Goal: Task Accomplishment & Management: Use online tool/utility

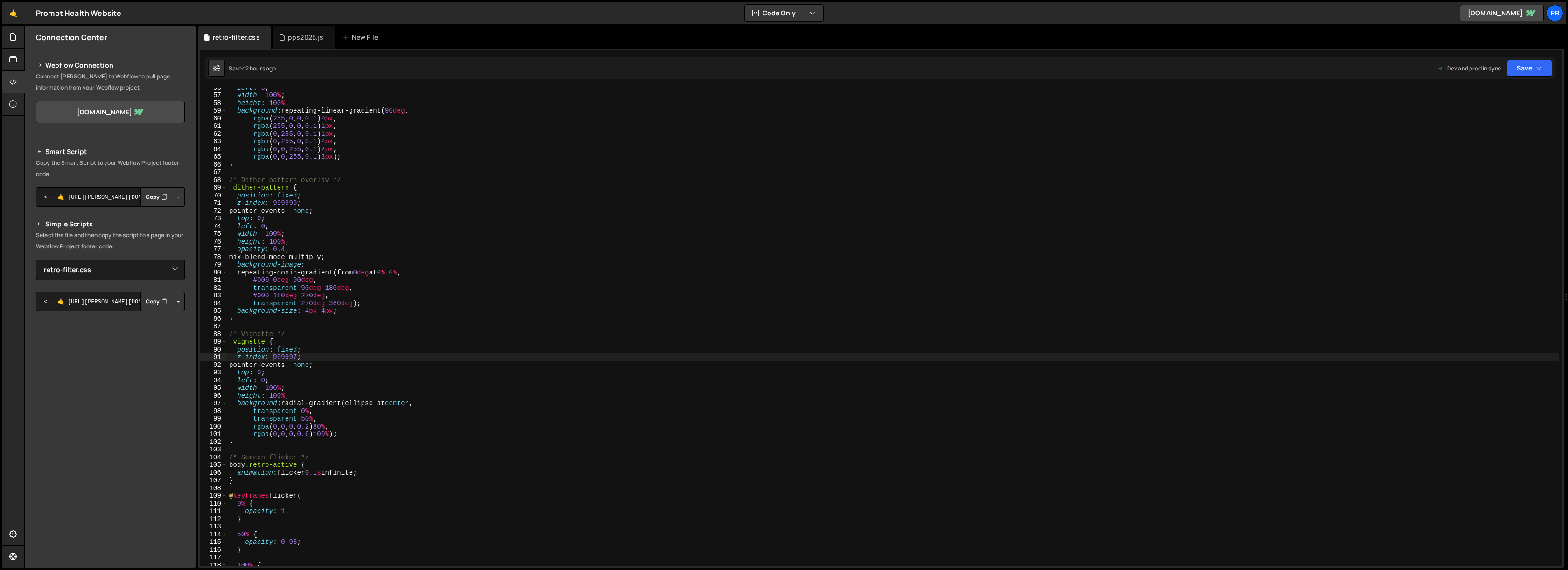
select select "45443"
type textarea "rgba(255, 0, 0, 0.1) 0px,"
click at [293, 121] on div "left : 0 ; width : 100 % ; height : 100 % ; background : repeating-linear-gradi…" at bounding box center [892, 330] width 1331 height 493
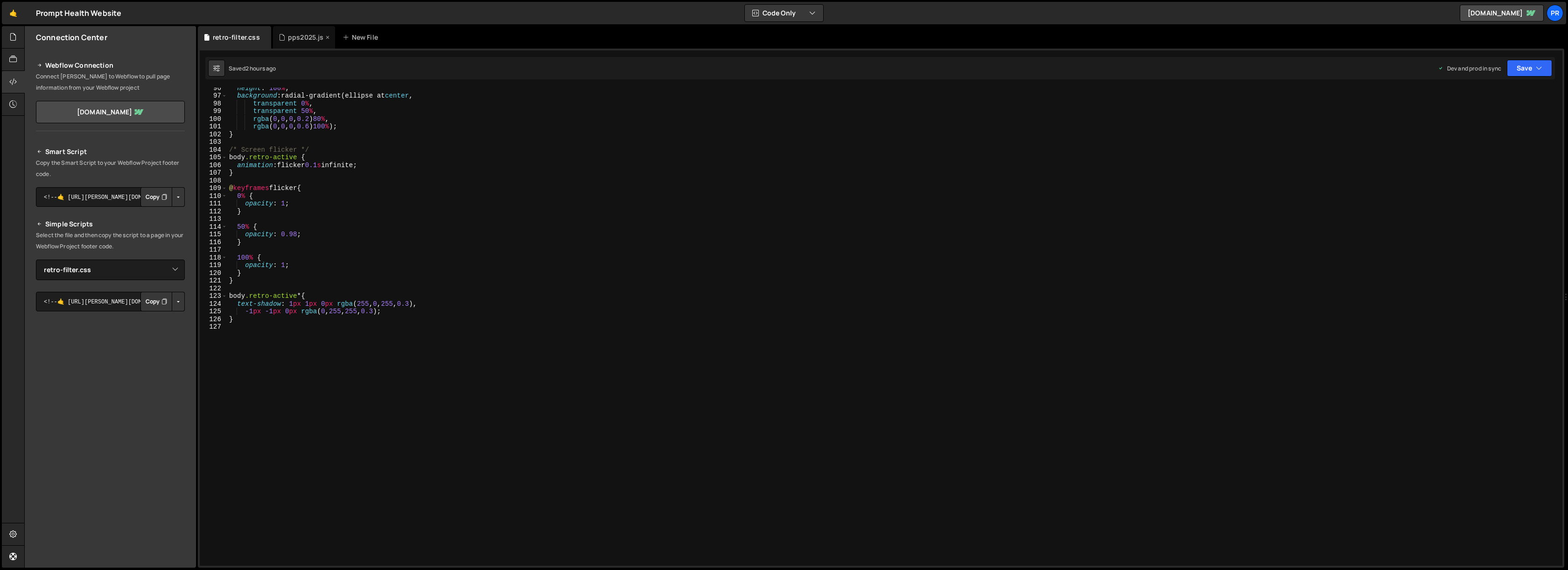
click at [303, 40] on div "pps2025.js" at bounding box center [306, 37] width 36 height 9
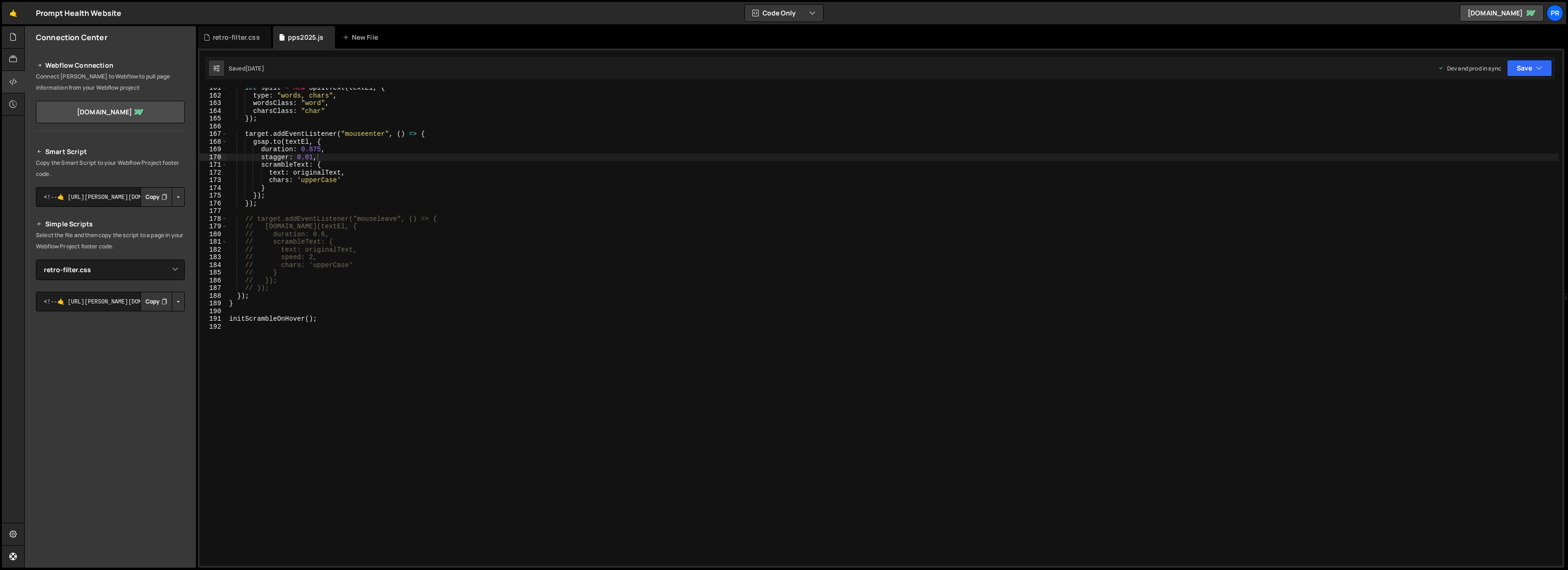
scroll to position [1472, 0]
type textarea "initScrambleOnHover();"
click at [337, 318] on div "let split = new SplitText ( textEl , { type : "words, chars" , wordsClass : "wo…" at bounding box center [892, 331] width 1331 height 493
type textarea "// custom cursors"
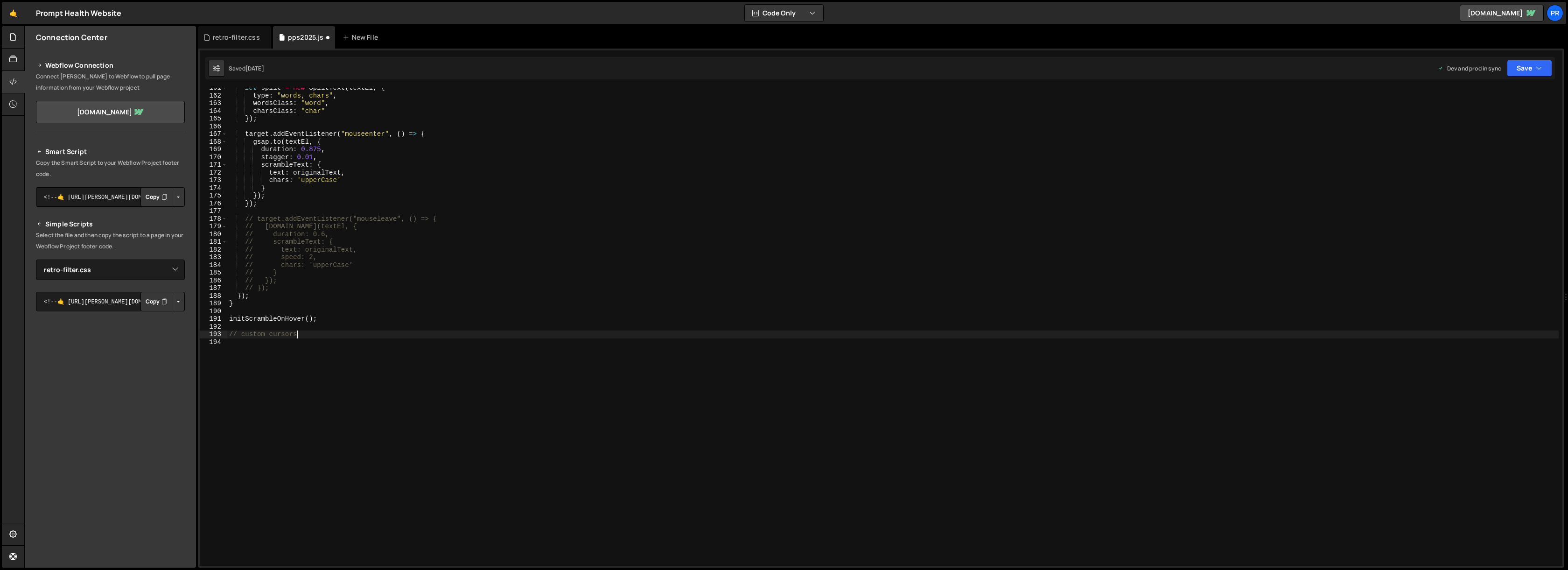
scroll to position [0, 0]
type textarea "// custom cursors"
type textarea "-"
type textarea "////////////////////////////////////////////////////////////////"
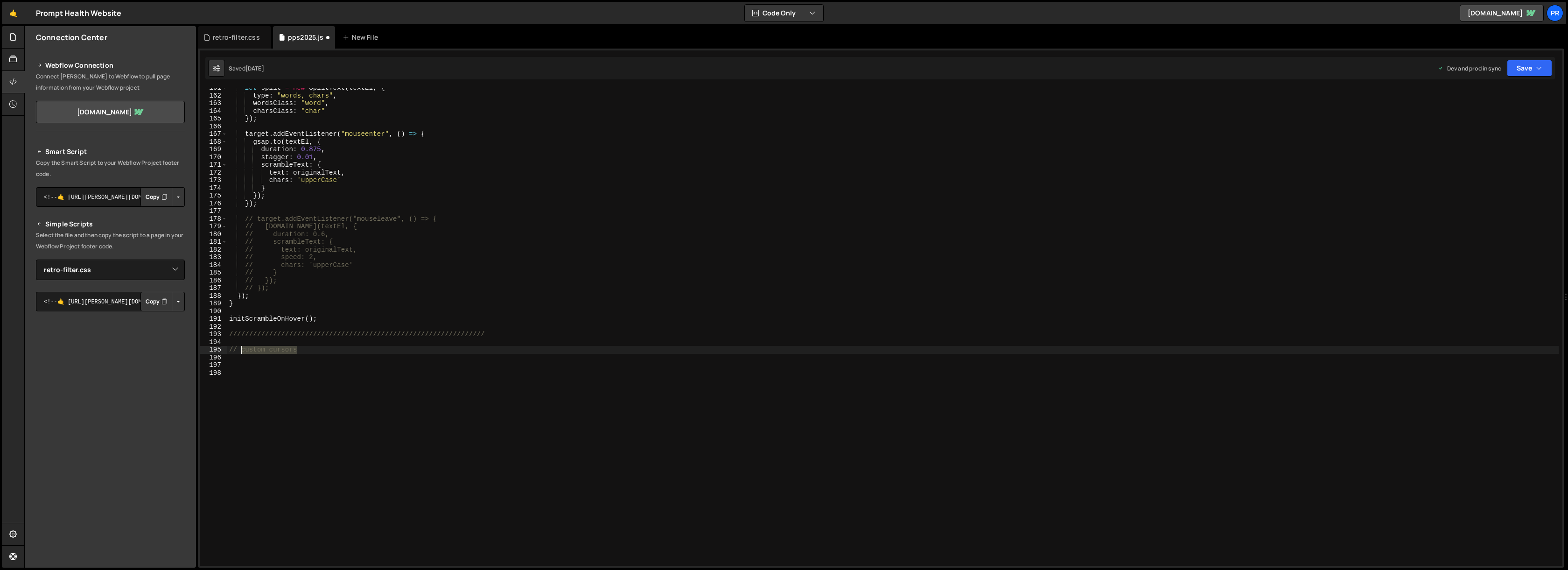
drag, startPoint x: 299, startPoint y: 351, endPoint x: 242, endPoint y: 348, distance: 57.1
click at [242, 348] on div "let split = new SplitText ( textEl , { type : "words, chars" , wordsClass : "wo…" at bounding box center [892, 331] width 1331 height 493
click at [237, 334] on div "let split = new SplitText ( textEl , { type : "words, chars" , wordsClass : "wo…" at bounding box center [892, 331] width 1331 height 493
paste textarea "custom cursors"
click at [237, 333] on div "let split = new SplitText ( textEl , { type : "words, chars" , wordsClass : "wo…" at bounding box center [892, 331] width 1331 height 493
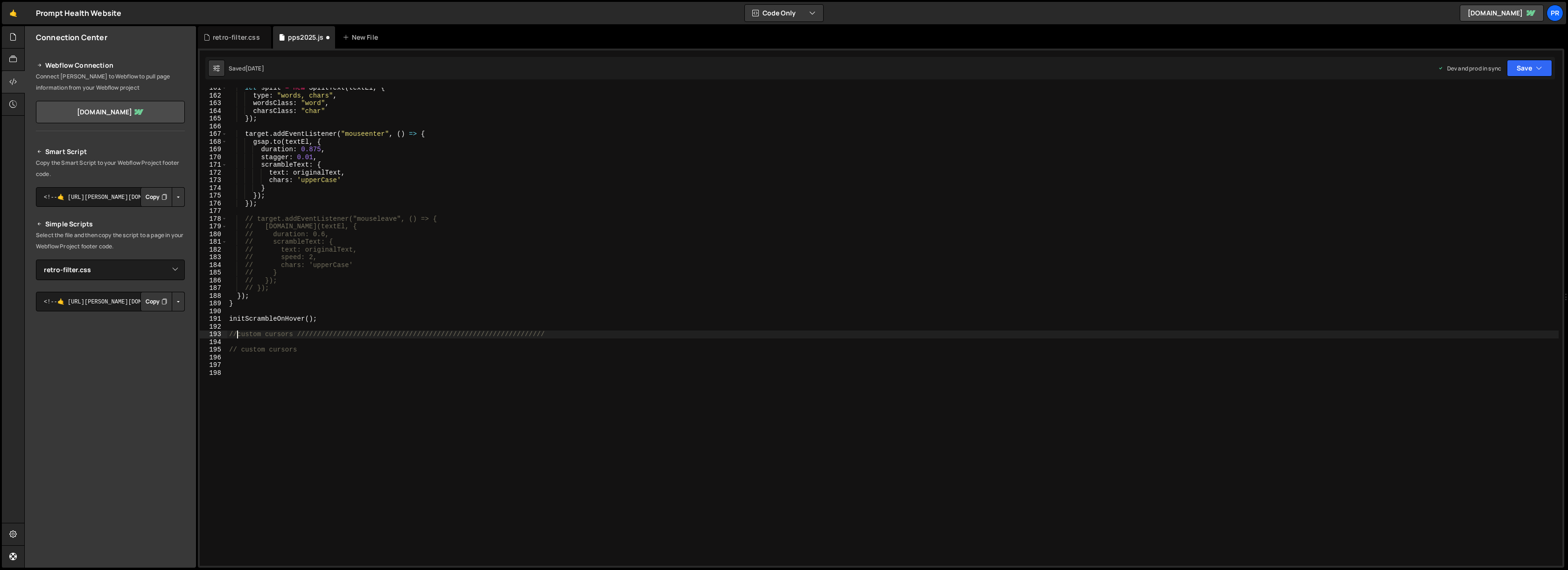
scroll to position [0, 1]
drag, startPoint x: 310, startPoint y: 351, endPoint x: 209, endPoint y: 347, distance: 101.1
click at [209, 347] on div "// custom cursors /////////////////////////////////////////////////////////////…" at bounding box center [881, 326] width 1363 height 478
type textarea "// custom cursors"
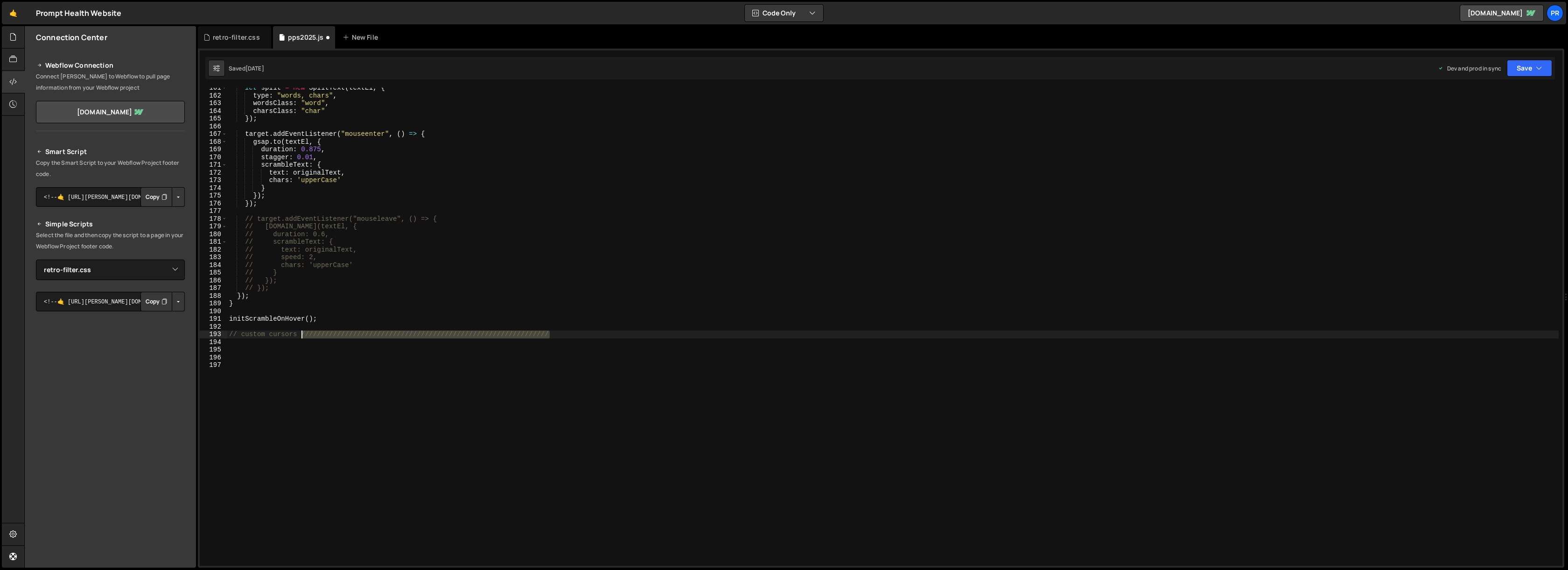
drag, startPoint x: 409, startPoint y: 333, endPoint x: 301, endPoint y: 332, distance: 108.0
click at [301, 332] on div "let split = new SplitText ( textEl , { type : "words, chars" , wordsClass : "wo…" at bounding box center [892, 331] width 1331 height 493
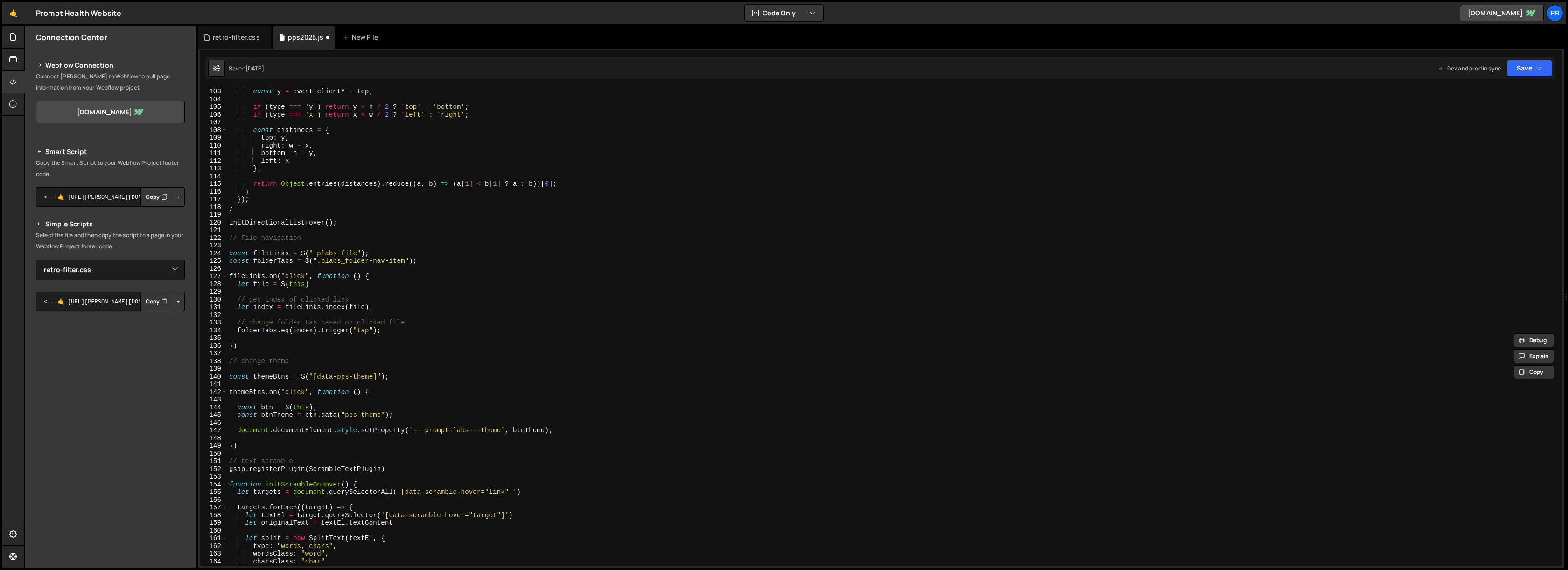
scroll to position [699, 0]
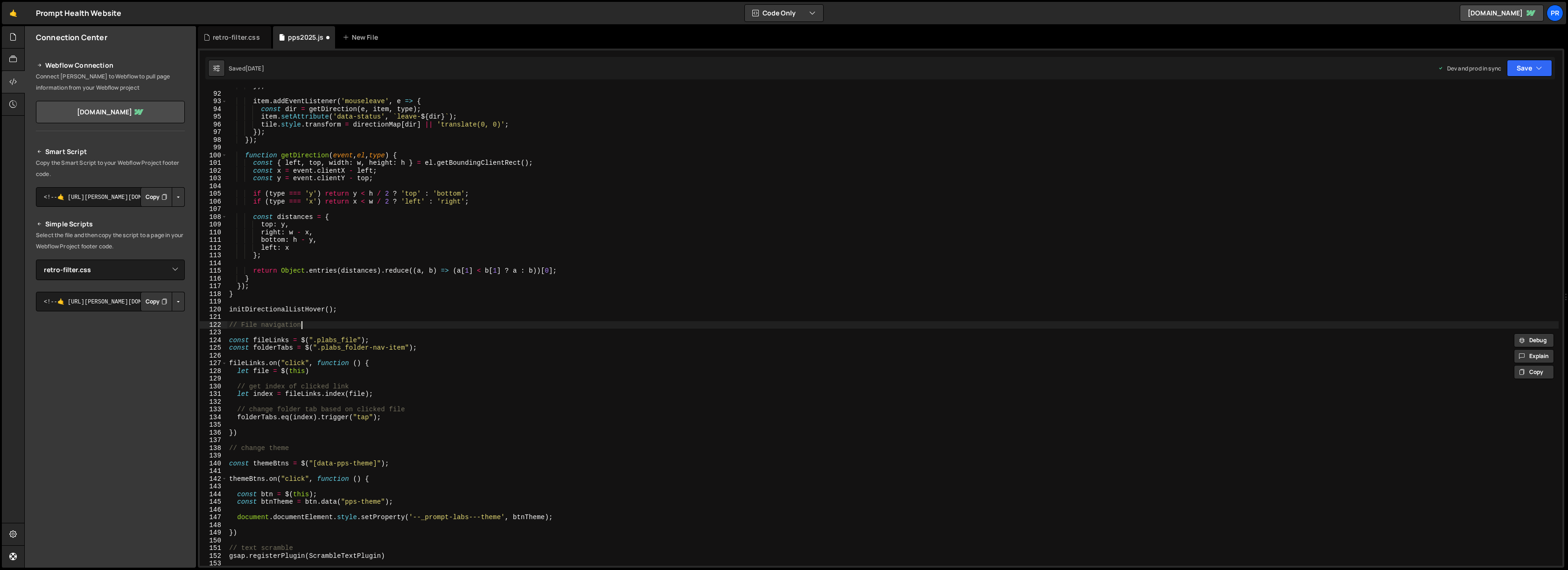
click at [307, 323] on div "}) ; item . addEventListener ( 'mouseleave' , e => { const dir = getDirection (…" at bounding box center [892, 329] width 1331 height 493
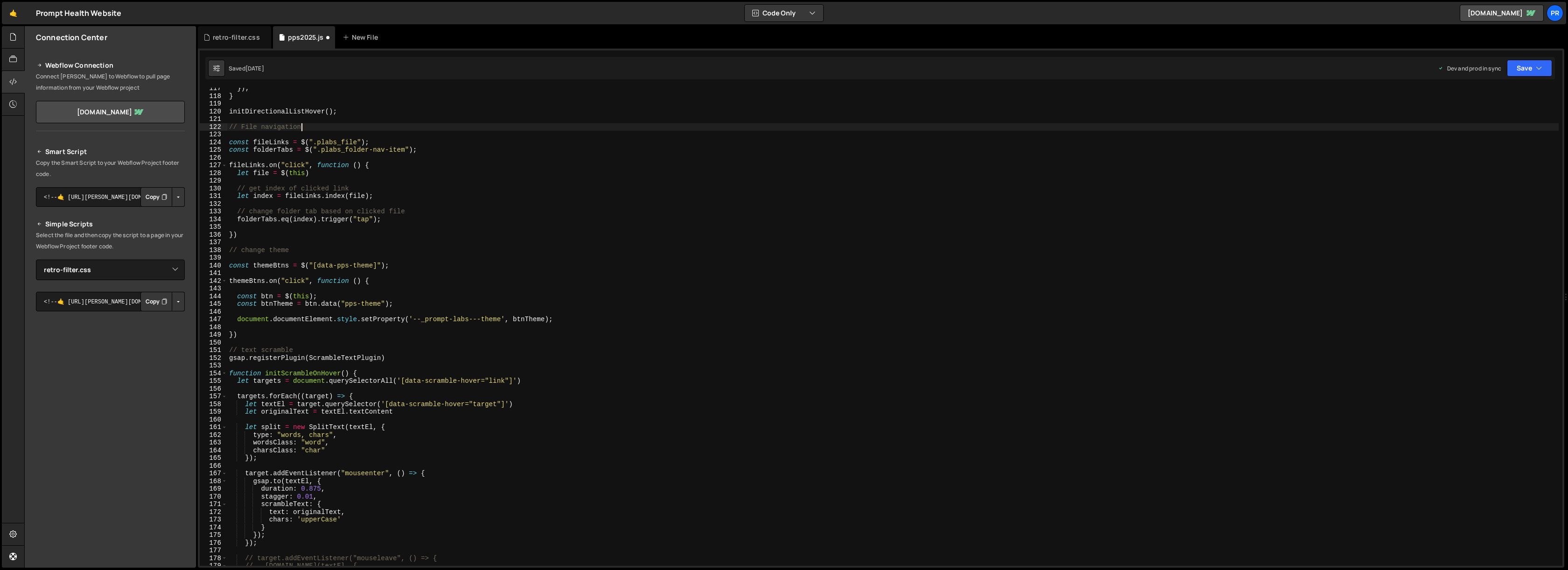
scroll to position [795, 0]
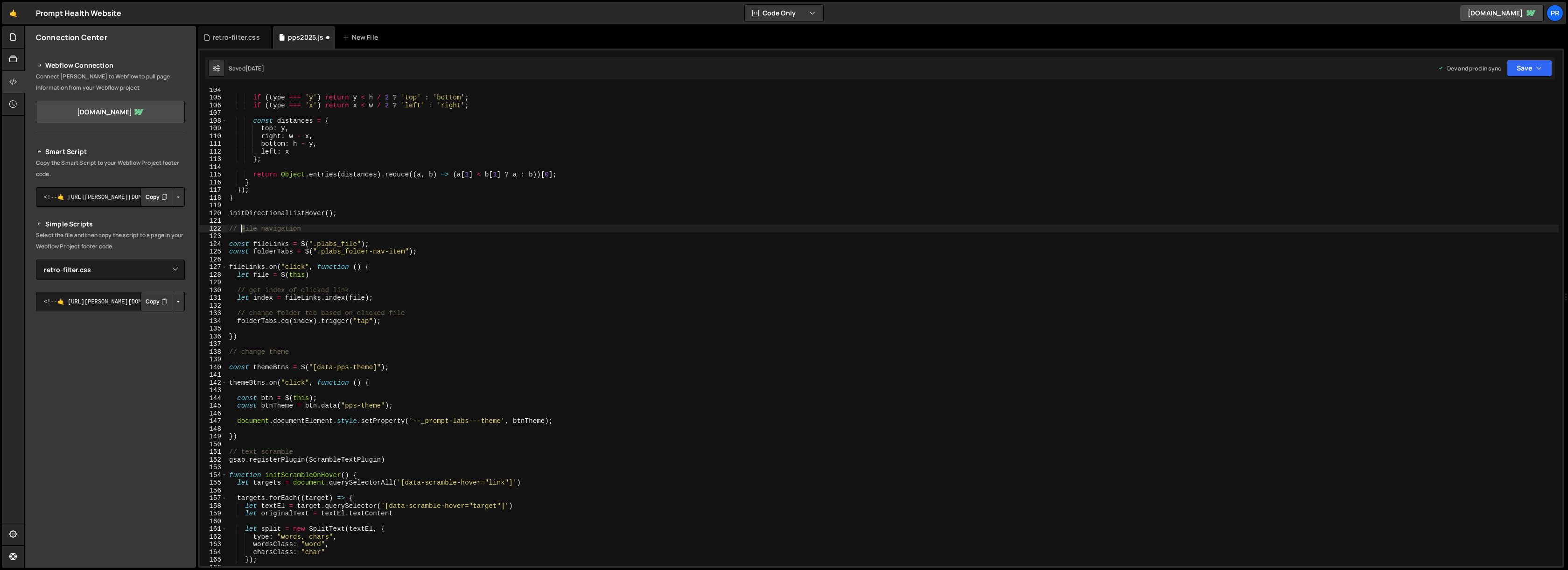
click at [242, 227] on div "if ( type === 'y' ) return y < h / 2 ? 'top' : 'bottom' ; if ( type === 'x' ) r…" at bounding box center [892, 332] width 1331 height 493
click at [313, 227] on div "if ( type === 'y' ) return y < h / 2 ? 'top' : 'bottom' ; if ( type === 'x' ) r…" at bounding box center [892, 332] width 1331 height 493
paste textarea "//////////////////////////////////////////////////////////////"
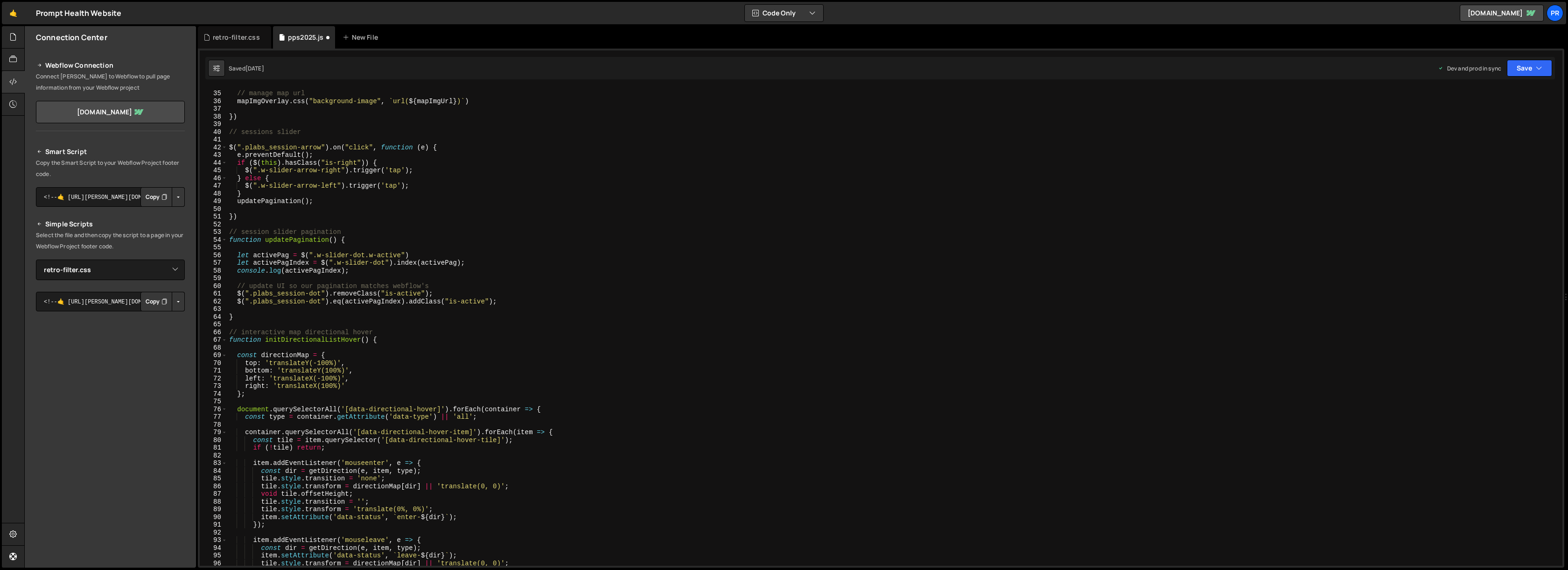
scroll to position [223, 0]
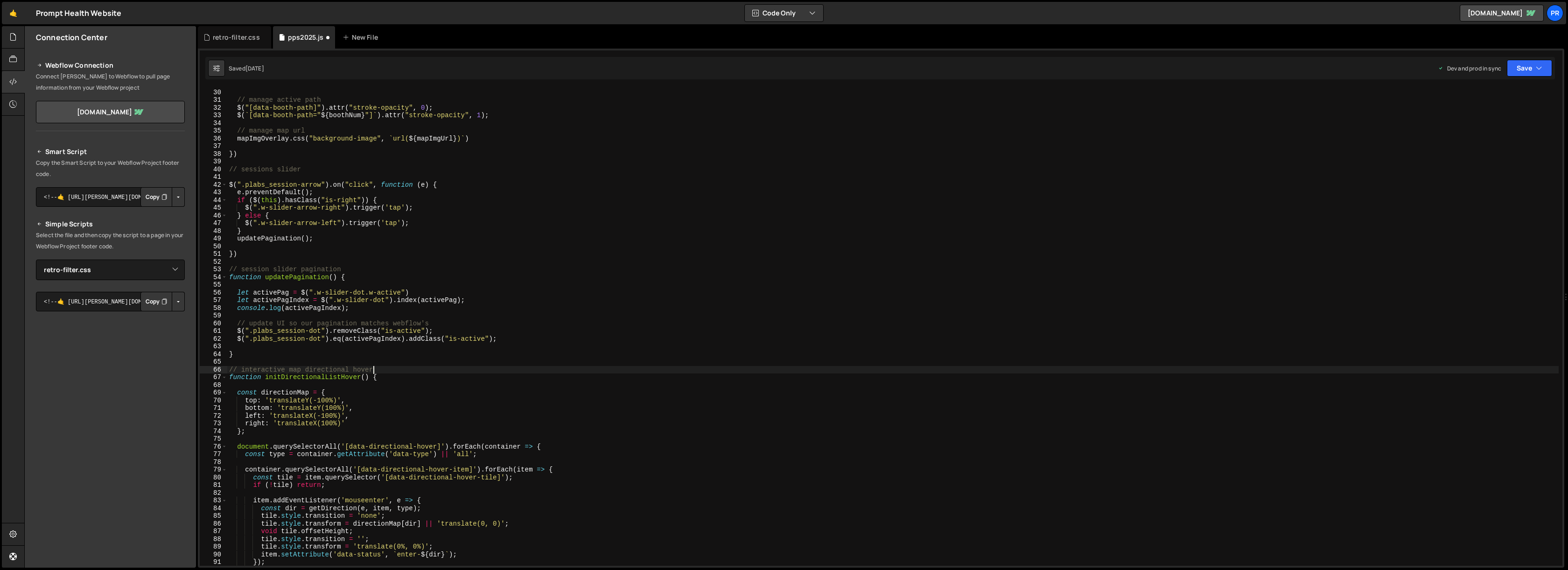
click at [383, 368] on div "} // manage active path $ ( "[data-booth-path]" ) . attr ( "stroke-opacity" , 0…" at bounding box center [892, 328] width 1331 height 493
paste textarea "//////////////////////////////////////////////////////////////"
type textarea "// interactive map directional hover //////////////////////////////////////////…"
click at [271, 349] on div "} // manage active path $ ( "[data-booth-path]" ) . attr ( "stroke-opacity" , 0…" at bounding box center [892, 328] width 1331 height 493
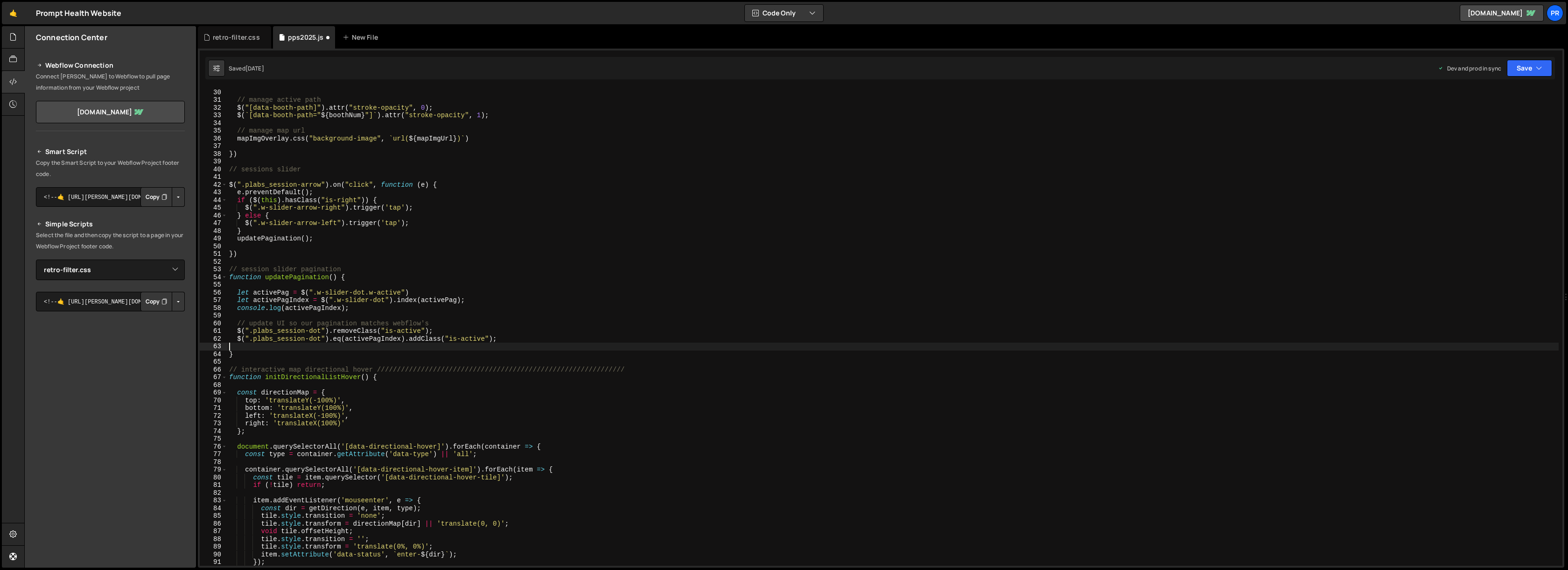
scroll to position [0, 0]
click at [281, 352] on div "} // manage active path $ ( "[data-booth-path]" ) . attr ( "stroke-opacity" , 0…" at bounding box center [892, 328] width 1331 height 493
click at [660, 368] on div "} // manage active path $ ( "[data-booth-path]" ) . attr ( "stroke-opacity" , 0…" at bounding box center [892, 328] width 1331 height 493
type textarea "// interactive map directional hover //////////////////////////////////////////…"
click at [237, 361] on div "} // manage active path $ ( "[data-booth-path]" ) . attr ( "stroke-opacity" , 0…" at bounding box center [892, 328] width 1331 height 493
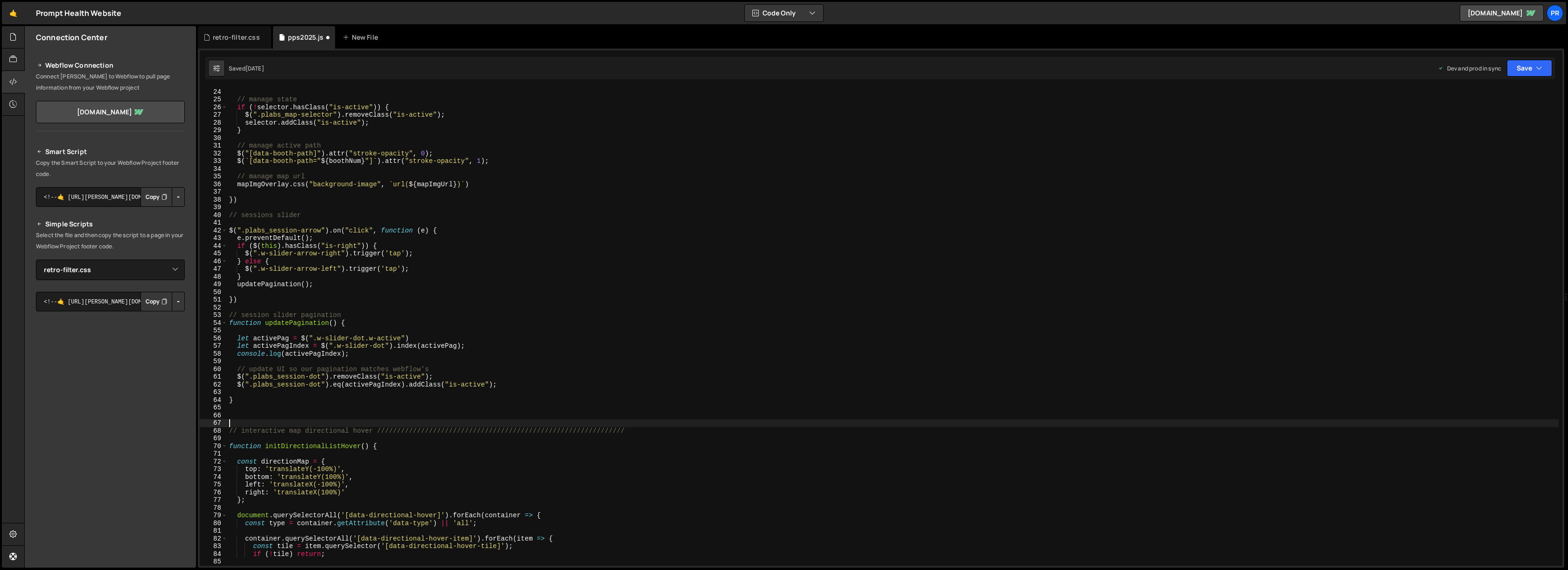
scroll to position [177, 0]
click at [258, 308] on div "let boothNum = selector . data ( "booth-num" ) ; // manage state if ( ! selecto…" at bounding box center [892, 327] width 1331 height 493
click at [315, 215] on div "let boothNum = selector . data ( "booth-num" ) ; // manage state if ( ! selecto…" at bounding box center [892, 327] width 1331 height 493
paste textarea "//////////////////////////////////////////////////////////////"
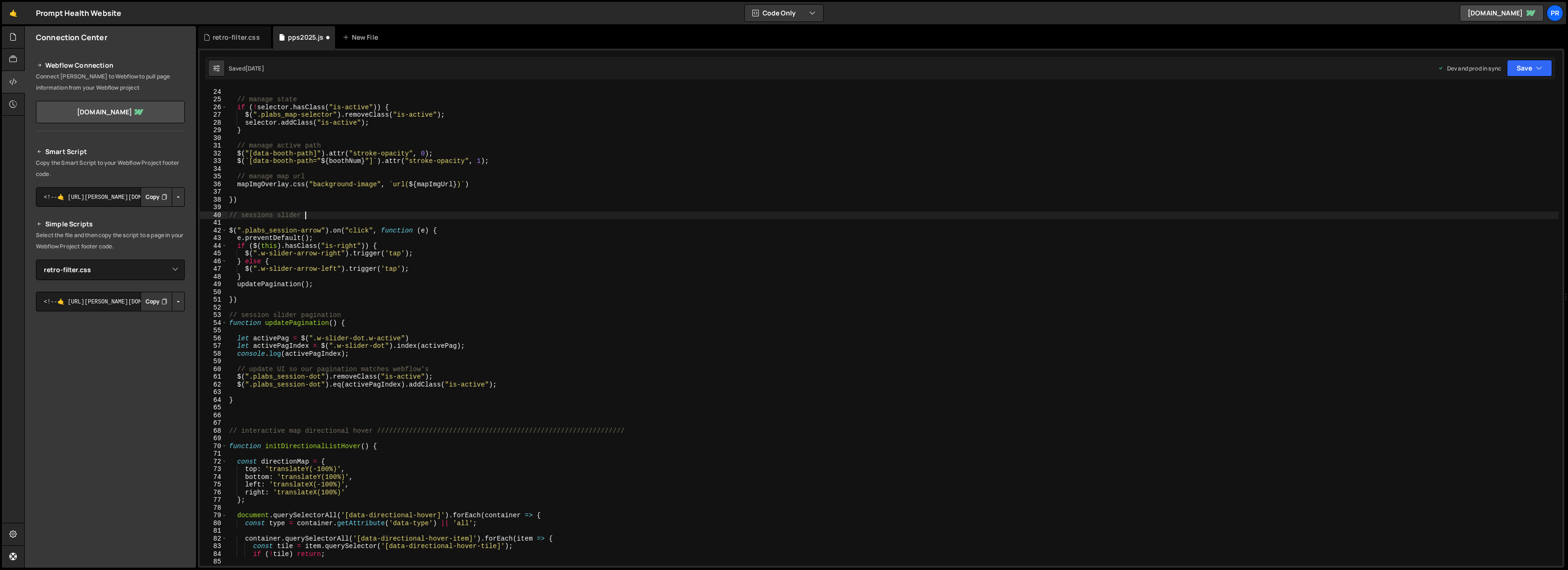
type textarea "// sessions slider ////////////////////////////////////////////////////////////…"
click at [263, 206] on div "let boothNum = selector . data ( "booth-num" ) ; // manage state if ( ! selecto…" at bounding box center [892, 327] width 1331 height 493
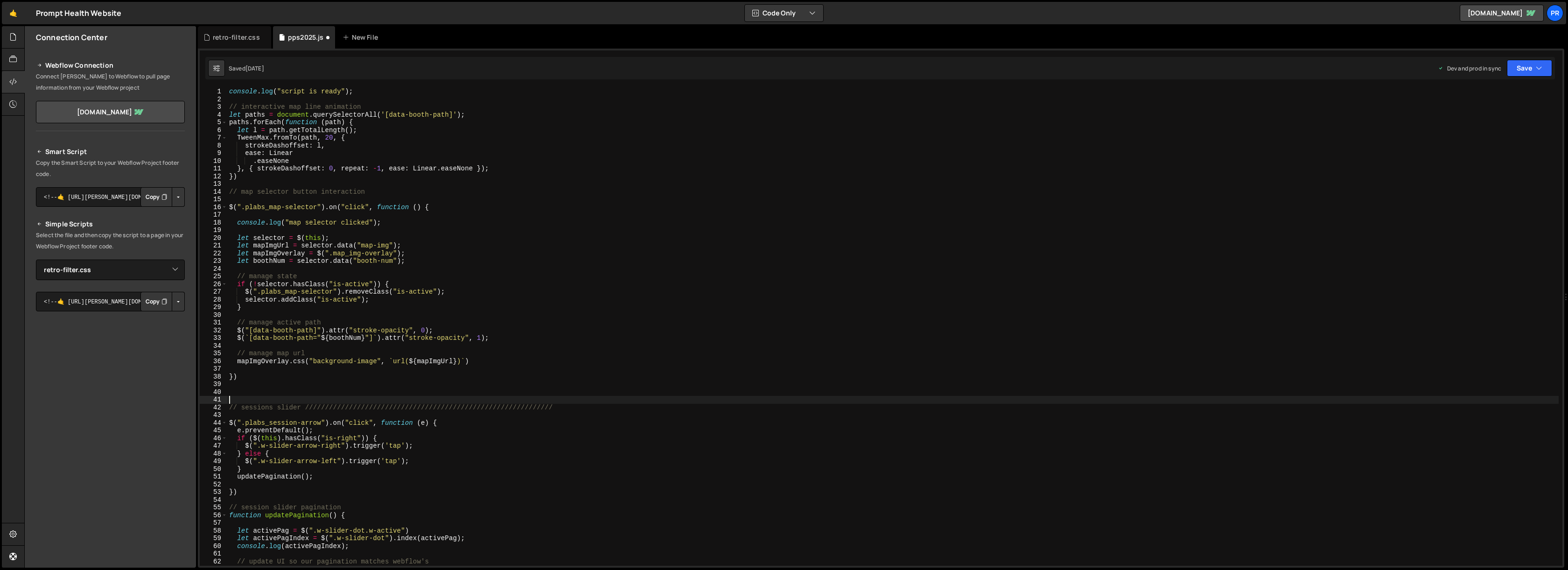
scroll to position [0, 0]
click at [371, 193] on div "console . log ( "script is ready" ) ; // interactive map line animation let pat…" at bounding box center [892, 334] width 1331 height 493
click at [371, 107] on div "console . log ( "script is ready" ) ; // interactive map line animation let pat…" at bounding box center [892, 334] width 1331 height 493
paste textarea "//////////////////////////////////////////////////////////////"
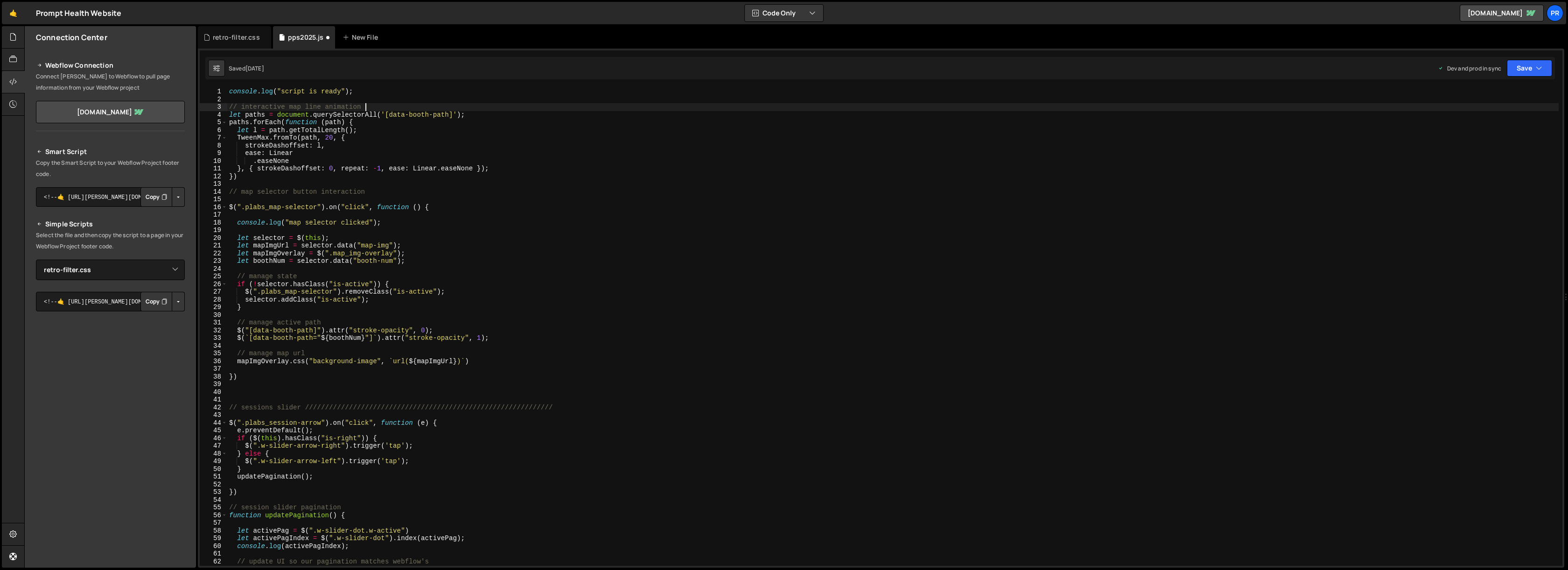
type textarea "// interactive map line animation /////////////////////////////////////////////…"
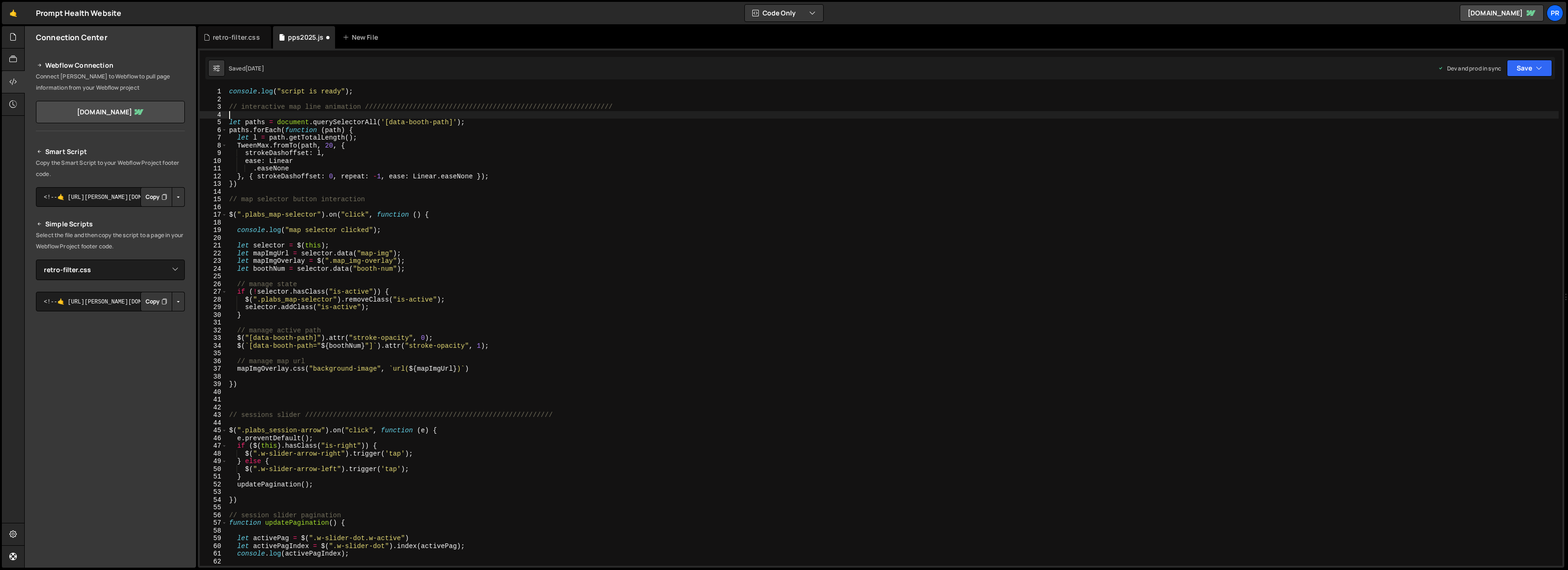
scroll to position [0, 0]
click at [394, 98] on div "console . log ( "script is ready" ) ; // interactive map line animation ///////…" at bounding box center [892, 334] width 1331 height 493
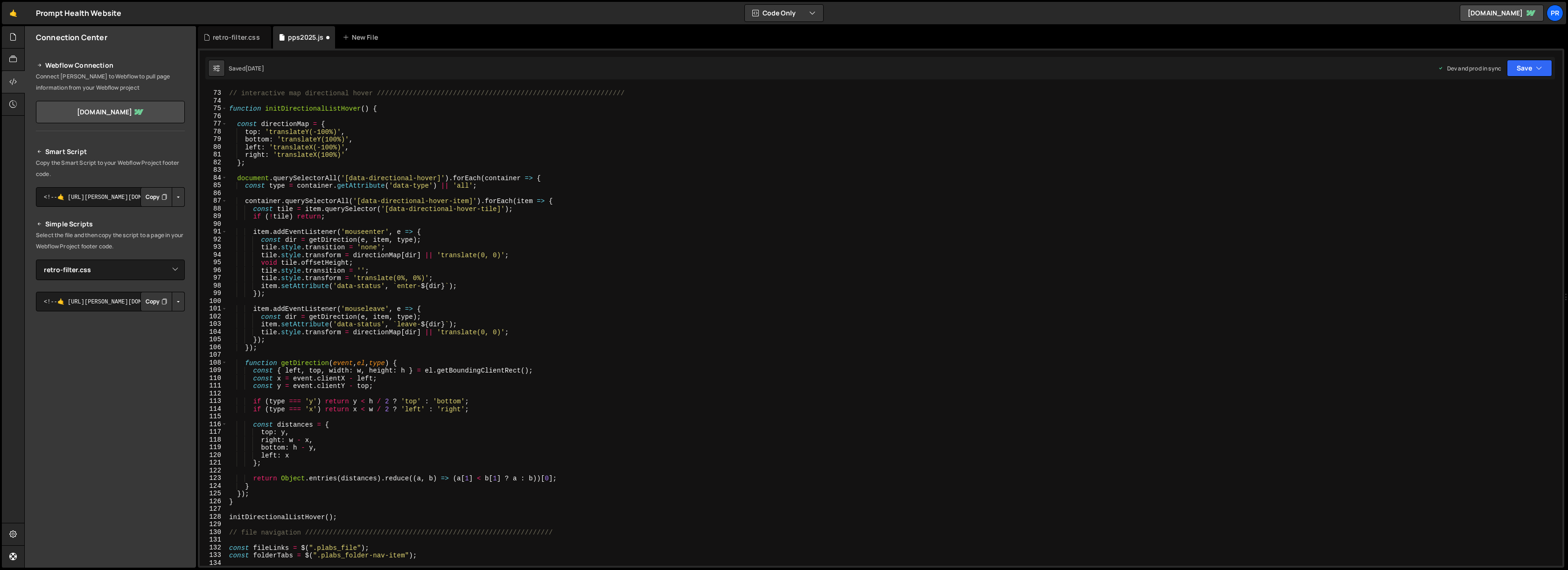
scroll to position [819, 0]
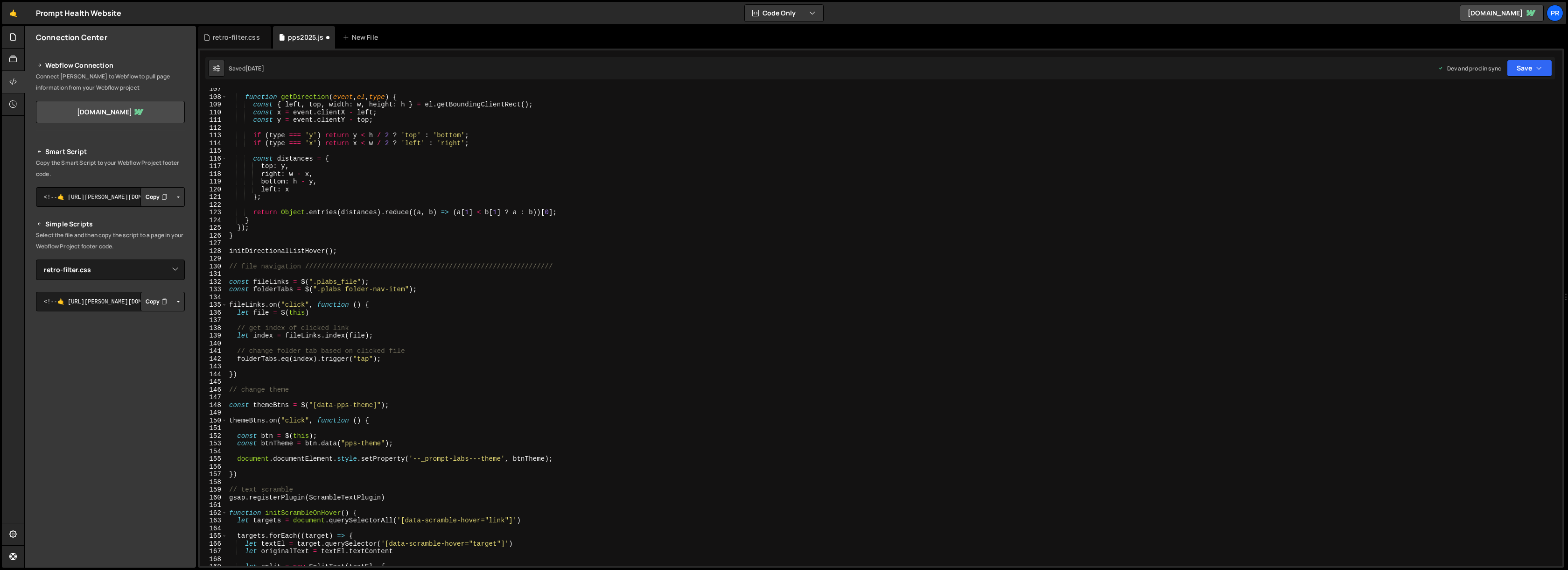
click at [349, 259] on div "function getDirection ( event , el , type ) { const { left , top , width : w , …" at bounding box center [892, 332] width 1331 height 493
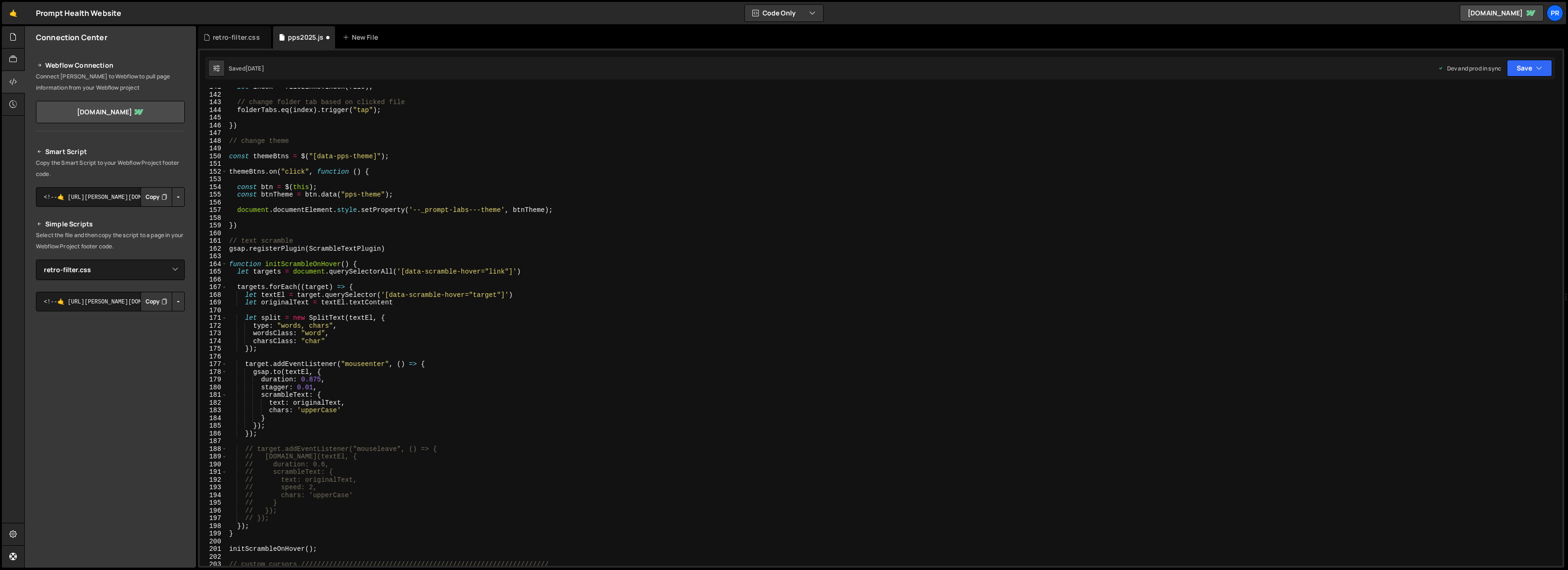
scroll to position [1125, 0]
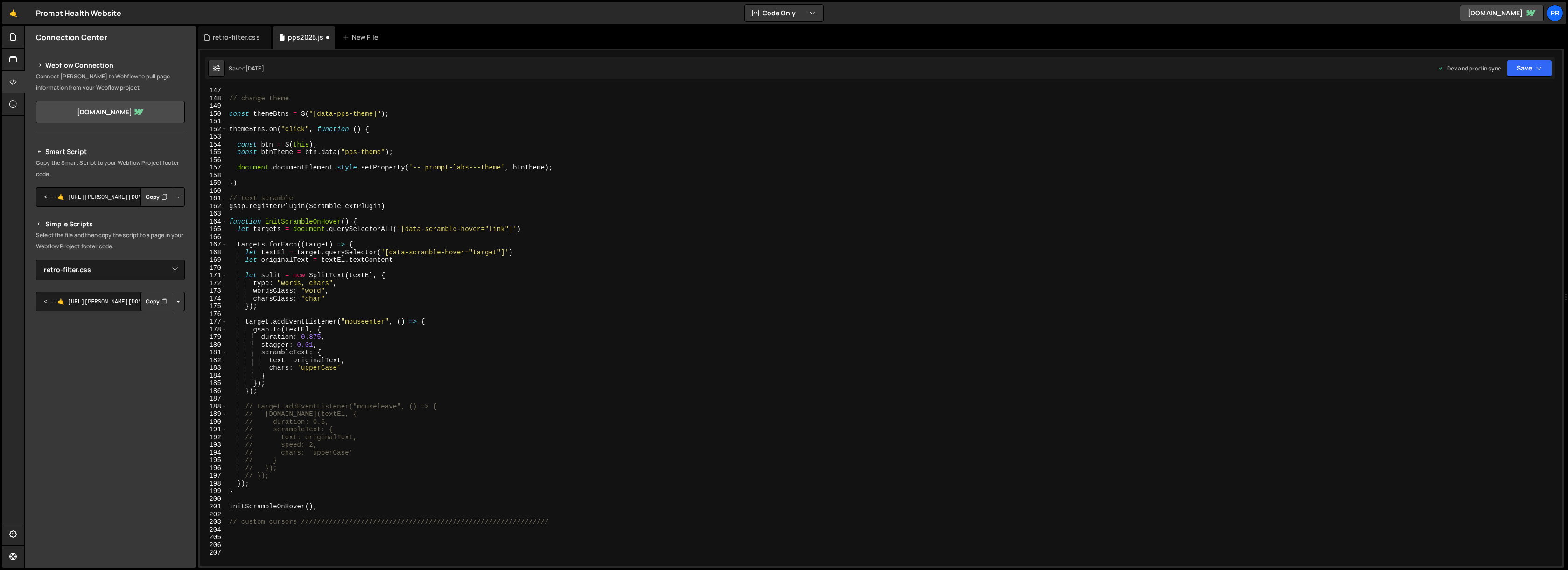
click at [307, 199] on div "// change theme const themeBtns = $ ( "[data-pps-theme]" ) ; themeBtns . on ( "…" at bounding box center [892, 334] width 1331 height 493
paste textarea "//////////////////////////////////////////////////////////////"
click at [291, 187] on div "// change theme const themeBtns = $ ( "[data-pps-theme]" ) ; themeBtns . on ( "…" at bounding box center [892, 334] width 1331 height 493
type textarea "})"
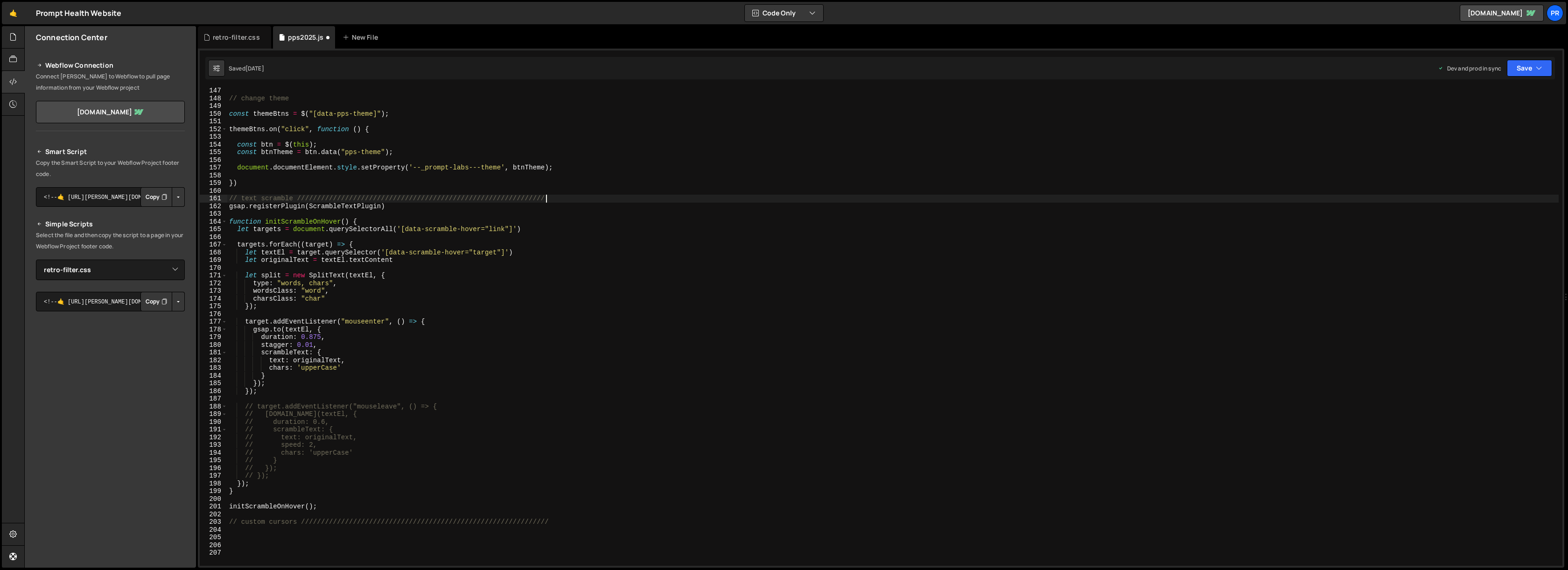
scroll to position [0, 0]
click at [290, 190] on div "// change theme const themeBtns = $ ( "[data-pps-theme]" ) ; themeBtns . on ( "…" at bounding box center [892, 334] width 1331 height 493
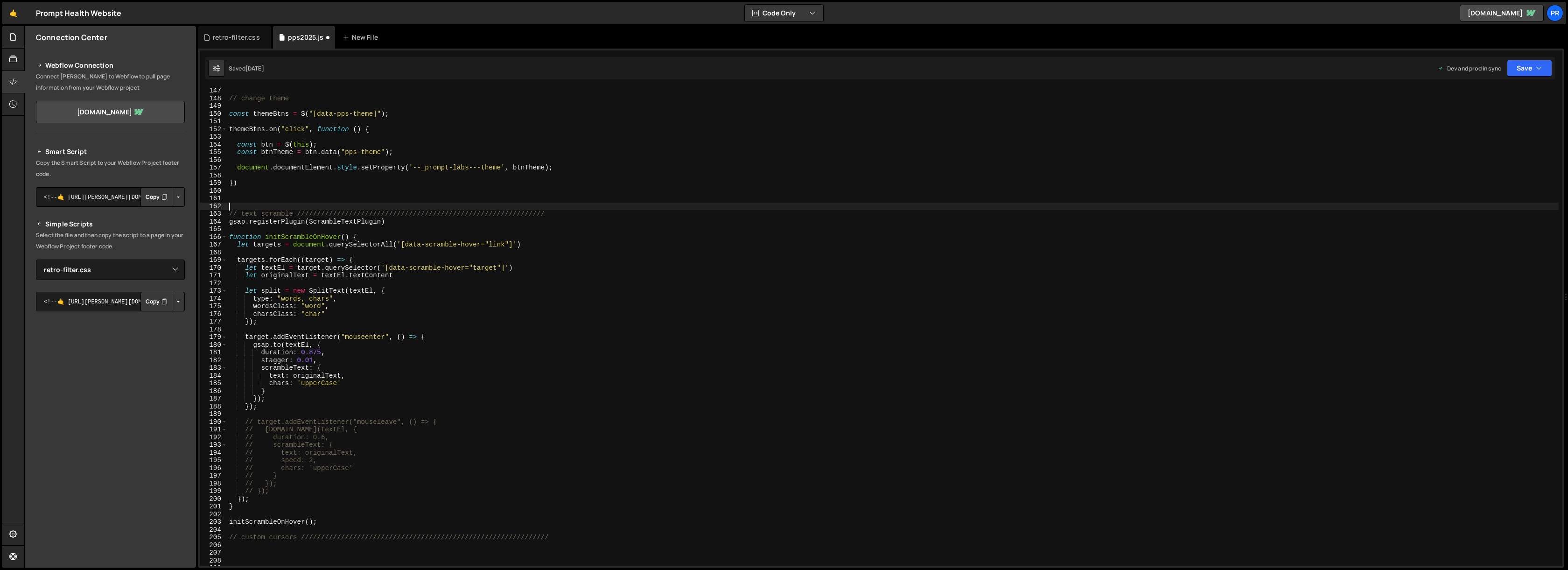
click at [569, 215] on div "// change theme const themeBtns = $ ( "[data-pps-theme]" ) ; themeBtns . on ( "…" at bounding box center [892, 334] width 1331 height 493
type textarea "// text scramble //////////////////////////////////////////////////////////////"
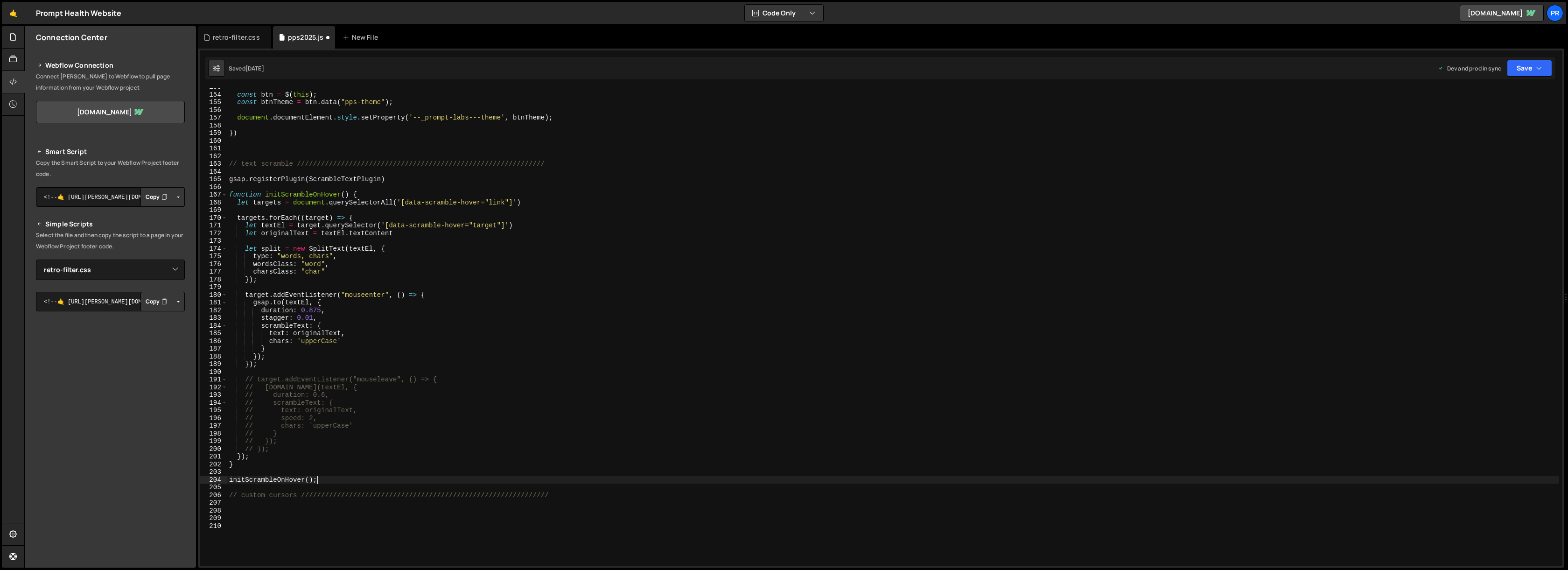
click at [389, 480] on div "const btn = $ ( this ) ; const btnTheme = btn . data ( "pps-theme" ) ; document…" at bounding box center [892, 329] width 1331 height 493
type textarea "initScrambleOnHover();"
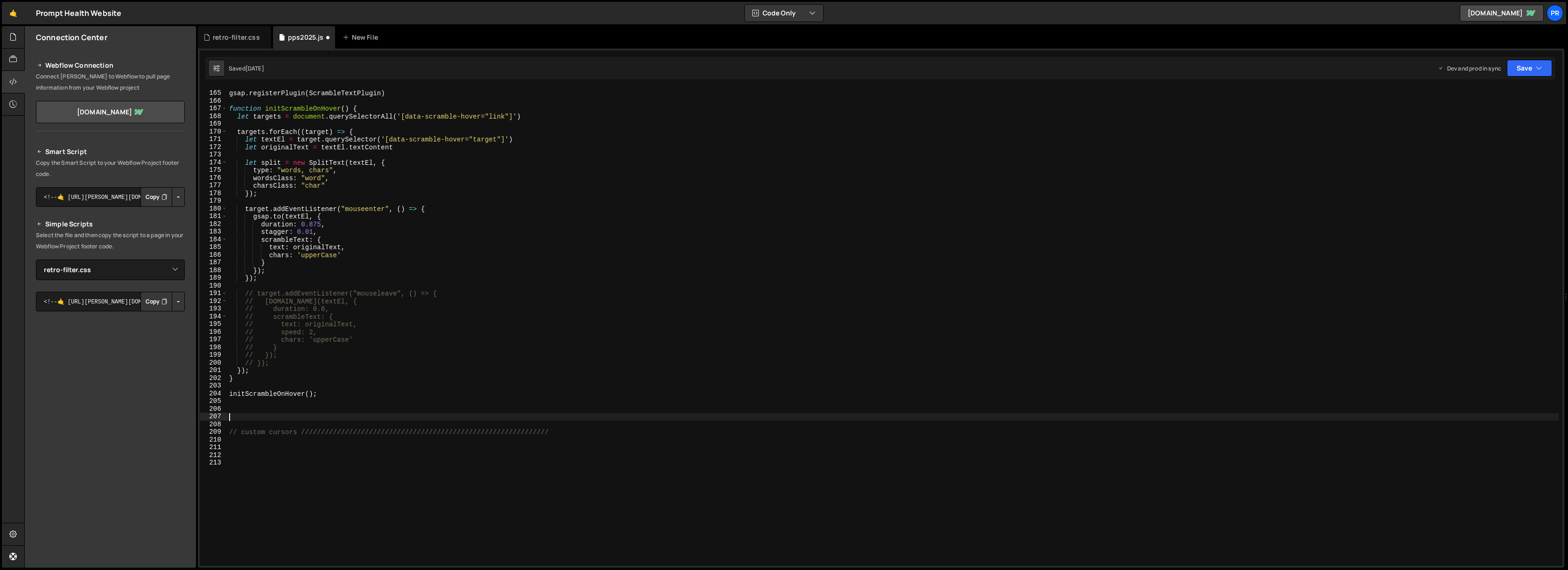
scroll to position [1262, 0]
click at [309, 451] on div "gsap . registerPlugin ( ScrambleTextPlugin ) function initScrambleOnHover ( ) {…" at bounding box center [892, 328] width 1331 height 493
click at [385, 447] on div "gsap . registerPlugin ( ScrambleTextPlugin ) function initScrambleOnHover ( ) {…" at bounding box center [892, 328] width 1331 height 493
type textarea "// get all cursors"
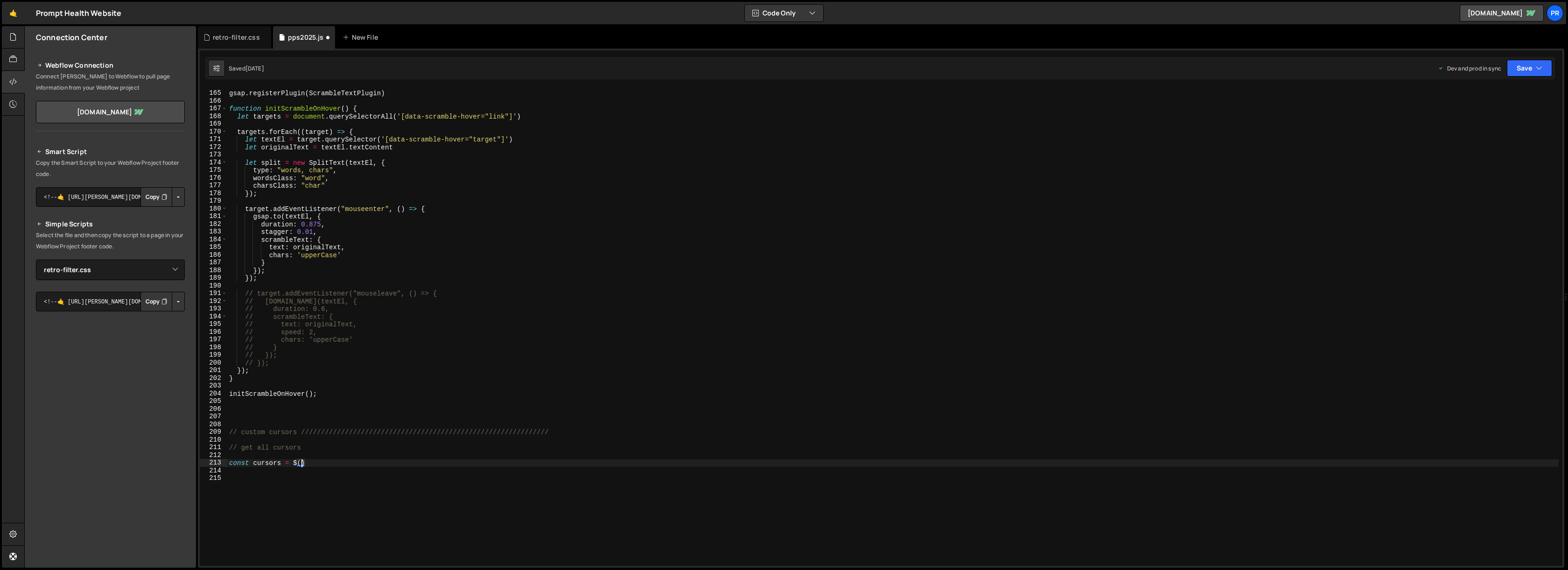
scroll to position [0, 5]
paste textarea "}"
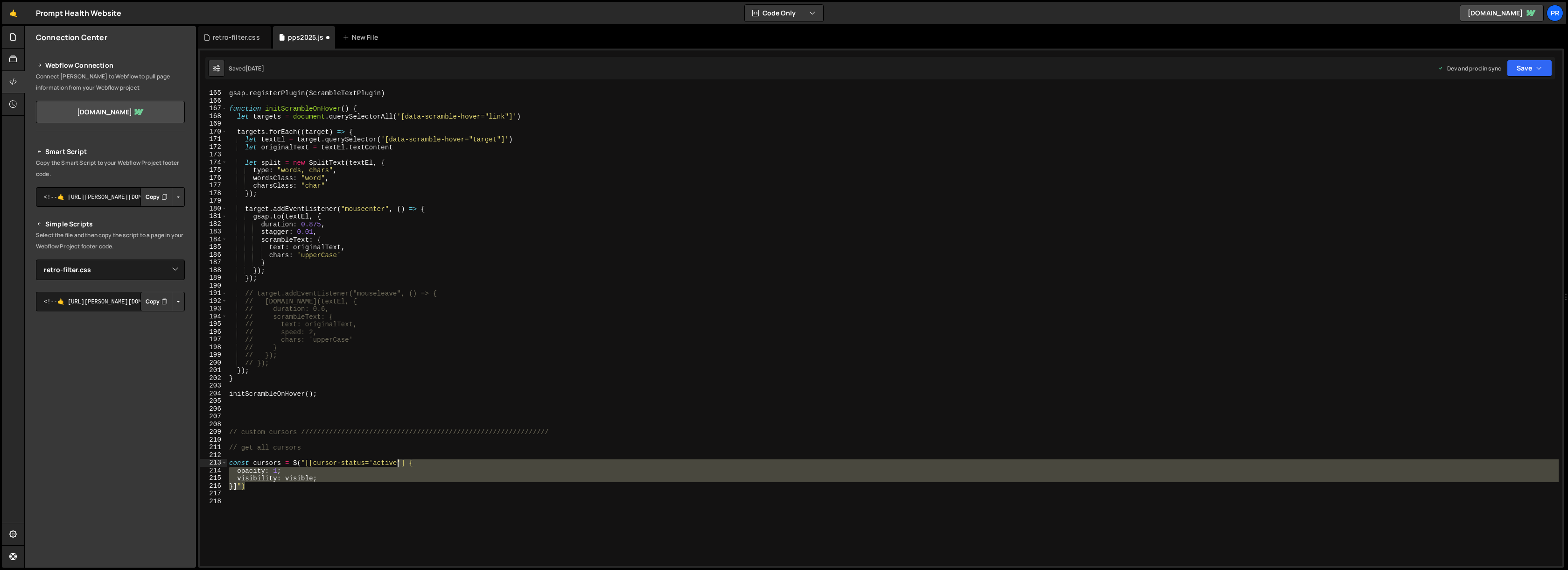
drag, startPoint x: 250, startPoint y: 485, endPoint x: 398, endPoint y: 465, distance: 149.3
click at [398, 465] on div "gsap . registerPlugin ( ScrambleTextPlugin ) function initScrambleOnHover ( ) {…" at bounding box center [892, 328] width 1331 height 493
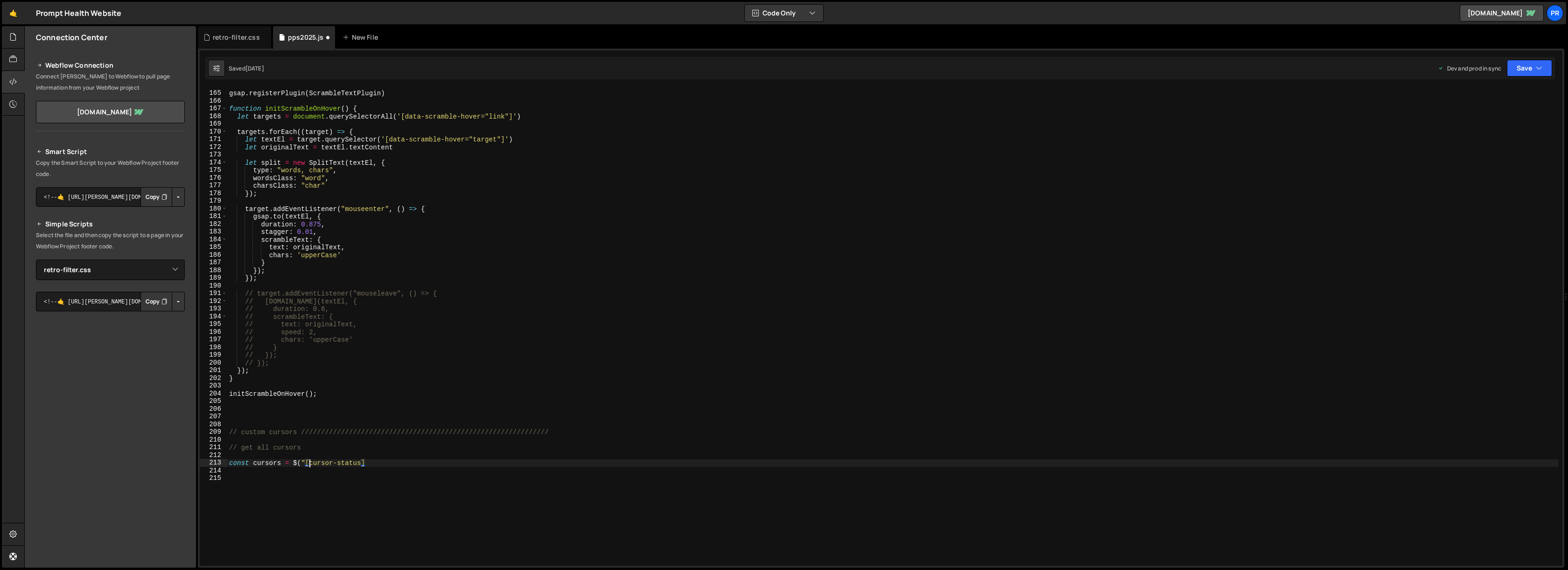
scroll to position [0, 9]
type textarea "const cursors = $("[cursor-status]")"
type textarea "const cursors = $("[cursor-status]");"
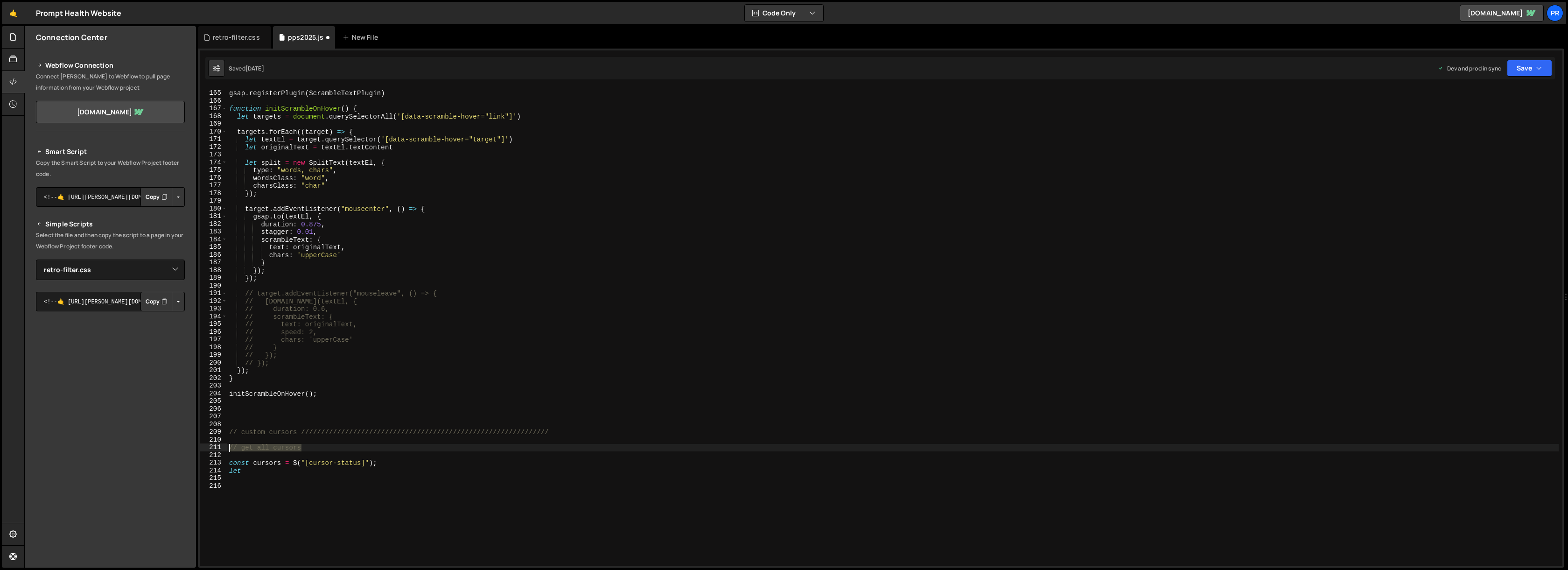
drag, startPoint x: 321, startPoint y: 448, endPoint x: 214, endPoint y: 448, distance: 107.0
click at [214, 446] on div "let 164 165 166 167 168 169 170 171 172 173 174 175 176 177 178 179 180 181 182…" at bounding box center [881, 326] width 1363 height 478
type textarea "// get all cursors"
click at [228, 462] on div "gsap . registerPlugin ( ScrambleTextPlugin ) function initScrambleOnHover ( ) {…" at bounding box center [892, 328] width 1331 height 493
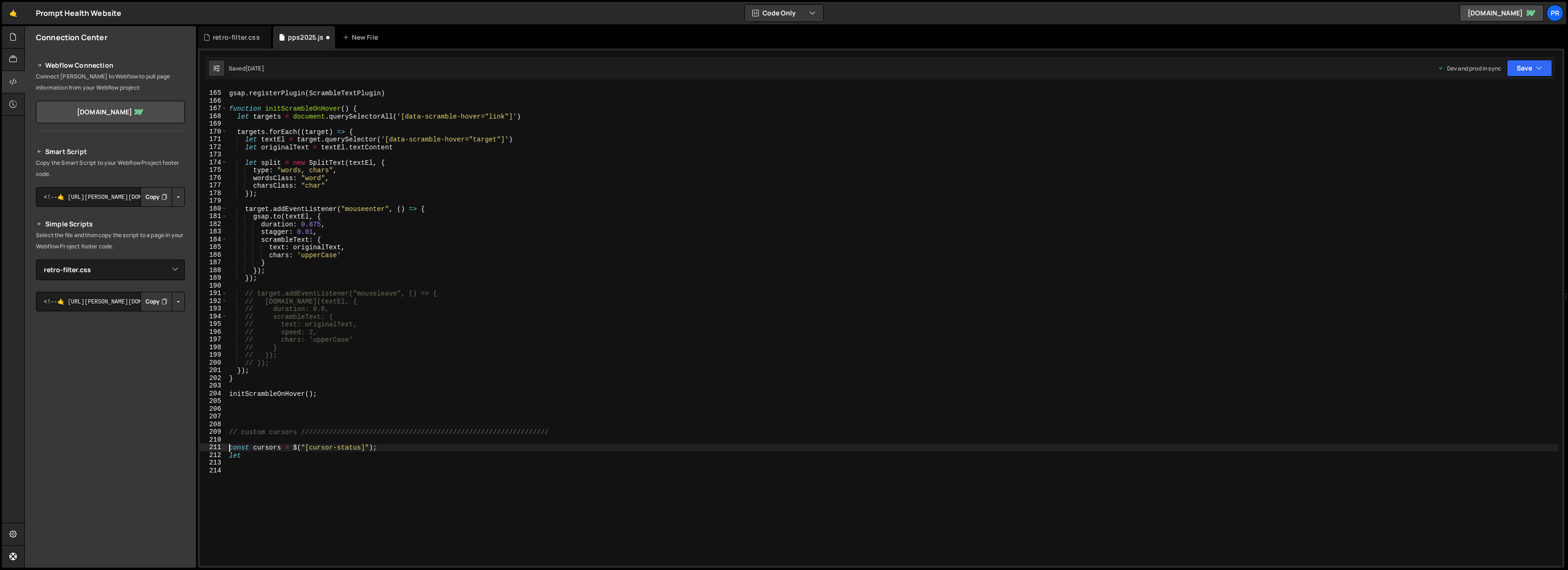
click at [257, 456] on div "gsap . registerPlugin ( ScrambleTextPlugin ) function initScrambleOnHover ( ) {…" at bounding box center [892, 328] width 1331 height 493
click at [229, 456] on div "gsap . registerPlugin ( ScrambleTextPlugin ) function initScrambleOnHover ( ) {…" at bounding box center [892, 328] width 1331 height 493
click at [264, 463] on div "gsap . registerPlugin ( ScrambleTextPlugin ) function initScrambleOnHover ( ) {…" at bounding box center [892, 328] width 1331 height 493
type textarea "let currentCursor"
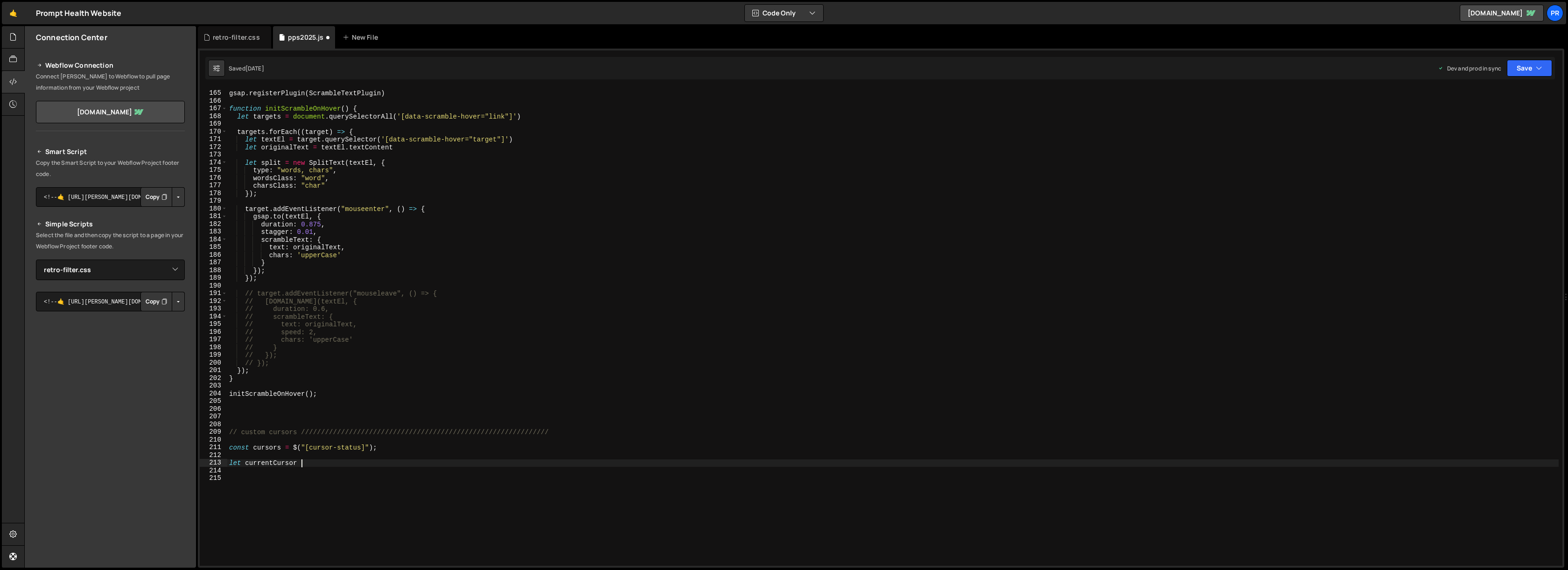
click at [385, 451] on div "gsap . registerPlugin ( ScrambleTextPlugin ) function initScrambleOnHover ( ) {…" at bounding box center [892, 328] width 1331 height 493
type textarea "c"
drag, startPoint x: 384, startPoint y: 450, endPoint x: 295, endPoint y: 449, distance: 89.0
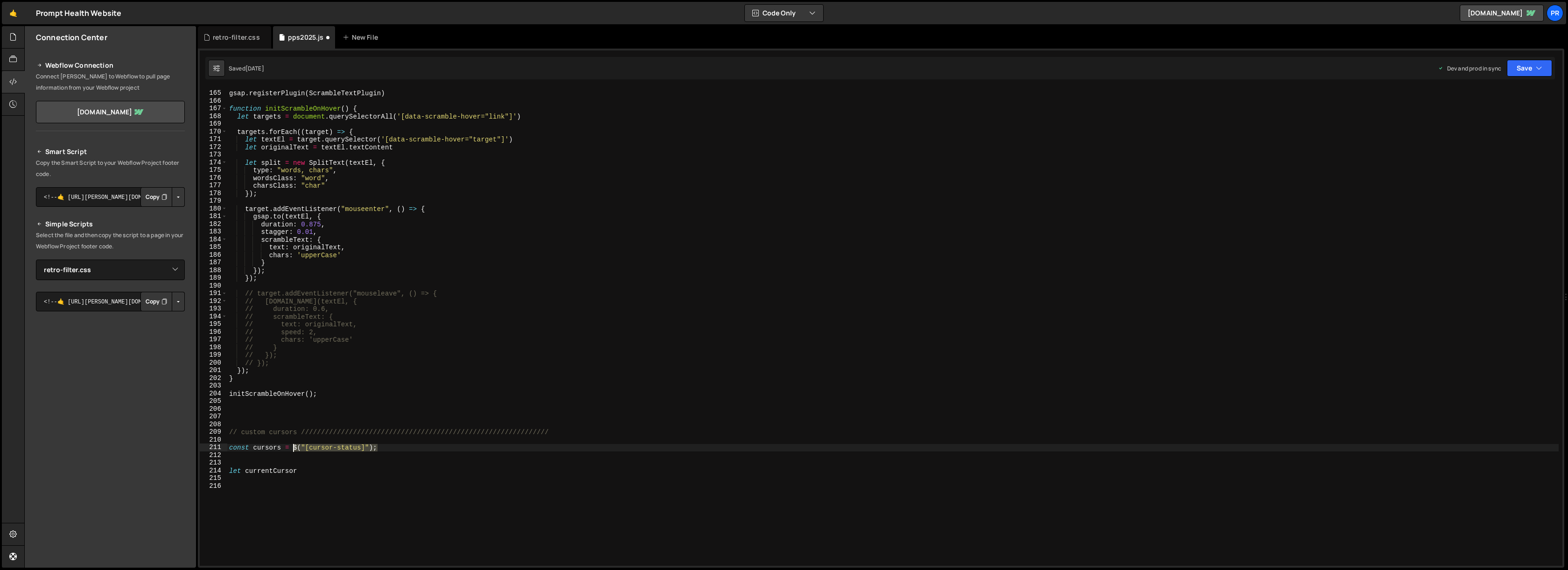
click at [295, 449] on div "gsap . registerPlugin ( ScrambleTextPlugin ) function initScrambleOnHover ( ) {…" at bounding box center [892, 328] width 1331 height 493
type textarea "const cursors = {"
paste textarea "}"
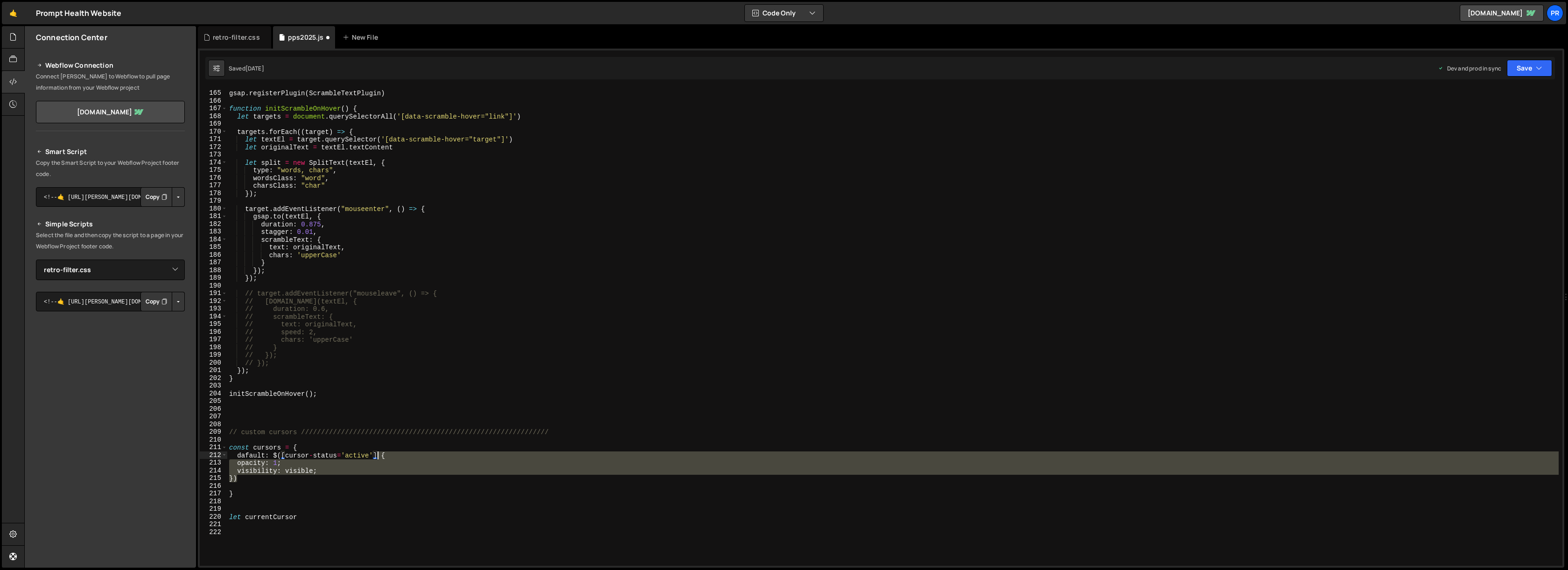
drag, startPoint x: 253, startPoint y: 477, endPoint x: 380, endPoint y: 456, distance: 128.7
click at [380, 456] on div "gsap . registerPlugin ( ScrambleTextPlugin ) function initScrambleOnHover ( ) {…" at bounding box center [892, 328] width 1331 height 493
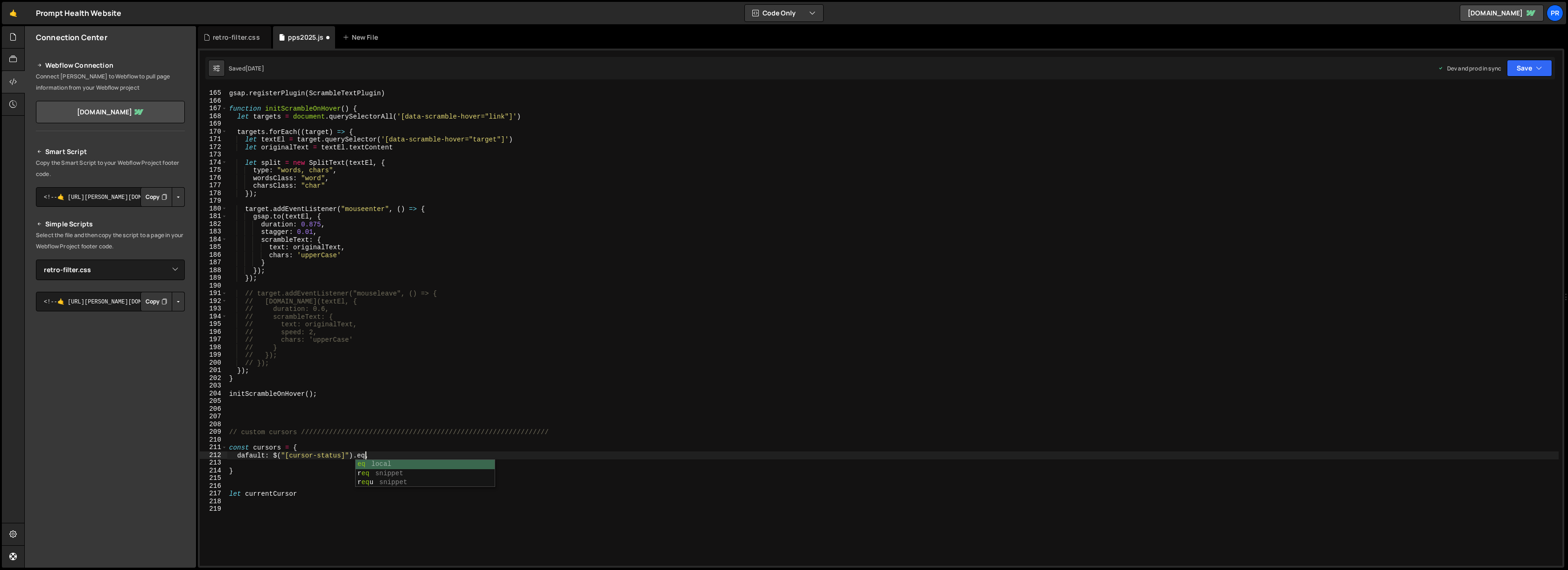
scroll to position [0, 10]
type textarea "dafault: $("[cursor-status]").eq(0),"
click at [242, 456] on div "gsap . registerPlugin ( ScrambleTextPlugin ) function initScrambleOnHover ( ) {…" at bounding box center [892, 328] width 1331 height 493
type textarea "default: $("[cursor-status]").eq(0),"
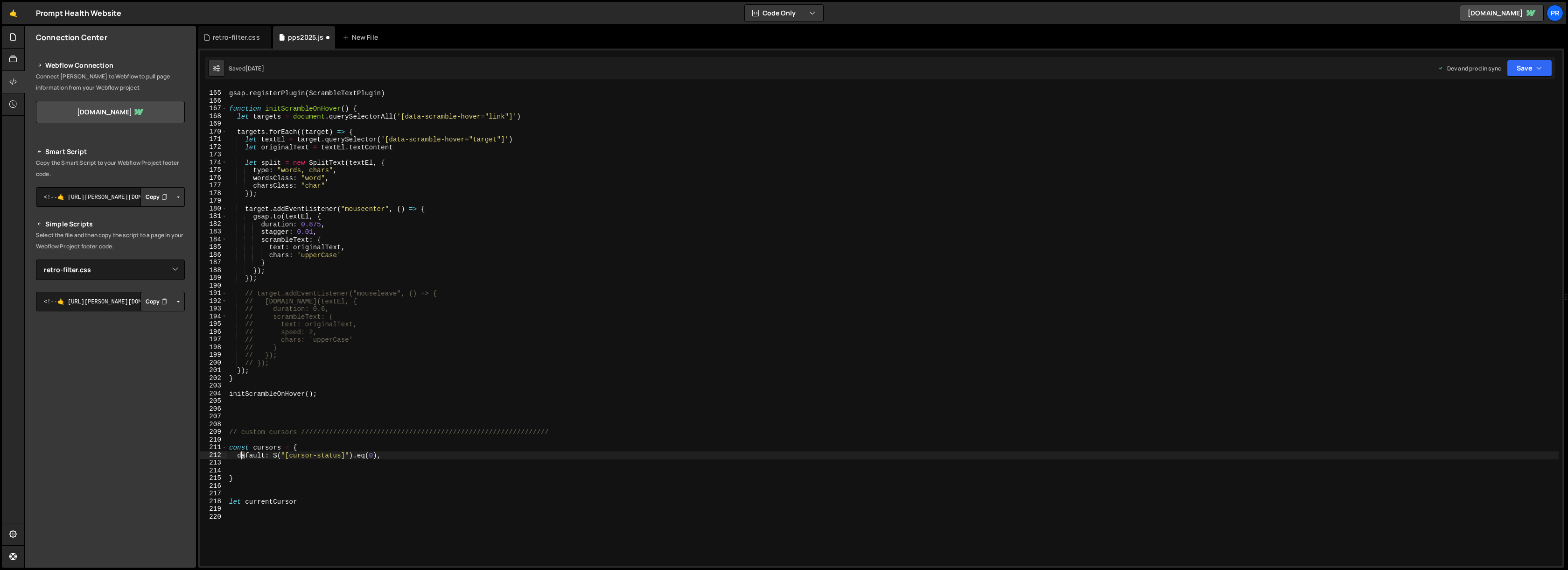
scroll to position [0, 1]
click at [233, 452] on div "gsap . registerPlugin ( ScrambleTextPlugin ) function initScrambleOnHover ( ) {…" at bounding box center [892, 328] width 1331 height 493
drag, startPoint x: 237, startPoint y: 455, endPoint x: 378, endPoint y: 454, distance: 141.0
click at [378, 454] on div "gsap . registerPlugin ( ScrambleTextPlugin ) function initScrambleOnHover ( ) {…" at bounding box center [892, 328] width 1331 height 493
click at [245, 466] on div "gsap . registerPlugin ( ScrambleTextPlugin ) function initScrambleOnHover ( ) {…" at bounding box center [892, 328] width 1331 height 493
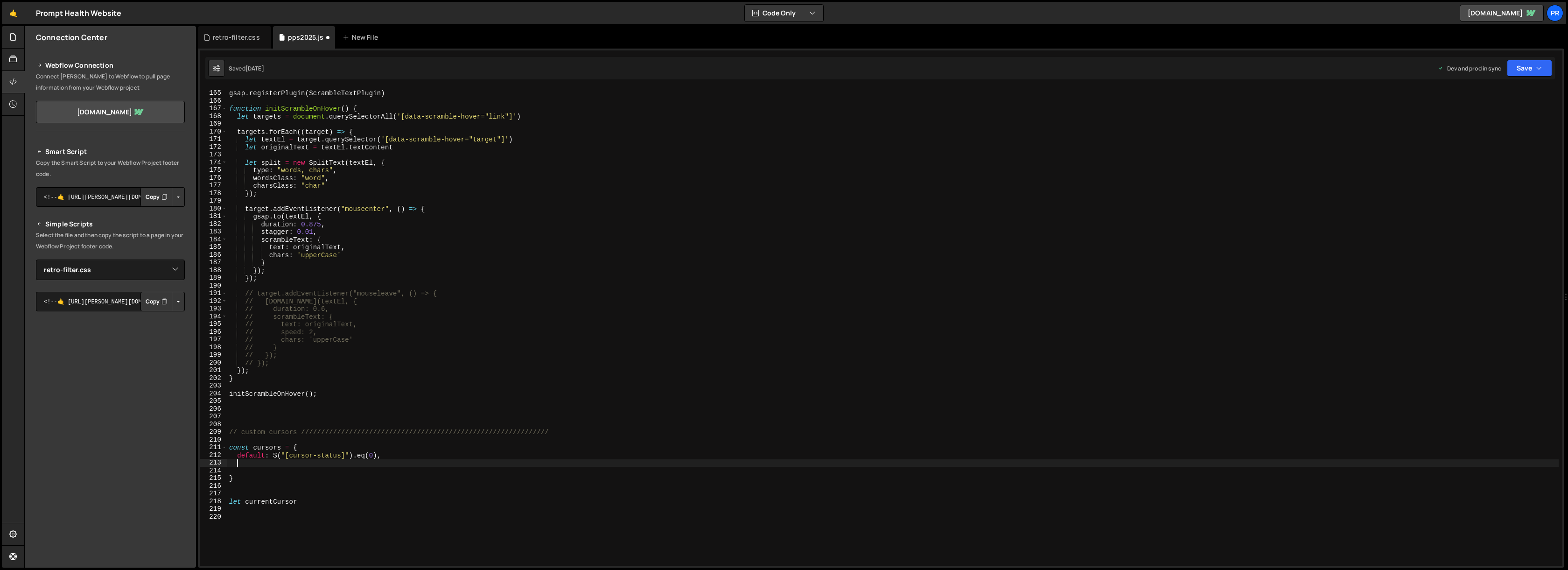
scroll to position [0, 0]
paste textarea "default: $("[cursor-status]").eq(0)"
type textarea "default: $("[cursor-status]").eq(0),"
paste textarea "default: $("[cursor-status]").eq(0)"
type textarea "default: $("[cursor-status]").eq(0)"
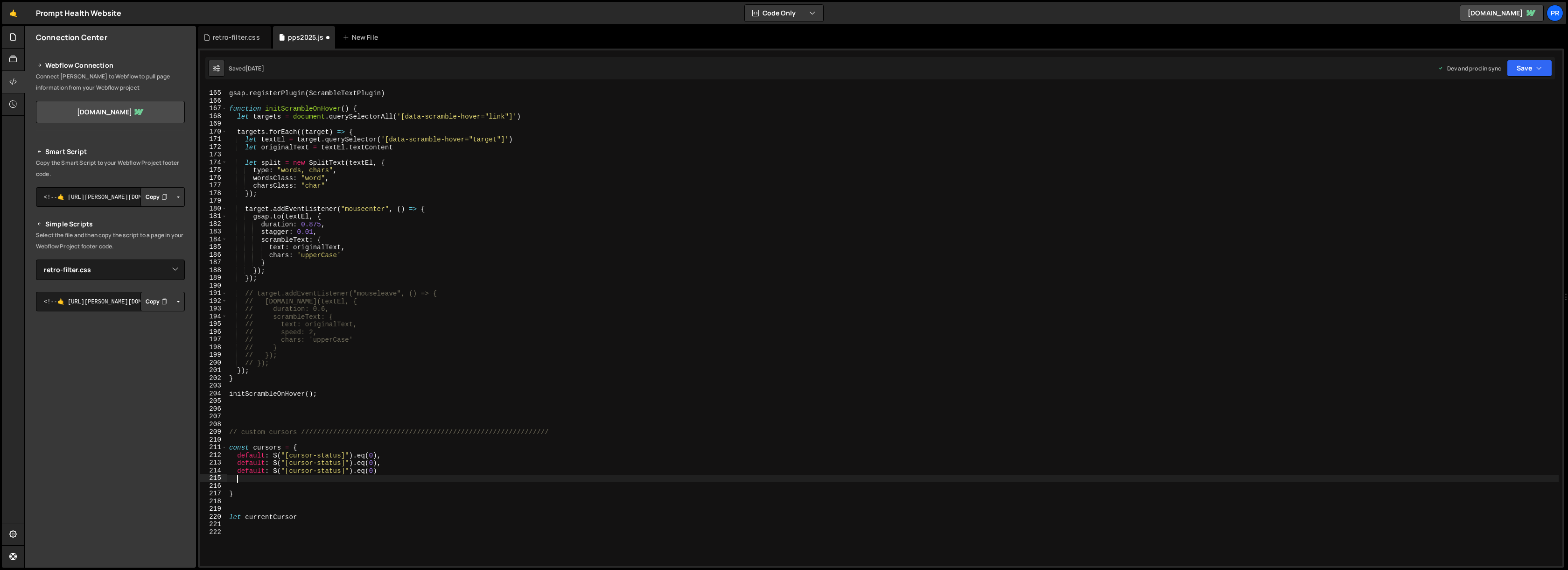
paste textarea "default: $("[cursor-status]").eq(0)"
click at [392, 470] on div "gsap . registerPlugin ( ScrambleTextPlugin ) function initScrambleOnHover ( ) {…" at bounding box center [892, 328] width 1331 height 493
click at [382, 480] on div "gsap . registerPlugin ( ScrambleTextPlugin ) function initScrambleOnHover ( ) {…" at bounding box center [892, 328] width 1331 height 493
click at [247, 463] on div "gsap . registerPlugin ( ScrambleTextPlugin ) function initScrambleOnHover ( ) {…" at bounding box center [892, 328] width 1331 height 493
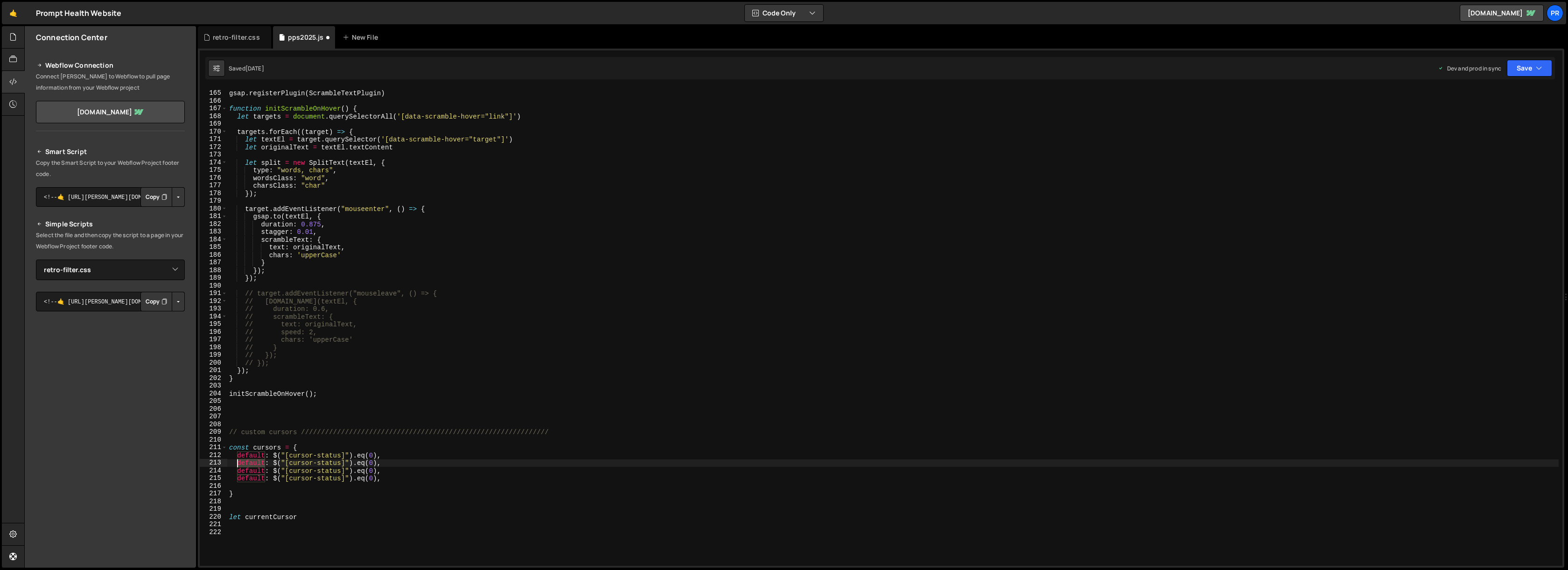
click at [247, 463] on div "gsap . registerPlugin ( ScrambleTextPlugin ) function initScrambleOnHover ( ) {…" at bounding box center [892, 328] width 1331 height 493
click at [253, 456] on div "gsap . registerPlugin ( ScrambleTextPlugin ) function initScrambleOnHover ( ) {…" at bounding box center [892, 328] width 1331 height 493
type textarea "'default: $("[cursor-status]").eq(0),"
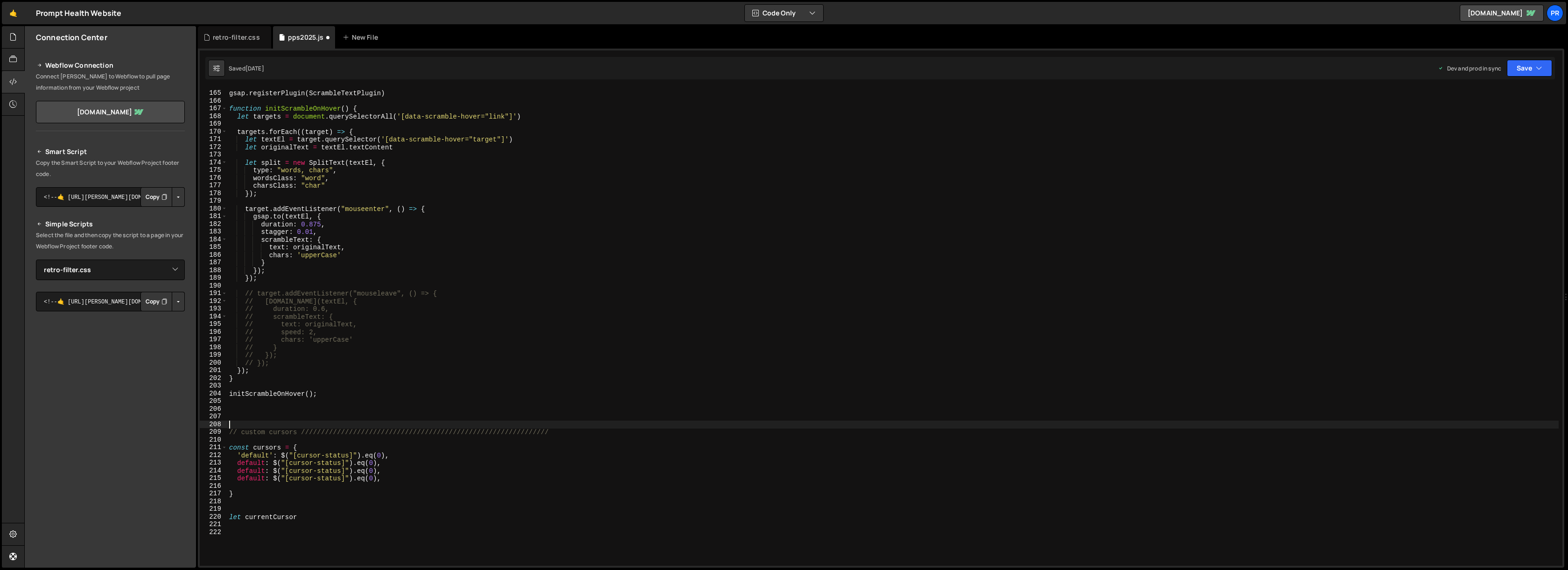
click at [403, 427] on div "gsap . registerPlugin ( ScrambleTextPlugin ) function initScrambleOnHover ( ) {…" at bounding box center [892, 328] width 1331 height 493
click at [247, 463] on div "gsap . registerPlugin ( ScrambleTextPlugin ) function initScrambleOnHover ( ) {…" at bounding box center [892, 328] width 1331 height 493
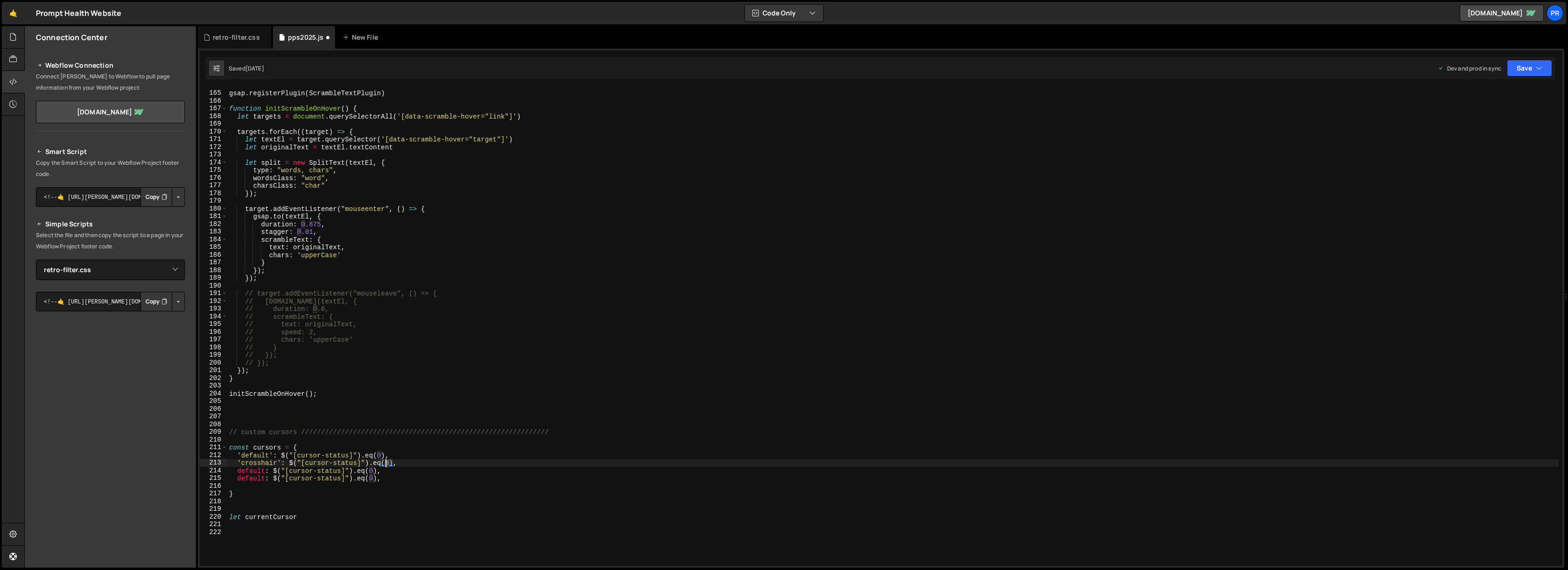
click at [385, 462] on div "gsap . registerPlugin ( ScrambleTextPlugin ) function initScrambleOnHover ( ) {…" at bounding box center [892, 328] width 1331 height 493
click at [249, 469] on div "gsap . registerPlugin ( ScrambleTextPlugin ) function initScrambleOnHover ( ) {…" at bounding box center [892, 328] width 1331 height 493
click at [362, 469] on div "gsap . registerPlugin ( ScrambleTextPlugin ) function initScrambleOnHover ( ) {…" at bounding box center [892, 328] width 1331 height 493
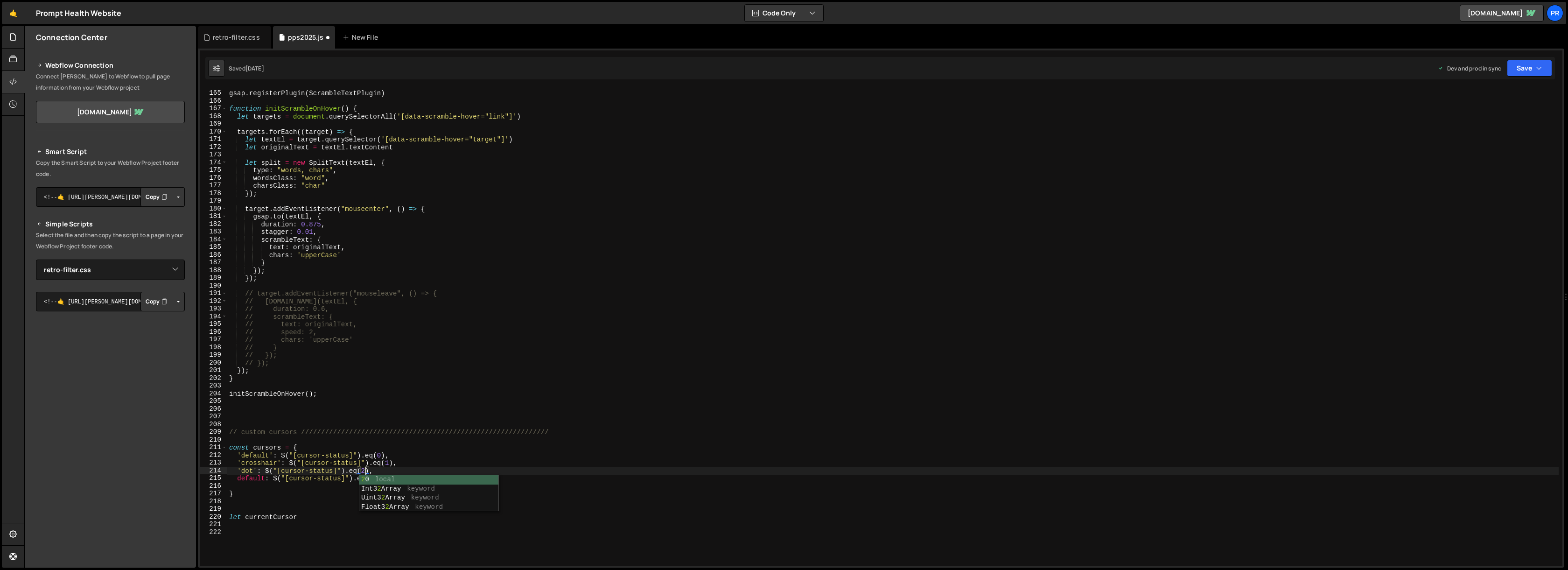
scroll to position [0, 9]
click at [250, 477] on div "gsap . registerPlugin ( ScrambleTextPlugin ) function initScrambleOnHover ( ) {…" at bounding box center [892, 328] width 1331 height 493
drag, startPoint x: 250, startPoint y: 477, endPoint x: 323, endPoint y: 471, distance: 73.2
click at [250, 477] on div "gsap . registerPlugin ( ScrambleTextPlugin ) function initScrambleOnHover ( ) {…" at bounding box center [892, 328] width 1331 height 493
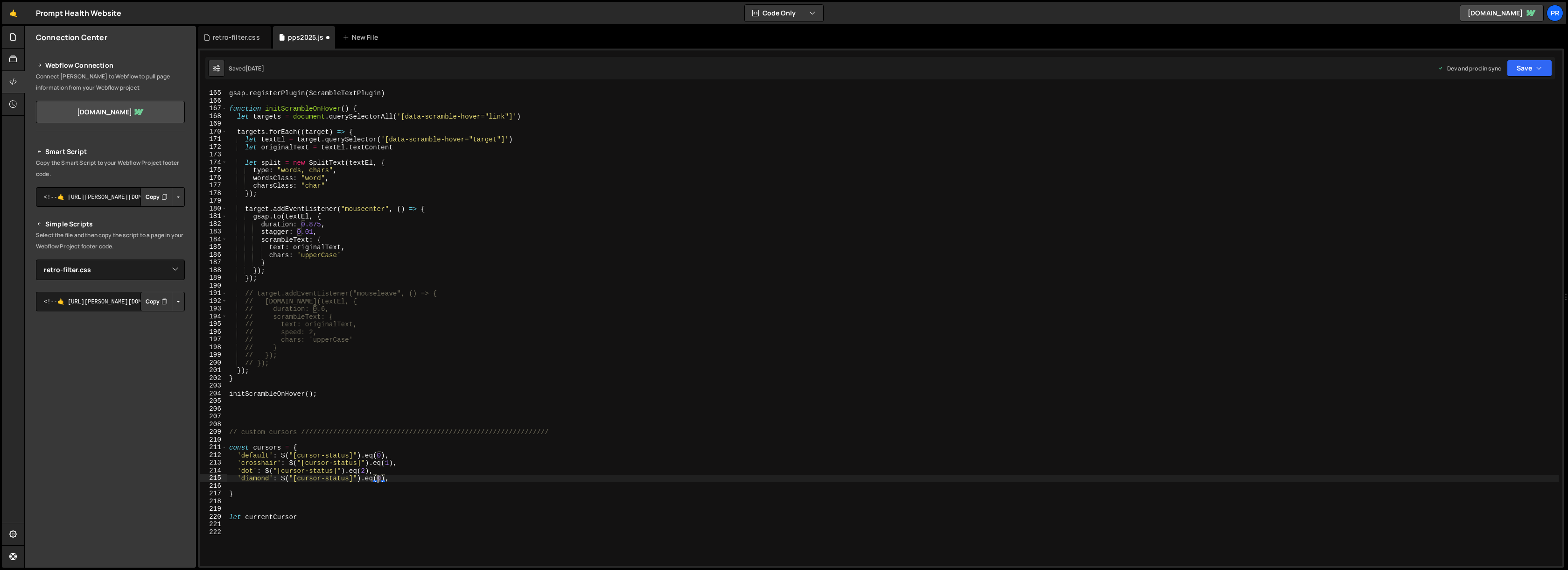
click at [376, 477] on div "gsap . registerPlugin ( ScrambleTextPlugin ) function initScrambleOnHover ( ) {…" at bounding box center [892, 328] width 1331 height 493
type textarea "'diamond': $("[cursor-status]").eq(3),"
click at [423, 477] on div "gsap . registerPlugin ( ScrambleTextPlugin ) function initScrambleOnHover ( ) {…" at bounding box center [892, 328] width 1331 height 493
click at [246, 485] on div "gsap . registerPlugin ( ScrambleTextPlugin ) function initScrambleOnHover ( ) {…" at bounding box center [892, 328] width 1331 height 493
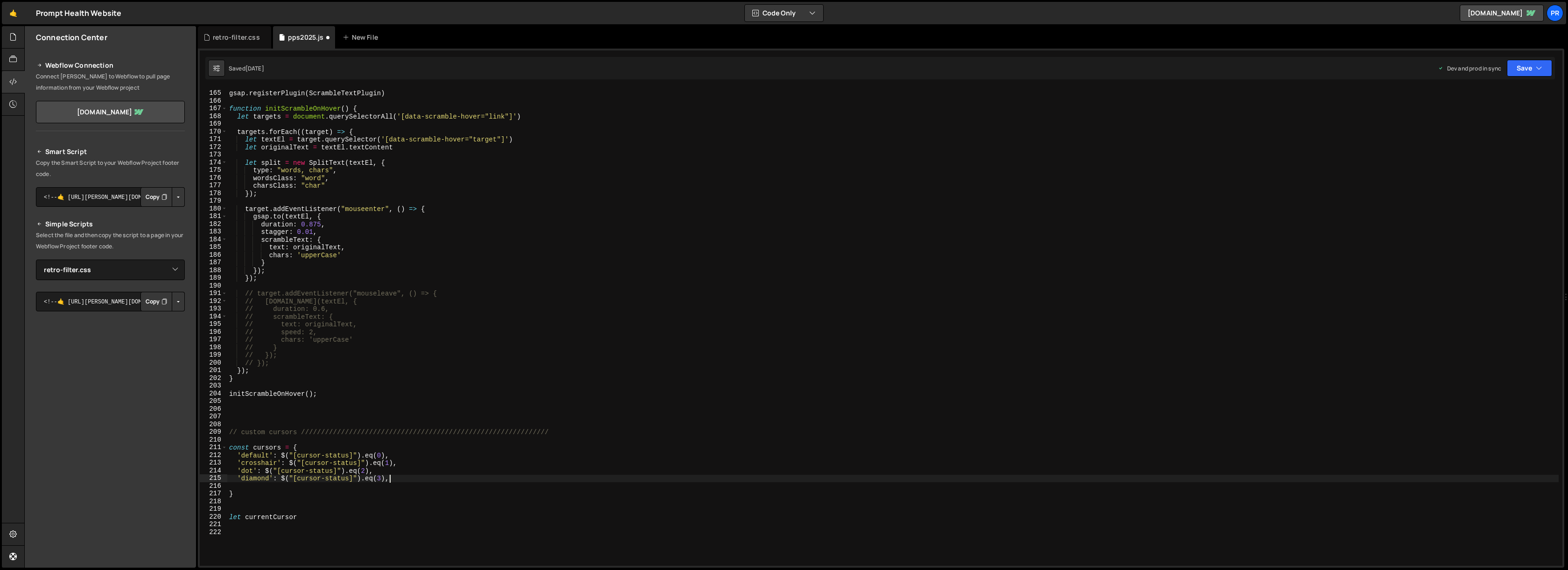
scroll to position [0, 0]
click at [331, 506] on div "gsap . registerPlugin ( ScrambleTextPlugin ) function initScrambleOnHover ( ) {…" at bounding box center [892, 328] width 1331 height 493
click at [483, 453] on div "gsap . registerPlugin ( ScrambleTextPlugin ) function initScrambleOnHover ( ) {…" at bounding box center [892, 328] width 1331 height 493
type textarea "'default': $("[cursor-status]").eq(0),"
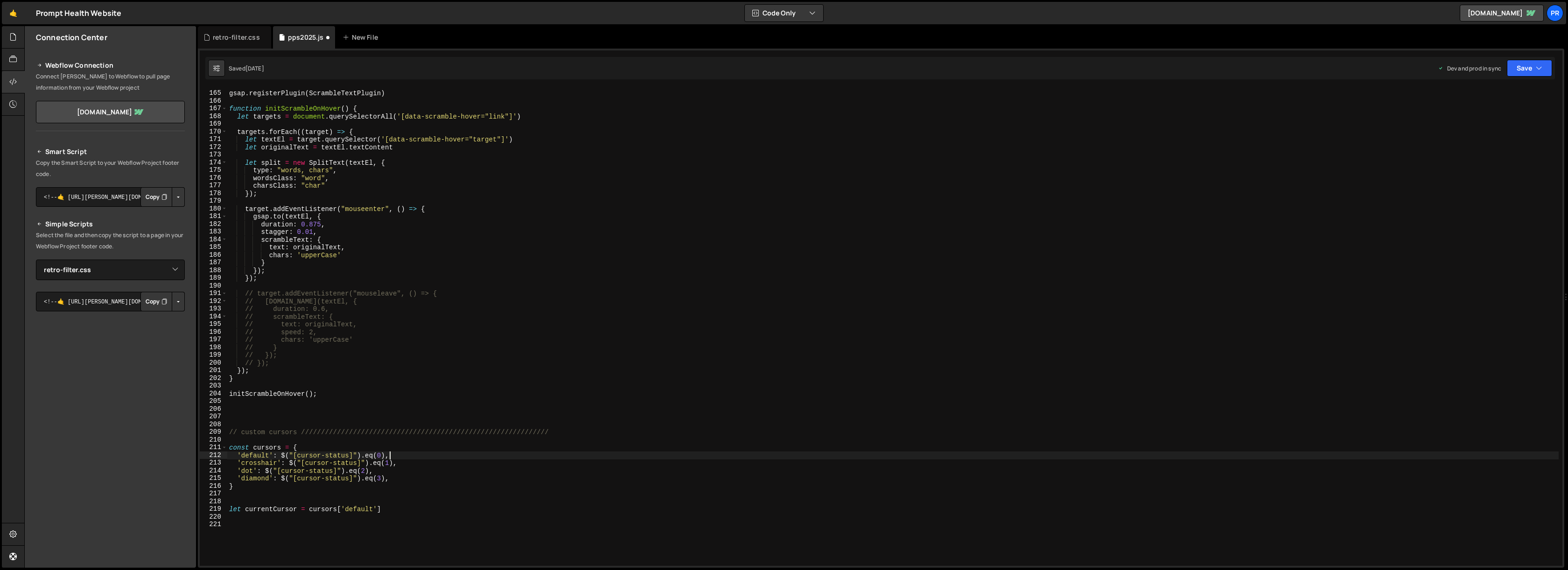
click at [429, 513] on div "gsap . registerPlugin ( ScrambleTextPlugin ) function initScrambleOnHover ( ) {…" at bounding box center [892, 328] width 1331 height 493
click at [425, 506] on div "gsap . registerPlugin ( ScrambleTextPlugin ) function initScrambleOnHover ( ) {…" at bounding box center [892, 328] width 1331 height 493
type textarea "let currentCursor = cursors['default'];"
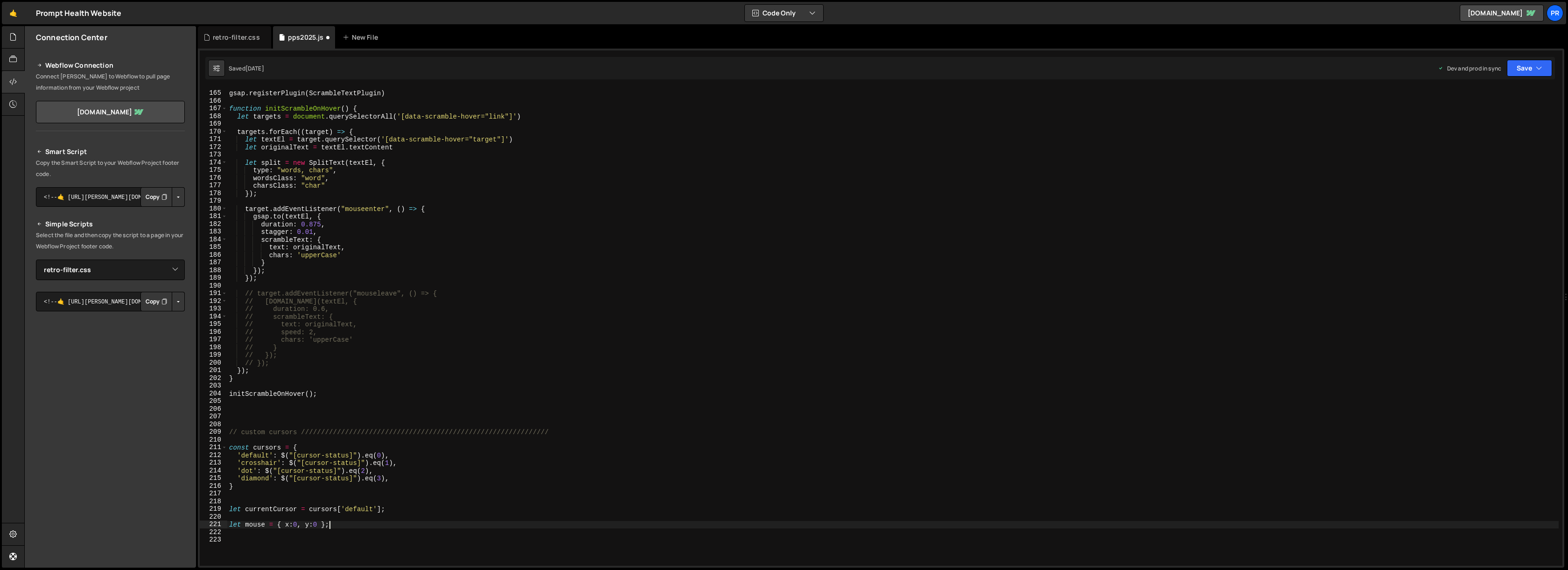
type textarea "let mouse = { x:0, y:0 };"
click at [337, 526] on div "gsap . registerPlugin ( ScrambleTextPlugin ) function initScrambleOnHover ( ) {…" at bounding box center [892, 328] width 1331 height 493
drag, startPoint x: 337, startPoint y: 526, endPoint x: 217, endPoint y: 524, distance: 120.0
click at [217, 524] on div "let mouse = { x:0, y:0 }; 164 165 166 167 168 169 170 171 172 173 174 175 176 1…" at bounding box center [881, 326] width 1363 height 478
click at [352, 527] on div "gsap . registerPlugin ( ScrambleTextPlugin ) function initScrambleOnHover ( ) {…" at bounding box center [892, 326] width 1331 height 478
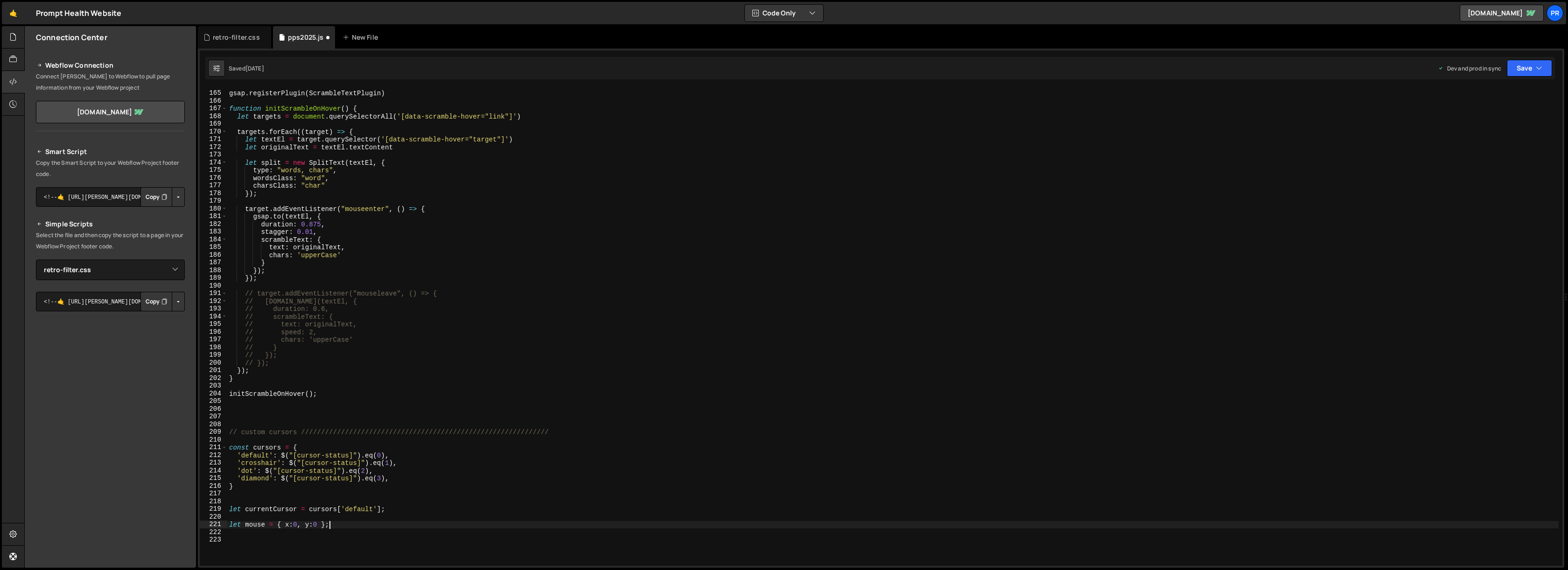
paste textarea "let mouse = { x:0, y:0 };"
click at [245, 532] on div "gsap . registerPlugin ( ScrambleTextPlugin ) function initScrambleOnHover ( ) {…" at bounding box center [892, 328] width 1331 height 493
type textarea "let smoothMouse = { x:0, y:0 };"
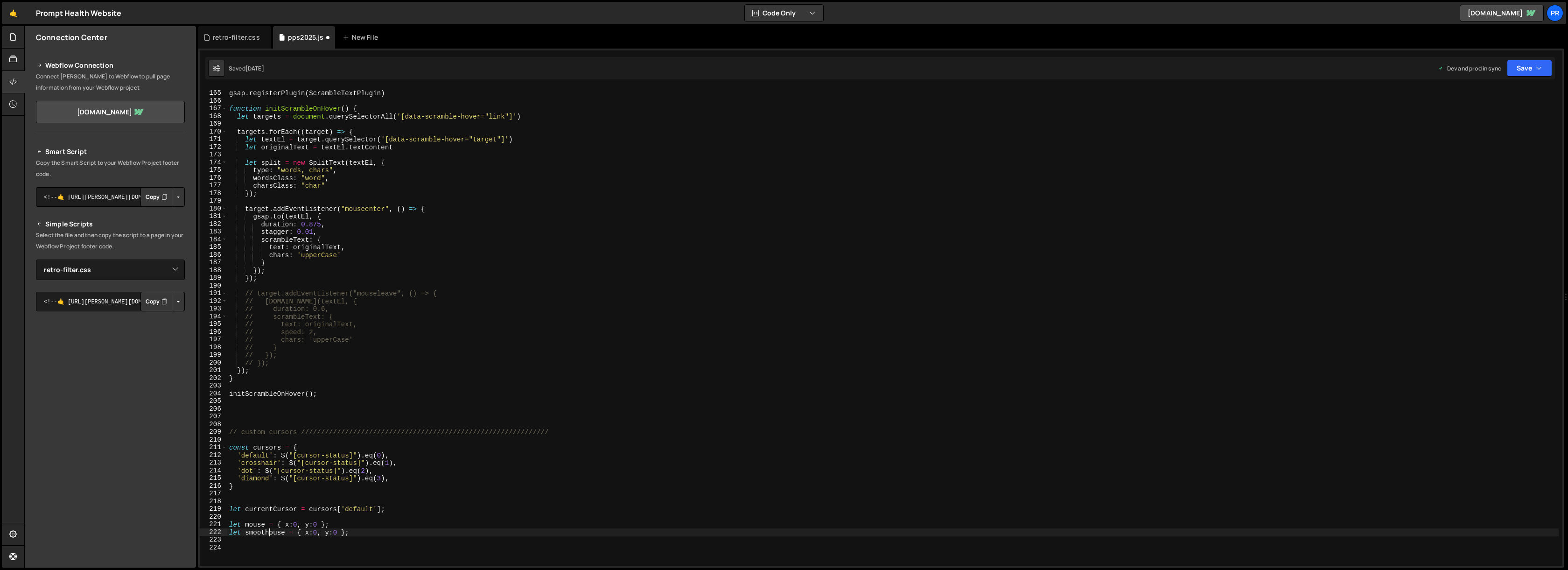
scroll to position [0, 3]
click at [381, 536] on div "gsap . registerPlugin ( ScrambleTextPlugin ) function initScrambleOnHover ( ) {…" at bounding box center [892, 328] width 1331 height 493
type textarea "// track mouse position"
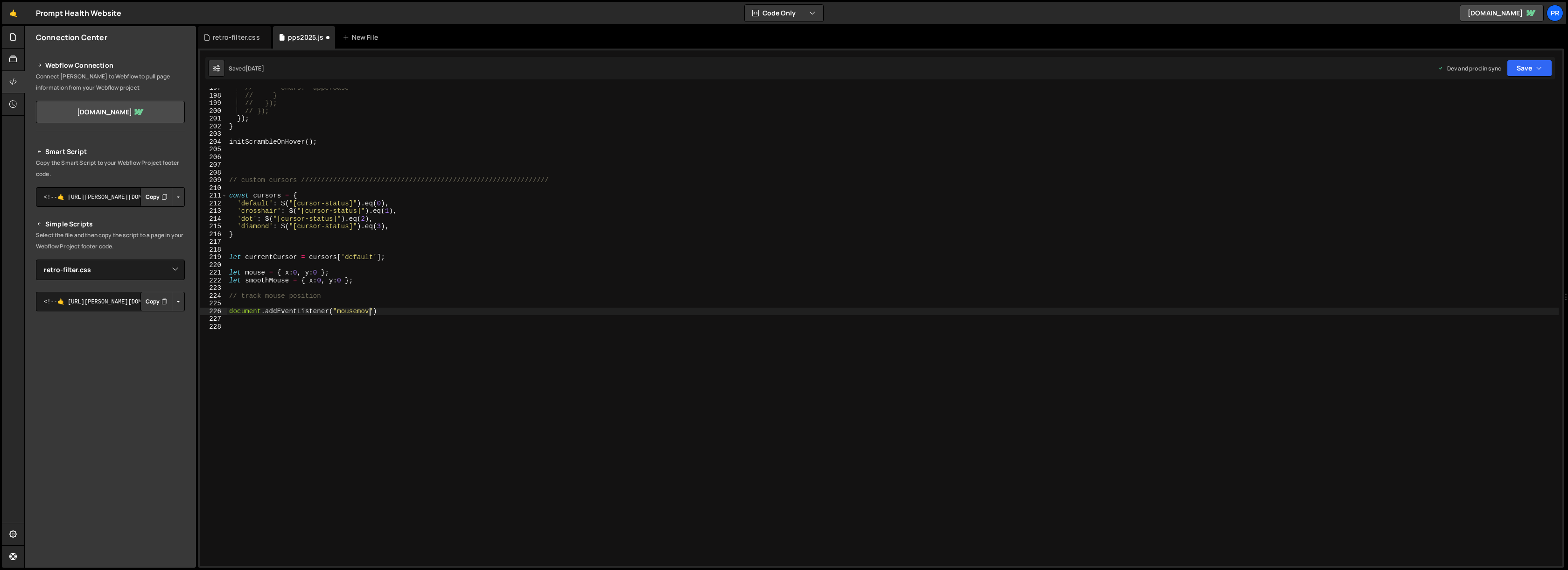
scroll to position [0, 10]
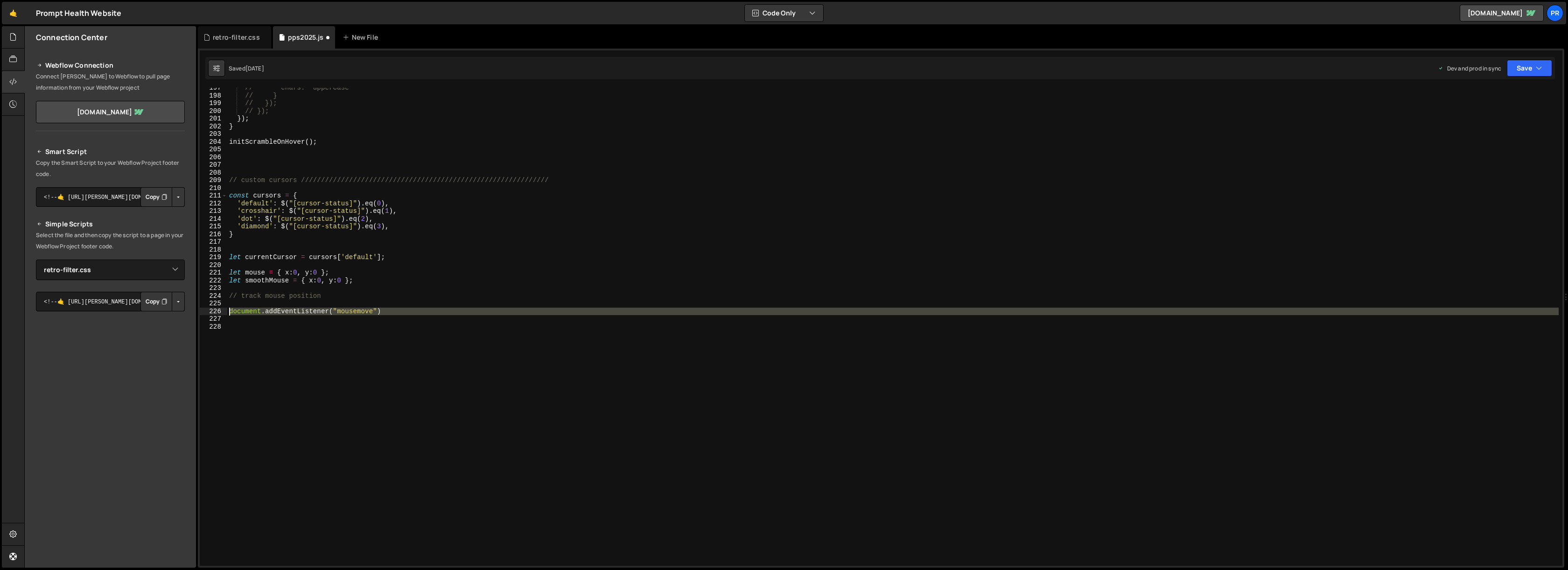
drag, startPoint x: 393, startPoint y: 315, endPoint x: 226, endPoint y: 312, distance: 167.0
click at [226, 312] on div "document.addEventListener("mousemove") 197 198 199 200 201 202 203 204 205 206 …" at bounding box center [881, 326] width 1363 height 478
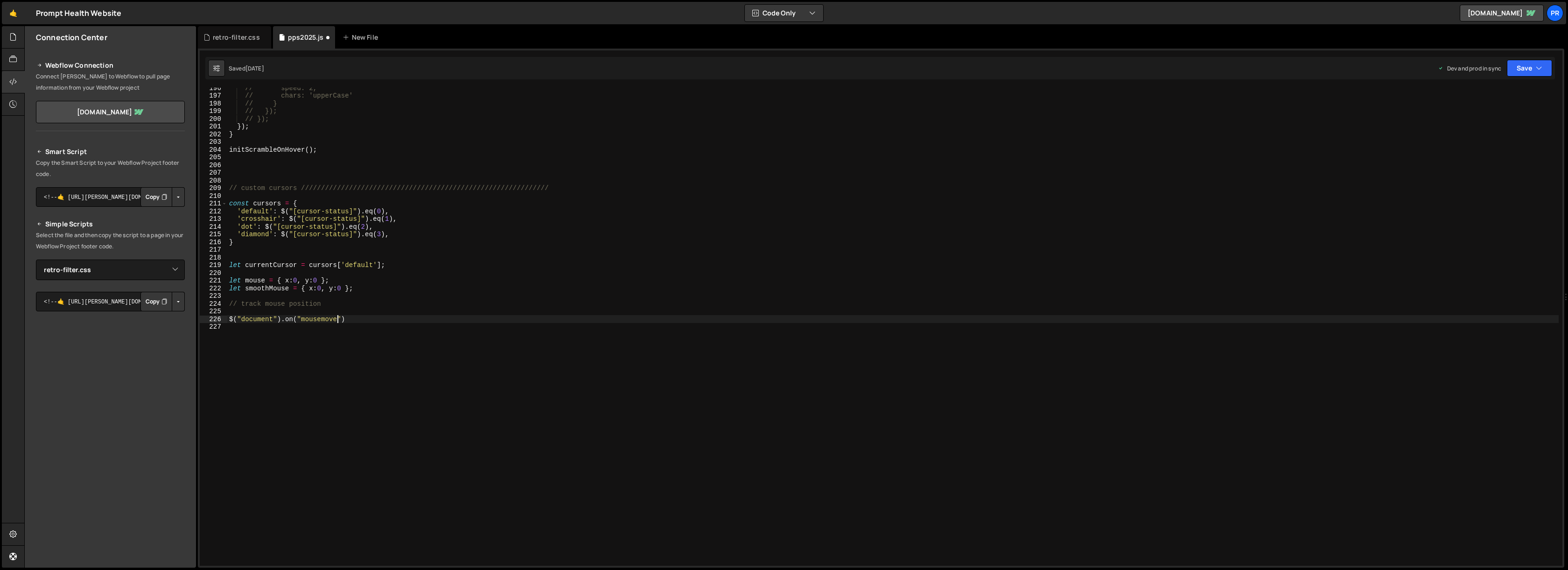
scroll to position [0, 7]
type textarea "$("document").on("mousemove", function(){)"
click at [385, 319] on div "// speed: 2, // chars: 'upperCase' // } // }); // }); }) ; } initScrambleOnHove…" at bounding box center [892, 331] width 1331 height 493
type textarea "$("document").on("mousemove", function(e){"
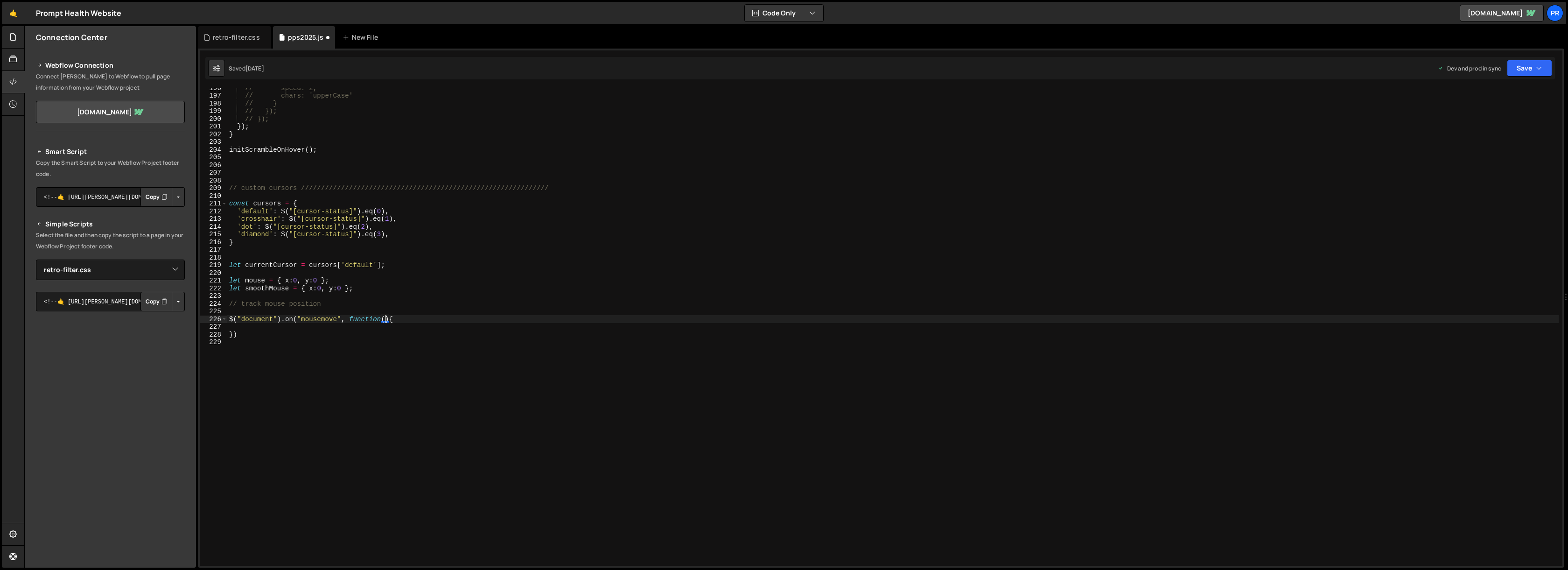
scroll to position [0, 11]
drag, startPoint x: 345, startPoint y: 328, endPoint x: 355, endPoint y: 331, distance: 10.4
click at [345, 328] on div "// speed: 2, // chars: 'upperCase' // } // }); // }); }) ; } initScrambleOnHove…" at bounding box center [892, 331] width 1331 height 493
type textarea "mouse.x = e.clientX;"
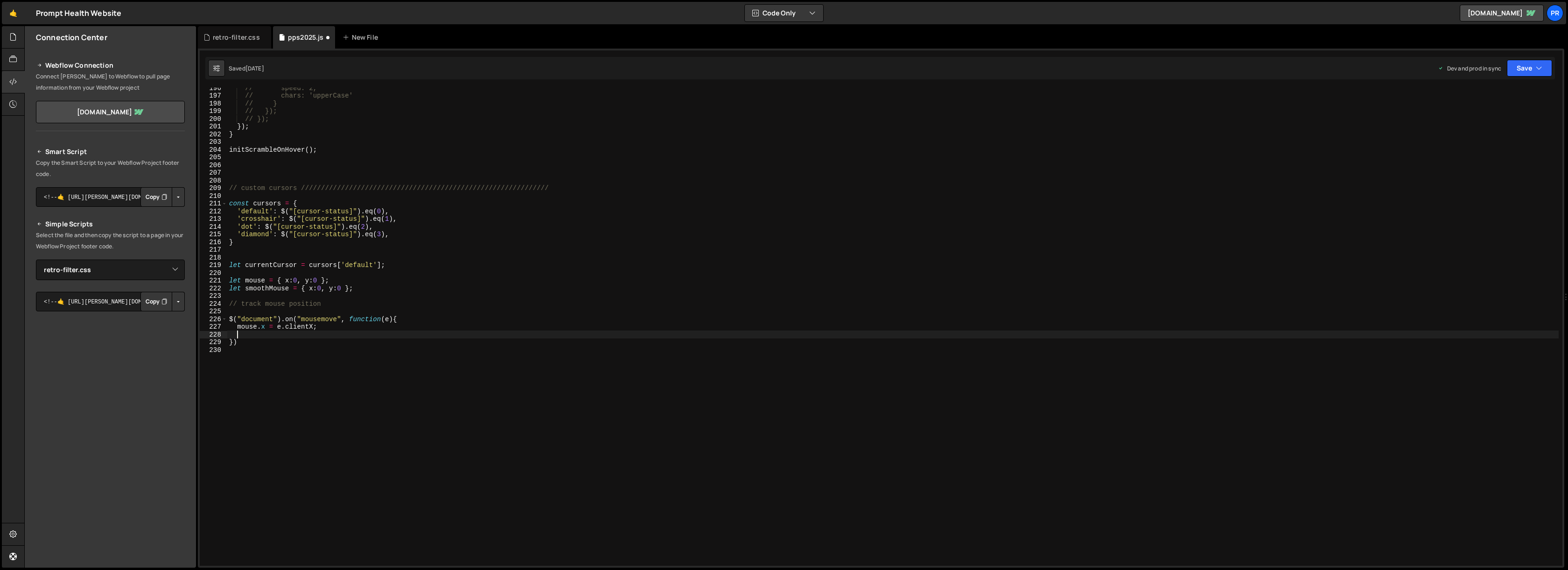
scroll to position [0, 0]
drag, startPoint x: 324, startPoint y: 326, endPoint x: 239, endPoint y: 328, distance: 85.0
click at [237, 325] on div "// speed: 2, // chars: 'upperCase' // } // }); // }); }) ; } initScrambleOnHove…" at bounding box center [892, 331] width 1331 height 493
type textarea "mouse.x = e.clientX;"
click at [242, 335] on div "// speed: 2, // chars: 'upperCase' // } // }); // }); }) ; } initScrambleOnHove…" at bounding box center [892, 331] width 1331 height 493
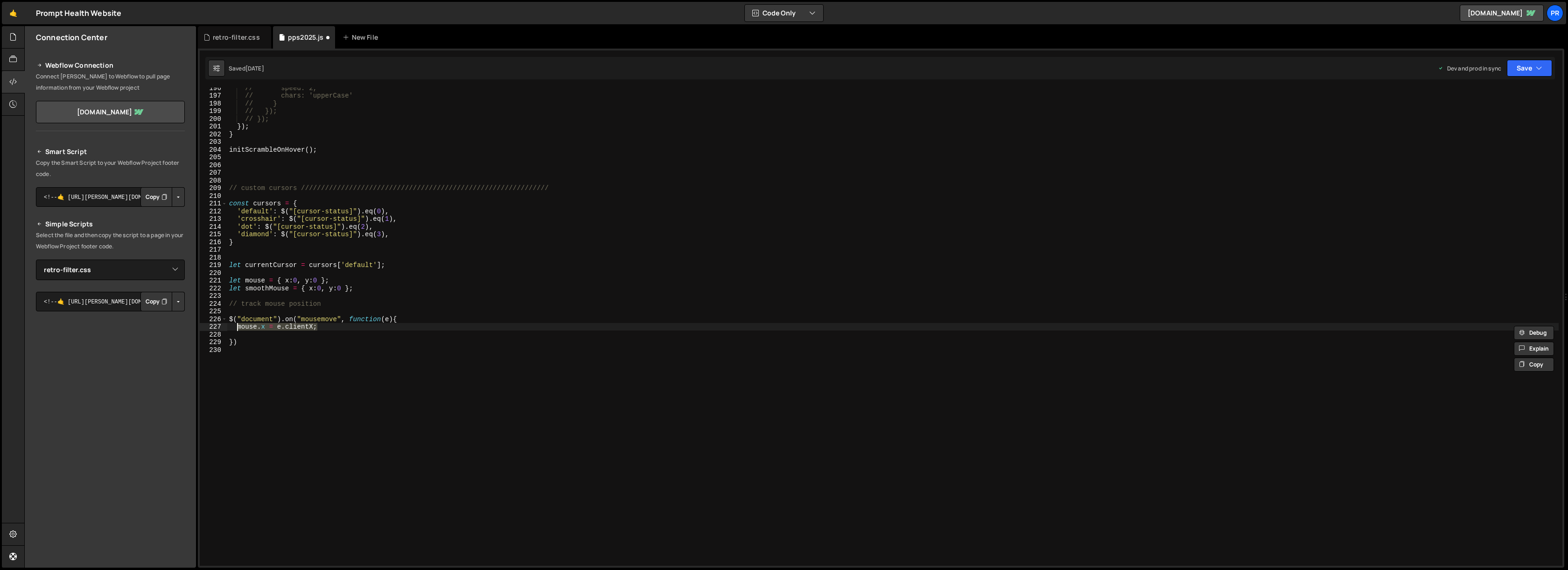
paste textarea "mouse.x = e.clientX;"
click at [262, 334] on div "// speed: 2, // chars: 'upperCase' // } // }); // }); }) ; } initScrambleOnHove…" at bounding box center [892, 331] width 1331 height 493
click at [309, 334] on div "// speed: 2, // chars: 'upperCase' // } // }); // }); }) ; } initScrambleOnHove…" at bounding box center [892, 331] width 1331 height 493
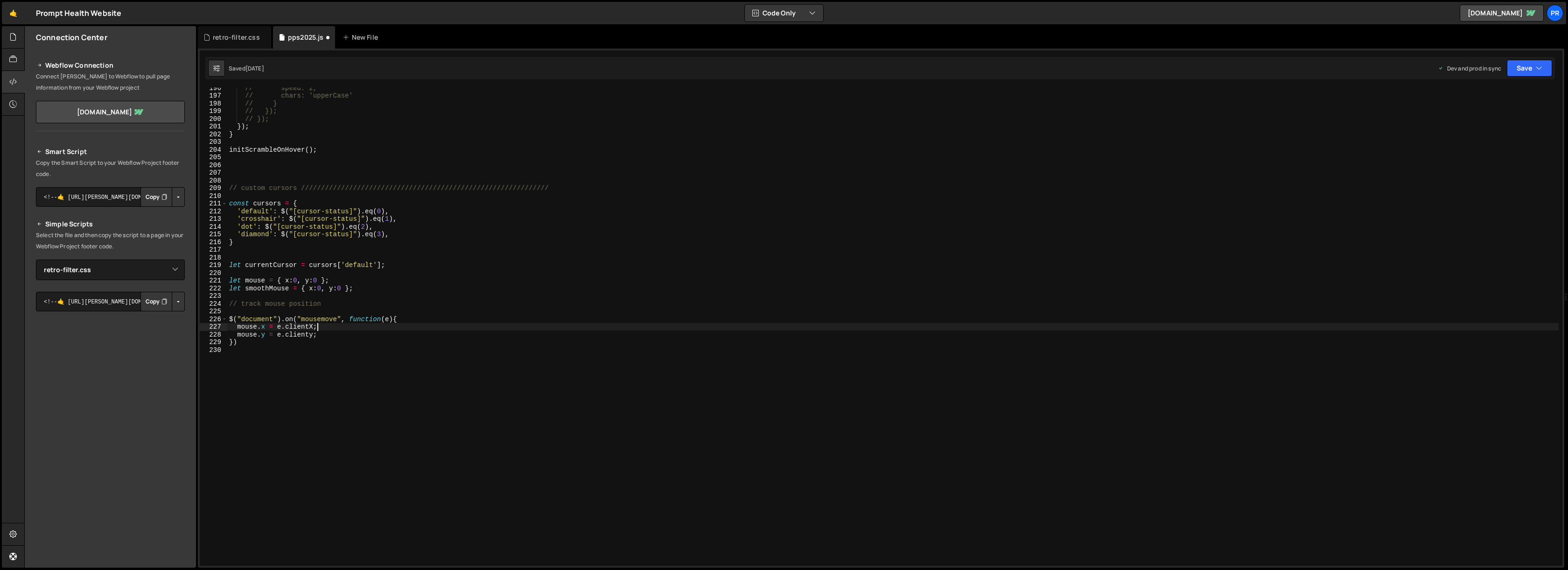
click at [356, 329] on div "// speed: 2, // chars: 'upperCase' // } // }); // }); }) ; } initScrambleOnHove…" at bounding box center [892, 331] width 1331 height 493
click at [310, 335] on div "// speed: 2, // chars: 'upperCase' // } // }); // }); }) ; } initScrambleOnHove…" at bounding box center [892, 331] width 1331 height 493
type textarea "mouse.y = e.clientY;"
click at [341, 335] on div "// speed: 2, // chars: 'upperCase' // } // }); // }); }) ; } initScrambleOnHove…" at bounding box center [892, 331] width 1331 height 493
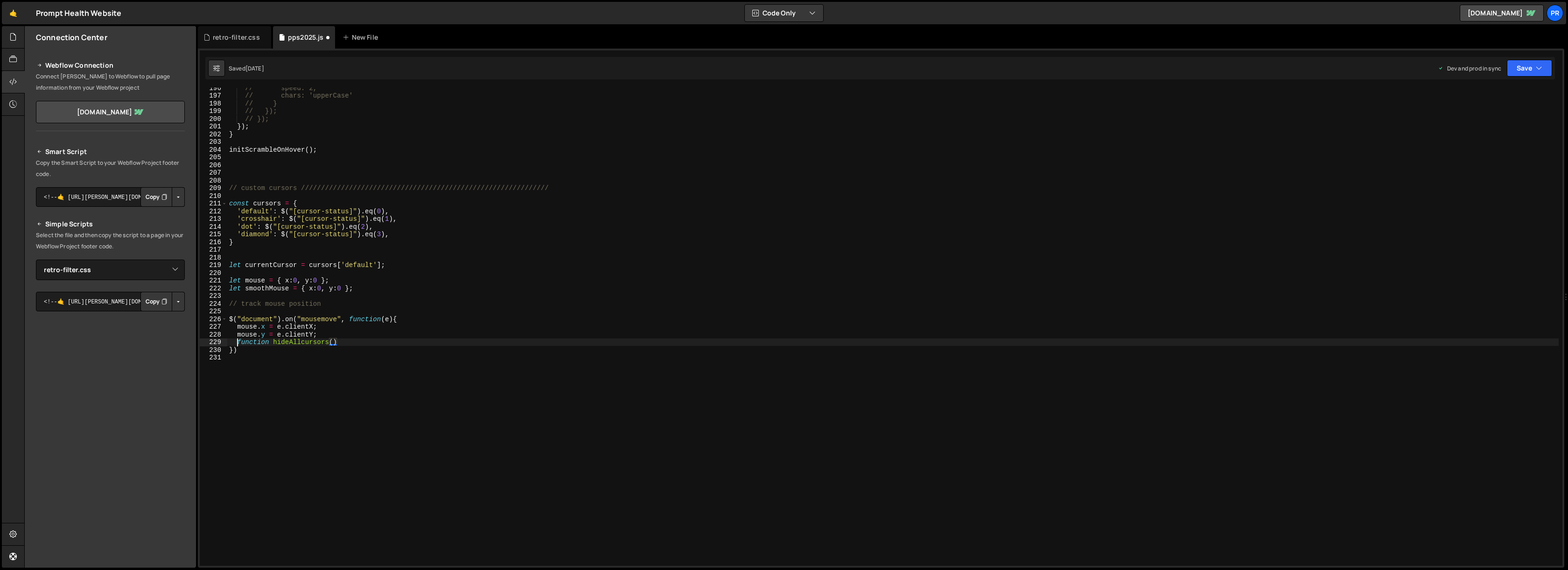
click at [237, 341] on div "// speed: 2, // chars: 'upperCase' // } // }); // }); }) ; } initScrambleOnHove…" at bounding box center [892, 331] width 1331 height 493
click at [357, 333] on div "// speed: 2, // chars: 'upperCase' // } // }); // }); }) ; } initScrambleOnHove…" at bounding box center [892, 331] width 1331 height 493
drag, startPoint x: 348, startPoint y: 351, endPoint x: 237, endPoint y: 347, distance: 111.1
click at [237, 347] on div "// speed: 2, // chars: 'upperCase' // } // }); // }); }) ; } initScrambleOnHove…" at bounding box center [892, 331] width 1331 height 493
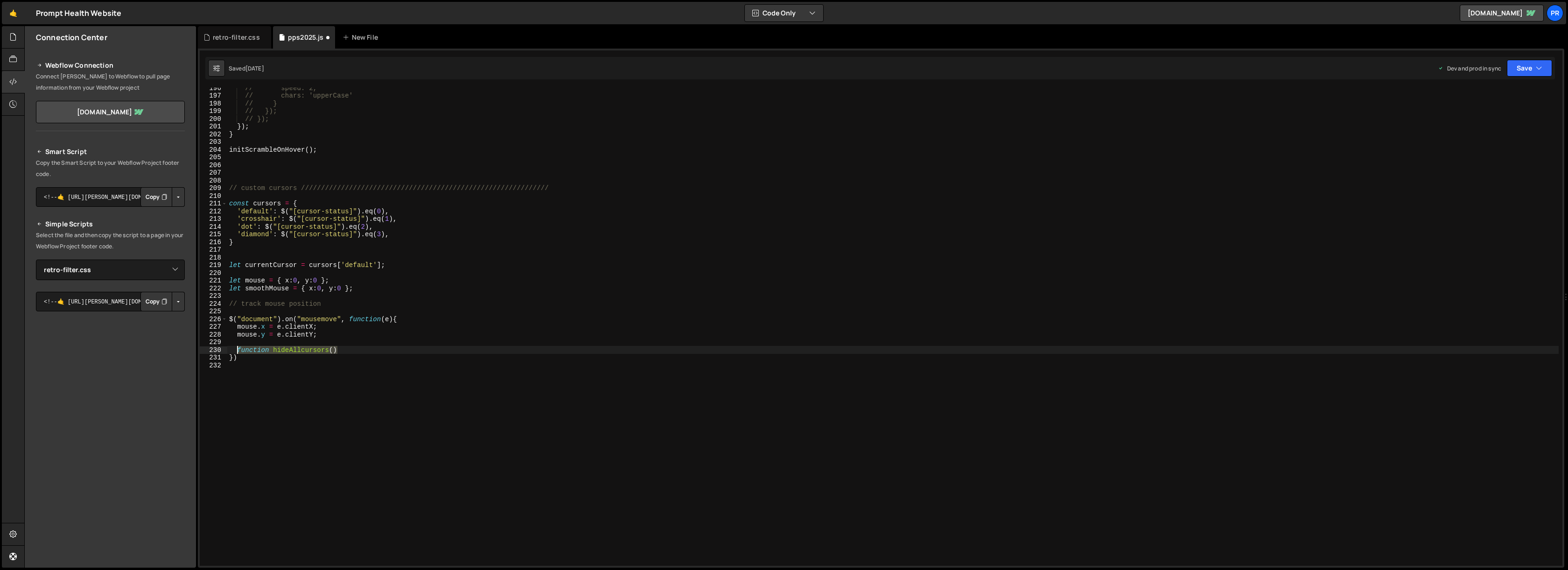
type textarea "function hideAllcursors()"
type textarea "})"
paste textarea "function hideAllcursors()"
type textarea "function hideAllcursors(){"
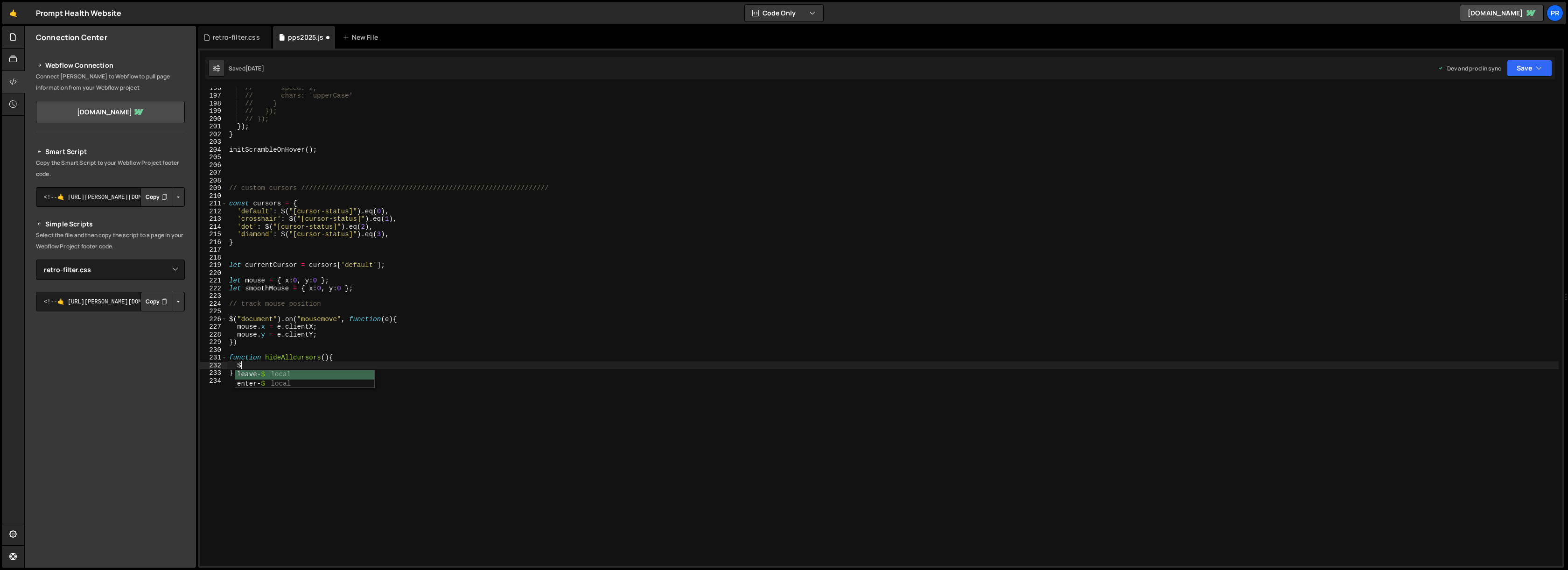
scroll to position [0, 1]
type textarea "$"
drag, startPoint x: 281, startPoint y: 211, endPoint x: 360, endPoint y: 209, distance: 79.0
click at [360, 209] on div "// speed: 2, // chars: 'upperCase' // } // }); // }); }) ; } initScrambleOnHove…" at bounding box center [892, 331] width 1331 height 493
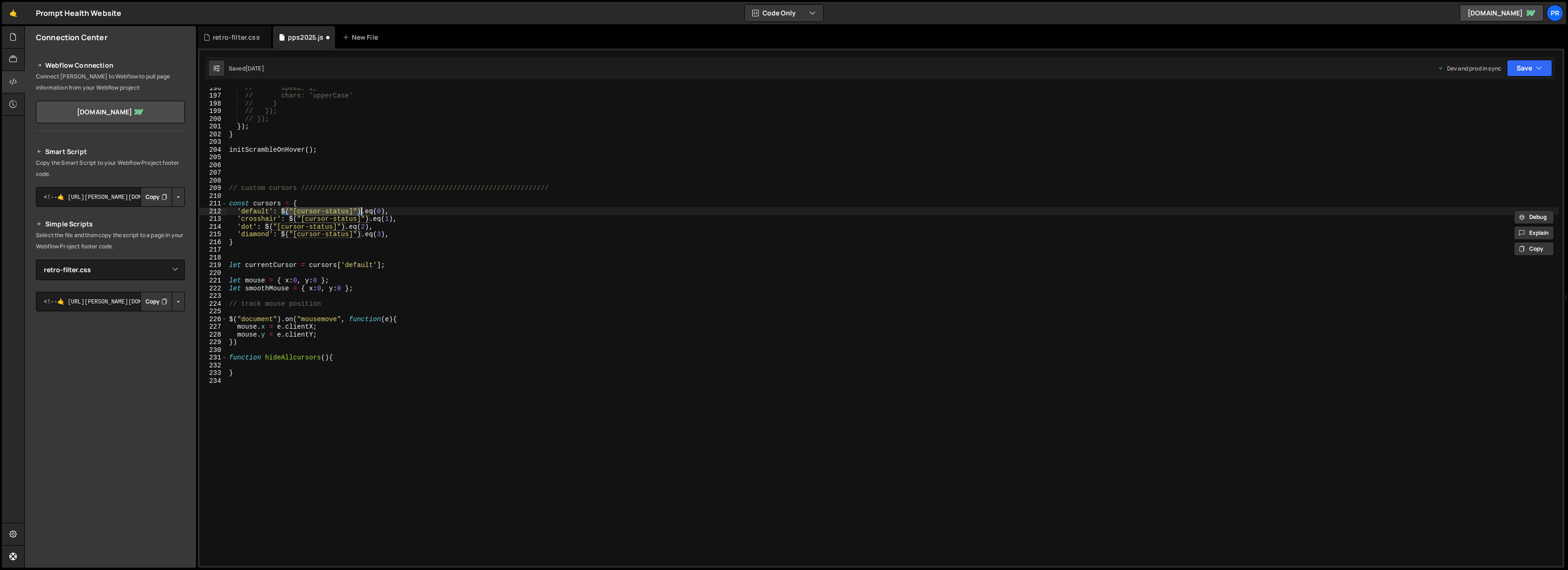
click at [268, 203] on div "// speed: 2, // chars: 'upperCase' // } // }); // }); }) ; } initScrambleOnHove…" at bounding box center [892, 331] width 1331 height 493
click at [230, 203] on div "// speed: 2, // chars: 'upperCase' // } // }); // }); }) ; } initScrambleOnHove…" at bounding box center [892, 331] width 1331 height 493
type textarea "const cursors = {"
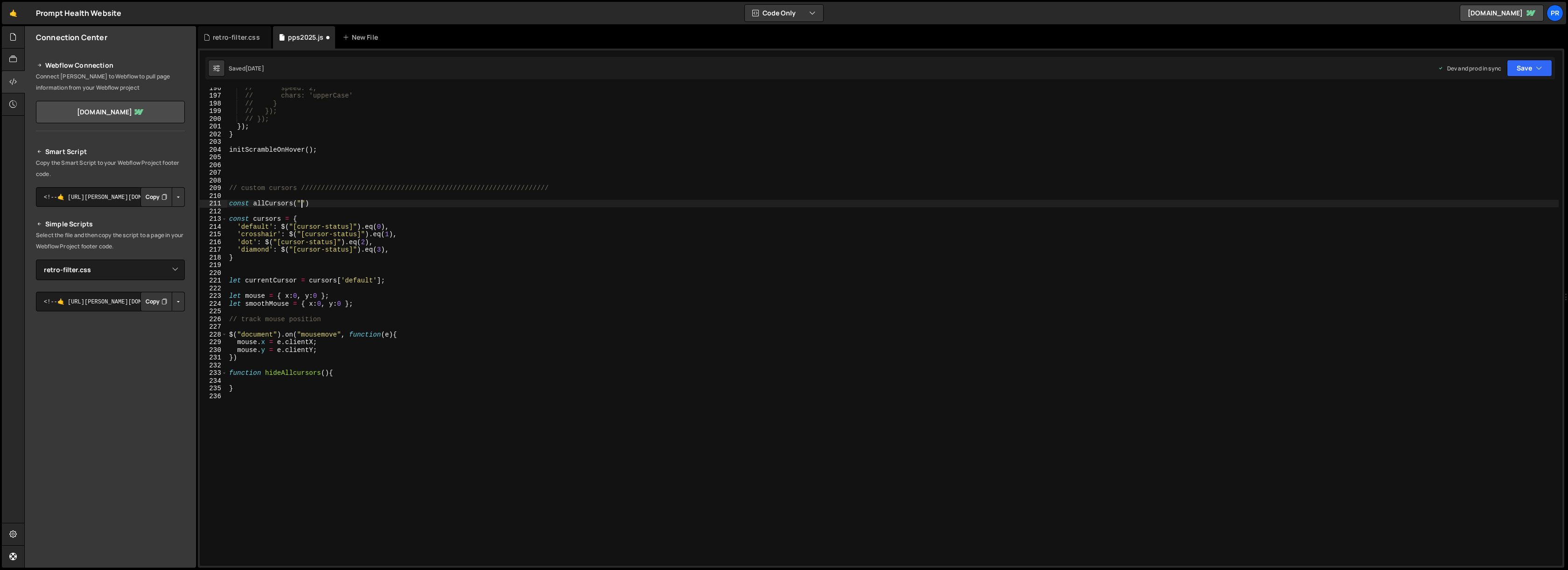
scroll to position [0, 5]
paste textarea "$("[cursor-status]")"
click at [391, 203] on div "// speed: 2, // chars: 'upperCase' // } // }); // }); }) ; } initScrambleOnHove…" at bounding box center [892, 331] width 1331 height 493
click at [296, 203] on div "// speed: 2, // chars: 'upperCase' // } // }); // }); }) ; } initScrambleOnHove…" at bounding box center [892, 331] width 1331 height 493
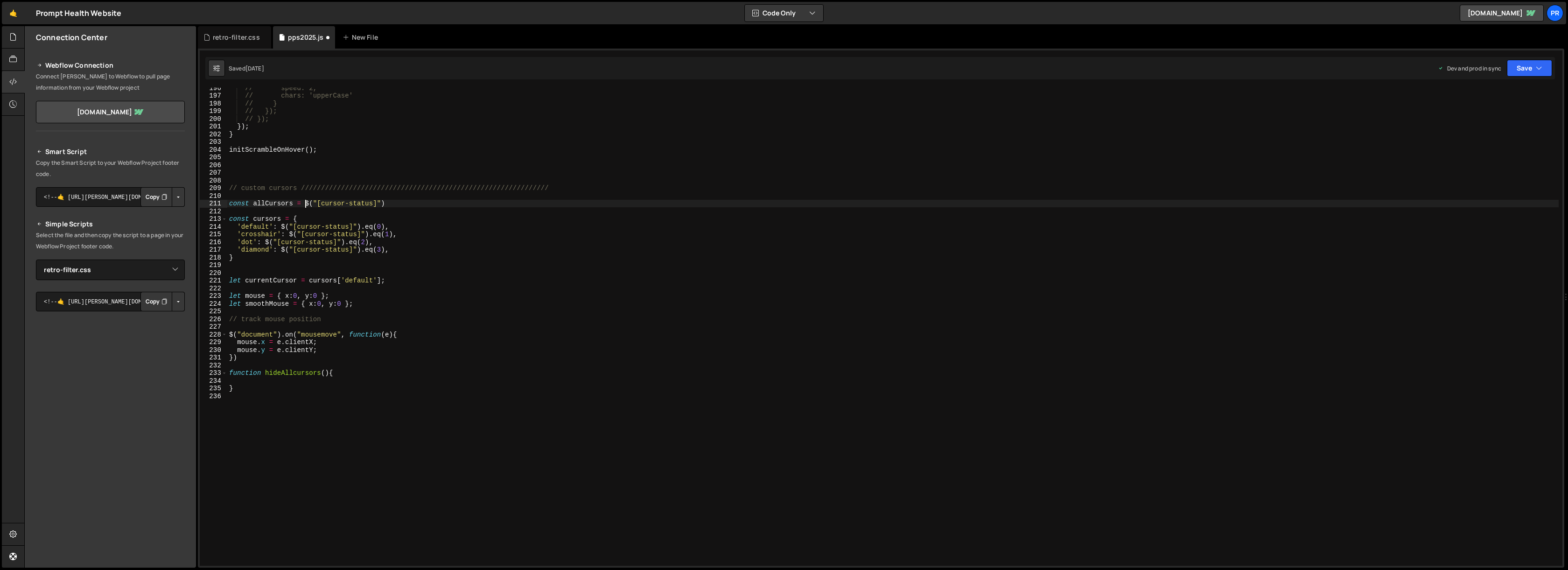
click at [394, 205] on div "// speed: 2, // chars: 'upperCase' // } // }); // }); }) ; } initScrambleOnHove…" at bounding box center [892, 331] width 1331 height 493
drag, startPoint x: 394, startPoint y: 204, endPoint x: 247, endPoint y: 202, distance: 147.0
click at [247, 202] on div "// speed: 2, // chars: 'upperCase' // } // }); // }); }) ; } initScrambleOnHove…" at bounding box center [892, 331] width 1331 height 493
type textarea "const allCursors = $("[cursor-status]");"
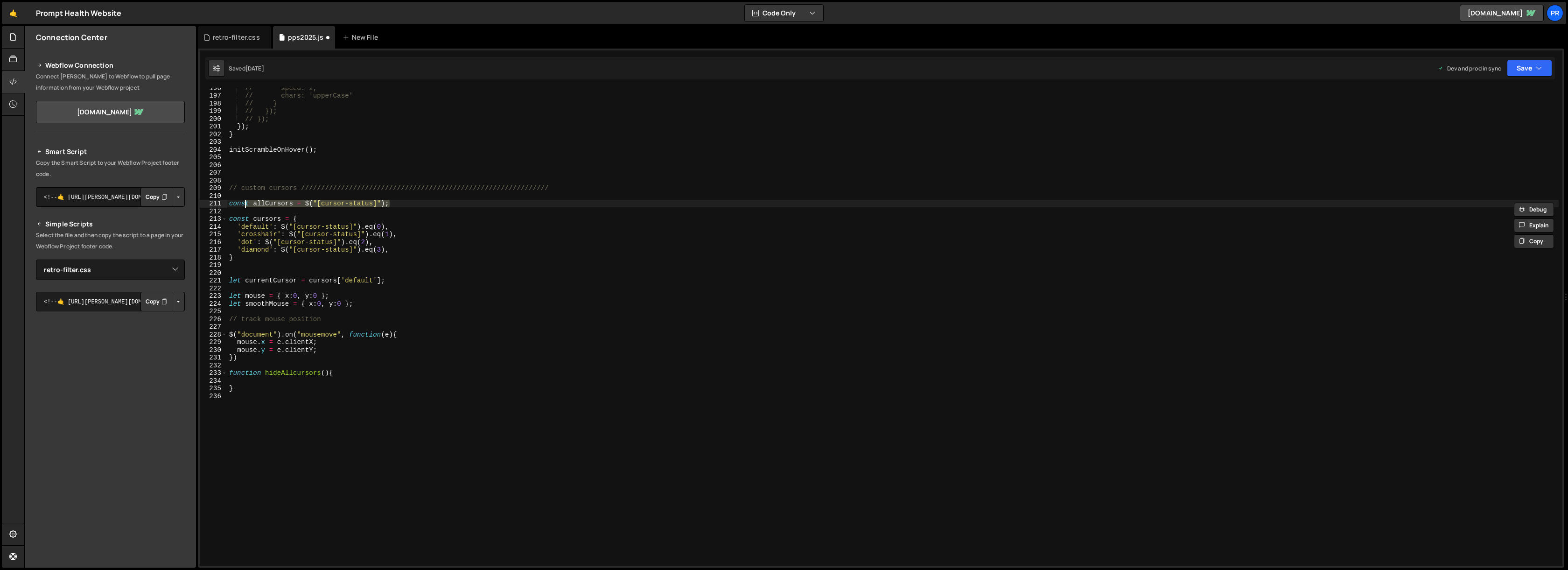
click at [273, 202] on div "// speed: 2, // chars: 'upperCase' // } // }); // }); }) ; } initScrambleOnHove…" at bounding box center [892, 326] width 1331 height 478
click at [273, 202] on div "// speed: 2, // chars: 'upperCase' // } // }); // }); }) ; } initScrambleOnHove…" at bounding box center [892, 331] width 1331 height 493
click at [263, 382] on div "// speed: 2, // chars: 'upperCase' // } // }); // }); }) ; } initScrambleOnHove…" at bounding box center [892, 331] width 1331 height 493
paste textarea "allCursors"
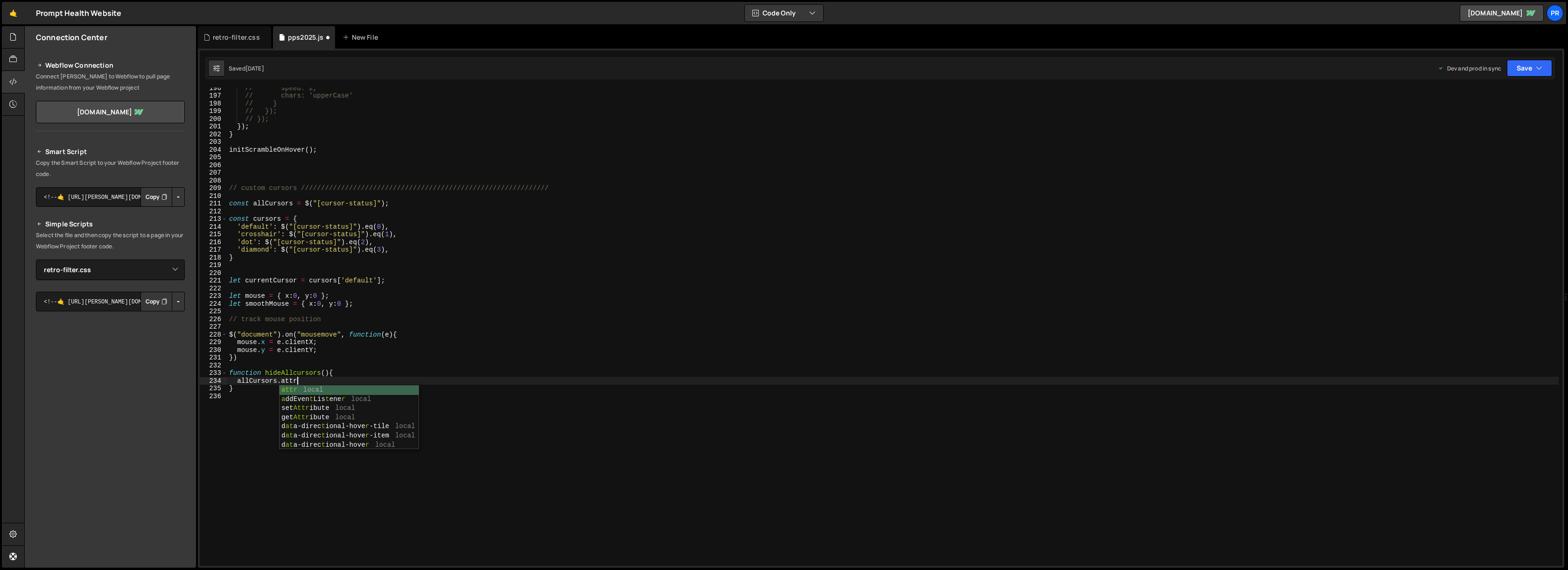
scroll to position [0, 5]
drag, startPoint x: 321, startPoint y: 203, endPoint x: 374, endPoint y: 203, distance: 53.0
click at [374, 203] on div "// speed: 2, // chars: 'upperCase' // } // }); // }); }) ; } initScrambleOnHove…" at bounding box center [892, 331] width 1331 height 493
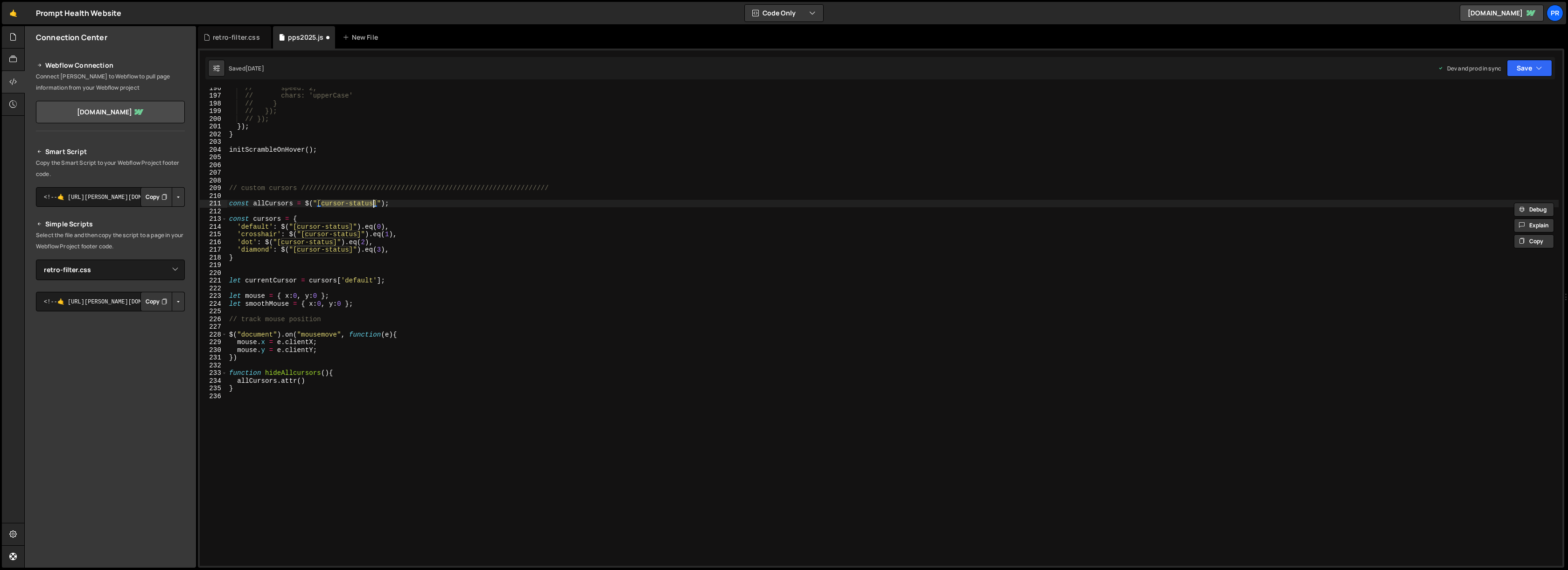
drag, startPoint x: 302, startPoint y: 382, endPoint x: 369, endPoint y: 373, distance: 67.6
click at [302, 382] on div "// speed: 2, // chars: 'upperCase' // } // }); // }); }) ; } initScrambleOnHove…" at bounding box center [892, 331] width 1331 height 493
paste textarea "cursor-status'"
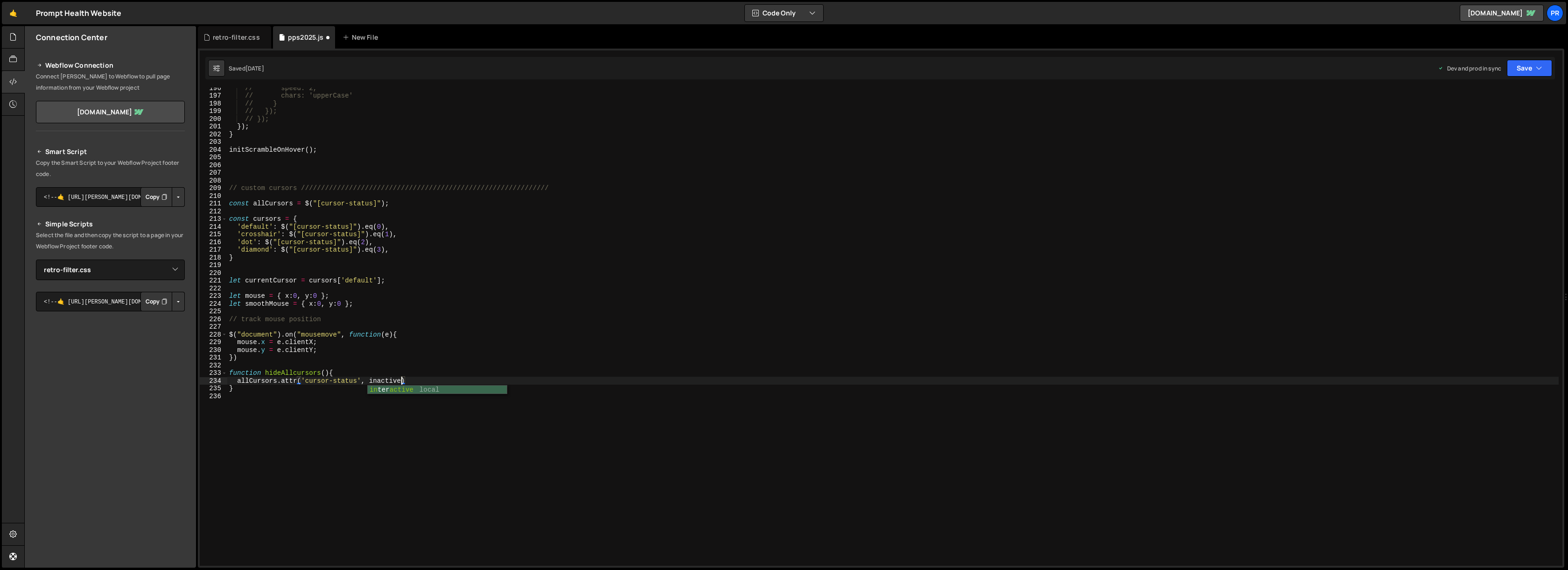
click at [387, 381] on div "// speed: 2, // chars: 'upperCase' // } // }); // }); }) ; } initScrambleOnHove…" at bounding box center [892, 331] width 1331 height 493
click at [475, 376] on div "// speed: 2, // chars: 'upperCase' // } // }); // }); }) ; } initScrambleOnHove…" at bounding box center [892, 331] width 1331 height 493
click at [436, 382] on div "// speed: 2, // chars: 'upperCase' // } // }); // }); }) ; } initScrambleOnHove…" at bounding box center [892, 331] width 1331 height 493
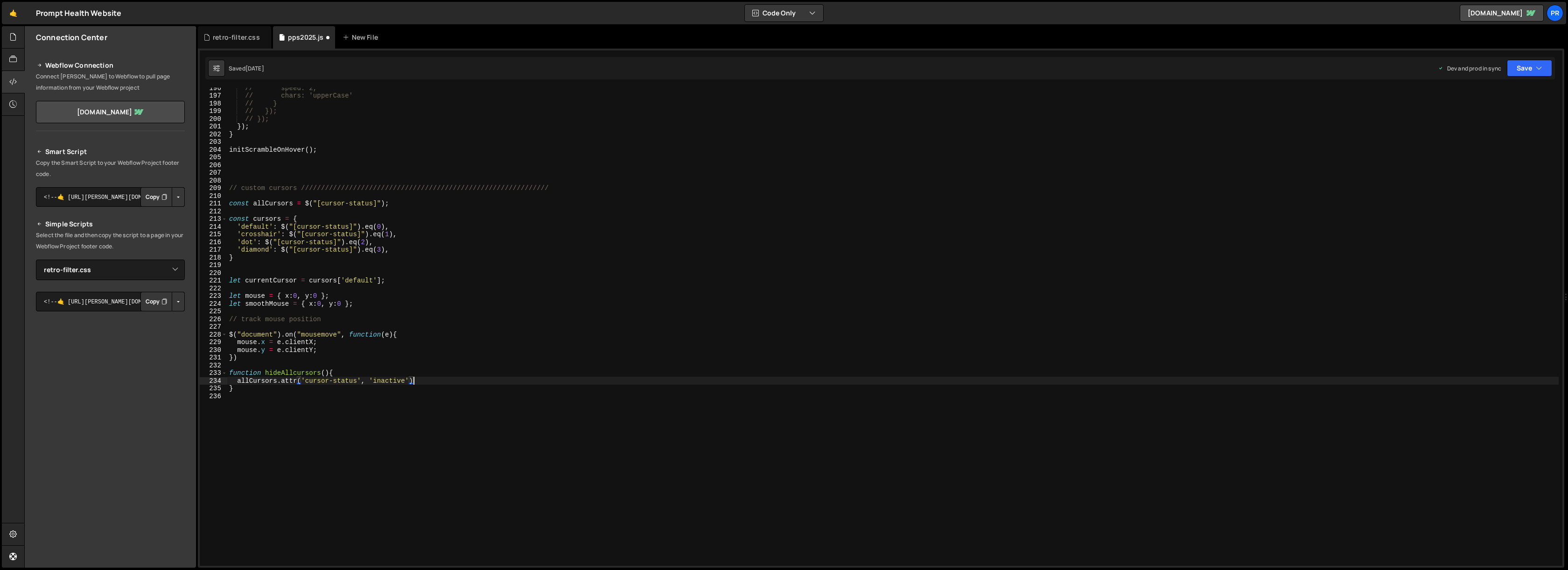
type textarea "allCursors.attr('cursor-status', 'inactive')"
type textarea "}"
type textarea "s"
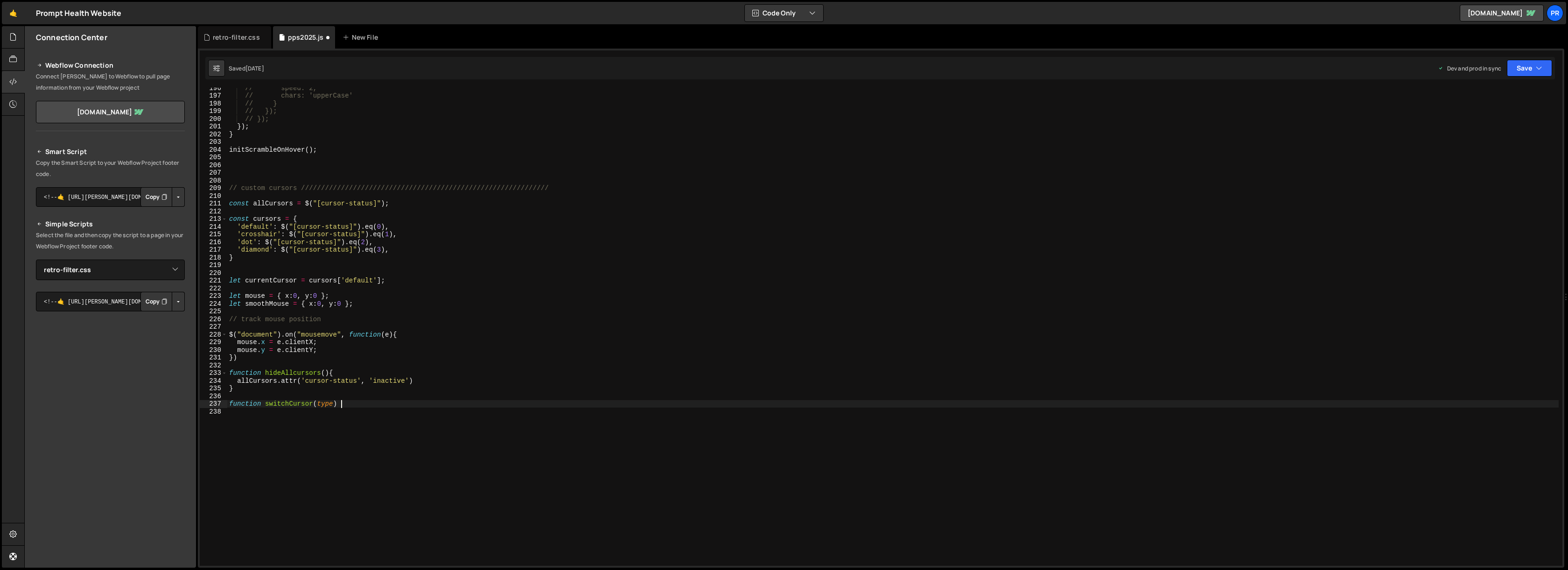
type textarea "function switchCursor(type) {"
click at [289, 371] on div "// speed: 2, // chars: 'upperCase' // } // }); // }); }) ; } initScrambleOnHove…" at bounding box center [892, 331] width 1331 height 493
type textarea "function hideAllcursors(){"
click at [289, 371] on div "// speed: 2, // chars: 'upperCase' // } // }); // }); }) ; } initScrambleOnHove…" at bounding box center [892, 331] width 1331 height 493
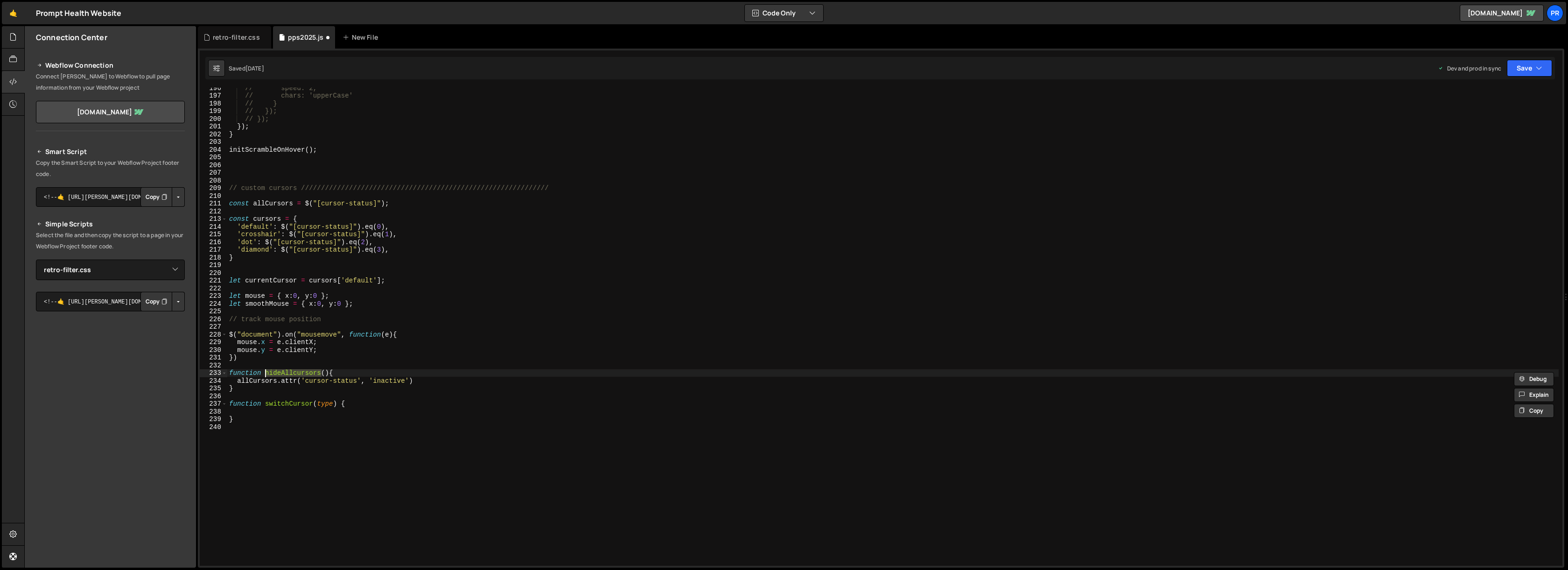
click at [282, 413] on div "// speed: 2, // chars: 'upperCase' // } // }); // }); }) ; } initScrambleOnHove…" at bounding box center [892, 331] width 1331 height 493
paste textarea "hideAllcursors"
type textarea "hideAllcursors();"
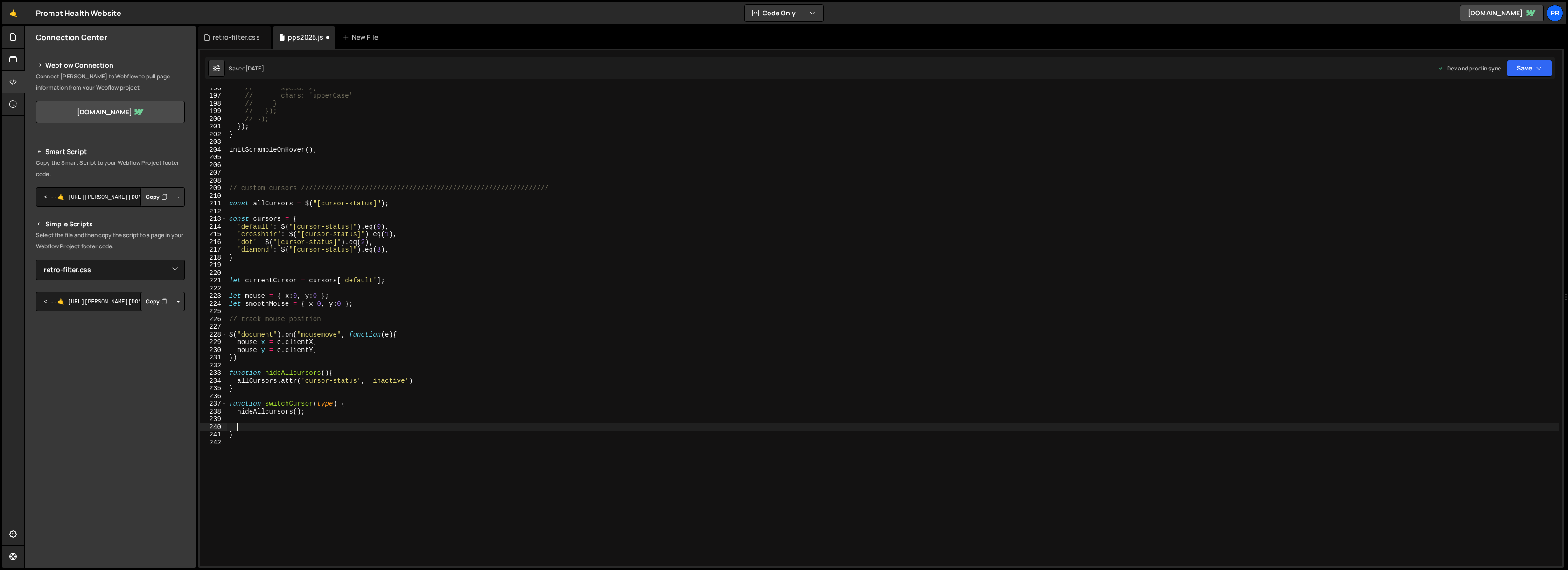
click at [397, 204] on div "// speed: 2, // chars: 'upperCase' // } // }); // }); }) ; } initScrambleOnHove…" at bounding box center [892, 331] width 1331 height 493
type textarea "const allCursors = $("[cursor-status]");"
click at [303, 423] on div "// speed: 2, // chars: 'upperCase' // } // }); // }); }) ; } initScrambleOnHove…" at bounding box center [892, 331] width 1331 height 493
click at [264, 438] on div "// speed: 2, // chars: 'upperCase' // } // }); // }); }) ; } initScrambleOnHove…" at bounding box center [892, 331] width 1331 height 493
type textarea "}"
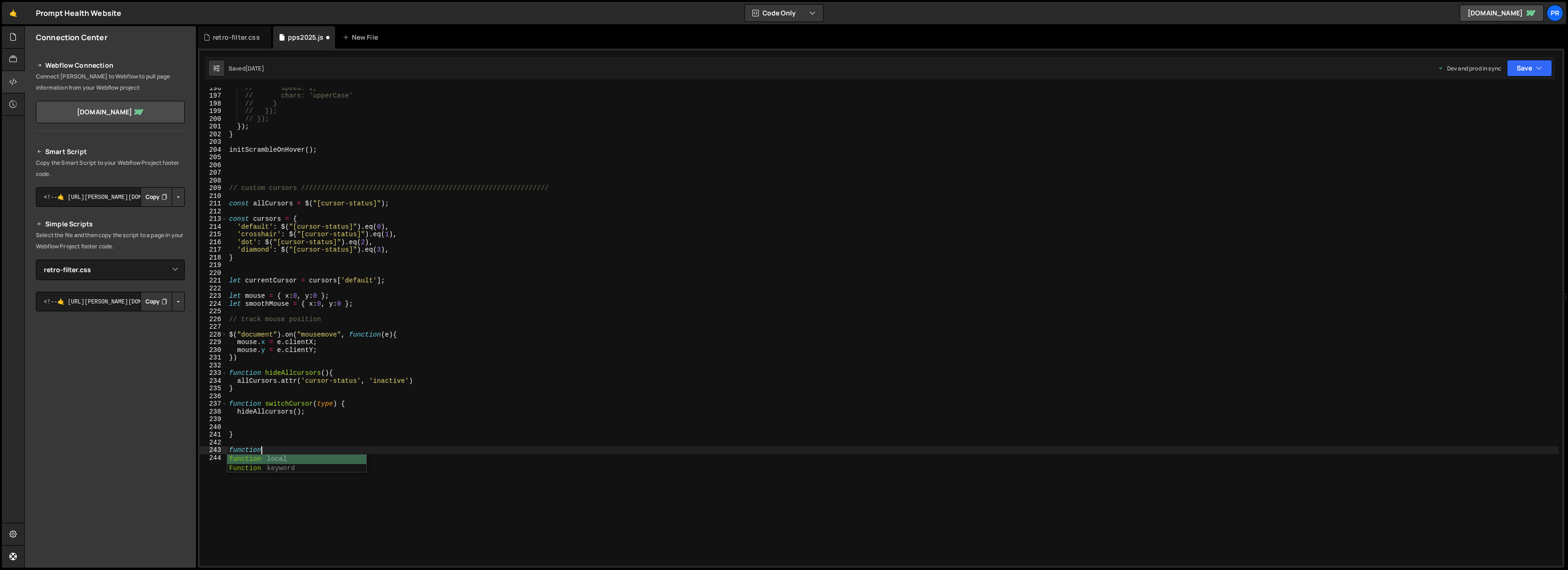
scroll to position [0, 1]
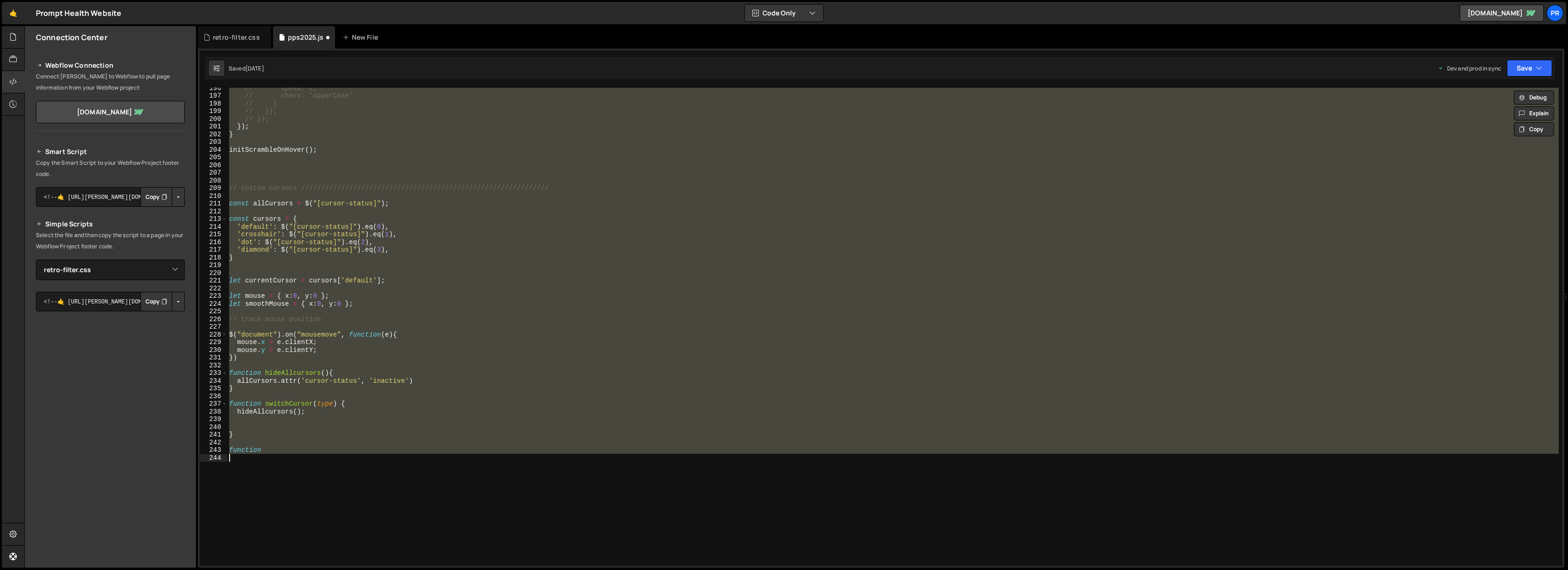
click at [265, 452] on div "// speed: 2, // chars: 'upperCase' // } // }); // }); }) ; } initScrambleOnHove…" at bounding box center [892, 326] width 1331 height 478
type textarea "function"
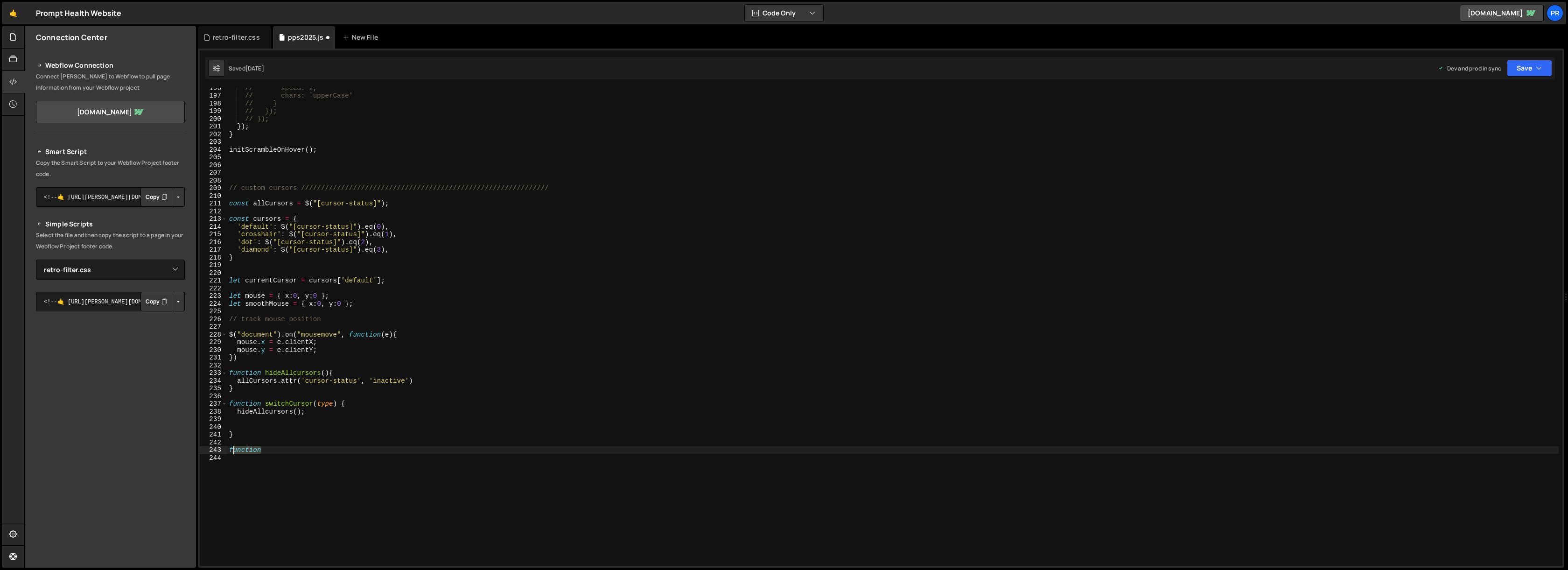
drag, startPoint x: 273, startPoint y: 450, endPoint x: 229, endPoint y: 449, distance: 44.0
click at [229, 449] on div "// speed: 2, // chars: 'upperCase' // } // }); // }); }) ; } initScrambleOnHove…" at bounding box center [892, 331] width 1331 height 493
drag, startPoint x: 243, startPoint y: 449, endPoint x: 293, endPoint y: 448, distance: 50.0
click at [293, 448] on div "// speed: 2, // chars: 'upperCase' // } // }); // }); }) ; } initScrambleOnHove…" at bounding box center [892, 331] width 1331 height 493
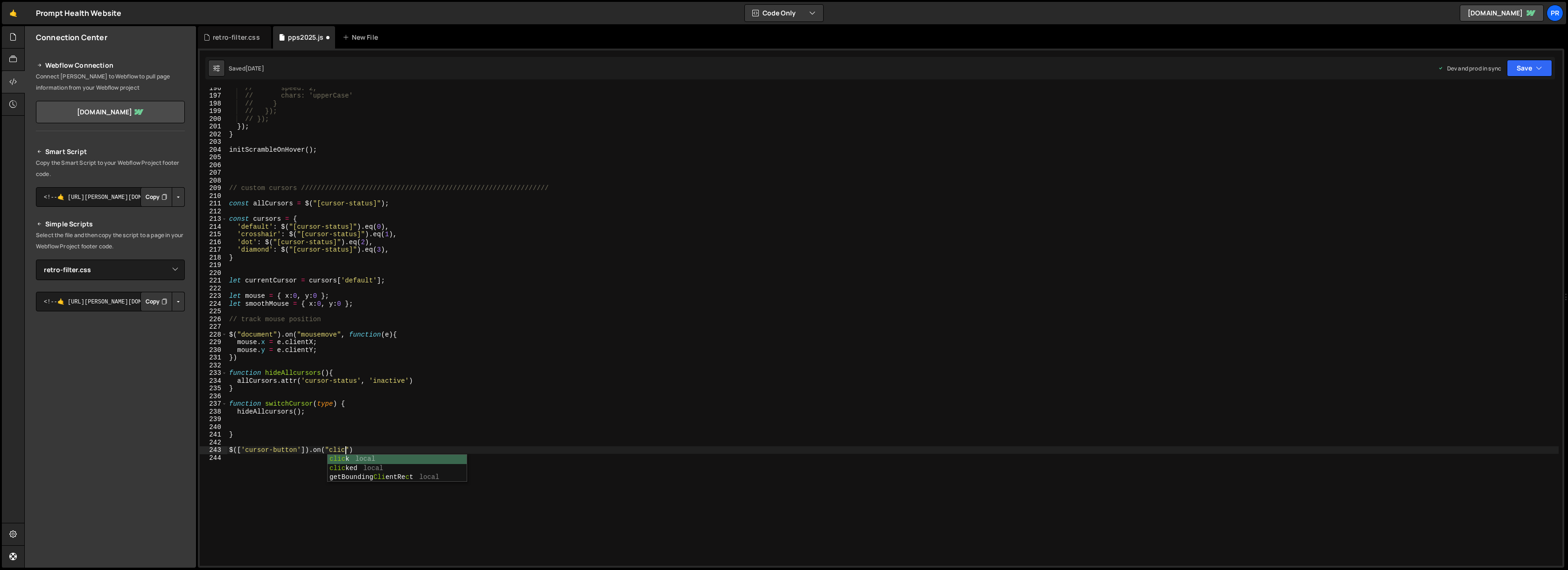
scroll to position [0, 8]
type textarea "$(['cursor-button']).on("click", function{)"
click at [408, 205] on div "// speed: 2, // chars: 'upperCase' // } // }); // }); }) ; } initScrambleOnHove…" at bounding box center [892, 331] width 1331 height 493
type textarea "const allCursors = $("[cursor-status]");"
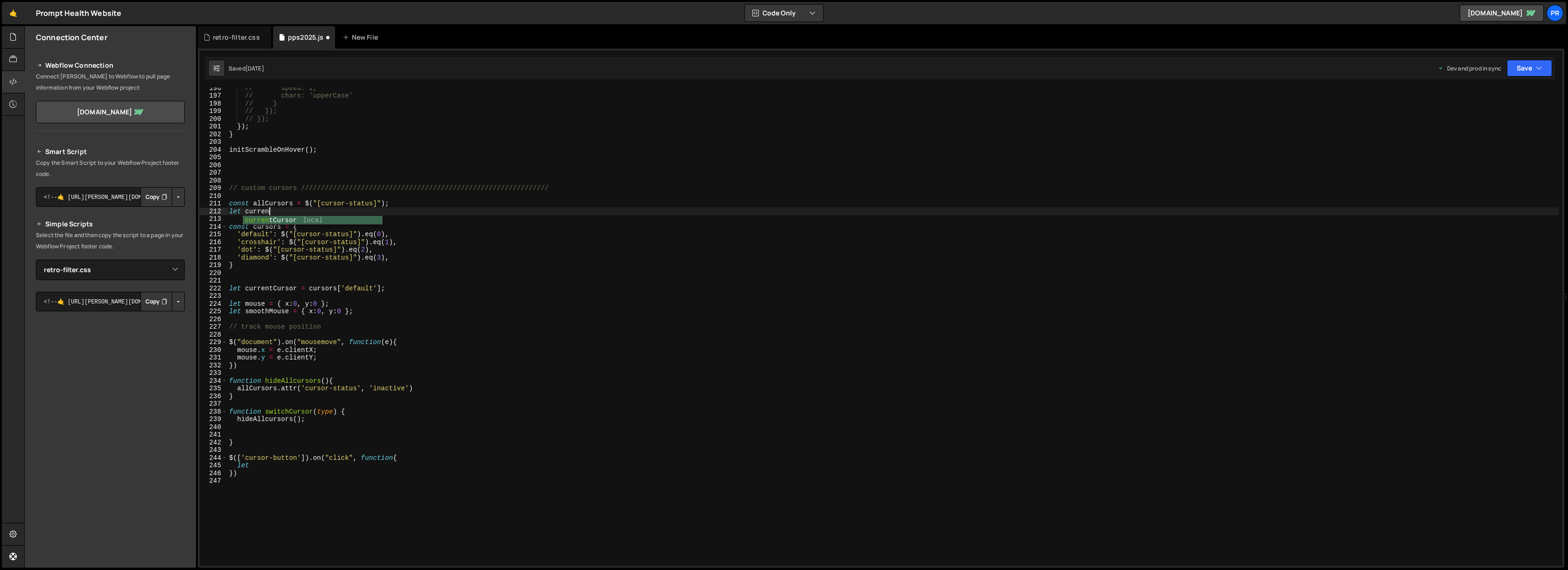
scroll to position [0, 2]
drag, startPoint x: 416, startPoint y: 251, endPoint x: 389, endPoint y: 241, distance: 28.8
click at [417, 251] on div "// speed: 2, // chars: 'upperCase' // } // }); // }); }) ; } initScrambleOnHove…" at bounding box center [892, 331] width 1331 height 493
drag, startPoint x: 289, startPoint y: 214, endPoint x: 221, endPoint y: 209, distance: 68.2
click at [221, 209] on div "'dot': $("[cursor-status]").eq(2), 196 197 198 199 200 201 202 203 204 205 206 …" at bounding box center [881, 326] width 1363 height 478
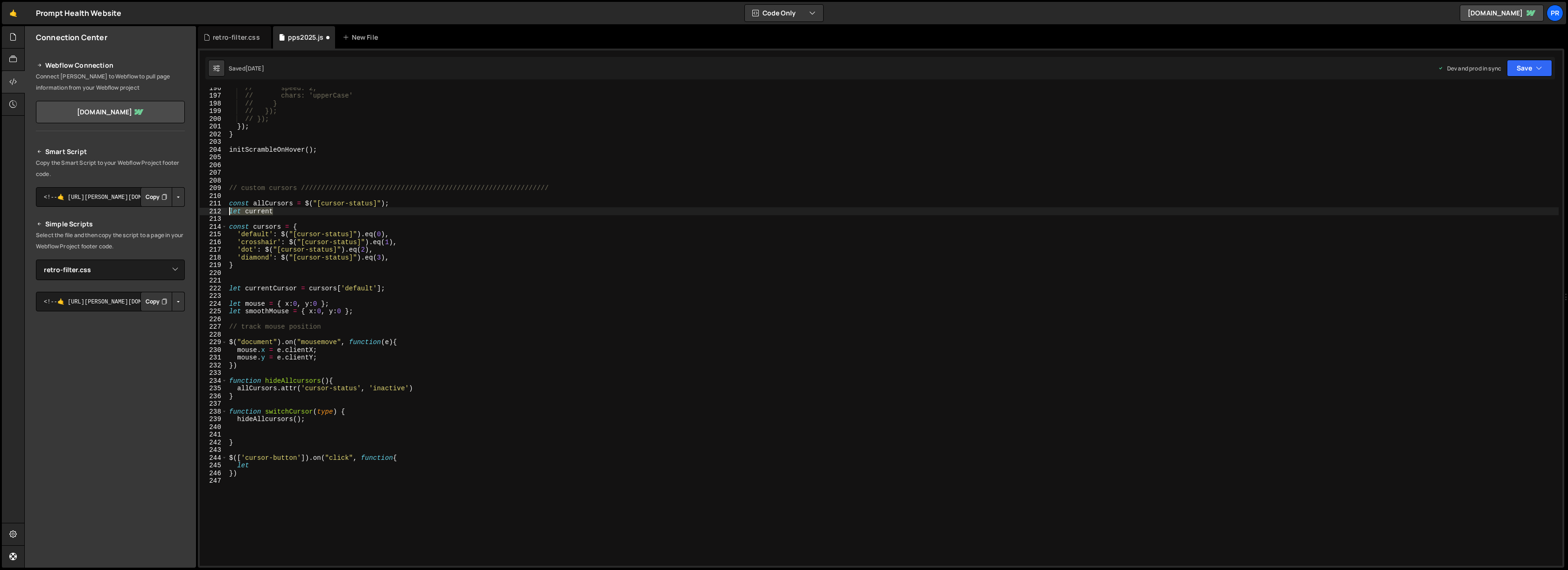
type textarea "let current"
drag, startPoint x: 395, startPoint y: 291, endPoint x: 229, endPoint y: 287, distance: 166.0
click at [229, 287] on div "// speed: 2, // chars: 'upperCase' // } // }); // }); }) ; } initScrambleOnHove…" at bounding box center [892, 331] width 1331 height 493
click at [364, 250] on div "// speed: 2, // chars: 'upperCase' // } // }); // }); }) ; } initScrambleOnHove…" at bounding box center [892, 331] width 1331 height 493
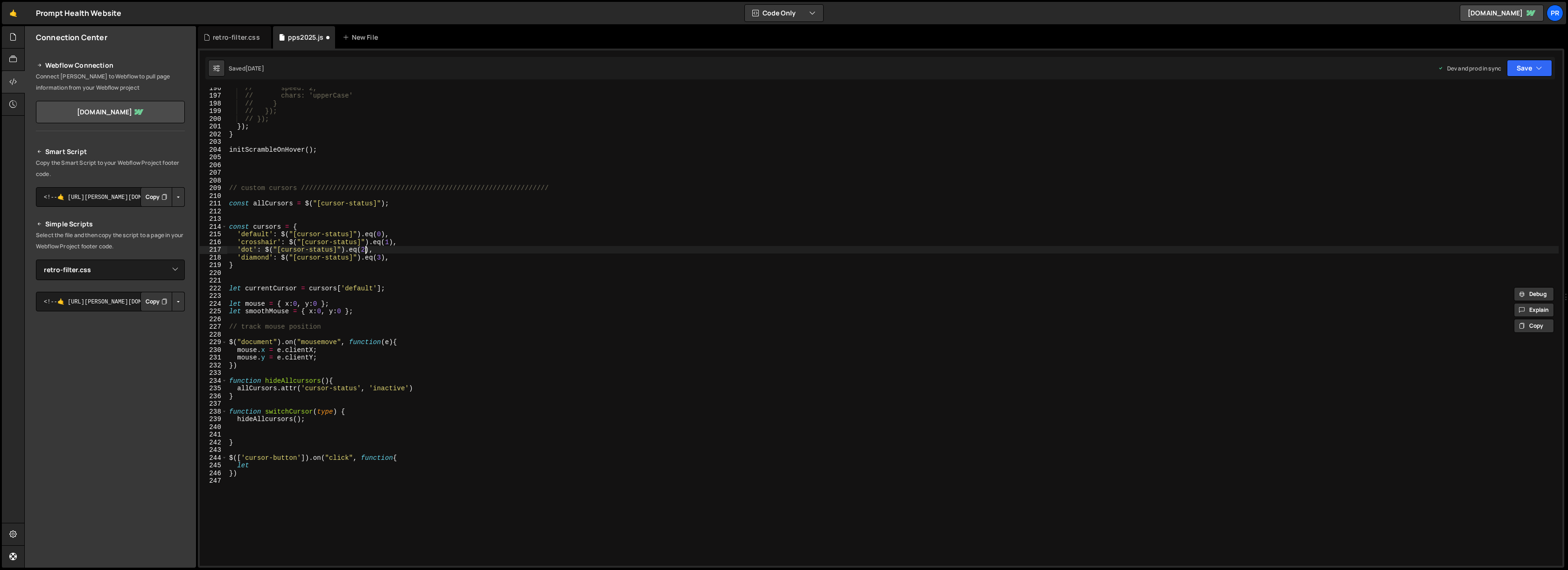
type textarea "'dot': $("[cursor-status]").eq(2),"
click at [251, 210] on div "// speed: 2, // chars: 'upperCase' // } // }); // }); }) ; } initScrambleOnHove…" at bounding box center [892, 331] width 1331 height 493
click at [266, 459] on div "// speed: 2, // chars: 'upperCase' // } // }); // }); }) ; } initScrambleOnHove…" at bounding box center [892, 332] width 1331 height 493
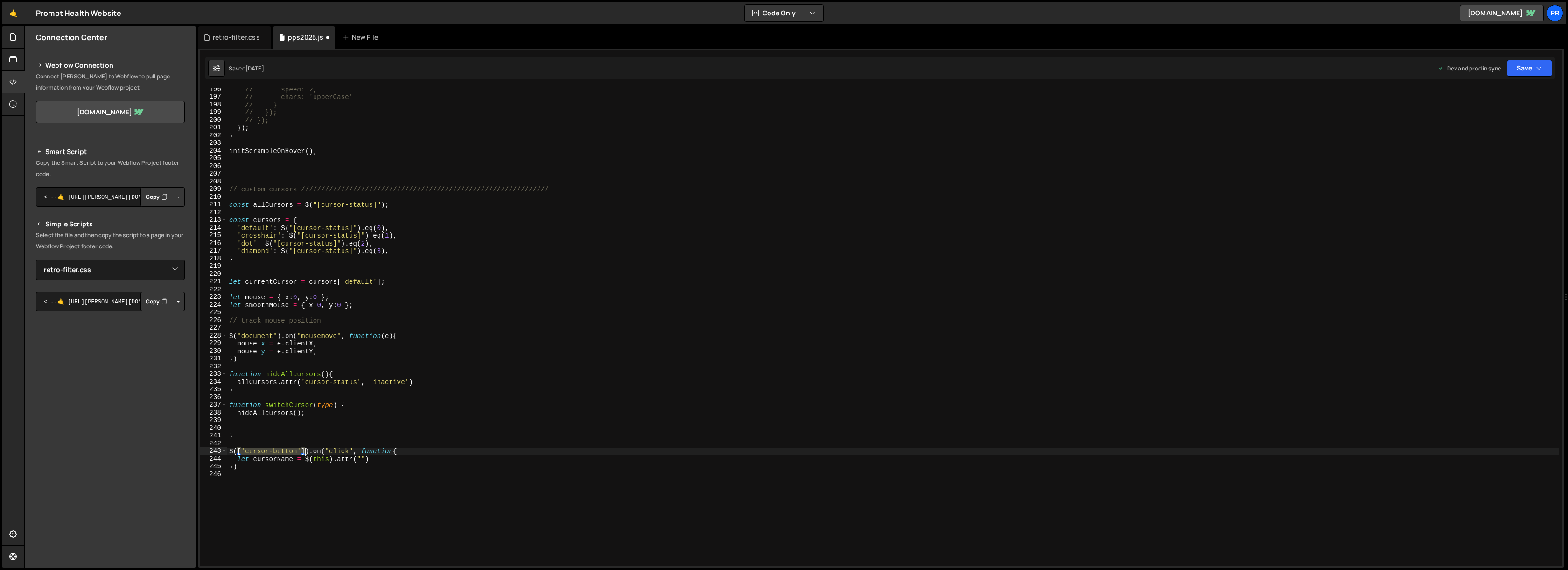
drag, startPoint x: 237, startPoint y: 451, endPoint x: 304, endPoint y: 449, distance: 67.0
click at [304, 449] on div "// speed: 2, // chars: 'upperCase' // } // }); // }); }) ; } initScrambleOnHove…" at bounding box center [892, 332] width 1331 height 493
click at [290, 432] on div "// speed: 2, // chars: 'upperCase' // } // }); // }); }) ; } initScrambleOnHove…" at bounding box center [892, 332] width 1331 height 493
click at [243, 449] on div "// speed: 2, // chars: 'upperCase' // } // }); // }); }) ; } initScrambleOnHove…" at bounding box center [892, 332] width 1331 height 493
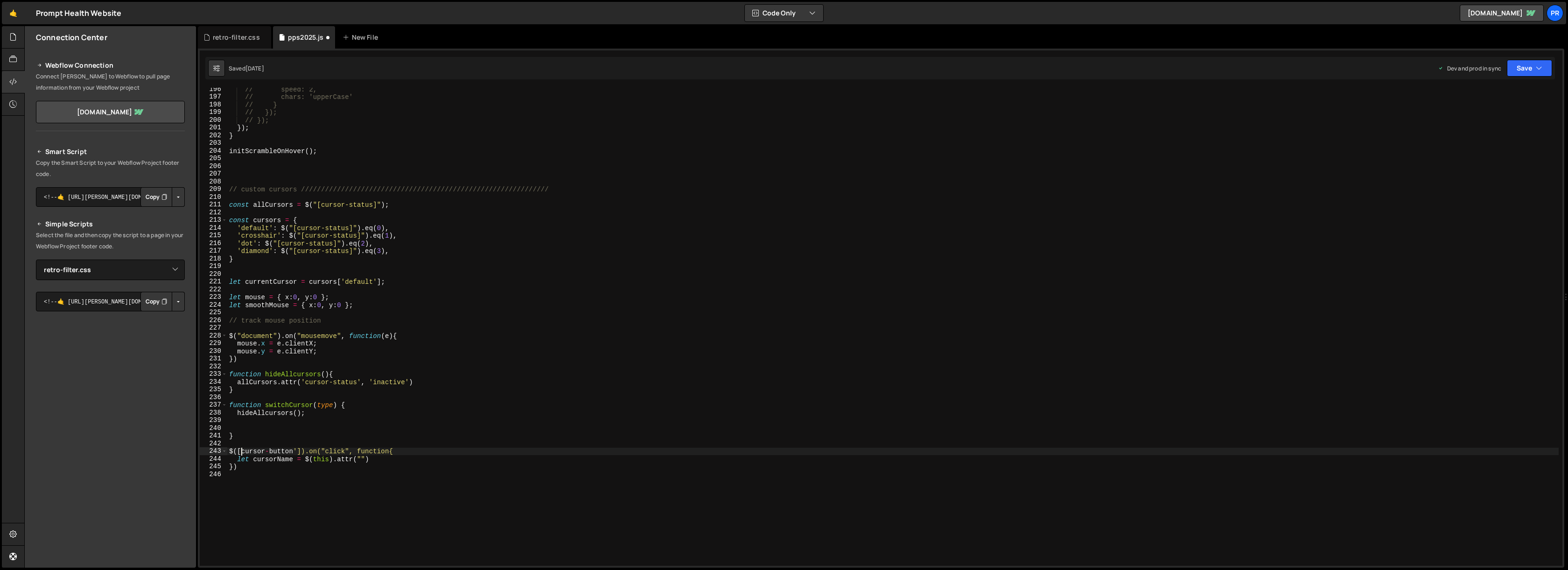
click at [298, 449] on div "// speed: 2, // chars: 'upperCase' // } // }); // }); }) ; } initScrambleOnHove…" at bounding box center [892, 332] width 1331 height 493
type textarea "$(').on("click", function{"
click at [396, 440] on div "// speed: 2, // chars: 'upperCase' // } // }); // }); }) ; } initScrambleOnHove…" at bounding box center [892, 332] width 1331 height 493
click at [360, 459] on div "// speed: 2, // chars: 'upperCase' // } // }); // }); }) ; } initScrambleOnHove…" at bounding box center [892, 332] width 1331 height 493
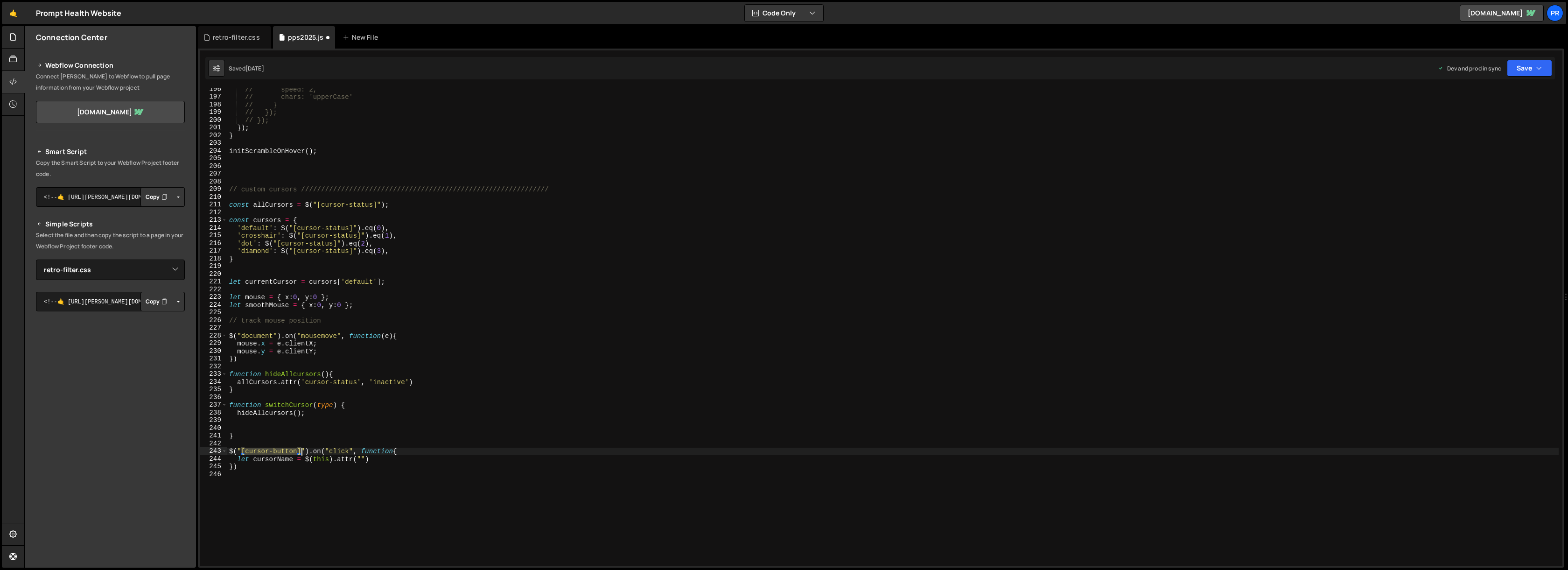
drag, startPoint x: 240, startPoint y: 451, endPoint x: 301, endPoint y: 451, distance: 61.0
click at [301, 451] on div "// speed: 2, // chars: 'upperCase' // } // }); // }); }) ; } initScrambleOnHove…" at bounding box center [892, 332] width 1331 height 493
click at [360, 460] on div "// speed: 2, // chars: 'upperCase' // } // }); // }); }) ; } initScrambleOnHove…" at bounding box center [892, 332] width 1331 height 493
paste textarea "[cursor-button]"
click at [471, 462] on div "// speed: 2, // chars: 'upperCase' // } // }); // }); }) ; } initScrambleOnHove…" at bounding box center [892, 332] width 1331 height 493
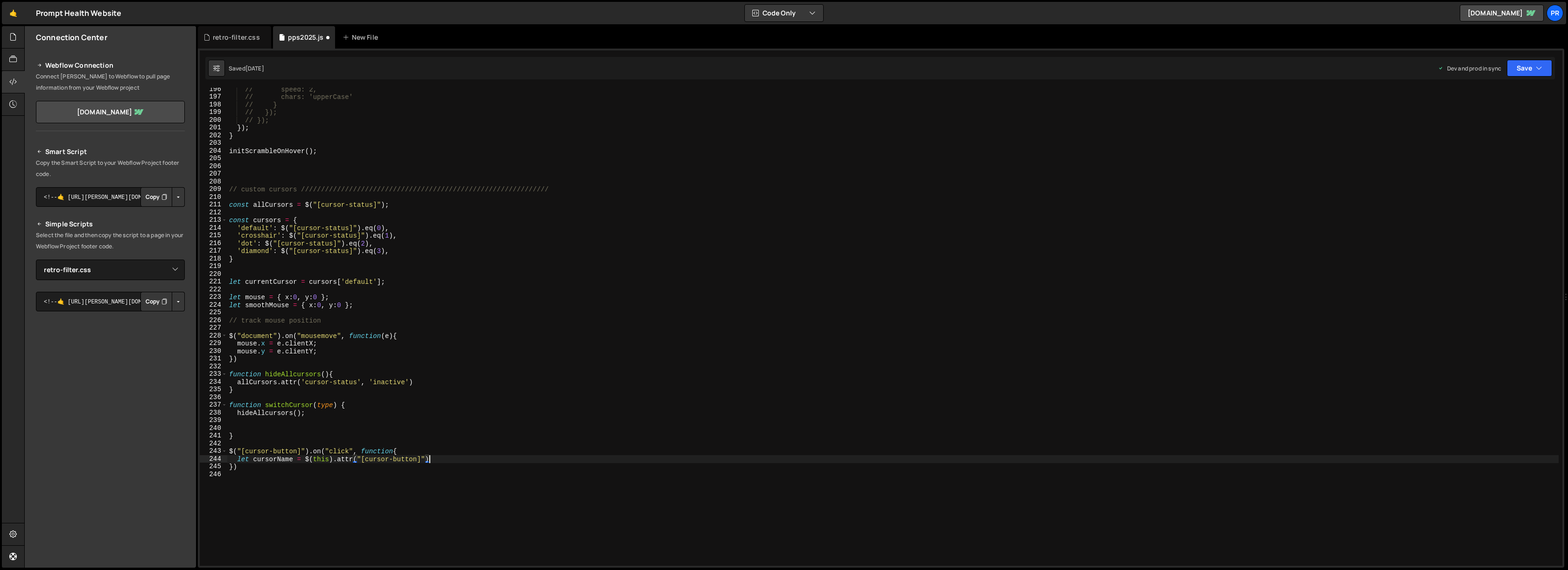
click at [452, 460] on div "// speed: 2, // chars: 'upperCase' // } // }); // }); }) ; } initScrambleOnHove…" at bounding box center [892, 332] width 1331 height 493
type textarea "let cursorName = $(this).attr("[cursor-button]");"
click at [270, 281] on div "// speed: 2, // chars: 'upperCase' // } // }); // }); }) ; } initScrambleOnHove…" at bounding box center [892, 332] width 1331 height 493
type textarea "let currentCursor = cursors['default'];"
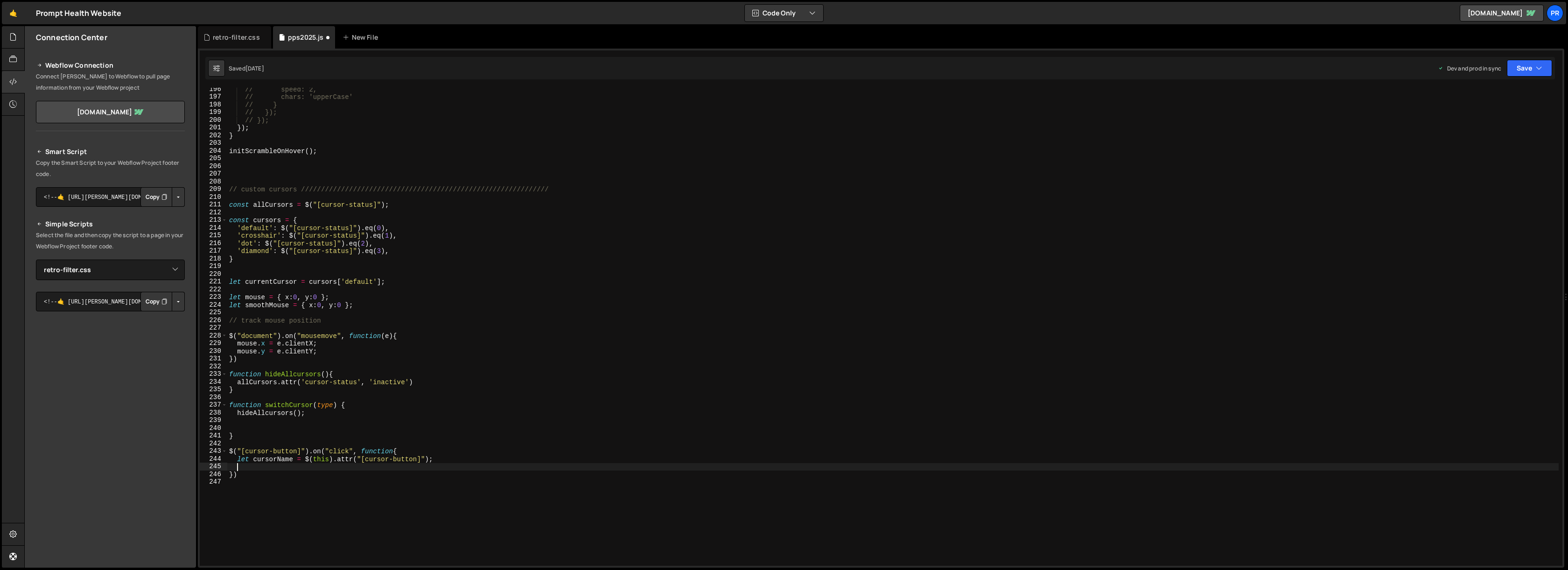
click at [270, 281] on div "// speed: 2, // chars: 'upperCase' // } // }); // }); }) ; } initScrambleOnHove…" at bounding box center [892, 332] width 1331 height 493
click at [247, 468] on div "// speed: 2, // chars: 'upperCase' // } // }); // }); }) ; } initScrambleOnHove…" at bounding box center [892, 332] width 1331 height 493
paste textarea "currentCursor"
click at [459, 453] on div "// speed: 2, // chars: 'upperCase' // } // }); // }); }) ; } initScrambleOnHove…" at bounding box center [892, 332] width 1331 height 493
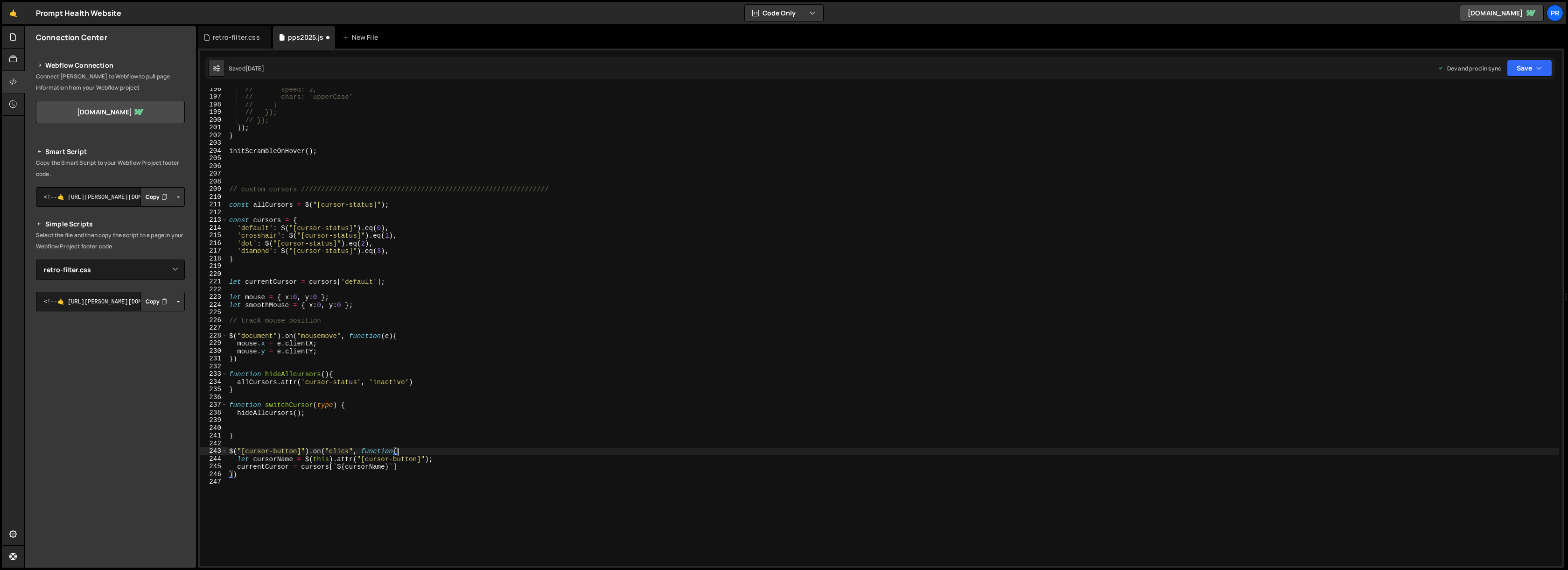
click at [285, 451] on div "// speed: 2, // chars: 'upperCase' // } // }); // }); }) ; } initScrambleOnHove…" at bounding box center [892, 332] width 1331 height 493
click at [284, 450] on div "// speed: 2, // chars: 'upperCase' // } // }); // }); }) ; } initScrambleOnHove…" at bounding box center [892, 332] width 1331 height 493
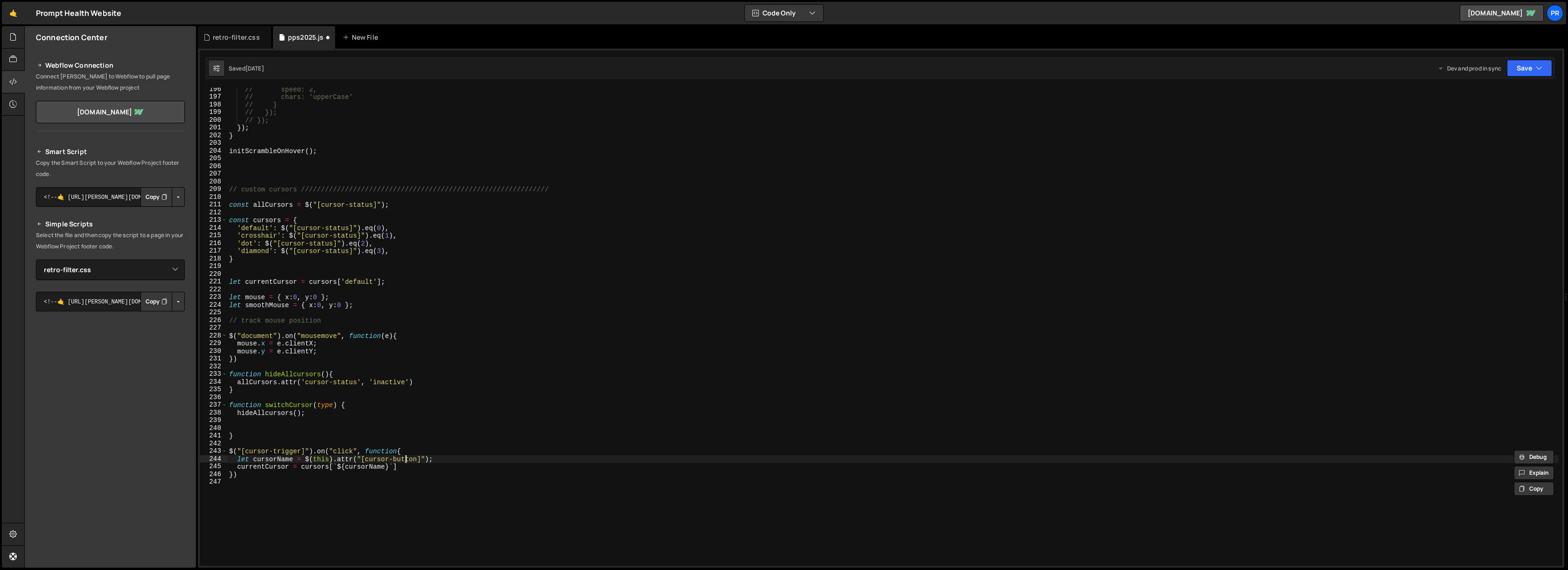
click at [407, 459] on div "// speed: 2, // chars: 'upperCase' // } // }); // }); }) ; } initScrambleOnHove…" at bounding box center [892, 332] width 1331 height 493
paste textarea "trigger"
click at [469, 459] on div "// speed: 2, // chars: 'upperCase' // } // }); // }); }) ; } initScrambleOnHove…" at bounding box center [892, 332] width 1331 height 493
click at [435, 466] on div "// speed: 2, // chars: 'upperCase' // } // }); // }); }) ; } initScrambleOnHove…" at bounding box center [892, 332] width 1331 height 493
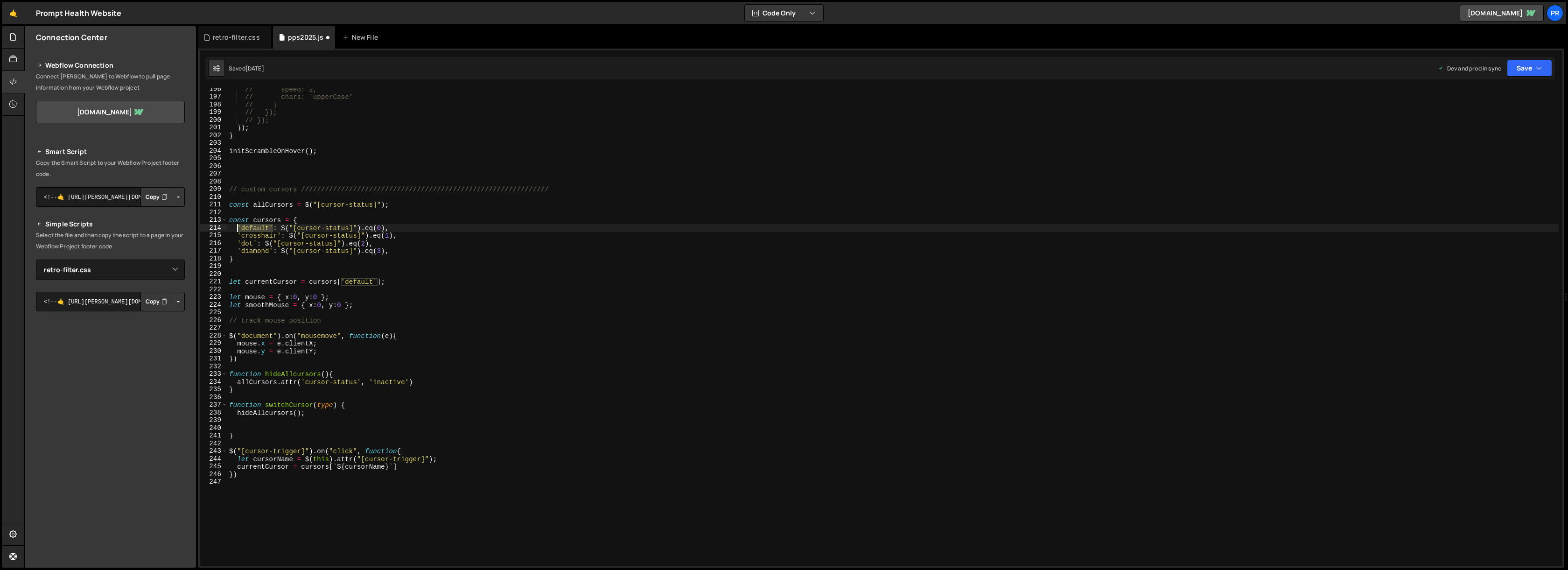
drag, startPoint x: 273, startPoint y: 227, endPoint x: 238, endPoint y: 227, distance: 35.0
click at [238, 227] on div "// speed: 2, // chars: 'upperCase' // } // }); // }); }) ; } initScrambleOnHove…" at bounding box center [892, 332] width 1331 height 493
click at [241, 236] on div "// speed: 2, // chars: 'upperCase' // } // }); // }); }) ; } initScrambleOnHove…" at bounding box center [892, 332] width 1331 height 493
click at [276, 235] on div "// speed: 2, // chars: 'upperCase' // } // }); // }); }) ; } initScrambleOnHove…" at bounding box center [892, 332] width 1331 height 493
click at [265, 227] on div "// speed: 2, // chars: 'upperCase' // } // }); // }); }) ; } initScrambleOnHove…" at bounding box center [892, 332] width 1331 height 493
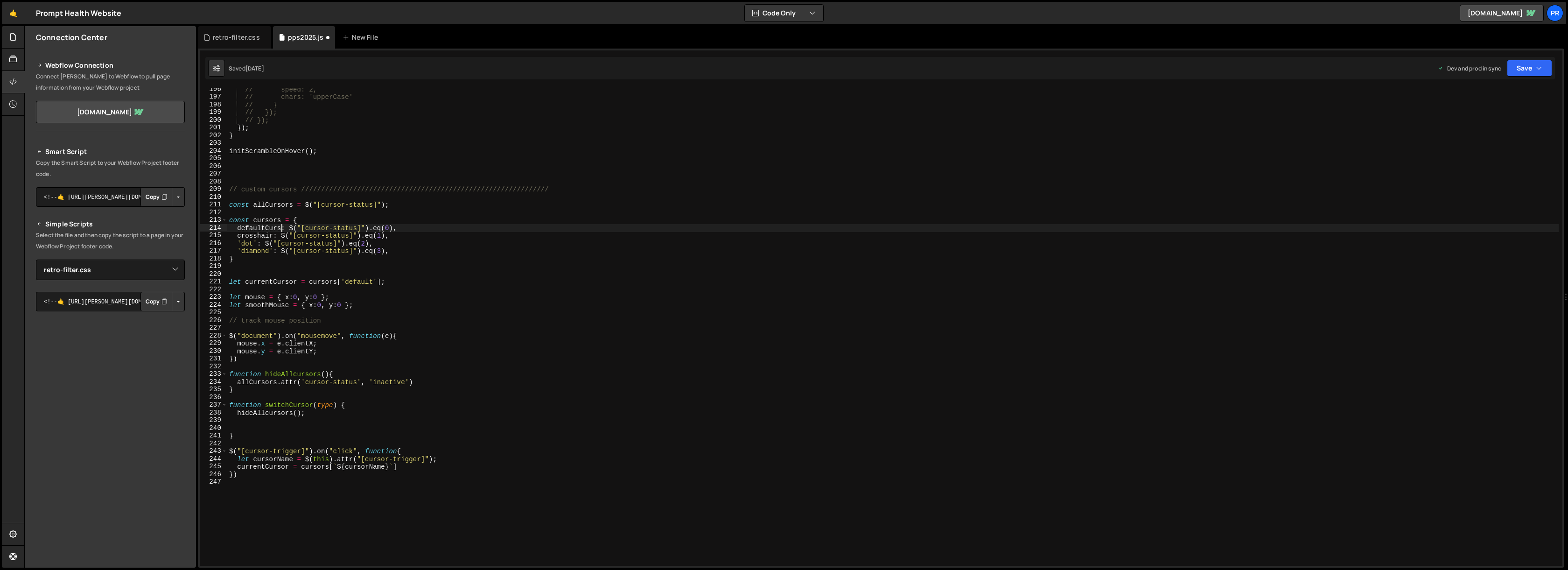
scroll to position [0, 4]
click at [333, 221] on div "// speed: 2, // chars: 'upperCase' // } // }); // }); }) ; } initScrambleOnHove…" at bounding box center [892, 332] width 1331 height 493
click at [259, 228] on div "// speed: 2, // chars: 'upperCase' // } // }); // }); }) ; } initScrambleOnHove…" at bounding box center [892, 332] width 1331 height 493
click at [354, 281] on div "// speed: 2, // chars: 'upperCase' // } // }); // }); }) ; } initScrambleOnHove…" at bounding box center [892, 332] width 1331 height 493
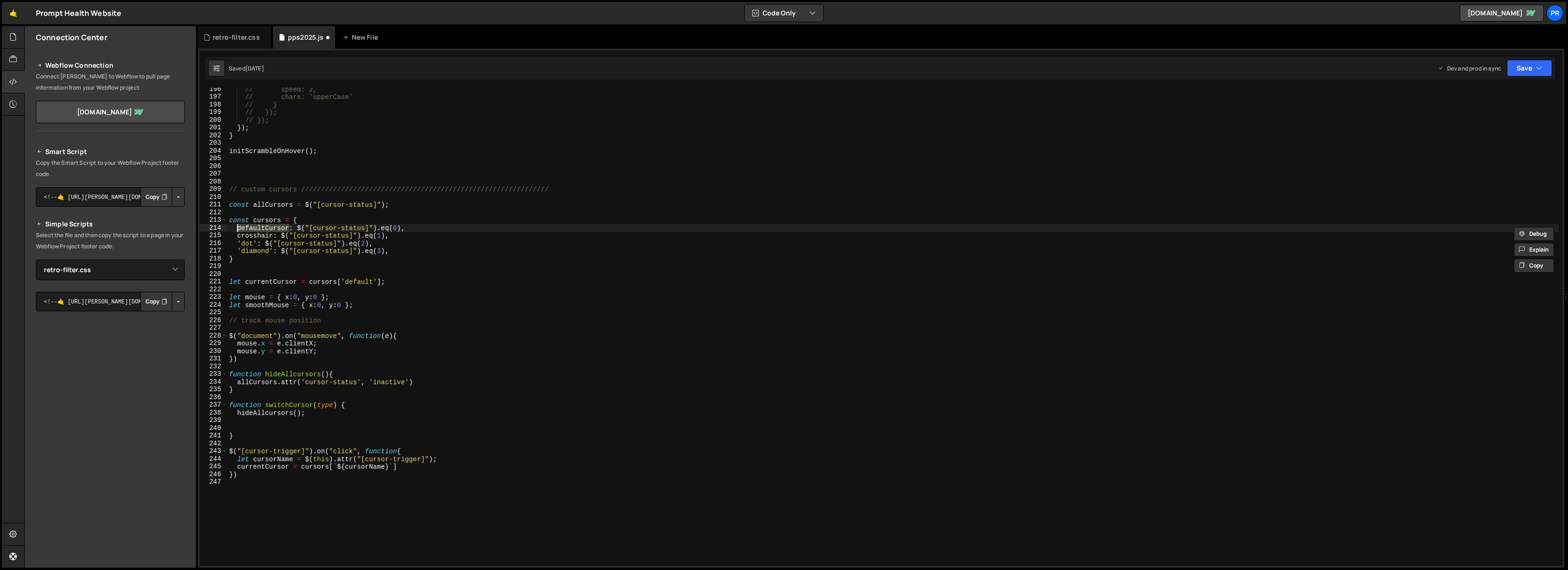
click at [354, 281] on div "// speed: 2, // chars: 'upperCase' // } // }); // }); }) ; } initScrambleOnHove…" at bounding box center [892, 332] width 1331 height 493
paste textarea "Cursor"
type textarea "let currentCursor = cursors['defaultCursor'];"
click at [435, 286] on div "// speed: 2, // chars: 'upperCase' // } // }); // }); }) ; } initScrambleOnHove…" at bounding box center [892, 332] width 1331 height 493
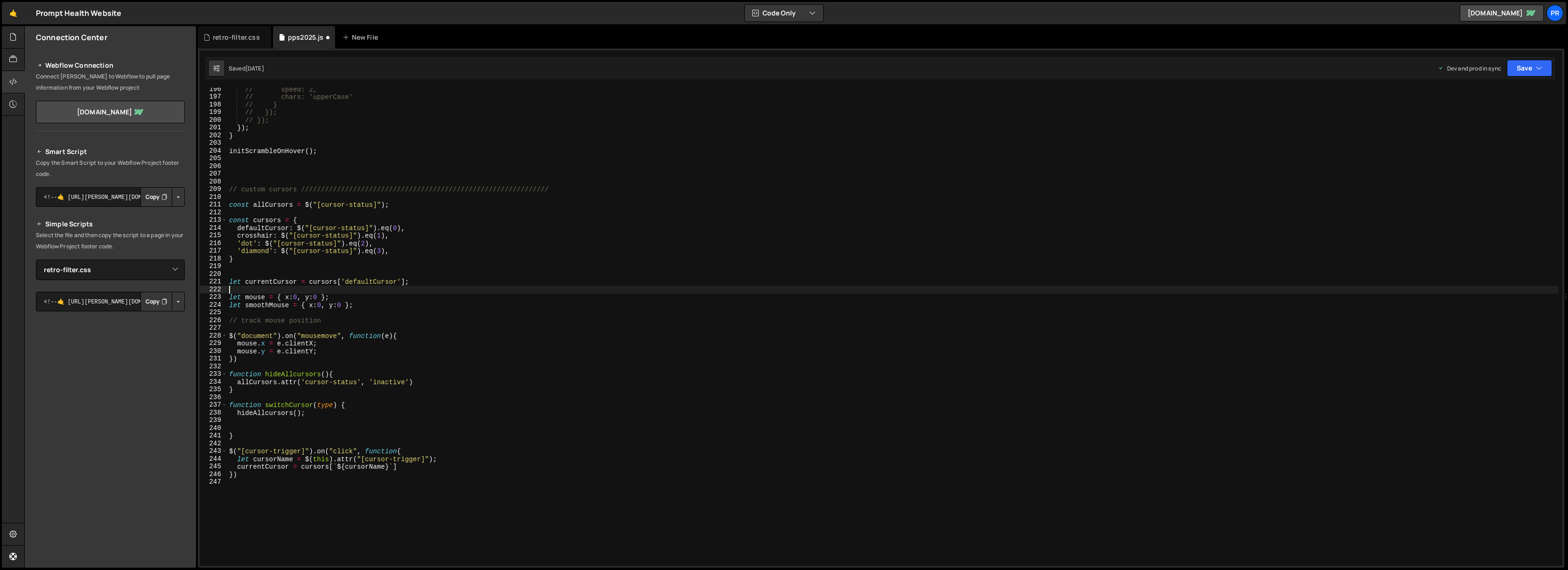
click at [256, 243] on div "// speed: 2, // chars: 'upperCase' // } // }); // }); }) ; } initScrambleOnHove…" at bounding box center [892, 332] width 1331 height 493
click at [240, 242] on div "// speed: 2, // chars: 'upperCase' // } // }); // }); }) ; } initScrambleOnHove…" at bounding box center [892, 332] width 1331 height 493
click at [271, 250] on div "// speed: 2, // chars: 'upperCase' // } // }); // }); }) ; } initScrambleOnHove…" at bounding box center [892, 332] width 1331 height 493
click at [240, 249] on div "// speed: 2, // chars: 'upperCase' // } // }); // }); }) ; } initScrambleOnHove…" at bounding box center [892, 332] width 1331 height 493
click at [419, 247] on div "// speed: 2, // chars: 'upperCase' // } // }); // }); }) ; } initScrambleOnHove…" at bounding box center [892, 332] width 1331 height 493
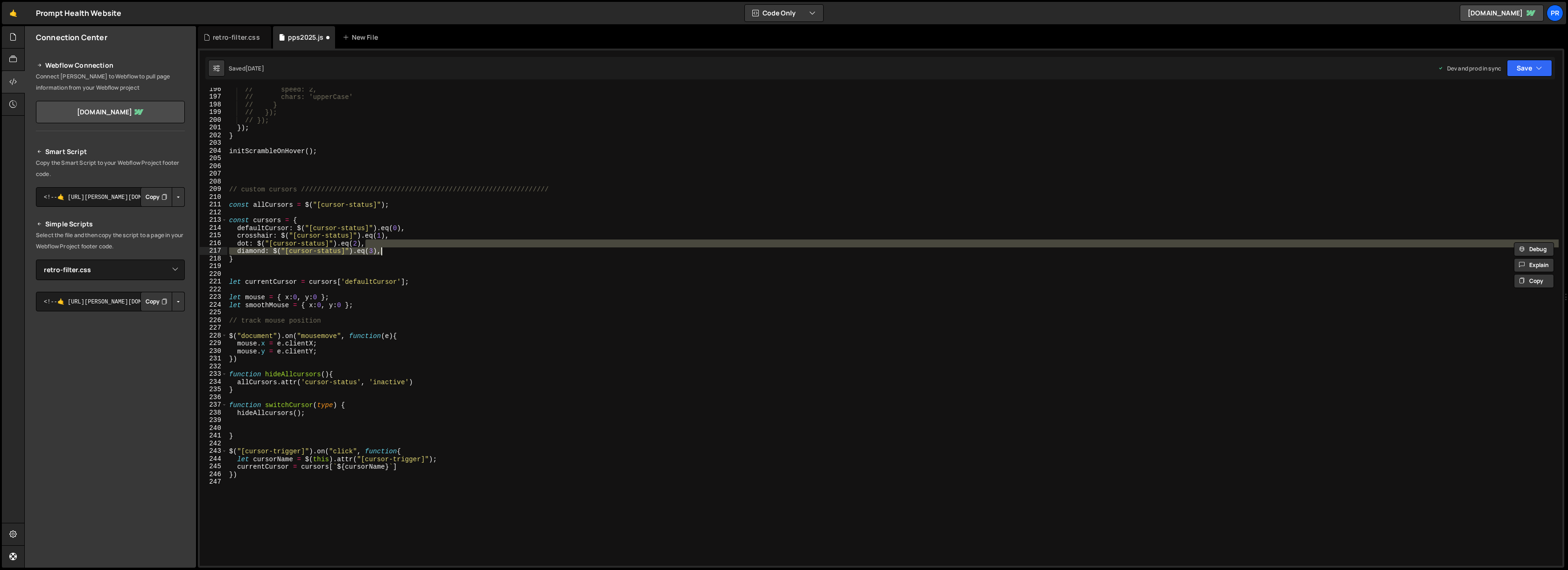
click at [432, 234] on div "// speed: 2, // chars: 'upperCase' // } // }); // }); }) ; } initScrambleOnHove…" at bounding box center [892, 332] width 1331 height 493
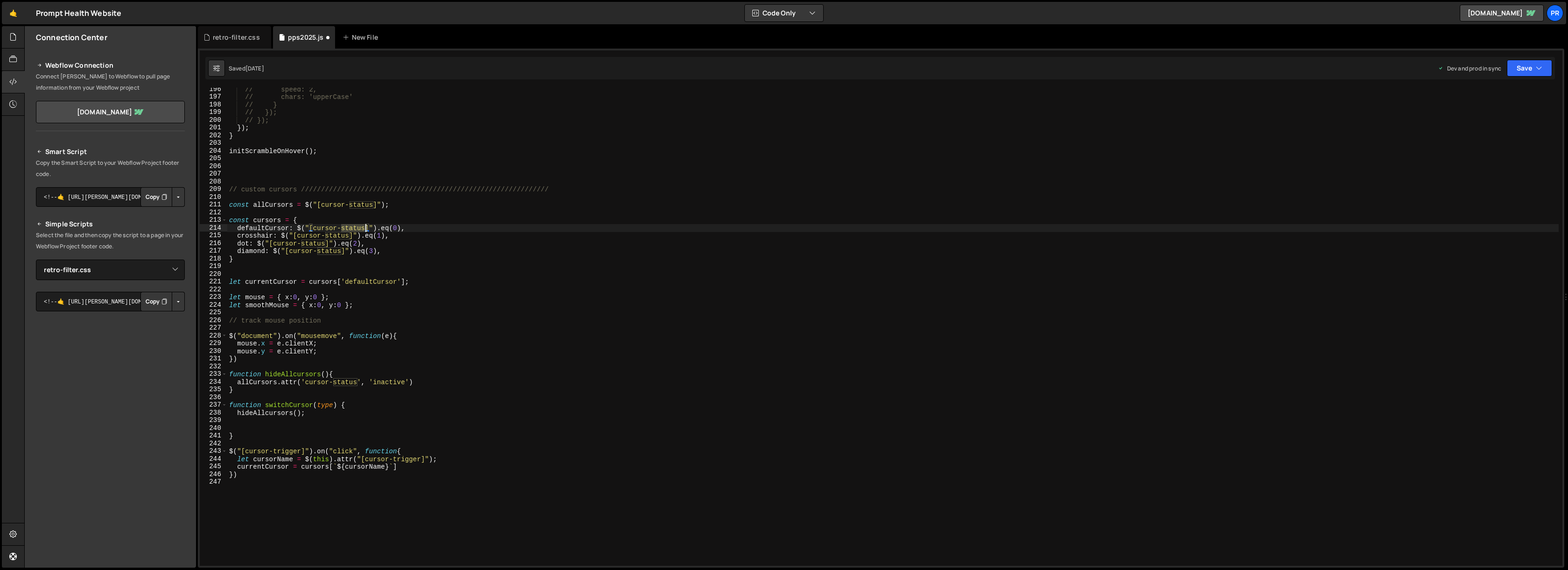
drag, startPoint x: 341, startPoint y: 228, endPoint x: 367, endPoint y: 228, distance: 26.0
click at [367, 228] on div "// speed: 2, // chars: 'upperCase' // } // }); // }); }) ; } initScrambleOnHove…" at bounding box center [892, 332] width 1331 height 493
type textarea "defaultCursor: $("[cursor-name]").eq(0),"
click at [397, 211] on div "// speed: 2, // chars: 'upperCase' // } // }); // }); }) ; } initScrambleOnHove…" at bounding box center [892, 332] width 1331 height 493
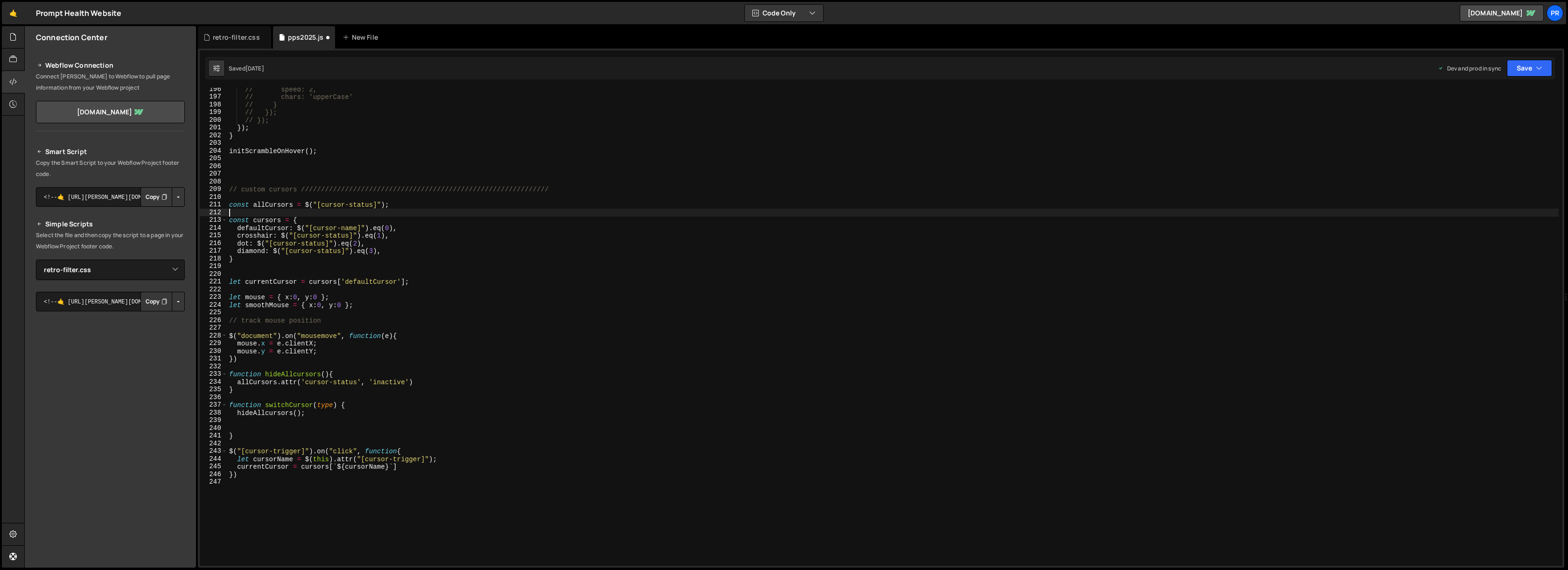
scroll to position [0, 0]
drag, startPoint x: 402, startPoint y: 230, endPoint x: 369, endPoint y: 227, distance: 33.1
click at [369, 227] on div "// speed: 2, // chars: 'upperCase' // } // }); // }); }) ; } initScrambleOnHove…" at bounding box center [892, 332] width 1331 height 493
drag, startPoint x: 357, startPoint y: 228, endPoint x: 396, endPoint y: 227, distance: 39.0
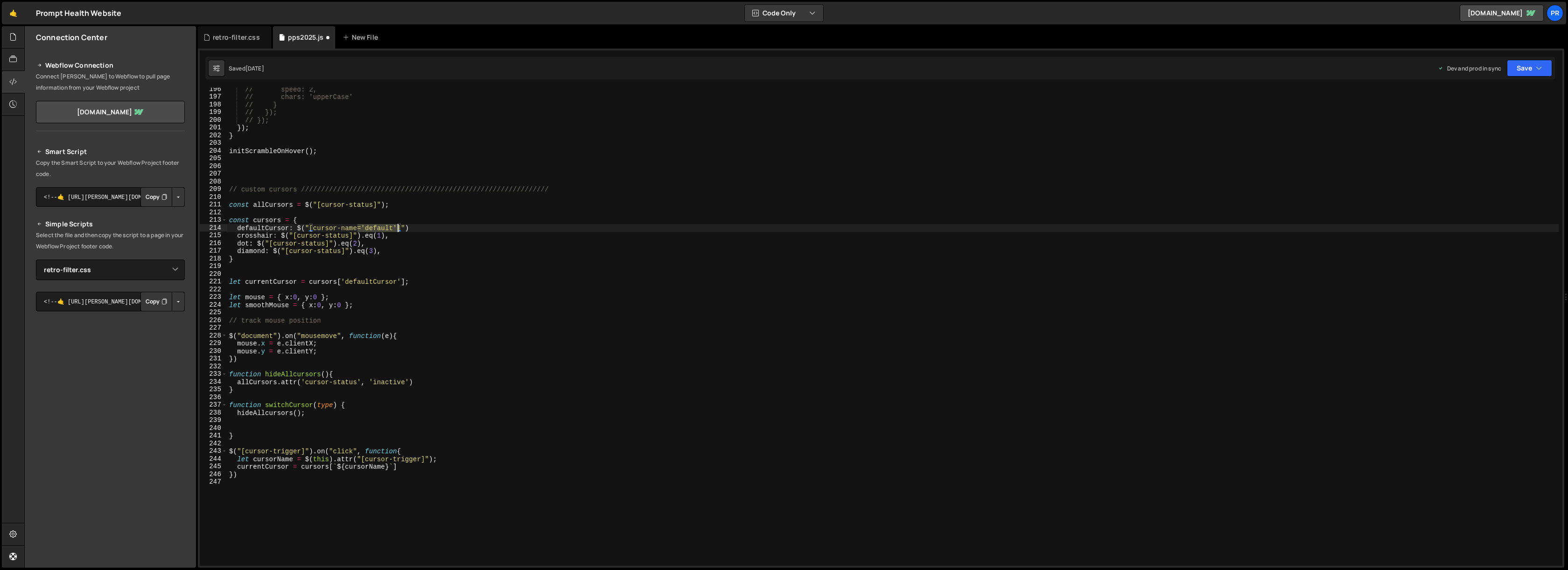
click at [396, 227] on div "// speed: 2, // chars: 'upperCase' // } // }); // }); }) ; } initScrambleOnHove…" at bounding box center [892, 332] width 1331 height 493
click at [349, 235] on div "// speed: 2, // chars: 'upperCase' // } // }); // }); }) ; } initScrambleOnHove…" at bounding box center [892, 332] width 1331 height 493
paste textarea "='default'"
click at [325, 243] on div "// speed: 2, // chars: 'upperCase' // } // }); // }); }) ; } initScrambleOnHove…" at bounding box center [892, 332] width 1331 height 493
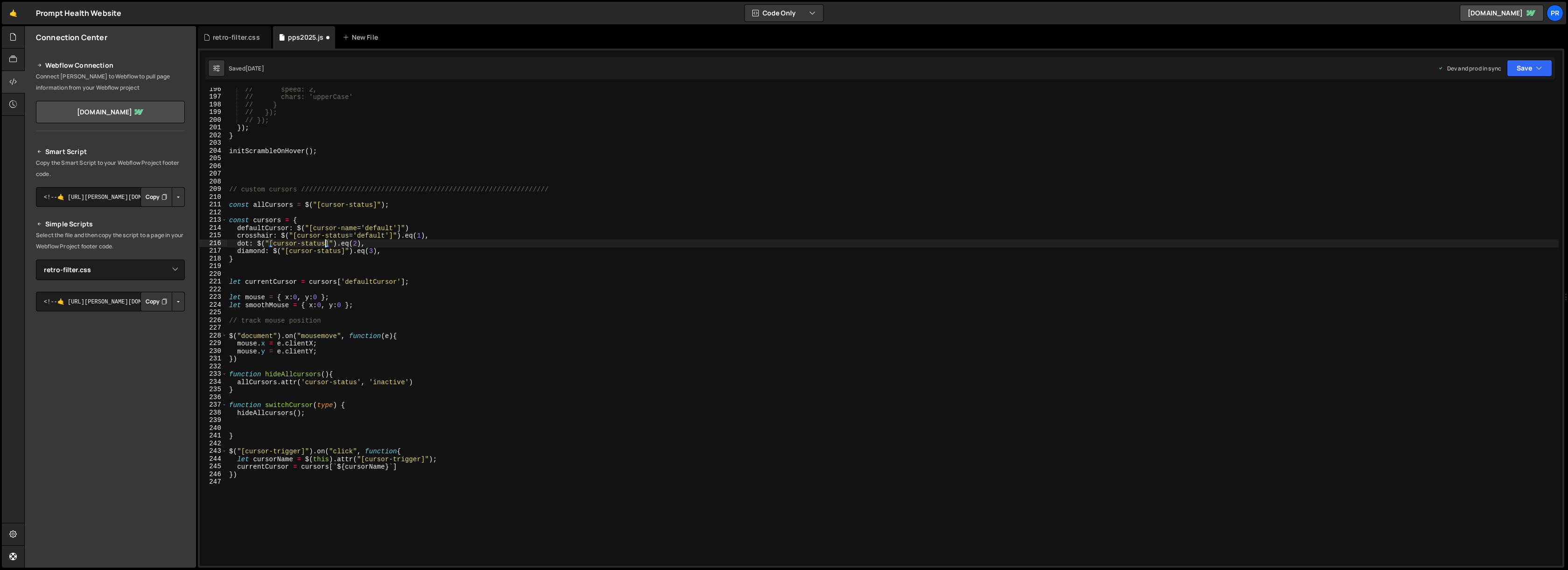
scroll to position [0, 9]
paste textarea "='default'"
click at [341, 251] on div "// speed: 2, // chars: 'upperCase' // } // }); // }); }) ; } initScrambleOnHove…" at bounding box center [892, 332] width 1331 height 493
paste textarea "='default'"
drag, startPoint x: 416, startPoint y: 247, endPoint x: 377, endPoint y: 244, distance: 39.1
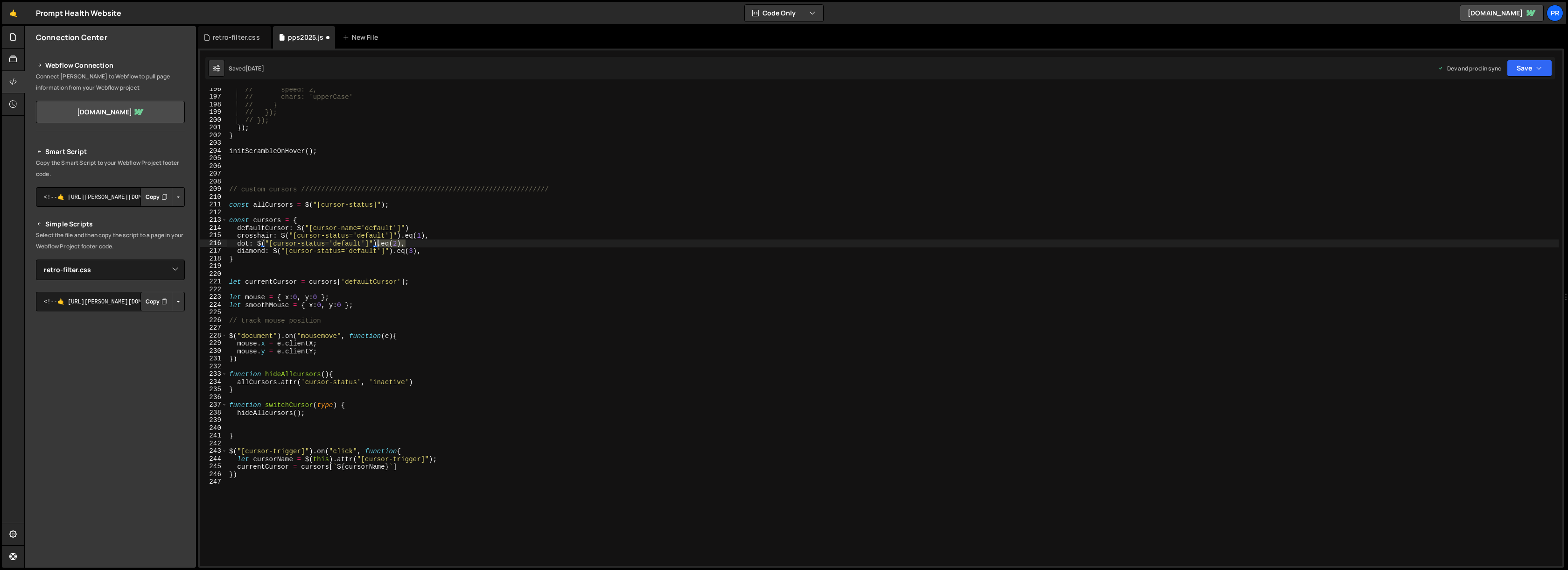
click at [377, 244] on div "// speed: 2, // chars: 'upperCase' // } // }); // }); }) ; } initScrambleOnHove…" at bounding box center [892, 332] width 1331 height 493
drag, startPoint x: 417, startPoint y: 251, endPoint x: 395, endPoint y: 250, distance: 22.0
click at [395, 250] on div "// speed: 2, // chars: 'upperCase' // } // }); // }); }) ; } initScrambleOnHove…" at bounding box center [892, 332] width 1331 height 493
click at [383, 244] on div "// speed: 2, // chars: 'upperCase' // } // }); // }); }) ; } initScrambleOnHove…" at bounding box center [892, 332] width 1331 height 493
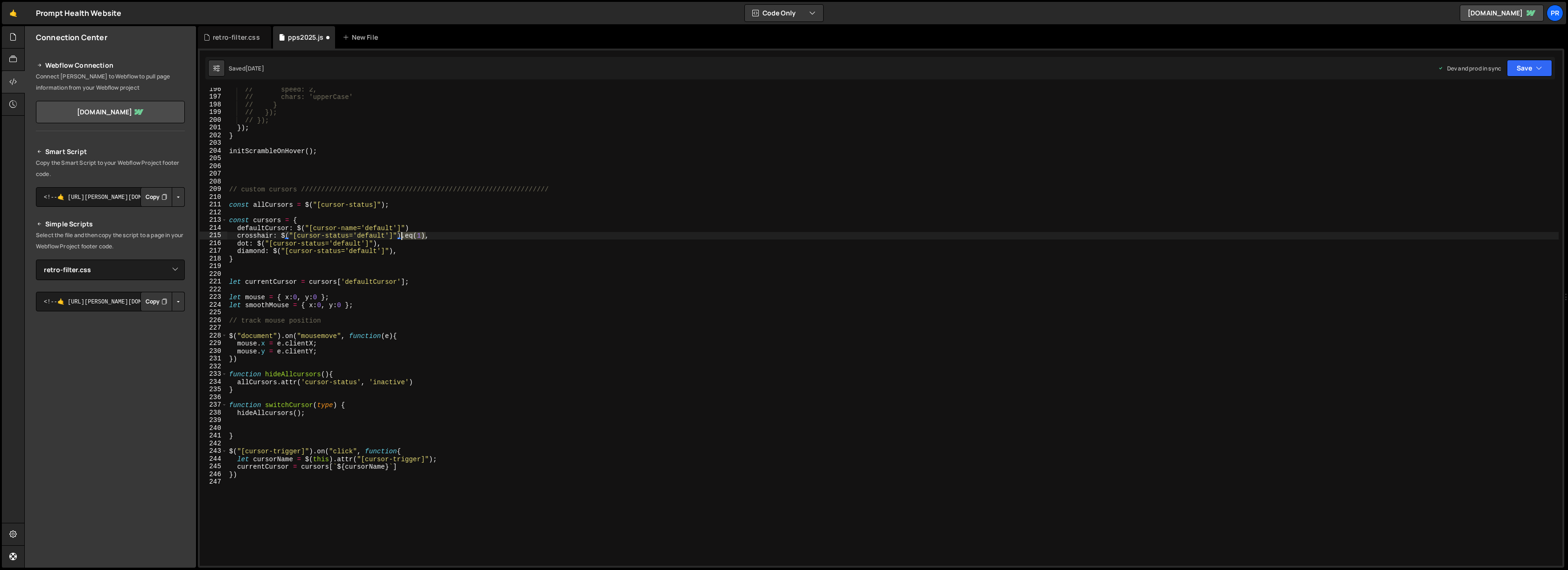
drag, startPoint x: 425, startPoint y: 236, endPoint x: 402, endPoint y: 235, distance: 23.0
click at [402, 235] on div "// speed: 2, // chars: 'upperCase' // } // }); // }); }) ; } initScrambleOnHove…" at bounding box center [892, 332] width 1331 height 493
click at [374, 236] on div "// speed: 2, // chars: 'upperCase' // } // }); // }); }) ; } initScrambleOnHove…" at bounding box center [892, 332] width 1331 height 493
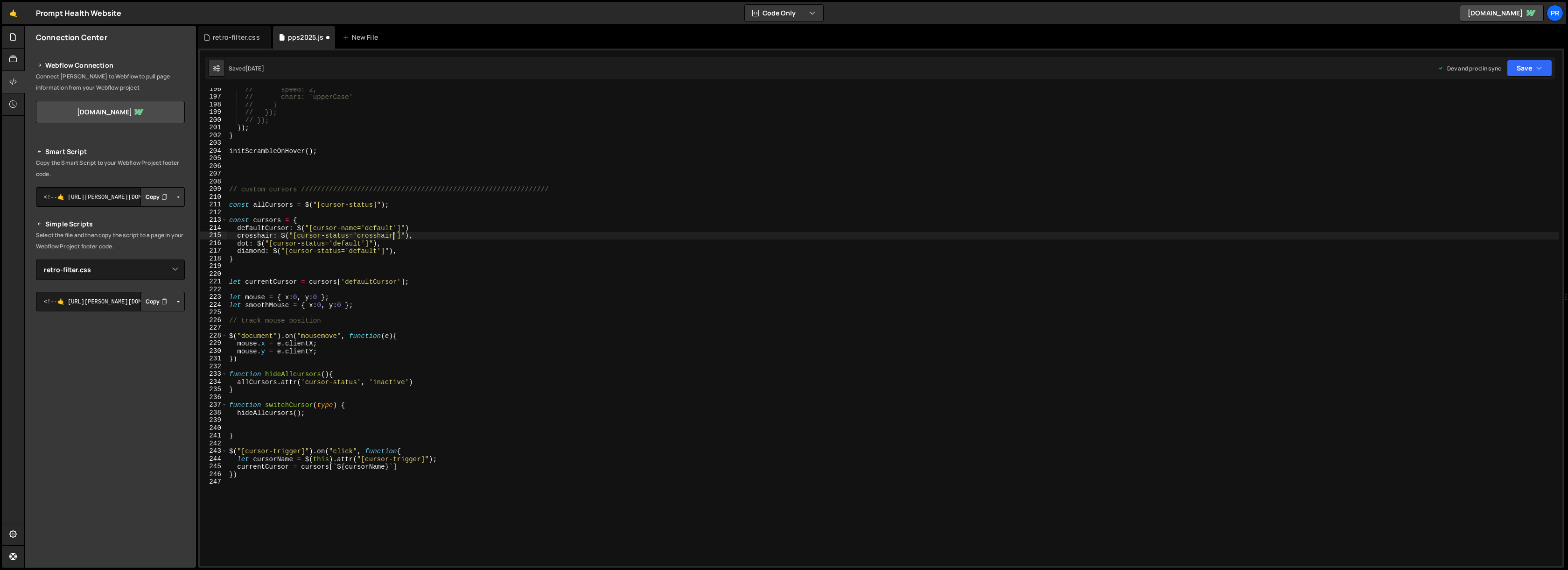
click at [349, 245] on div "// speed: 2, // chars: 'upperCase' // } // }); // }); }) ; } initScrambleOnHove…" at bounding box center [892, 332] width 1331 height 493
click at [369, 224] on div "// speed: 2, // chars: 'upperCase' // } // }); // }); }) ; } initScrambleOnHove…" at bounding box center [892, 332] width 1331 height 493
click at [367, 251] on div "// speed: 2, // chars: 'upperCase' // } // }); // }); }) ; } initScrambleOnHove…" at bounding box center [892, 332] width 1331 height 493
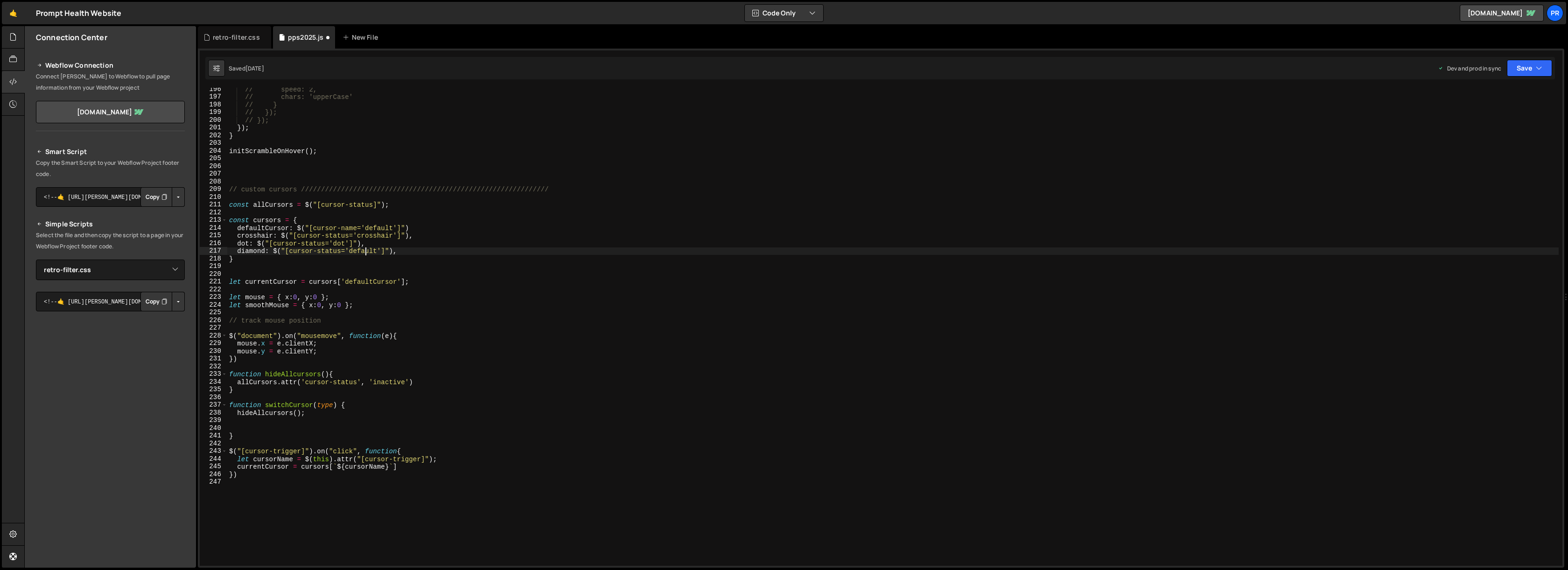
click at [367, 251] on div "// speed: 2, // chars: 'upperCase' // } // }); // }); }) ; } initScrambleOnHove…" at bounding box center [892, 332] width 1331 height 493
click at [482, 231] on div "// speed: 2, // chars: 'upperCase' // } // }); // }); }) ; } initScrambleOnHove…" at bounding box center [892, 332] width 1331 height 493
drag, startPoint x: 356, startPoint y: 229, endPoint x: 315, endPoint y: 227, distance: 41.0
click at [315, 227] on div "// speed: 2, // chars: 'upperCase' // } // }); // }); }) ; } initScrambleOnHove…" at bounding box center [892, 332] width 1331 height 493
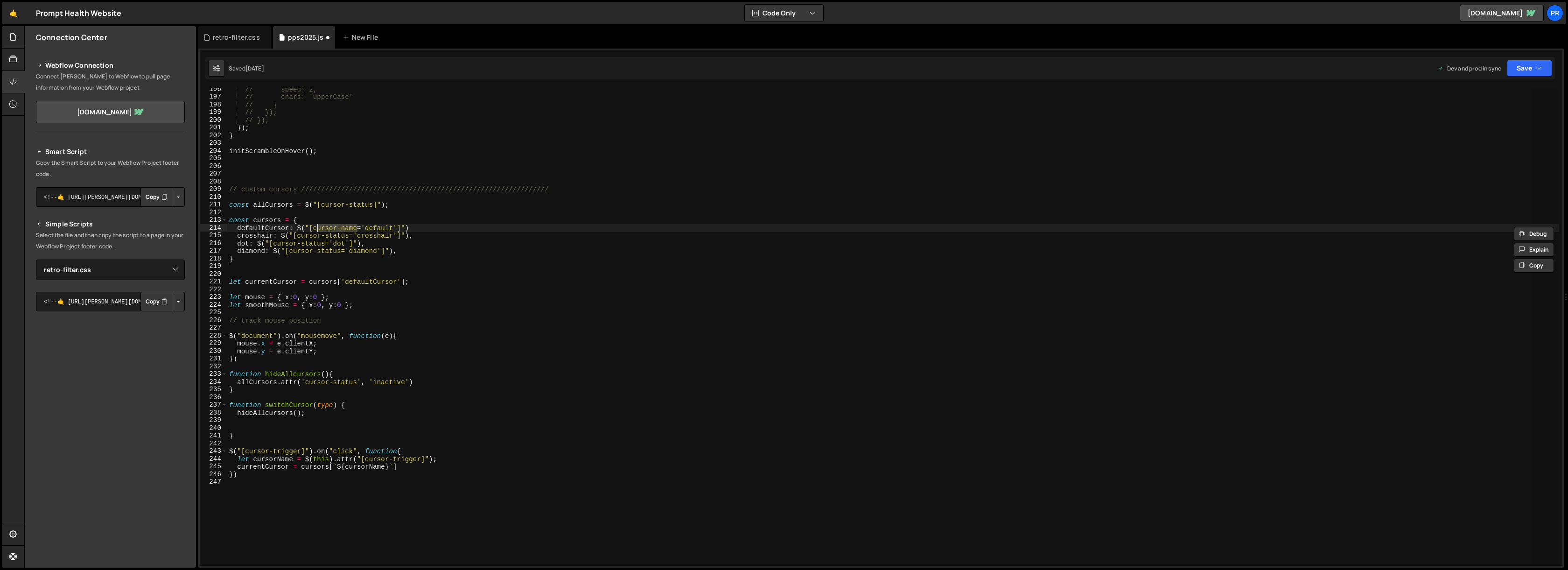
click at [347, 227] on div "// speed: 2, // chars: 'upperCase' // } // }); // }); }) ; } initScrambleOnHove…" at bounding box center [892, 326] width 1331 height 478
click at [347, 227] on div "// speed: 2, // chars: 'upperCase' // } // }); // }); }) ; } initScrambleOnHove…" at bounding box center [892, 332] width 1331 height 493
click at [331, 235] on div "// speed: 2, // chars: 'upperCase' // } // }); // }); }) ; } initScrambleOnHove…" at bounding box center [892, 332] width 1331 height 493
paste textarea "name"
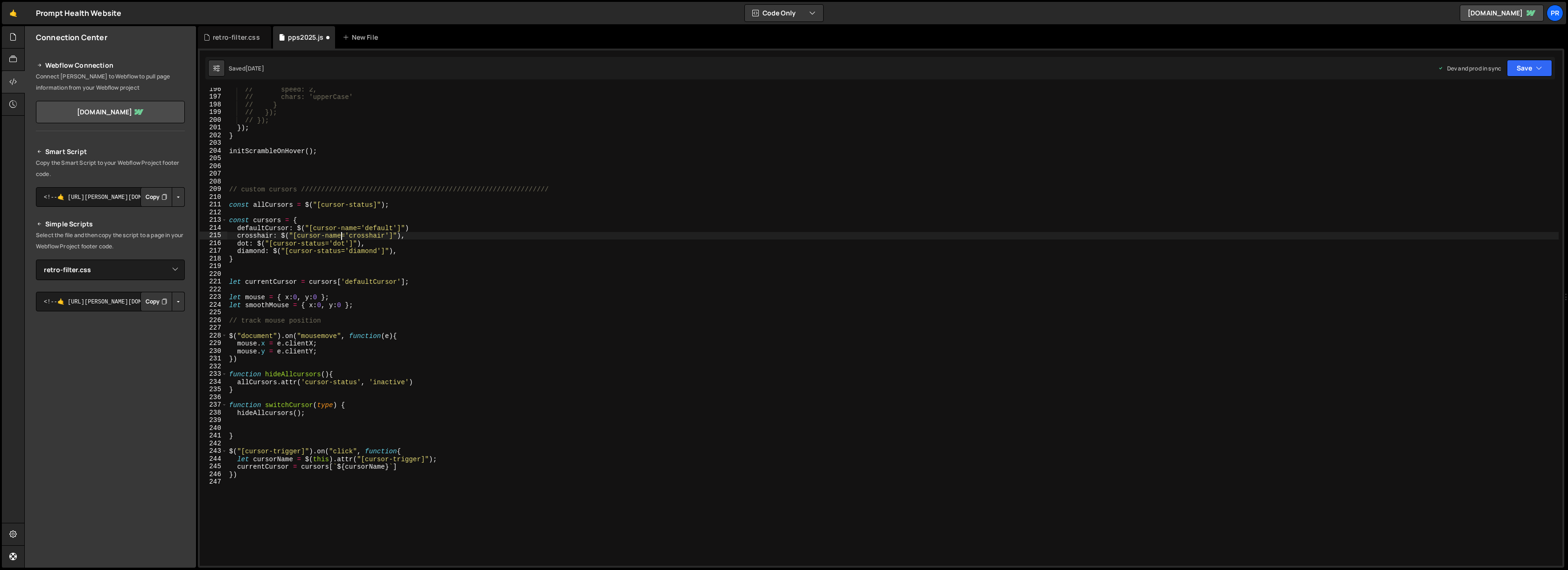
click at [312, 243] on div "// speed: 2, // chars: 'upperCase' // } // }); // }); }) ; } initScrambleOnHove…" at bounding box center [892, 332] width 1331 height 493
paste textarea "name"
click at [325, 251] on div "// speed: 2, // chars: 'upperCase' // } // }); // }); }) ; } initScrambleOnHove…" at bounding box center [892, 332] width 1331 height 493
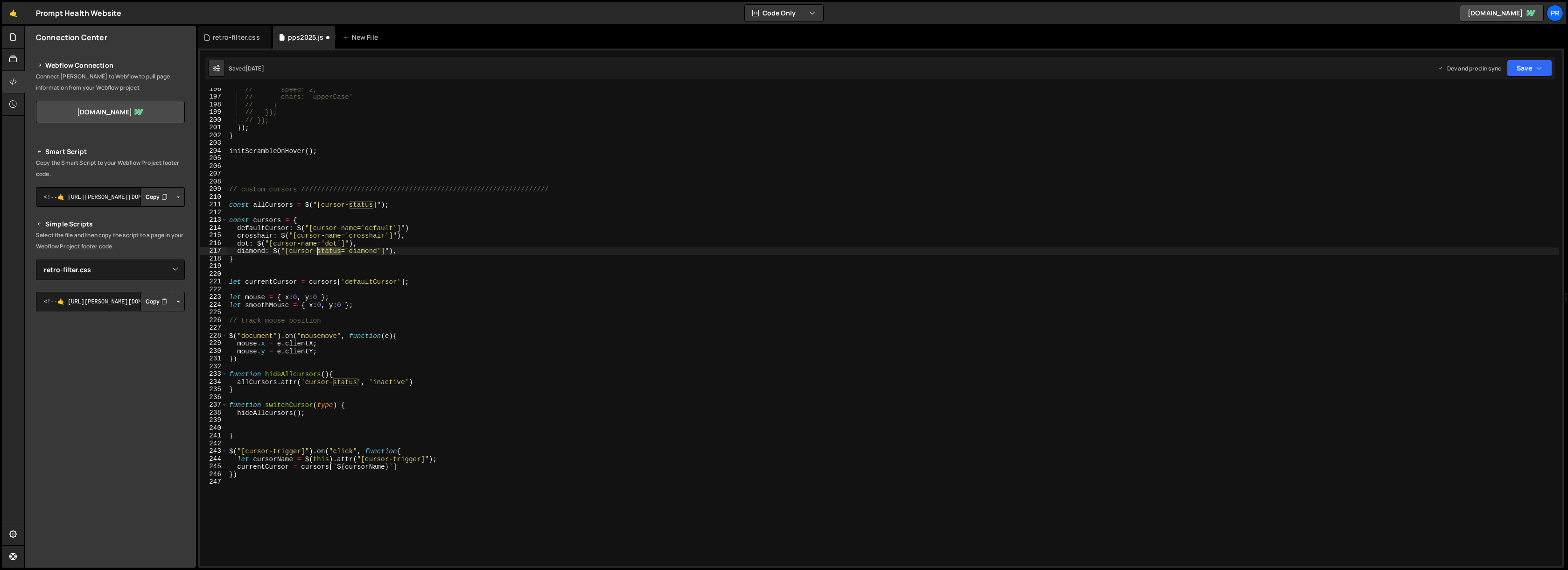
click at [325, 251] on div "// speed: 2, // chars: 'upperCase' // } // }); // }); }) ; } initScrambleOnHove…" at bounding box center [892, 332] width 1331 height 493
paste textarea "name"
click at [315, 229] on div "// speed: 2, // chars: 'upperCase' // } // }); // }); }) ; } initScrambleOnHove…" at bounding box center [892, 332] width 1331 height 493
click at [297, 236] on div "// speed: 2, // chars: 'upperCase' // } // }); // }); }) ; } initScrambleOnHove…" at bounding box center [892, 332] width 1331 height 493
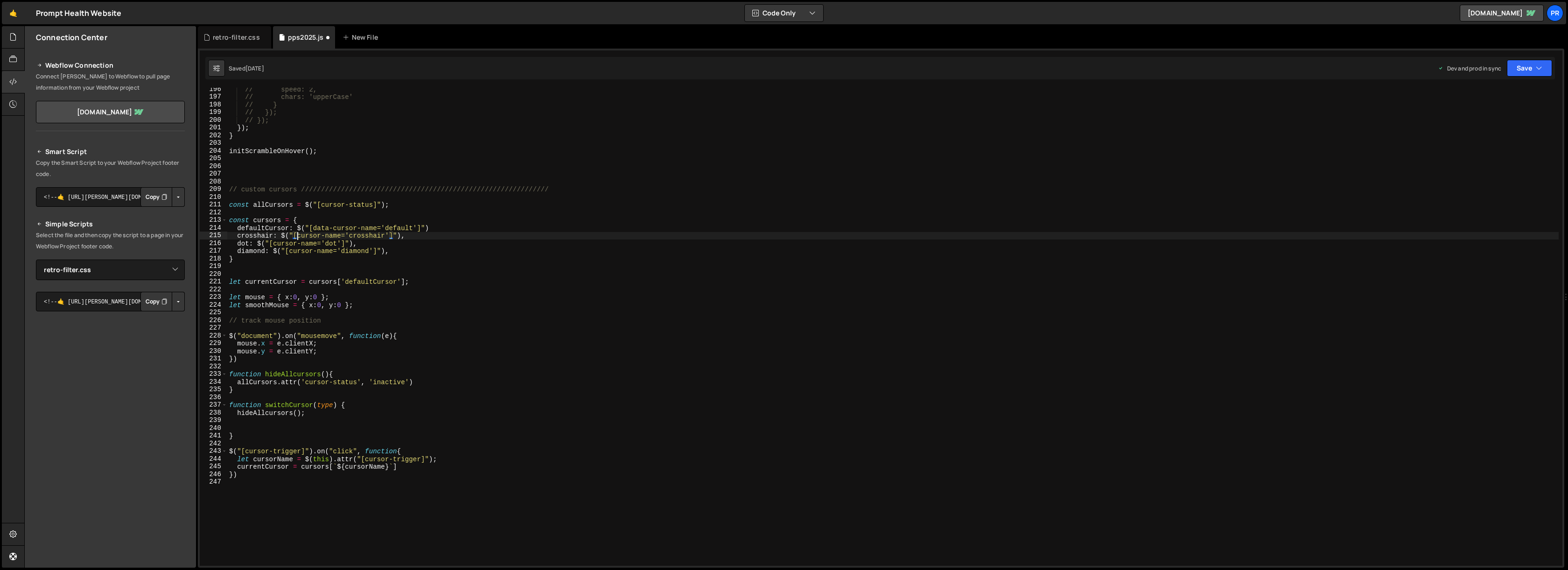
paste textarea "data-"
click at [273, 243] on div "// speed: 2, // chars: 'upperCase' // } // }); // }); }) ; } initScrambleOnHove…" at bounding box center [892, 332] width 1331 height 493
paste textarea "data-"
click at [290, 250] on div "// speed: 2, // chars: 'upperCase' // } // }); // }); }) ; } initScrambleOnHove…" at bounding box center [892, 332] width 1331 height 493
paste textarea "data-"
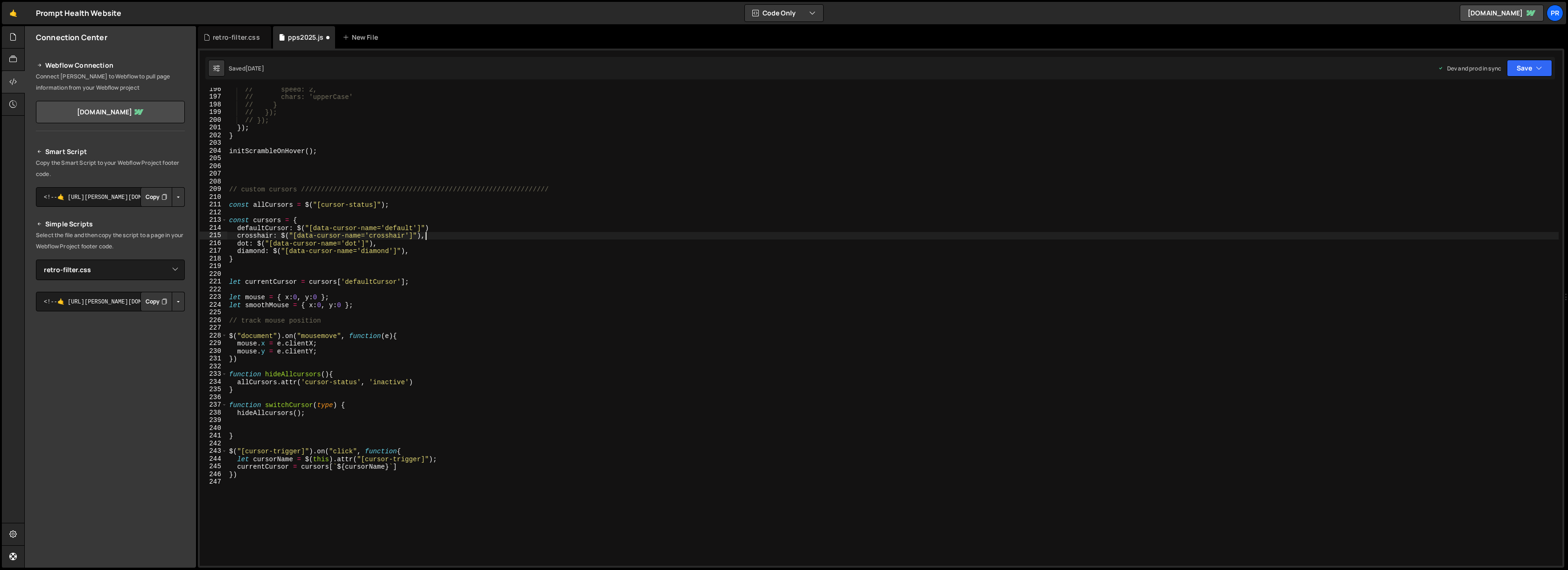
click at [501, 239] on div "// speed: 2, // chars: 'upperCase' // } // }); // }); }) ; } initScrambleOnHove…" at bounding box center [892, 332] width 1331 height 493
click at [321, 205] on div "// speed: 2, // chars: 'upperCase' // } // }); // }); }) ; } initScrambleOnHove…" at bounding box center [892, 332] width 1331 height 493
paste textarea "data-"
type textarea "const allCursors = $("[data-cursor-status]");"
click at [487, 214] on div "// speed: 2, // chars: 'upperCase' // } // }); // }); }) ; } initScrambleOnHove…" at bounding box center [892, 332] width 1331 height 493
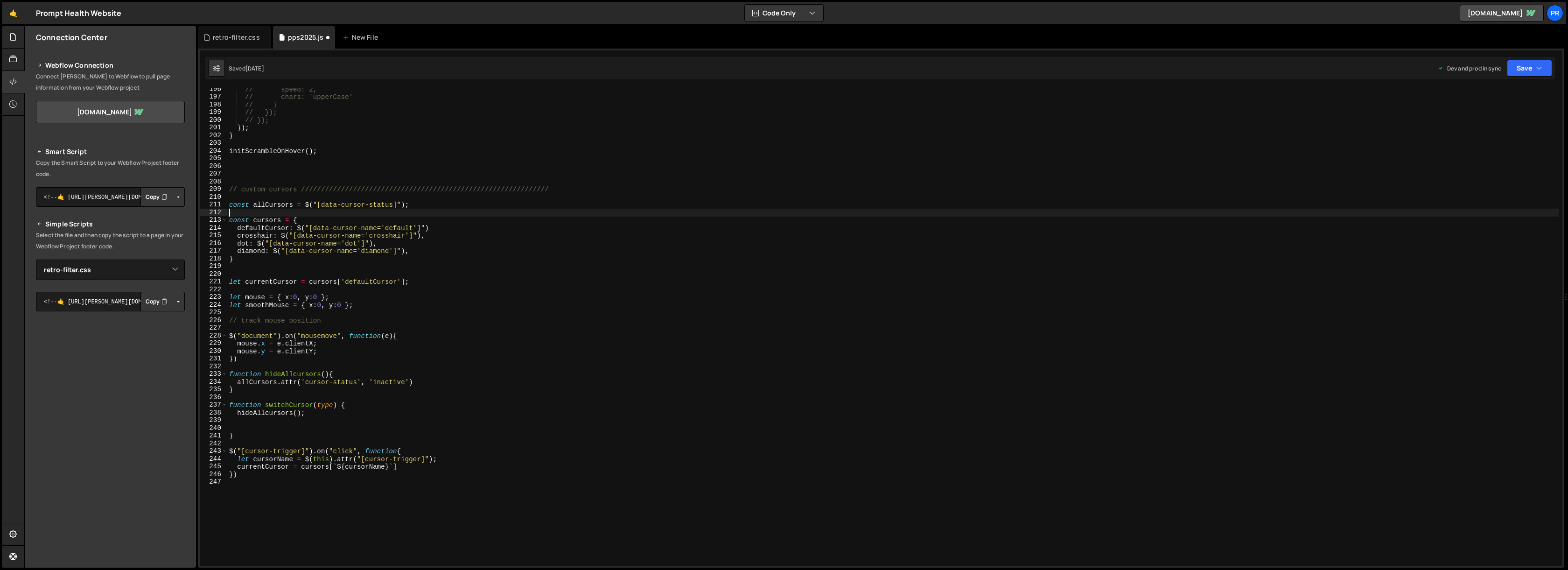
scroll to position [0, 0]
drag, startPoint x: 377, startPoint y: 229, endPoint x: 313, endPoint y: 226, distance: 64.1
click at [313, 226] on div "// speed: 2, // chars: 'upperCase' // } // }); // }); }) ; } initScrambleOnHove…" at bounding box center [892, 332] width 1331 height 493
drag, startPoint x: 323, startPoint y: 205, endPoint x: 394, endPoint y: 203, distance: 71.0
click at [393, 203] on div "// speed: 2, // chars: 'upperCase' // } // }); // }); }) ; } initScrambleOnHove…" at bounding box center [892, 332] width 1331 height 493
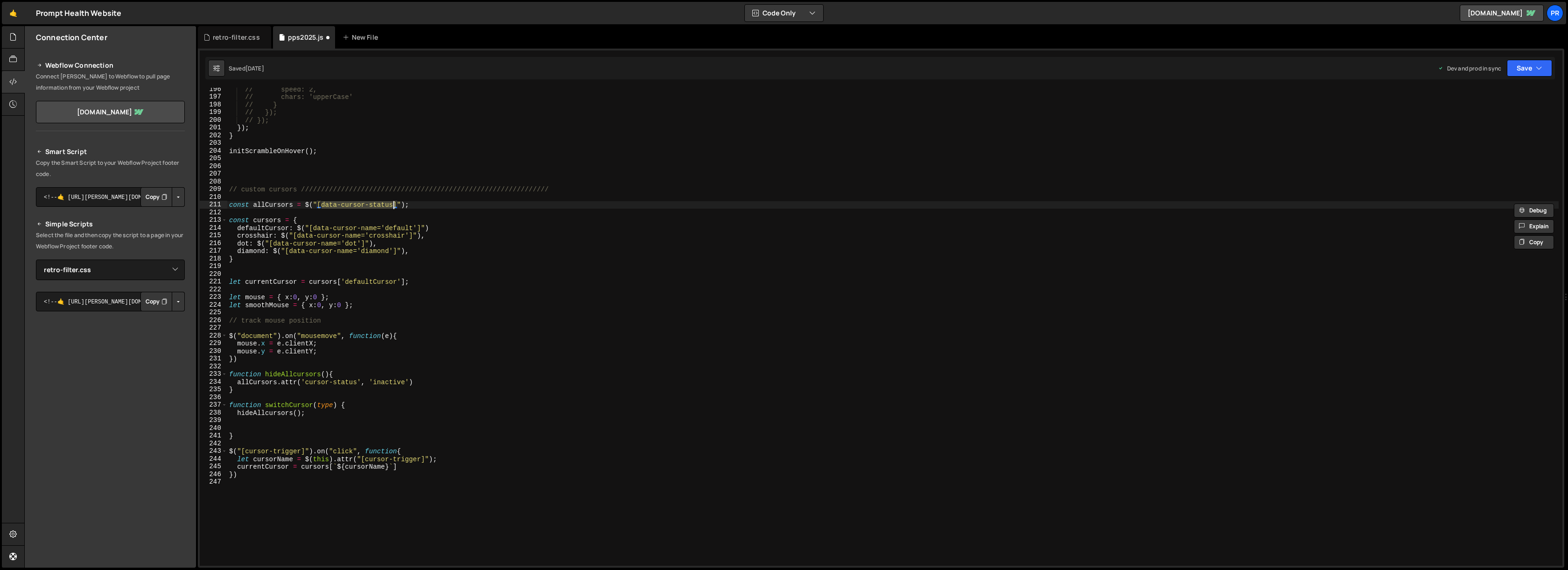
paste textarea "name"
click at [453, 207] on div "// speed: 2, // chars: 'upperCase' // } // }); // }); }) ; } initScrambleOnHove…" at bounding box center [892, 332] width 1331 height 493
click at [262, 229] on div "// speed: 2, // chars: 'upperCase' // } // }); // }); }) ; } initScrambleOnHove…" at bounding box center [892, 332] width 1331 height 493
click at [262, 229] on div "// speed: 2, // chars: 'upperCase' // } // }); // }); }) ; } initScrambleOnHove…" at bounding box center [892, 332] width 1331 height 493
type textarea "basic: $("[data-cursor-name='default']")"
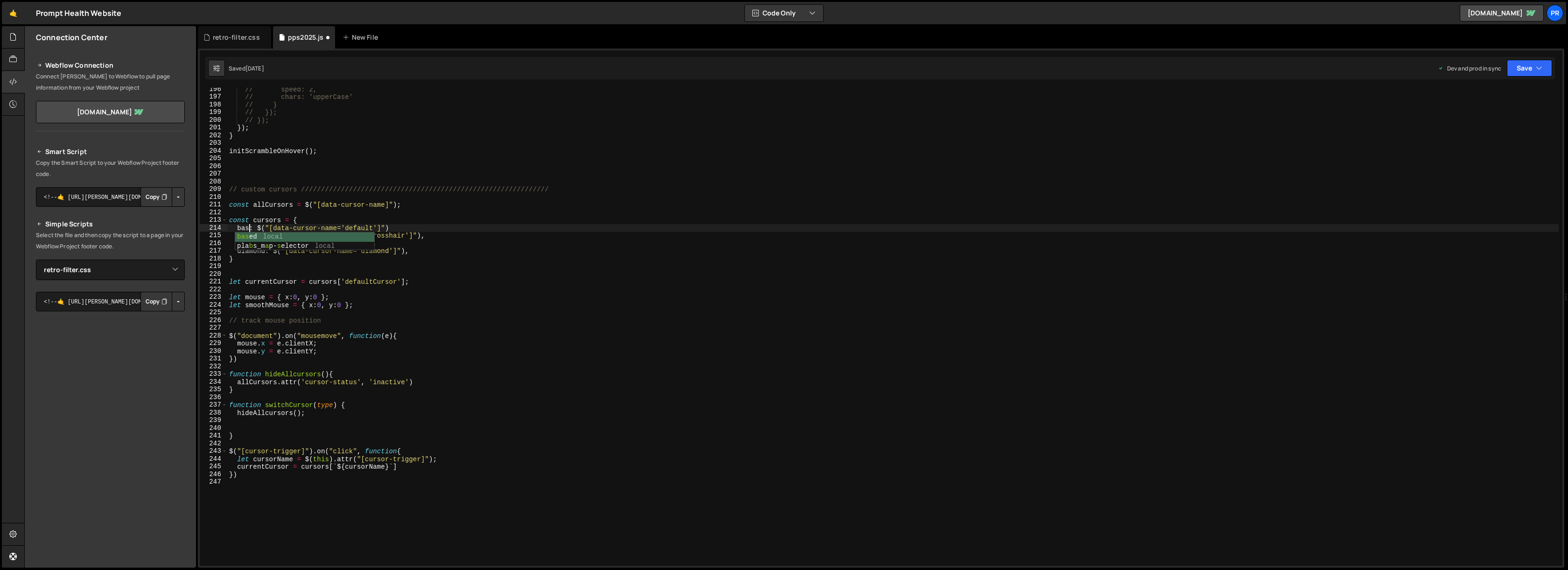
scroll to position [0, 1]
click at [352, 214] on div "// speed: 2, // chars: 'upperCase' // } // }); // }); }) ; } initScrambleOnHove…" at bounding box center [892, 332] width 1331 height 493
click at [251, 228] on div "// speed: 2, // chars: 'upperCase' // } // }); // }); }) ; } initScrambleOnHove…" at bounding box center [892, 332] width 1331 height 493
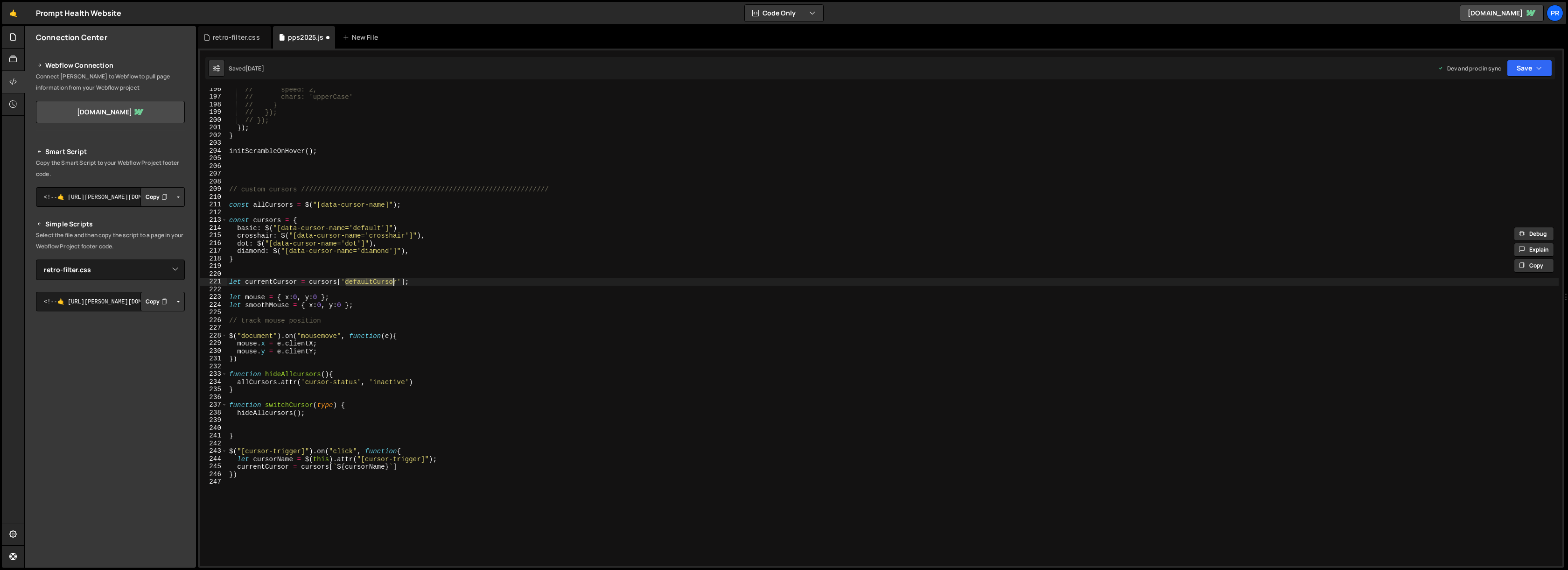
drag, startPoint x: 343, startPoint y: 283, endPoint x: 396, endPoint y: 281, distance: 53.0
click at [396, 281] on div "// speed: 2, // chars: 'upperCase' // } // }); // }); }) ; } initScrambleOnHove…" at bounding box center [892, 332] width 1331 height 493
paste textarea "basic"
type textarea "let currentCursor = cursors['basic'];"
click at [477, 277] on div "// speed: 2, // chars: 'upperCase' // } // }); // }); }) ; } initScrambleOnHove…" at bounding box center [892, 332] width 1331 height 493
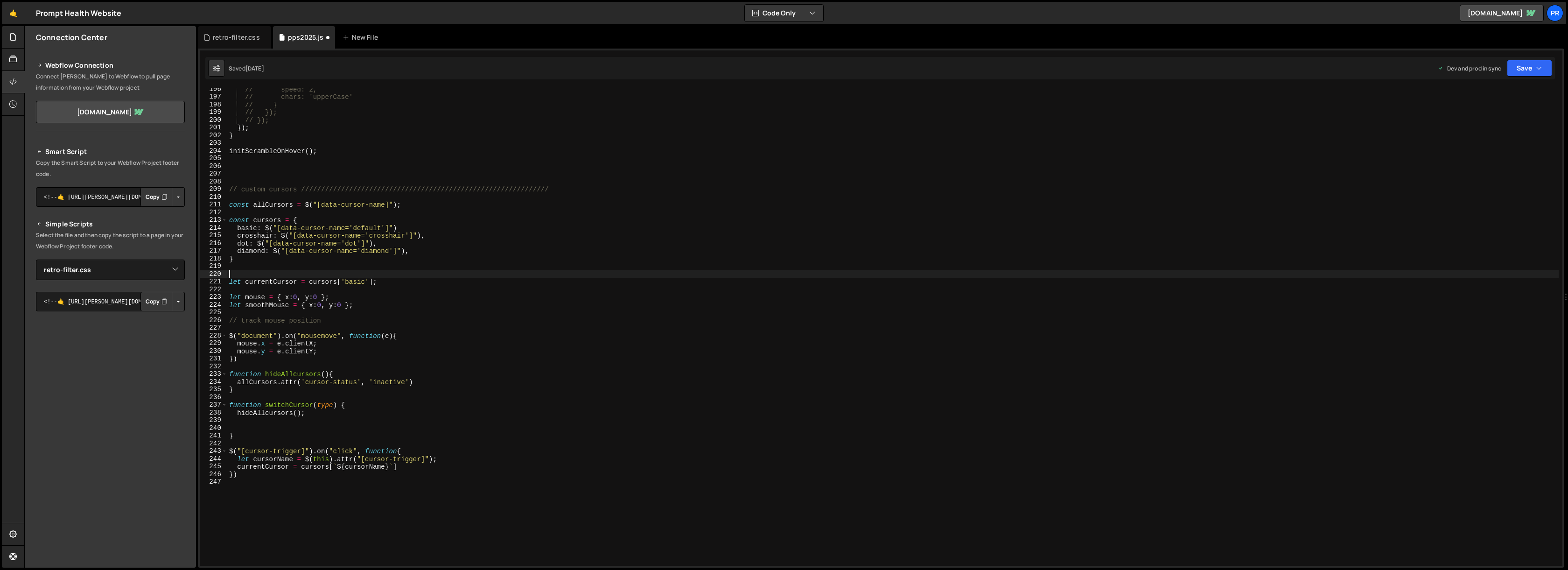
click at [307, 381] on div "// speed: 2, // chars: 'upperCase' // } // }); // }); }) ; } initScrambleOnHove…" at bounding box center [892, 332] width 1331 height 493
click at [289, 382] on div "// speed: 2, // chars: 'upperCase' // } // }); // }); }) ; } initScrambleOnHove…" at bounding box center [892, 332] width 1331 height 493
type textarea "[DOMAIN_NAME]('cursor-status', 'inactive')"
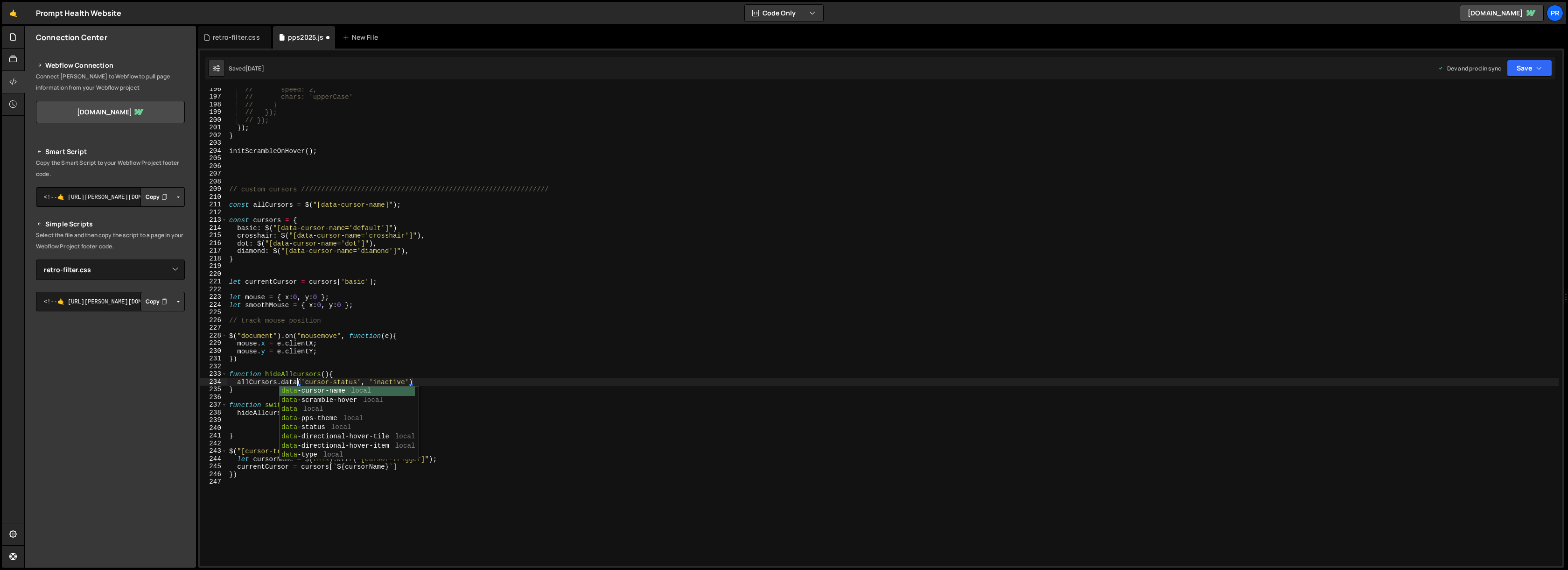
click at [371, 370] on div "// speed: 2, // chars: 'upperCase' // } // }); // }); }) ; } initScrambleOnHove…" at bounding box center [892, 332] width 1331 height 493
click at [246, 452] on div "// speed: 2, // chars: 'upperCase' // } // }); // }); }) ; } initScrambleOnHove…" at bounding box center [892, 332] width 1331 height 493
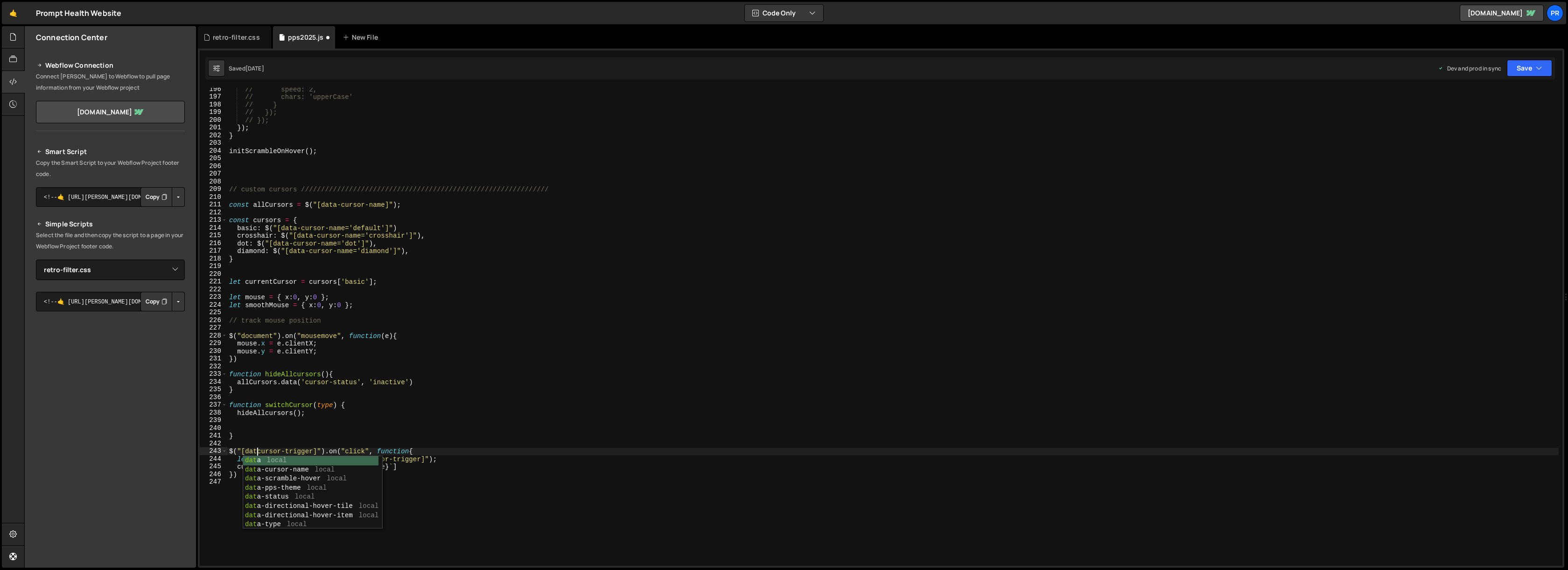
scroll to position [0, 2]
click at [367, 404] on div "// speed: 2, // chars: 'upperCase' // } // }); // }); }) ; } initScrambleOnHove…" at bounding box center [892, 332] width 1331 height 493
click at [245, 449] on div "// speed: 2, // chars: 'upperCase' // } // }); // }); }) ; } initScrambleOnHove…" at bounding box center [892, 332] width 1331 height 493
drag, startPoint x: 247, startPoint y: 451, endPoint x: 313, endPoint y: 457, distance: 66.3
click at [264, 451] on div "// speed: 2, // chars: 'upperCase' // } // }); // }); }) ; } initScrambleOnHove…" at bounding box center [892, 332] width 1331 height 493
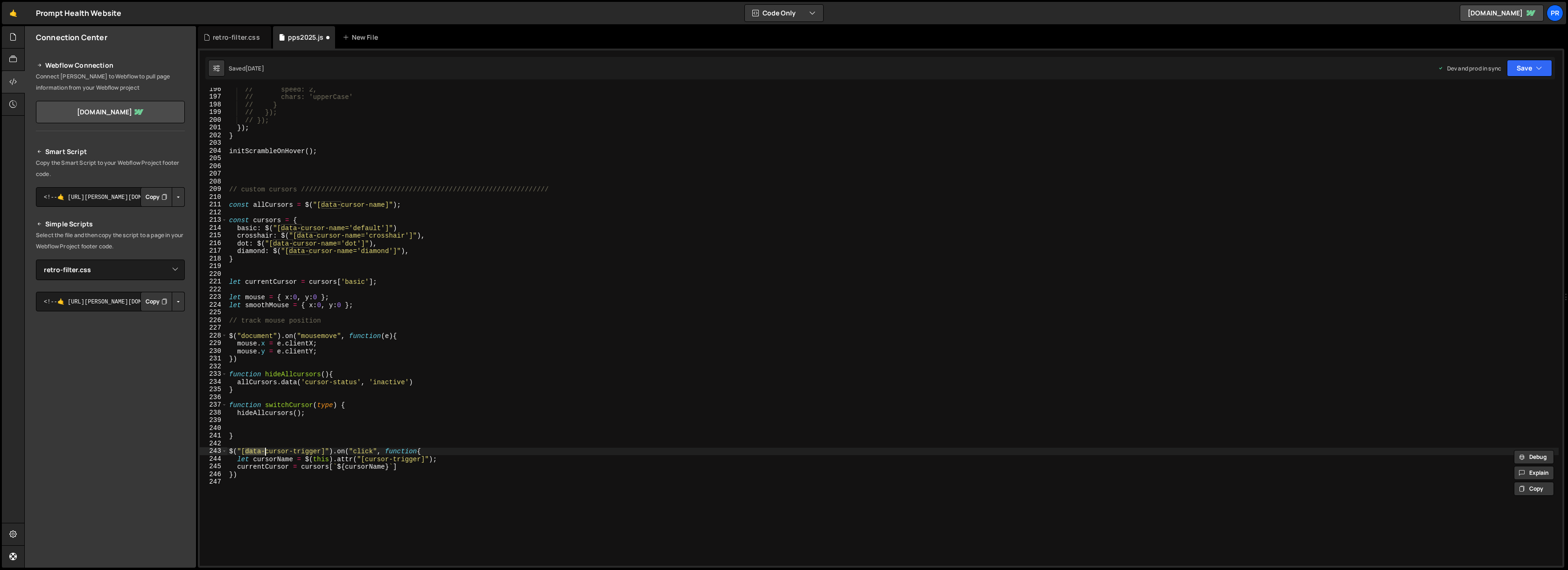
click at [347, 459] on div "// speed: 2, // chars: 'upperCase' // } // }); // }); }) ; } initScrambleOnHove…" at bounding box center [892, 332] width 1331 height 493
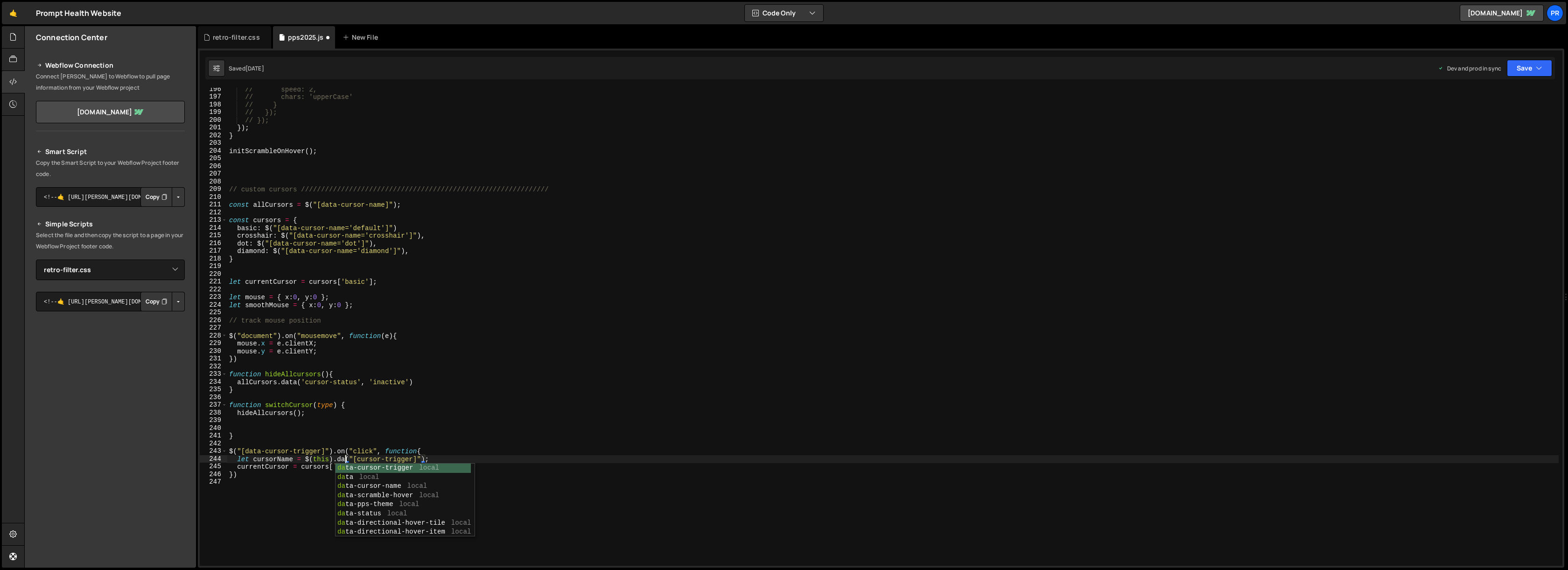
scroll to position [0, 9]
click at [449, 454] on div "// speed: 2, // chars: 'upperCase' // } // }); // }); }) ; } initScrambleOnHove…" at bounding box center [892, 332] width 1331 height 493
drag, startPoint x: 335, startPoint y: 467, endPoint x: 393, endPoint y: 467, distance: 58.0
click at [393, 467] on div "// speed: 2, // chars: 'upperCase' // } // }); // }); }) ; } initScrambleOnHove…" at bounding box center [892, 332] width 1331 height 493
type textarea "currentCursor = cursors[cursorName]"
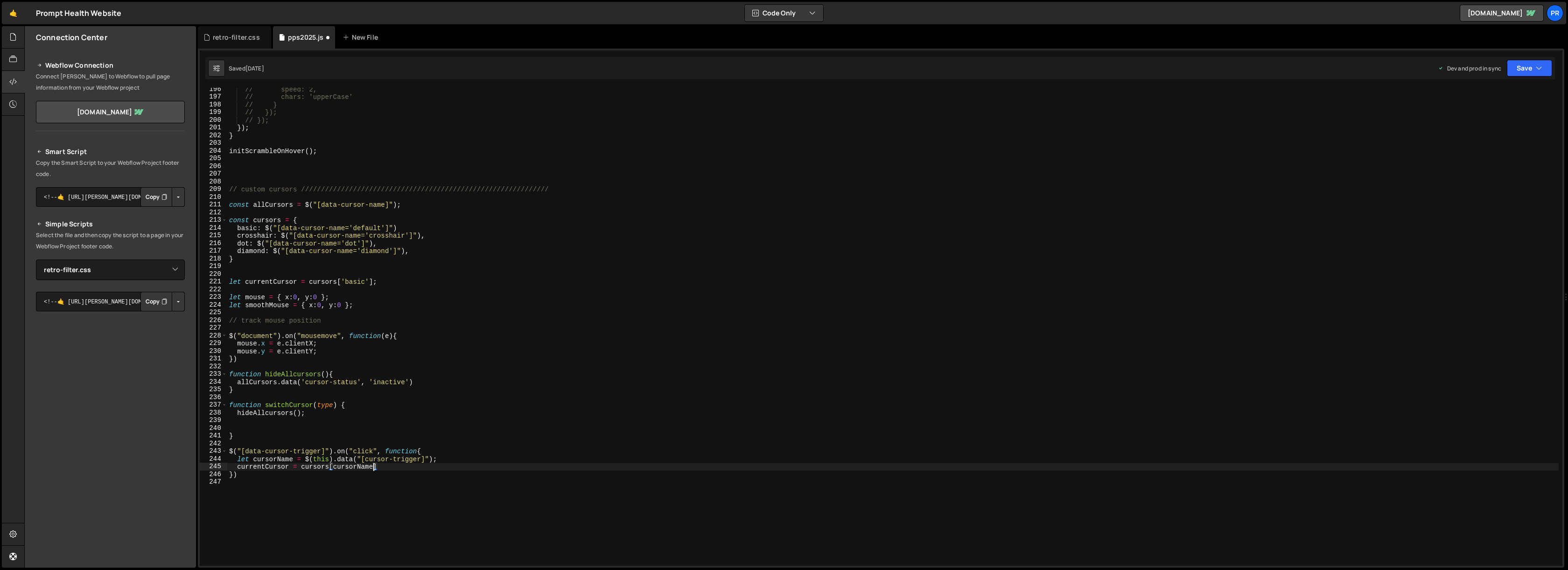
click at [397, 467] on div "// speed: 2, // chars: 'upperCase' // } // }); // }); }) ; } initScrambleOnHove…" at bounding box center [892, 332] width 1331 height 493
click at [249, 469] on div "// speed: 2, // chars: 'upperCase' // } // }); // }); }) ; } initScrambleOnHove…" at bounding box center [892, 332] width 1331 height 493
click at [288, 484] on div "// speed: 2, // chars: 'upperCase' // } // }); // }); }) ; } initScrambleOnHove…" at bounding box center [892, 332] width 1331 height 493
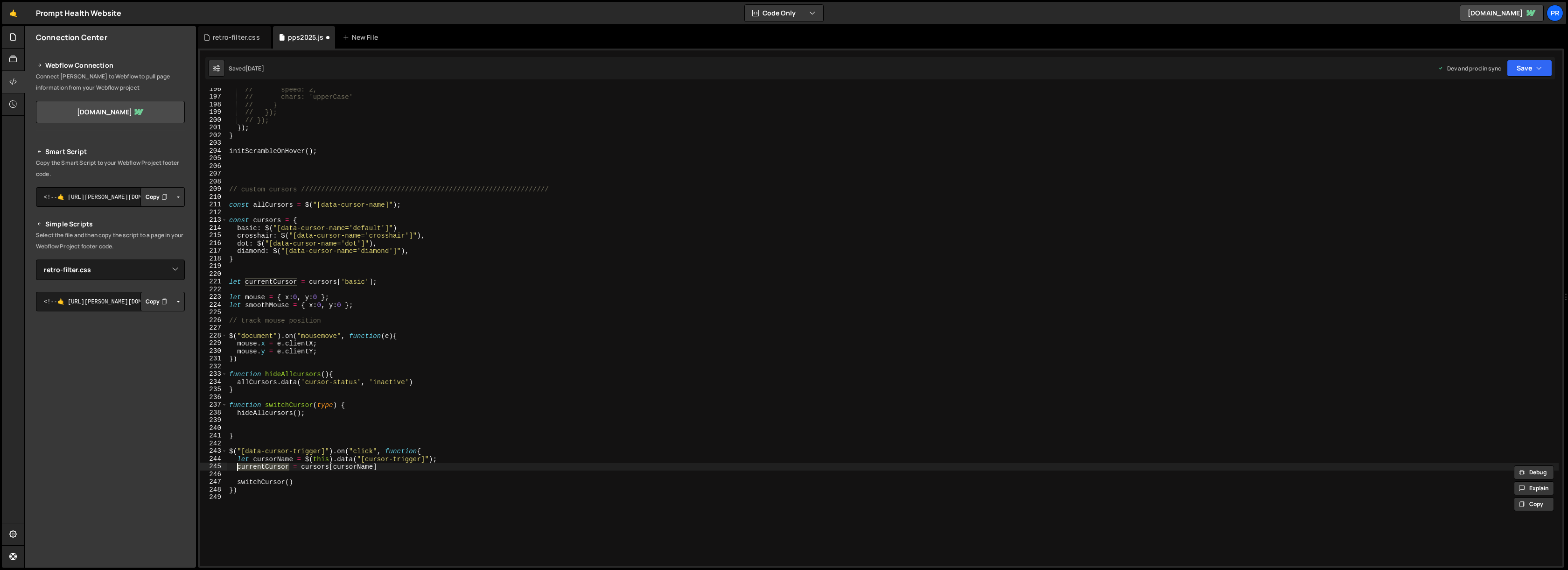
paste textarea "currentCursor"
click at [418, 485] on div "// speed: 2, // chars: 'upperCase' // } // }); // }); }) ; } initScrambleOnHove…" at bounding box center [892, 332] width 1331 height 493
click at [429, 455] on div "// speed: 2, // chars: 'upperCase' // } // }); // }); }) ; } initScrambleOnHove…" at bounding box center [892, 332] width 1331 height 493
click at [253, 493] on div "// speed: 2, // chars: 'upperCase' // } // }); // }); }) ; } initScrambleOnHove…" at bounding box center [892, 332] width 1331 height 493
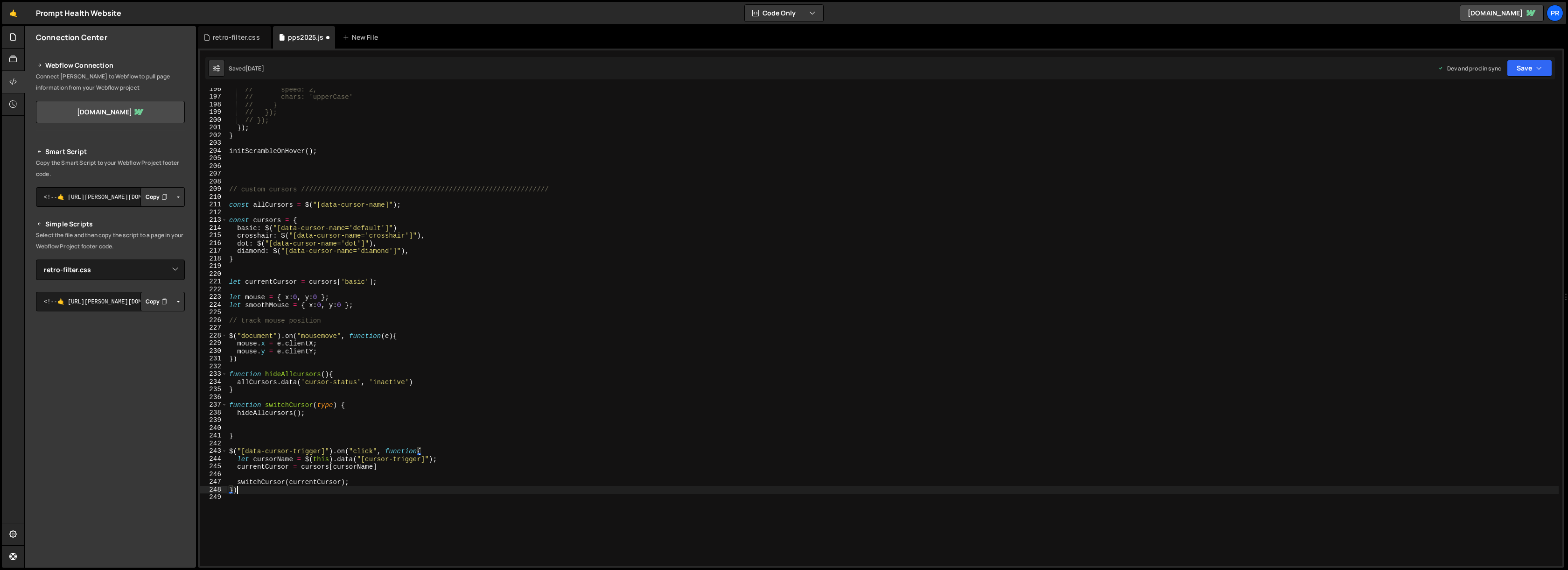
scroll to position [0, 0]
click at [326, 461] on div "// speed: 2, // chars: 'upperCase' // } // }); // }); }) ; } initScrambleOnHove…" at bounding box center [892, 332] width 1331 height 493
click at [327, 466] on div "// speed: 2, // chars: 'upperCase' // } // }); // }); }) ; } initScrambleOnHove…" at bounding box center [892, 332] width 1331 height 493
click at [317, 415] on div "// speed: 2, // chars: 'upperCase' // } // }); // }); }) ; } initScrambleOnHove…" at bounding box center [892, 332] width 1331 height 493
type textarea "hideAllcursors();"
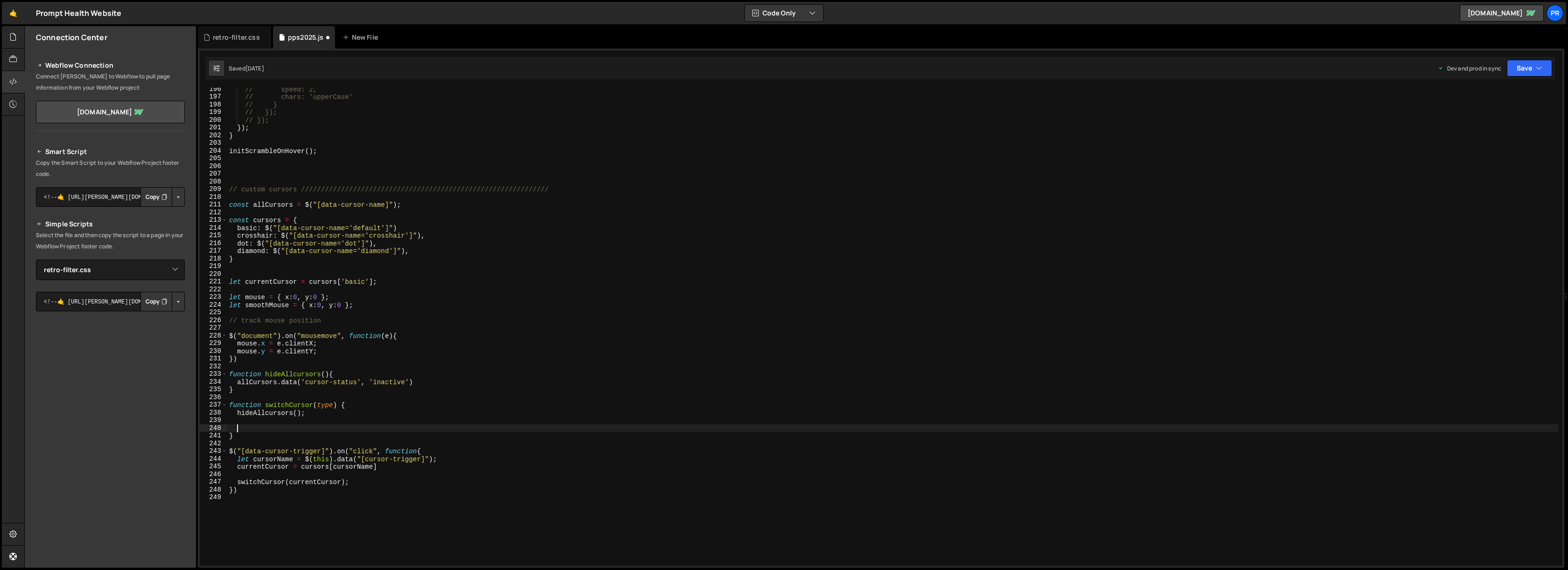
click at [294, 407] on div "// speed: 2, // chars: 'upperCase' // } // }); // }); }) ; } initScrambleOnHove…" at bounding box center [892, 332] width 1331 height 493
type textarea "function switchCursor(type) {"
click at [294, 407] on div "// speed: 2, // chars: 'upperCase' // } // }); // }); }) ; } initScrambleOnHove…" at bounding box center [892, 332] width 1331 height 493
click at [256, 425] on div "// speed: 2, // chars: 'upperCase' // } // }); // }); }) ; } initScrambleOnHove…" at bounding box center [892, 332] width 1331 height 493
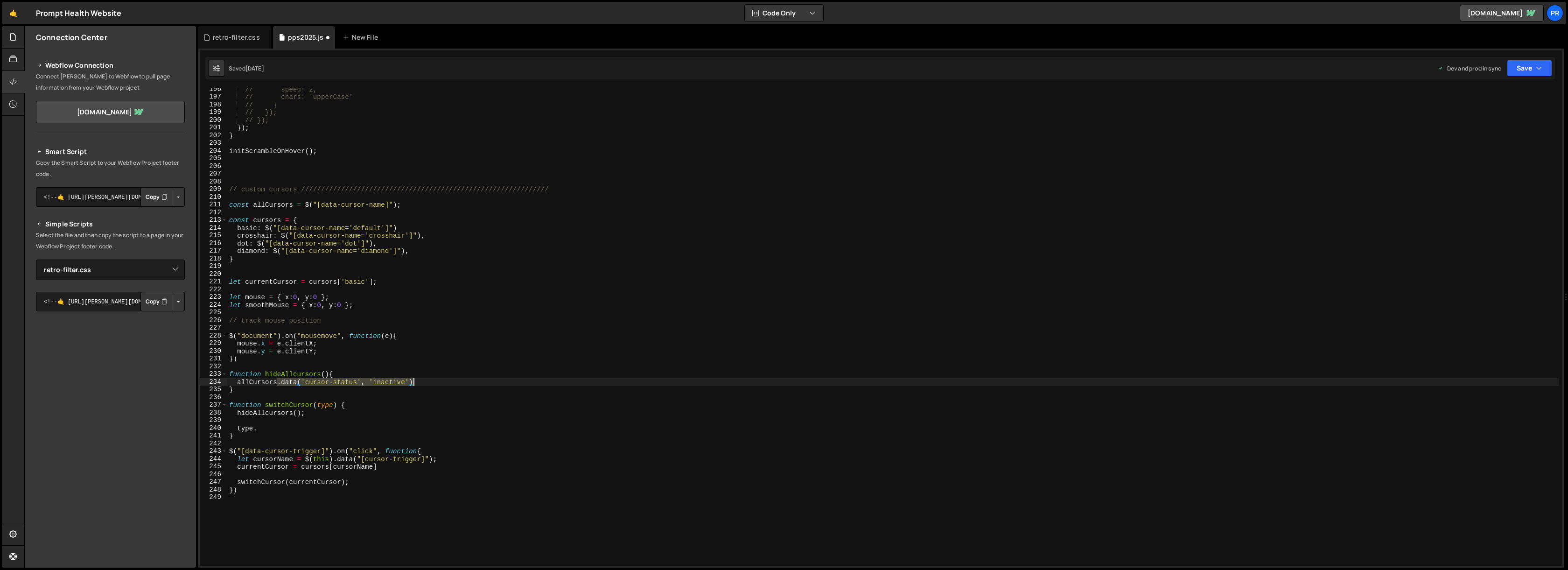
drag, startPoint x: 278, startPoint y: 381, endPoint x: 429, endPoint y: 384, distance: 151.0
click at [429, 384] on div "// speed: 2, // chars: 'upperCase' // } // }); // }); }) ; } initScrambleOnHove…" at bounding box center [892, 332] width 1331 height 493
click at [269, 427] on div "// speed: 2, // chars: 'upperCase' // } // }); // }); }) ; } initScrambleOnHove…" at bounding box center [892, 332] width 1331 height 493
paste textarea ".data('cursor-status', 'inactive')"
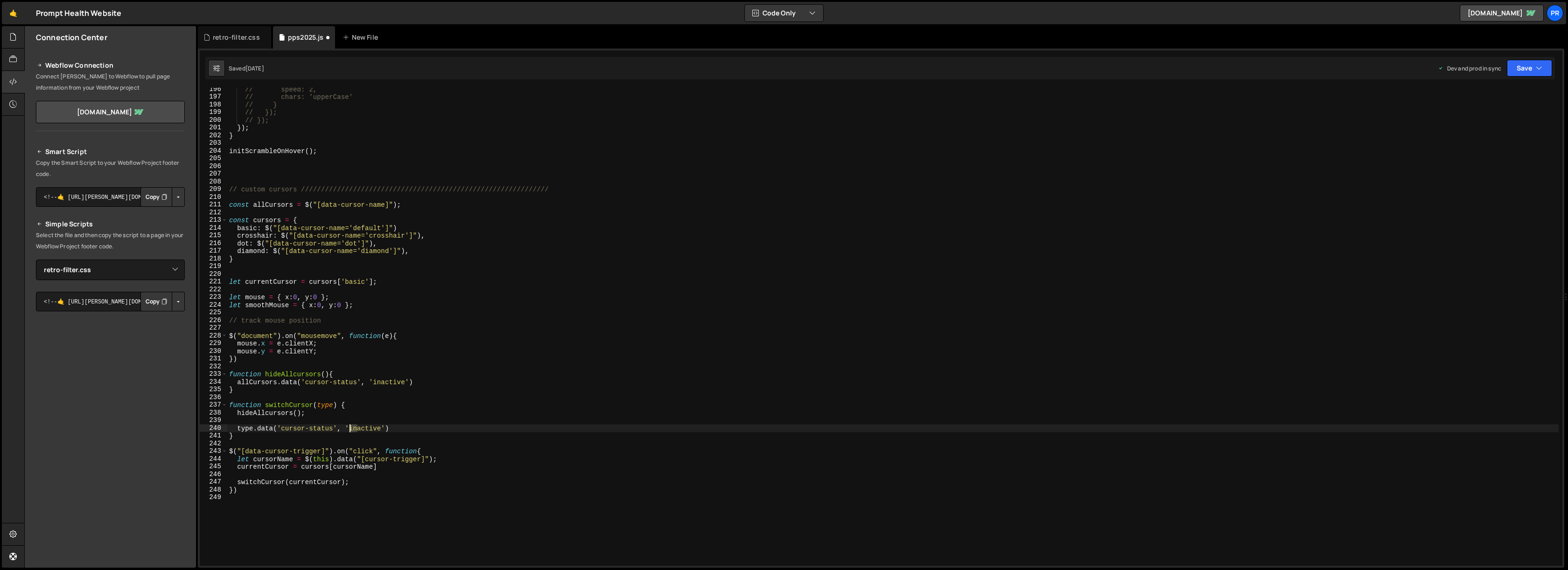
drag, startPoint x: 359, startPoint y: 428, endPoint x: 351, endPoint y: 427, distance: 8.1
click at [351, 427] on div "// speed: 2, // chars: 'upperCase' // } // }); // }); }) ; } initScrambleOnHove…" at bounding box center [892, 332] width 1331 height 493
type textarea "[DOMAIN_NAME]('cursor-status', 'active')"
click at [464, 419] on div "// speed: 2, // chars: 'upperCase' // } // }); // }); }) ; } initScrambleOnHove…" at bounding box center [892, 332] width 1331 height 493
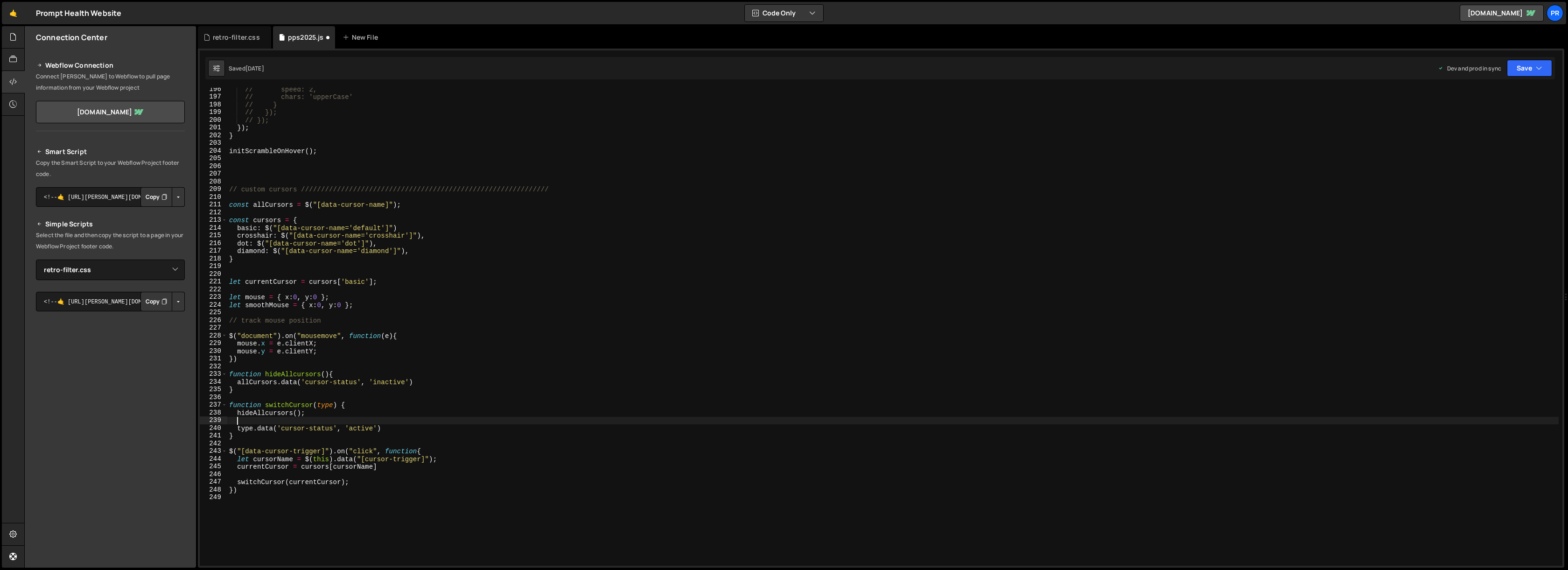
click at [409, 427] on div "// speed: 2, // chars: 'upperCase' // } // }); // }); }) ; } initScrambleOnHove…" at bounding box center [892, 332] width 1331 height 493
type textarea "[DOMAIN_NAME]('cursor-status', 'active');"
click at [251, 495] on div "// speed: 2, // chars: 'upperCase' // } // }); // }); }) ; } initScrambleOnHove…" at bounding box center [892, 332] width 1331 height 493
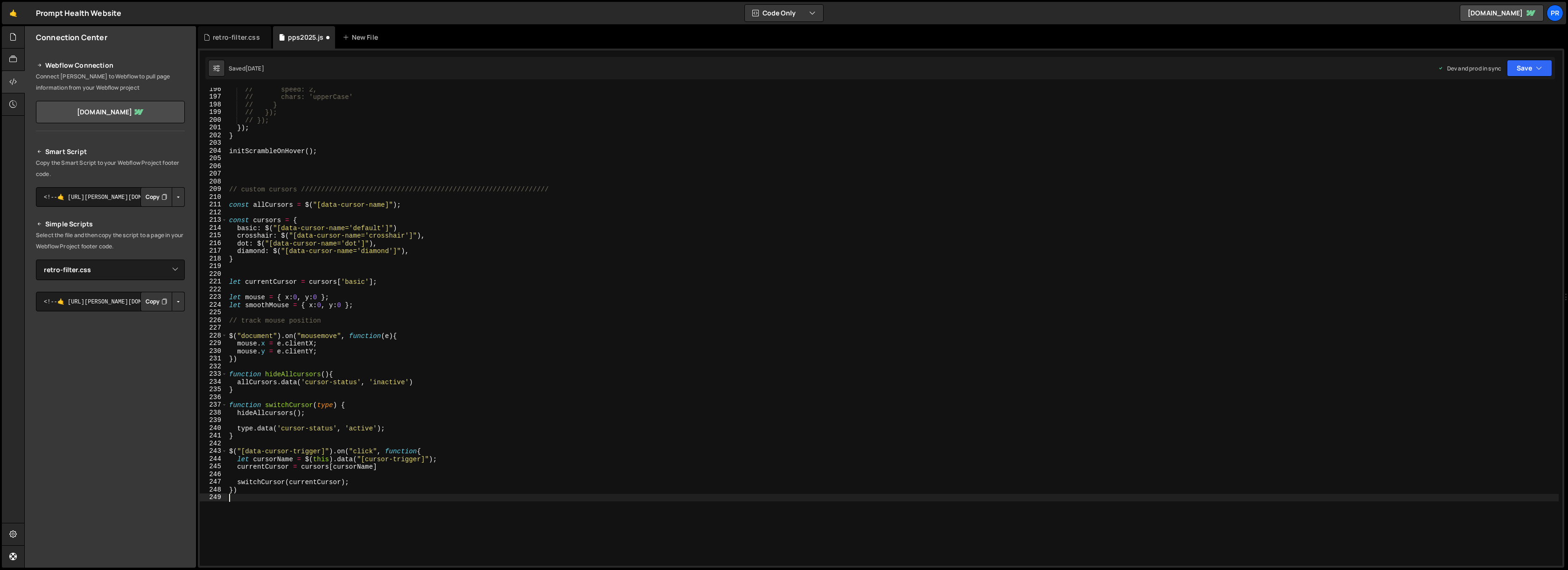
click at [321, 490] on div "// speed: 2, // chars: 'upperCase' // } // }); // }); }) ; } initScrambleOnHove…" at bounding box center [892, 332] width 1331 height 493
type textarea "})"
drag, startPoint x: 264, startPoint y: 467, endPoint x: 237, endPoint y: 465, distance: 27.1
click at [237, 465] on div "// speed: 2, // chars: 'upperCase' // } // }); // }); }) ; } initScrambleOnHove…" at bounding box center [892, 332] width 1331 height 493
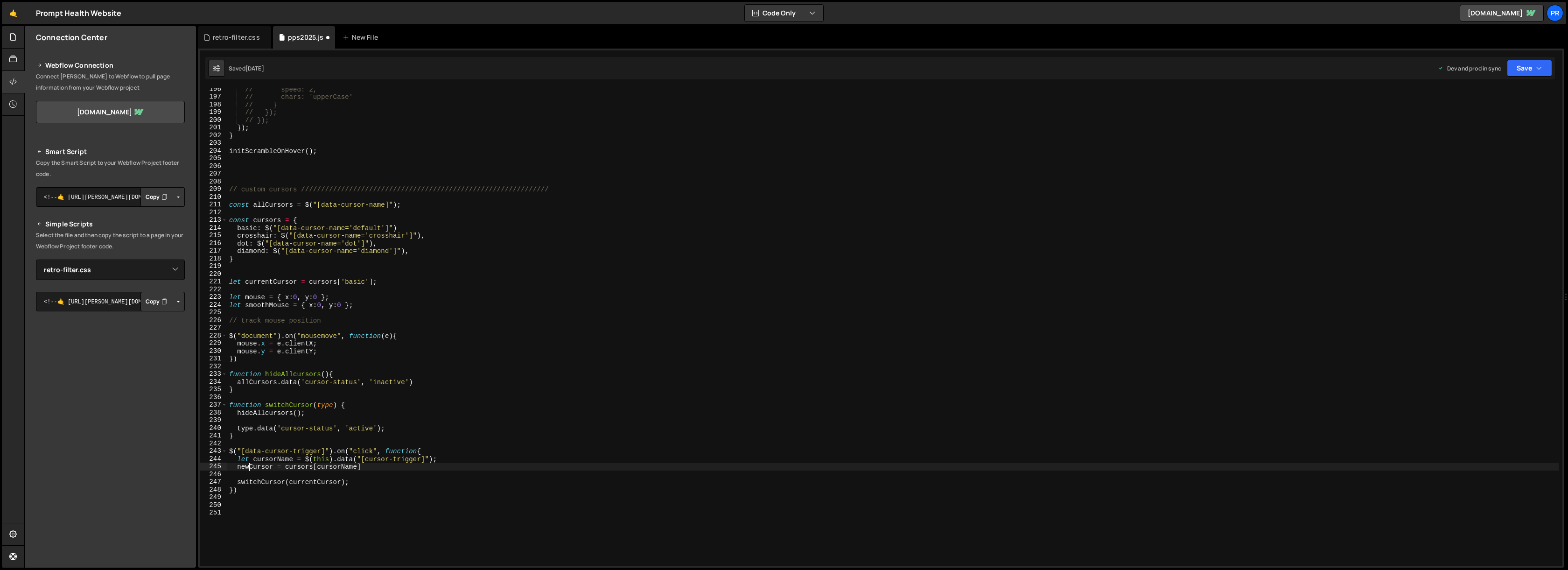
click at [455, 462] on div "// speed: 2, // chars: 'upperCase' // } // }); // }); }) ; } initScrambleOnHove…" at bounding box center [892, 332] width 1331 height 493
type textarea "let cursorName = $(this).data("[cursor-trigger]");"
click at [262, 283] on div "// speed: 2, // chars: 'upperCase' // } // }); // }); }) ; } initScrambleOnHove…" at bounding box center [892, 332] width 1331 height 493
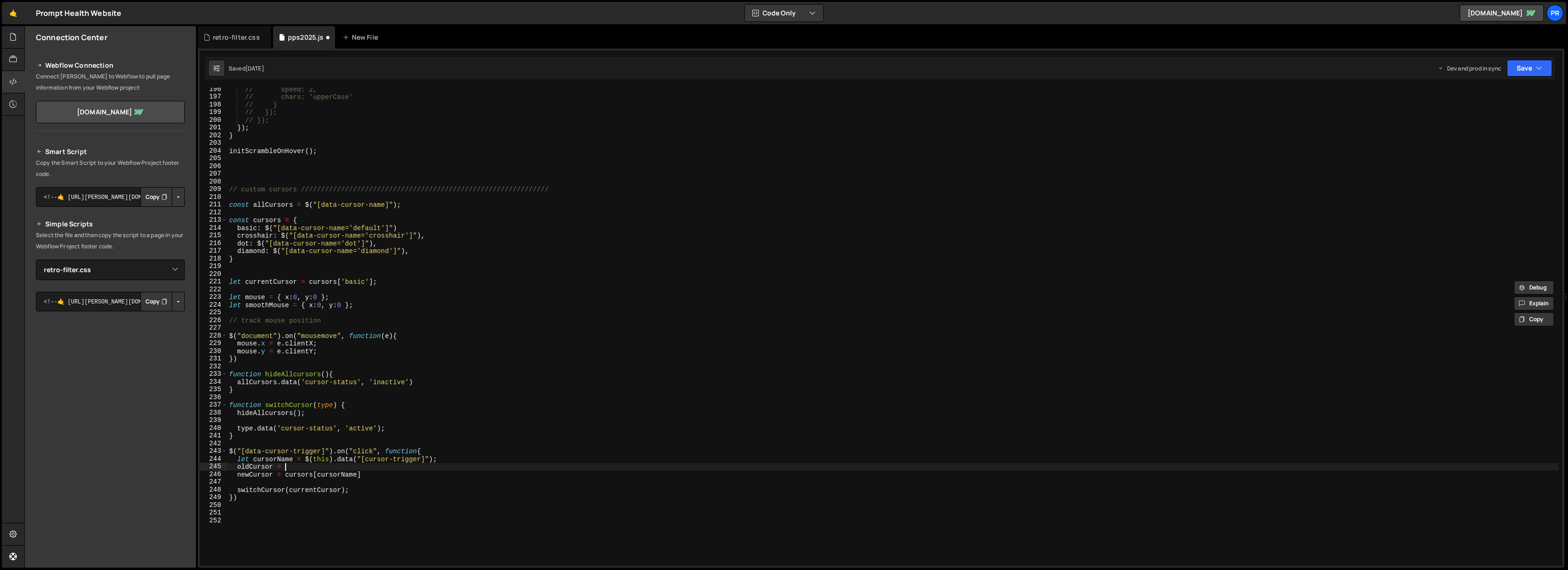
click at [289, 465] on div "// speed: 2, // chars: 'upperCase' // } // }); // }); }) ; } initScrambleOnHove…" at bounding box center [892, 332] width 1331 height 493
paste textarea "currentCursor"
type textarea "newCursor = cursors[cursorName];"
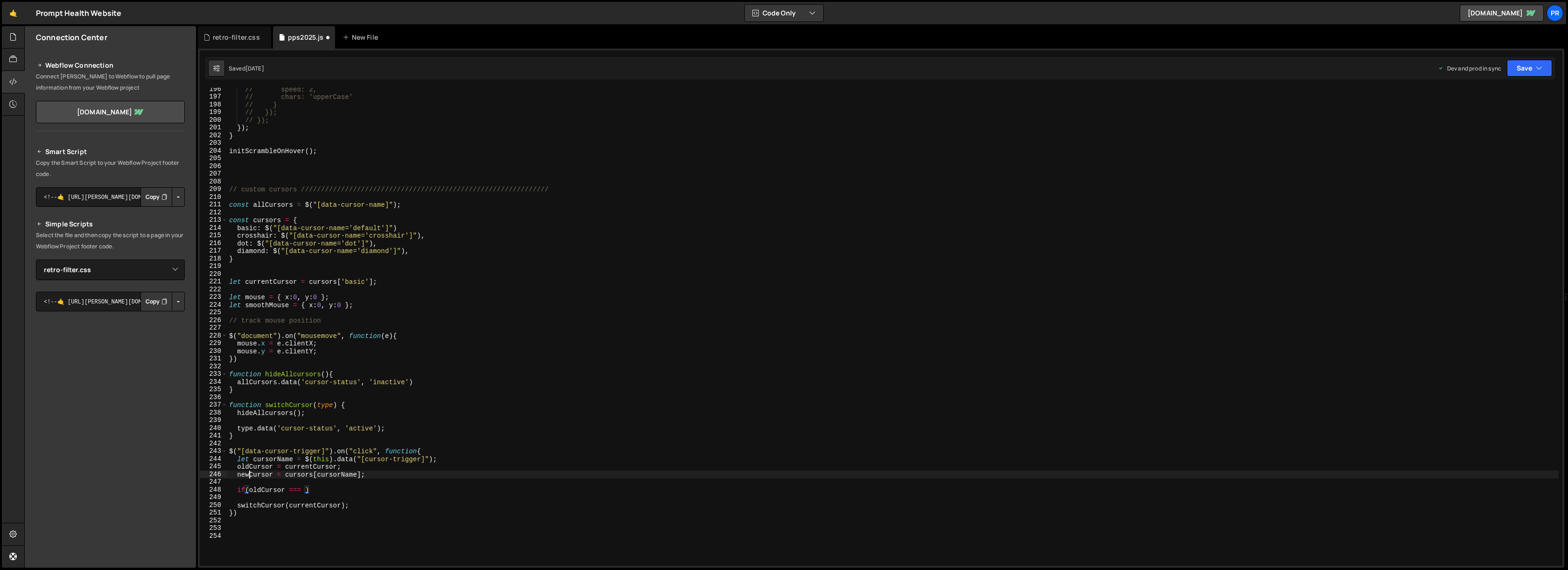
click at [247, 476] on div "// speed: 2, // chars: 'upperCase' // } // }); // }); }) ; } initScrambleOnHove…" at bounding box center [892, 332] width 1331 height 493
click at [304, 489] on div "// speed: 2, // chars: 'upperCase' // } // }); // }); }) ; } initScrambleOnHove…" at bounding box center [892, 332] width 1331 height 493
paste textarea "newCursor"
click at [393, 489] on div "// speed: 2, // chars: 'upperCase' // } // }); // }); }) ; } initScrambleOnHove…" at bounding box center [892, 332] width 1331 height 493
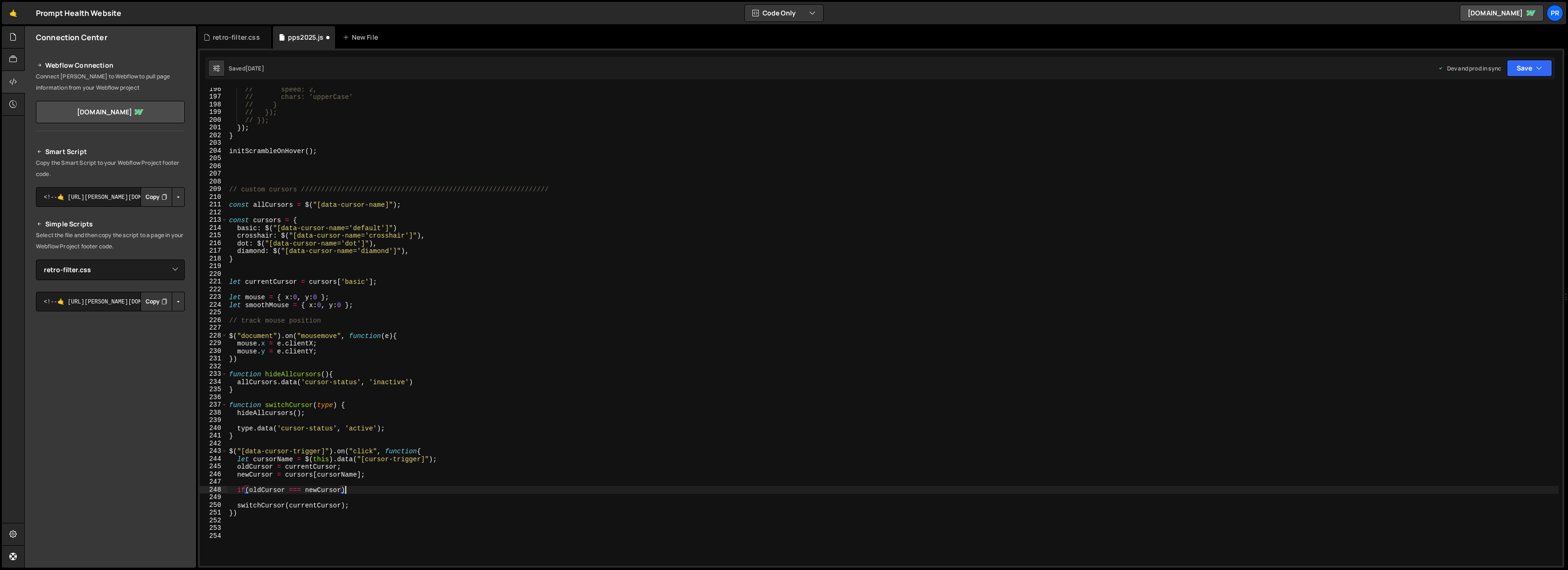
scroll to position [0, 8]
type textarea "if(oldCursor === newCursor){"
click at [293, 491] on div "// speed: 2, // chars: 'upperCase' // } // }); // }); }) ; } initScrambleOnHove…" at bounding box center [892, 332] width 1331 height 493
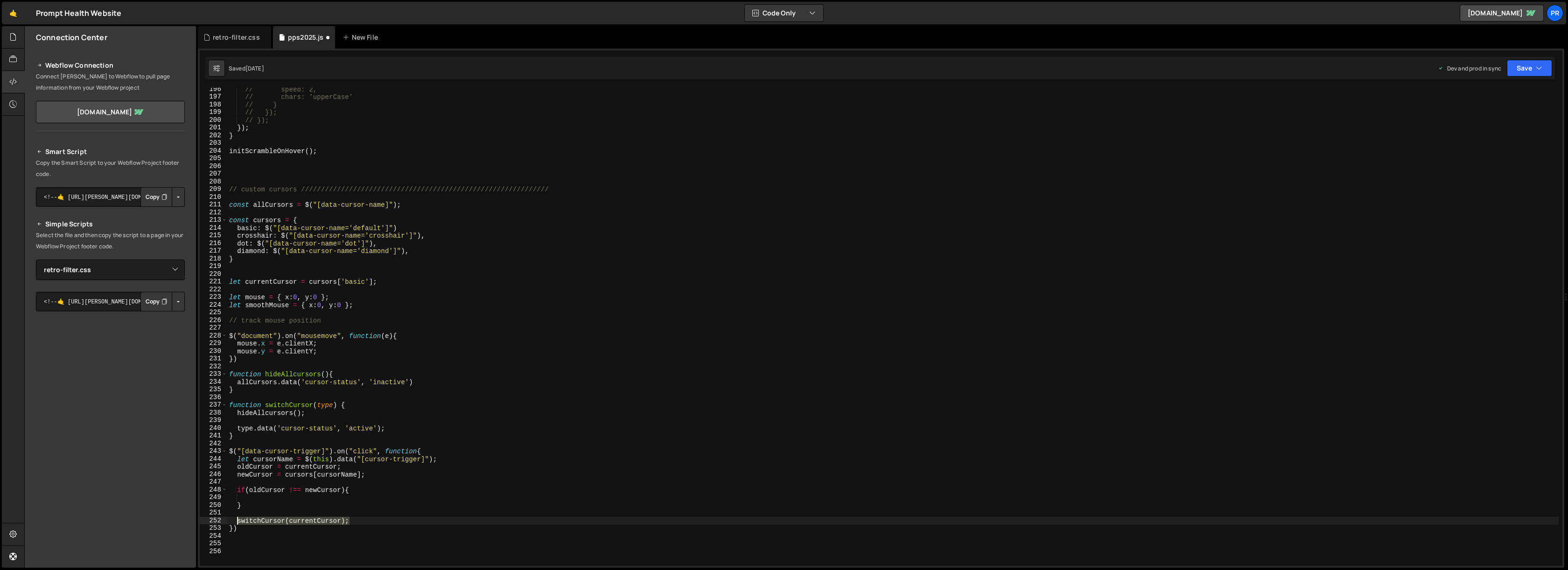
drag, startPoint x: 358, startPoint y: 521, endPoint x: 239, endPoint y: 515, distance: 119.2
click at [237, 519] on div "// speed: 2, // chars: 'upperCase' // } // }); // }); }) ; } initScrambleOnHove…" at bounding box center [892, 332] width 1331 height 493
type textarea "switchCursor(currentCursor);"
click at [248, 497] on div "// speed: 2, // chars: 'upperCase' // } // }); // }); }) ; } initScrambleOnHove…" at bounding box center [892, 332] width 1331 height 493
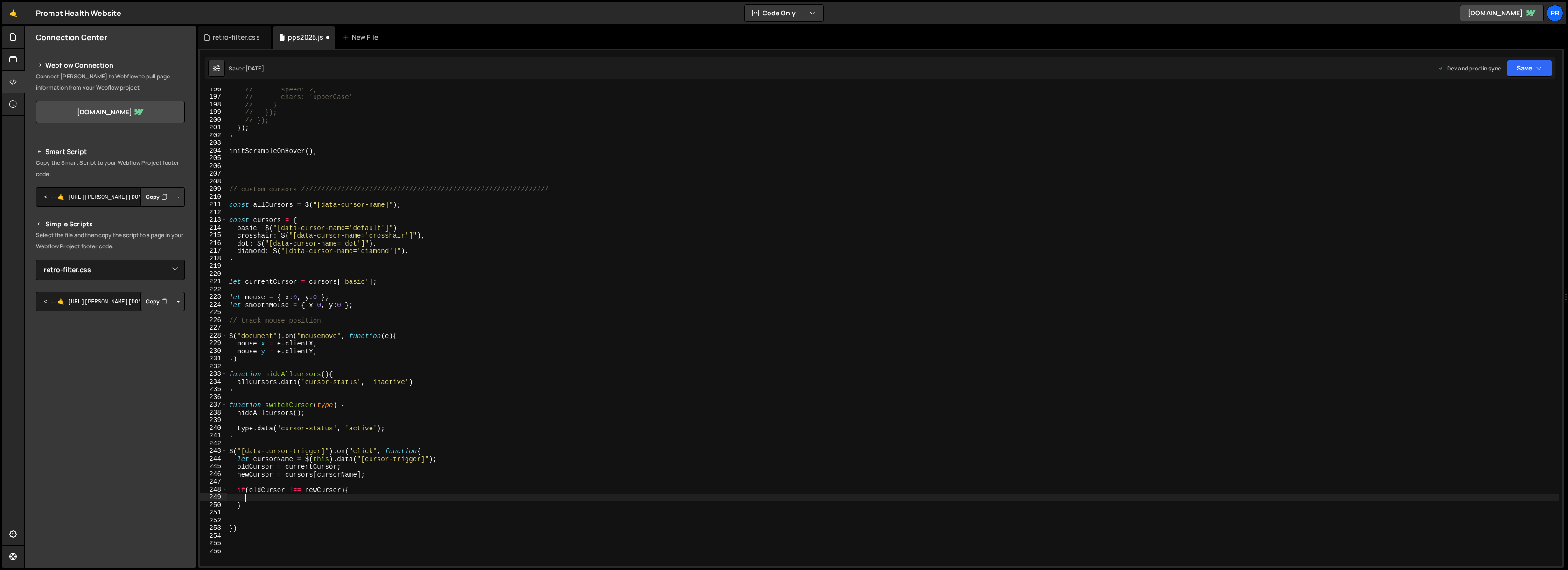
paste textarea "switchCursor(currentCursor);"
click at [255, 508] on div "// speed: 2, // chars: 'upperCase' // } // }); // }); }) ; } initScrambleOnHove…" at bounding box center [892, 332] width 1331 height 493
type textarea "} else {"
type textarea """"
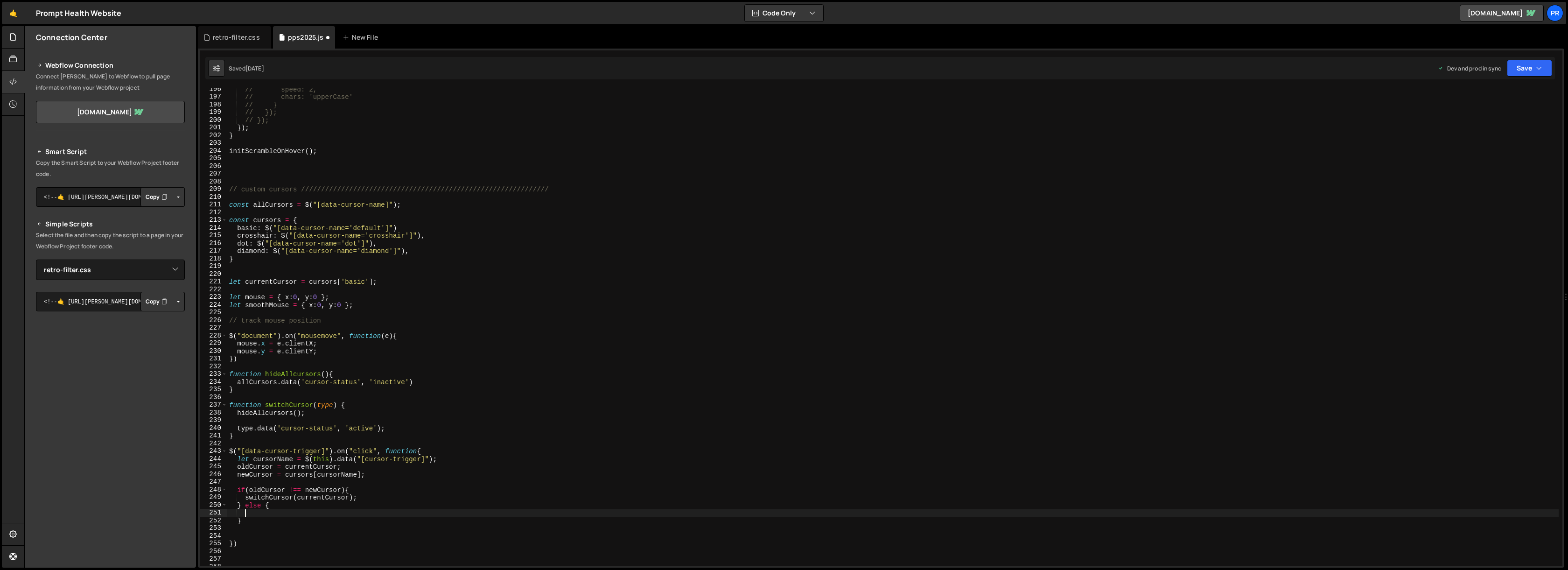
type textarea "}"
type textarea "console.log("this cursor was already active");"
click at [258, 531] on div "// speed: 2, // chars: 'upperCase' // } // }); // }); }) ; } initScrambleOnHove…" at bounding box center [892, 332] width 1331 height 493
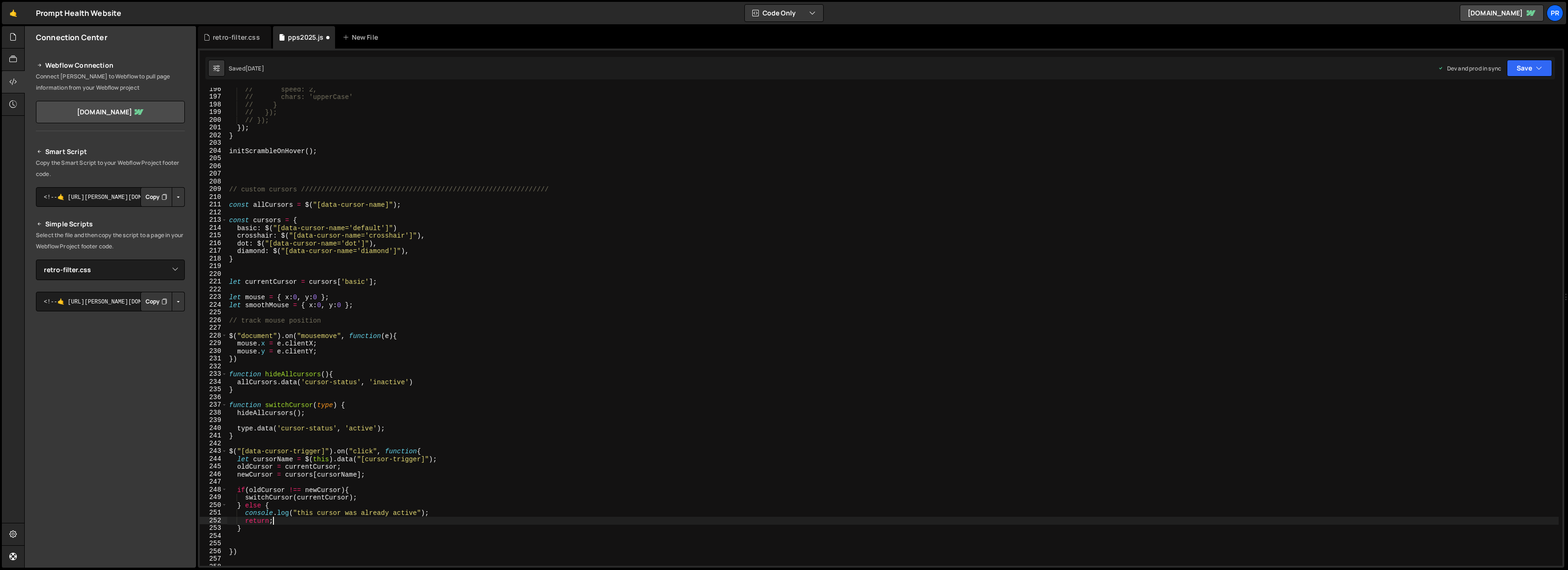
type textarea "}"
click at [261, 543] on div "// speed: 2, // chars: 'upperCase' // } // }); // }); }) ; } initScrambleOnHove…" at bounding box center [892, 332] width 1331 height 493
click at [249, 531] on div "// speed: 2, // chars: 'upperCase' // } // }); // }); }) ; } initScrambleOnHove…" at bounding box center [892, 332] width 1331 height 493
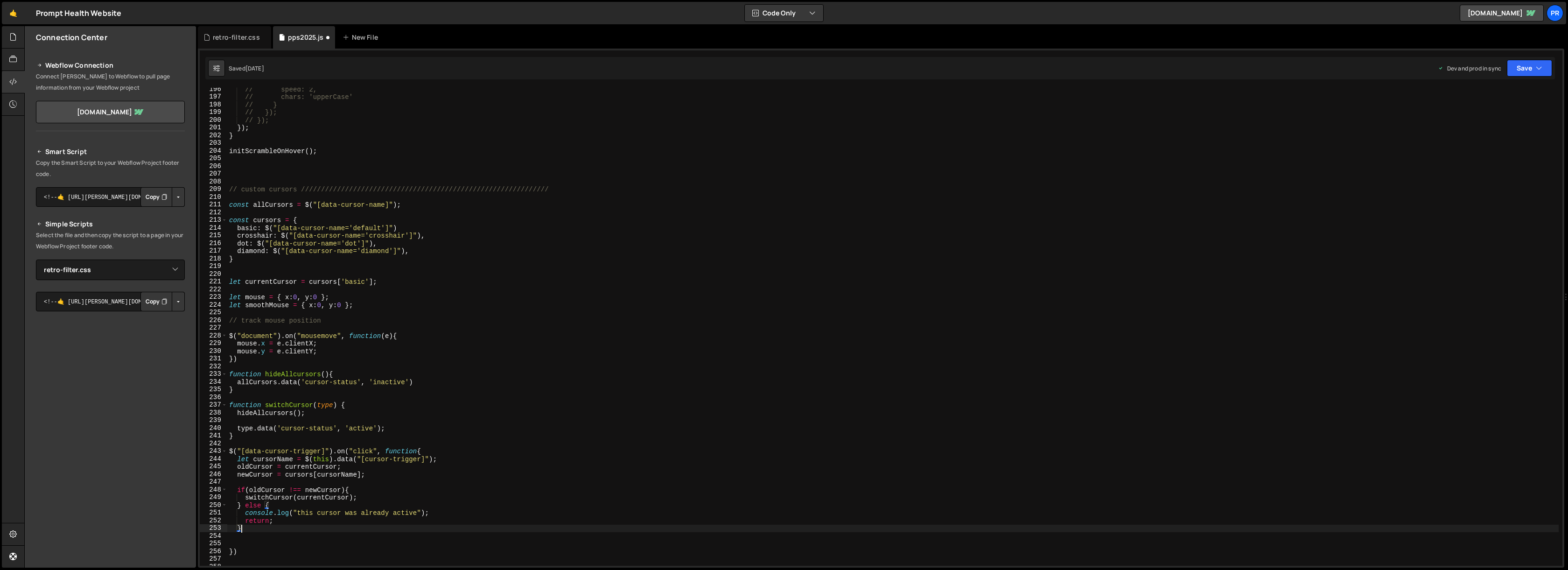
type textarea "}"
click at [257, 541] on div "// speed: 2, // chars: 'upperCase' // } // }); // }); }) ; } initScrambleOnHove…" at bounding box center [892, 332] width 1331 height 493
type textarea "})"
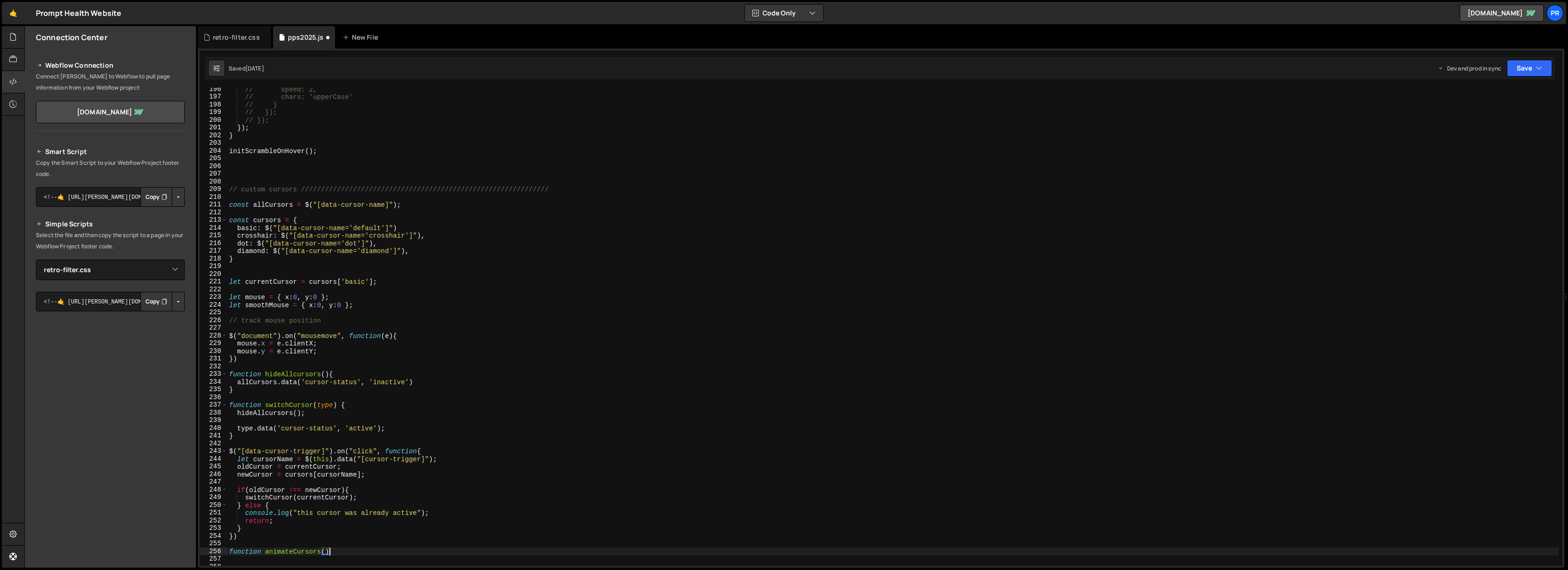
type textarea "function animateCursors(){"
click at [363, 499] on div "// speed: 2, // chars: 'upperCase' // } // }); // }); }) ; } initScrambleOnHove…" at bounding box center [892, 332] width 1331 height 493
type textarea "switchCursor(currentCursor);"
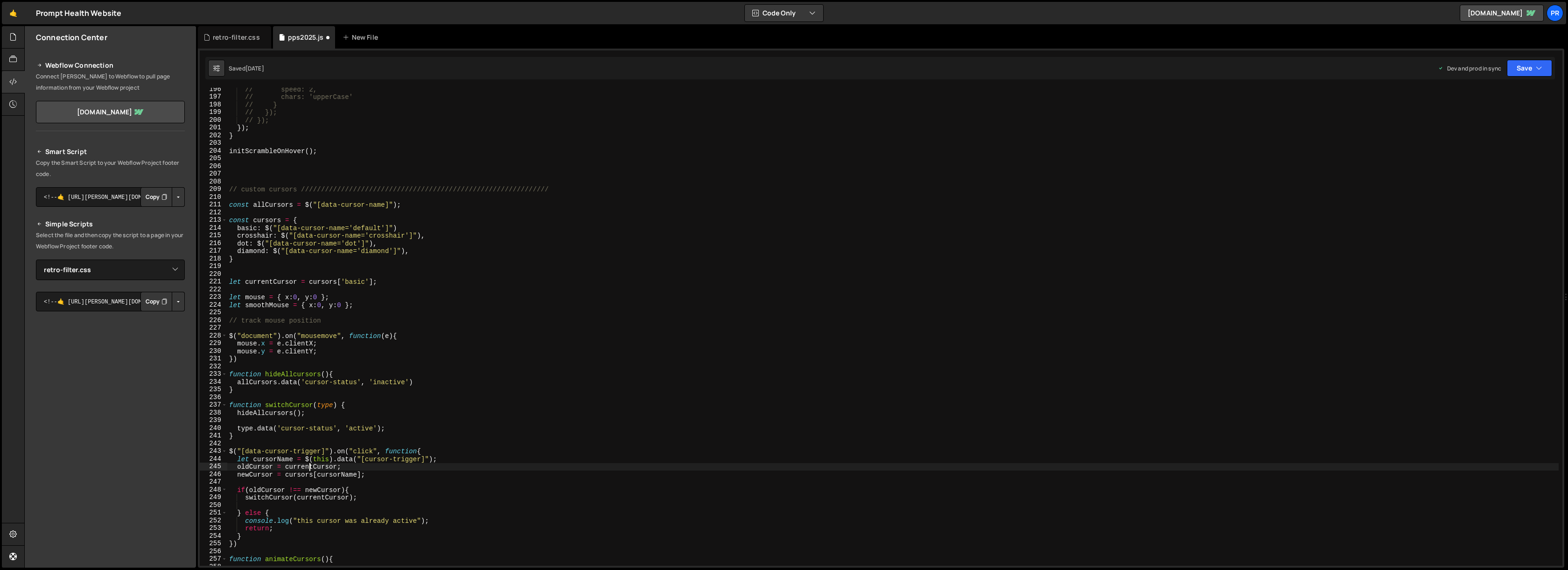
click at [308, 468] on div "// speed: 2, // chars: 'upperCase' // } // }); // }); }) ; } initScrambleOnHove…" at bounding box center [892, 332] width 1331 height 493
type textarea "oldCursor = currentCursor;"
click at [308, 468] on div "// speed: 2, // chars: 'upperCase' // } // }); // }); }) ; } initScrambleOnHove…" at bounding box center [892, 332] width 1331 height 493
click at [259, 506] on div "// speed: 2, // chars: 'upperCase' // } // }); // }); }) ; } initScrambleOnHove…" at bounding box center [892, 332] width 1331 height 493
paste textarea "currentCursor"
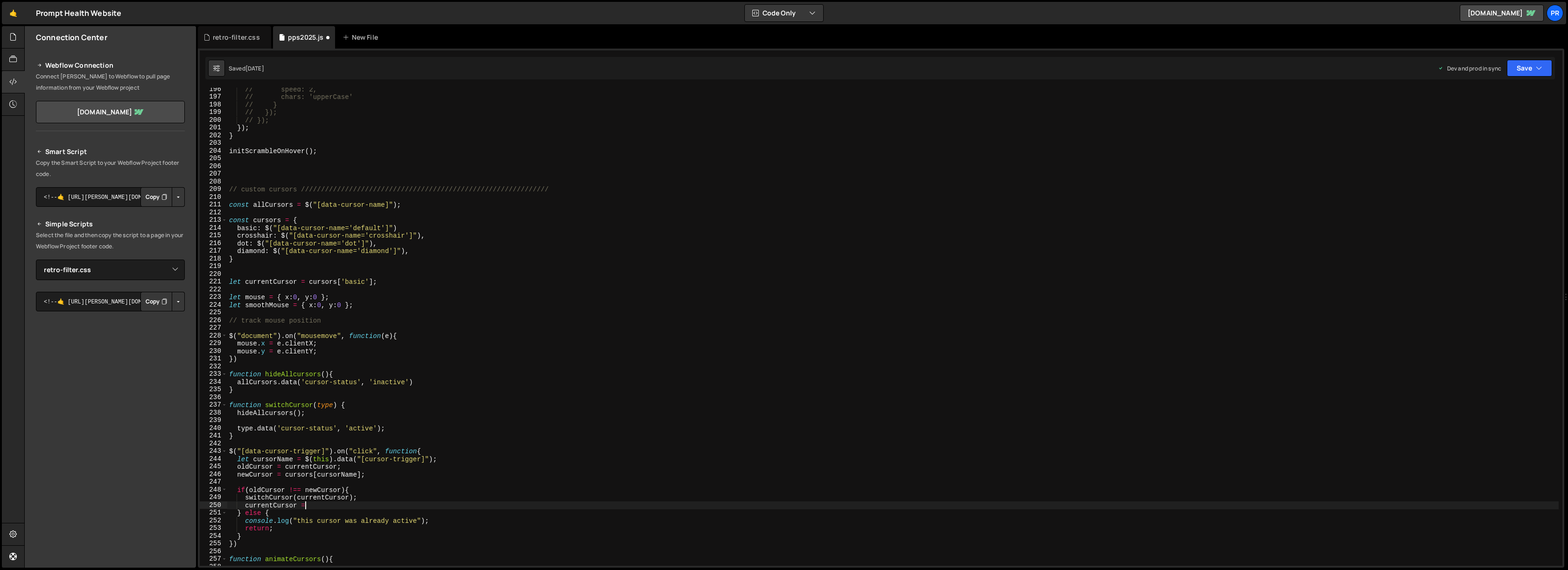
scroll to position [0, 5]
click at [259, 475] on div "// speed: 2, // chars: 'upperCase' // } // }); // }); }) ; } initScrambleOnHove…" at bounding box center [892, 332] width 1331 height 493
click at [319, 505] on div "// speed: 2, // chars: 'upperCase' // } // }); // }); }) ; } initScrambleOnHove…" at bounding box center [892, 332] width 1331 height 493
paste textarea "newCursor"
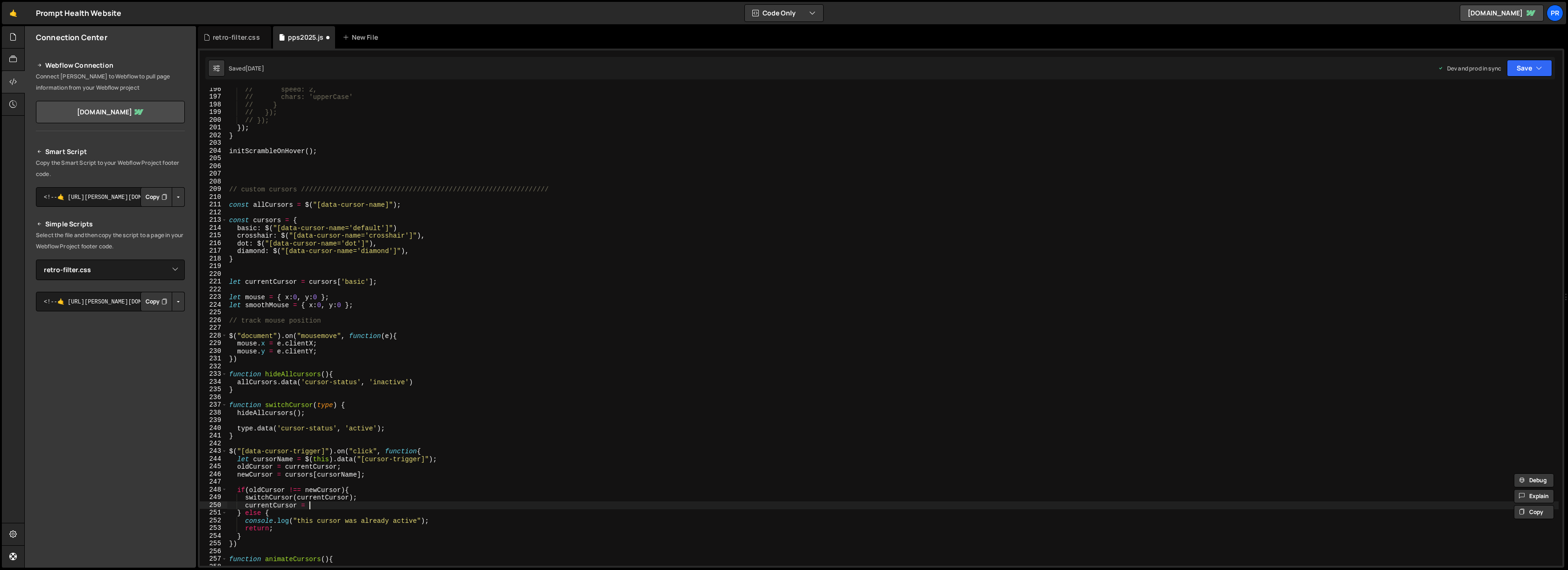
type textarea "currentCursor = newCursor"
drag, startPoint x: 329, startPoint y: 507, endPoint x: 246, endPoint y: 507, distance: 83.0
click at [246, 507] on div "// speed: 2, // chars: 'upperCase' // } // }); // }); }) ; } initScrambleOnHove…" at bounding box center [892, 332] width 1331 height 493
click at [369, 488] on div "// speed: 2, // chars: 'upperCase' // } // }); // }); }) ; } initScrambleOnHove…" at bounding box center [892, 332] width 1331 height 493
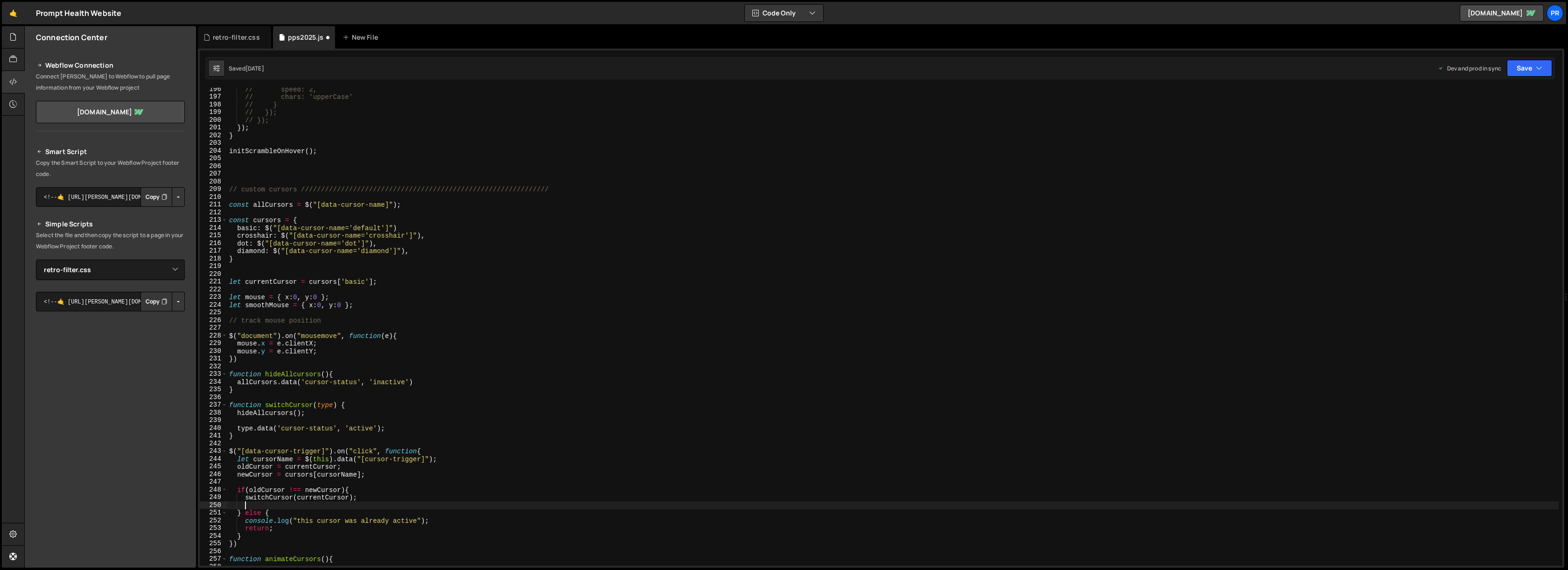
type textarea "if(oldCursor !== newCursor){"
paste textarea "currentCursor = newCursor"
type textarea "currentCursor = newCursor"
click at [290, 514] on div "// speed: 2, // chars: 'upperCase' // } // }); // }); }) ; } initScrambleOnHove…" at bounding box center [892, 332] width 1331 height 493
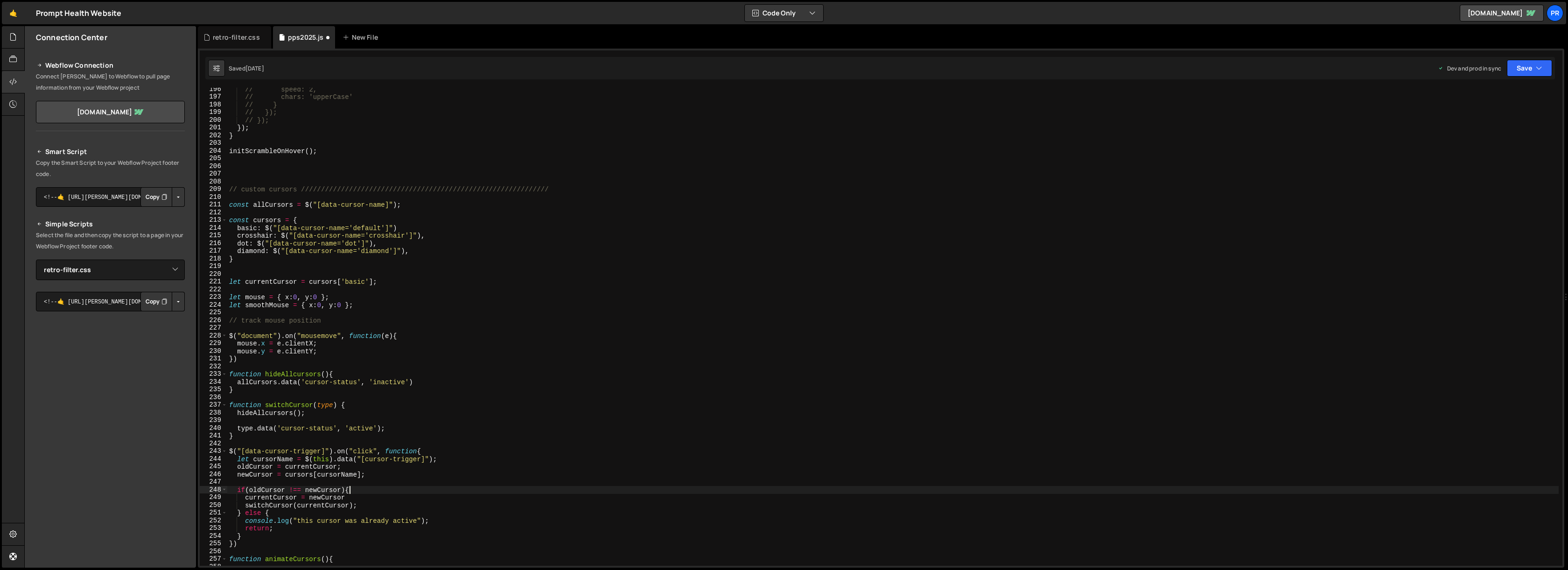
click at [377, 493] on div "// speed: 2, // chars: 'upperCase' // } // }); // }); }) ; } initScrambleOnHove…" at bounding box center [892, 332] width 1331 height 493
type textarea "if(oldCursor !== newCursor){"
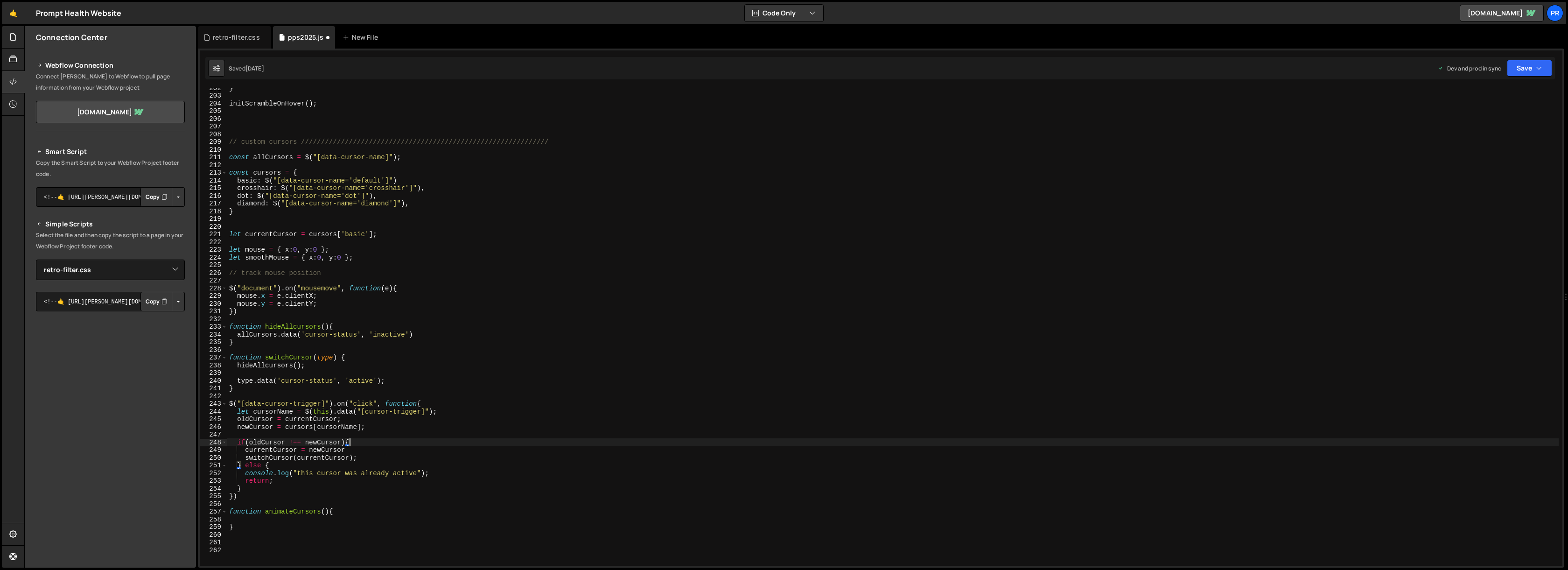
click at [266, 521] on div "} initScrambleOnHover ( ) ; // custom cursors /////////////////////////////////…" at bounding box center [892, 331] width 1331 height 493
paste textarea "});"
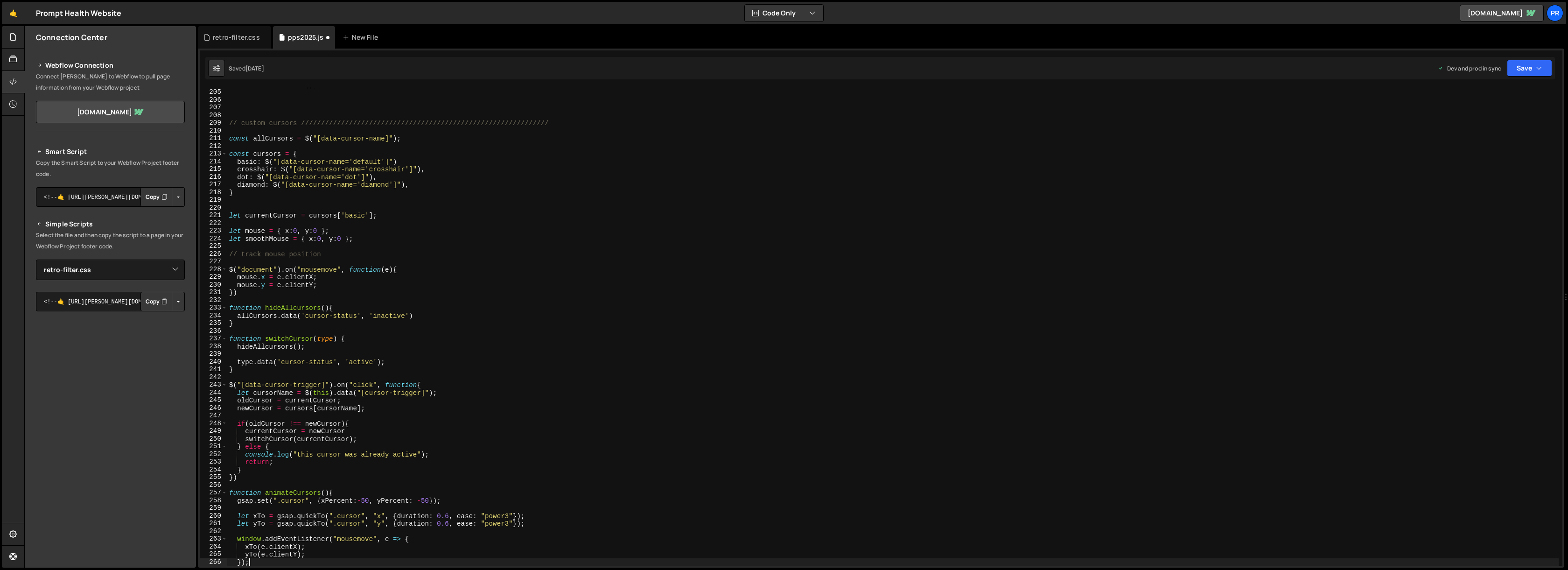
scroll to position [1617, 0]
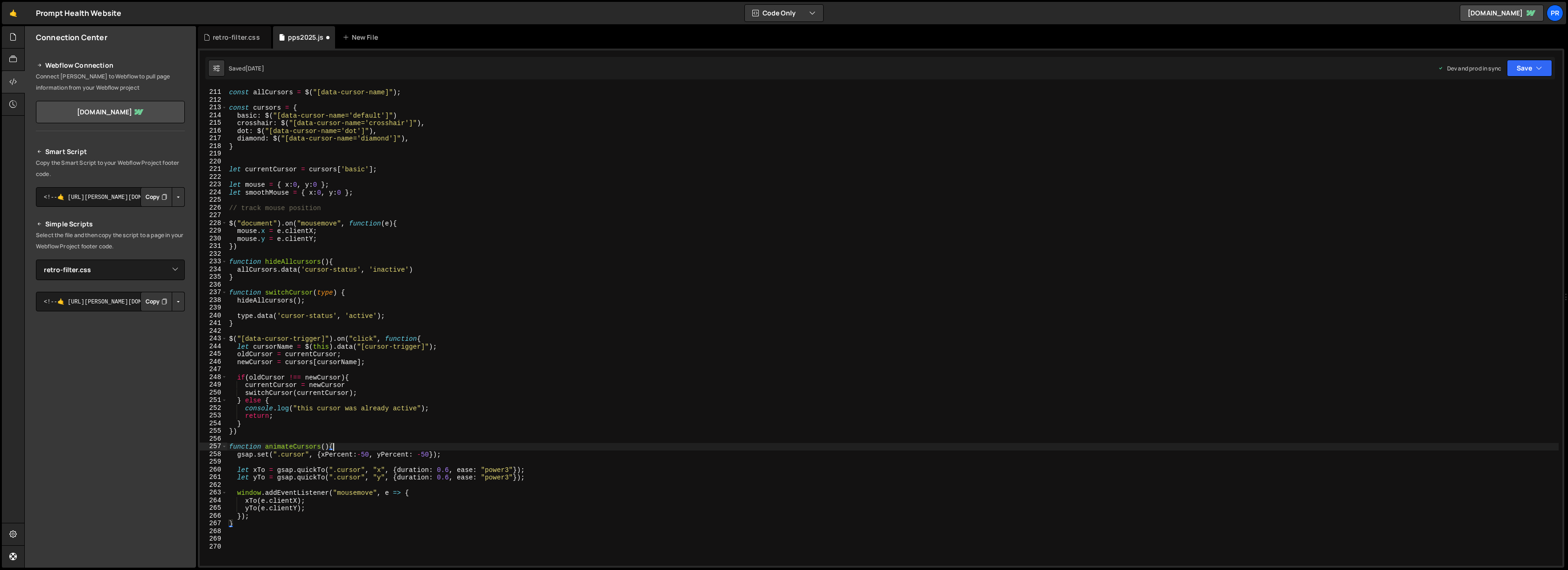
click at [345, 445] on div "const allCursors = $ ( "[data-cursor-name]" ) ; const cursors = { basic : $ ( "…" at bounding box center [892, 328] width 1331 height 493
type textarea "function animateCursors(){"
click at [259, 526] on div "const allCursors = $ ( "[data-cursor-name]" ) ; const cursors = { basic : $ ( "…" at bounding box center [892, 328] width 1331 height 493
type textarea "});"
click at [290, 463] on div "const allCursors = $ ( "[data-cursor-name]" ) ; const cursors = { basic : $ ( "…" at bounding box center [892, 328] width 1331 height 493
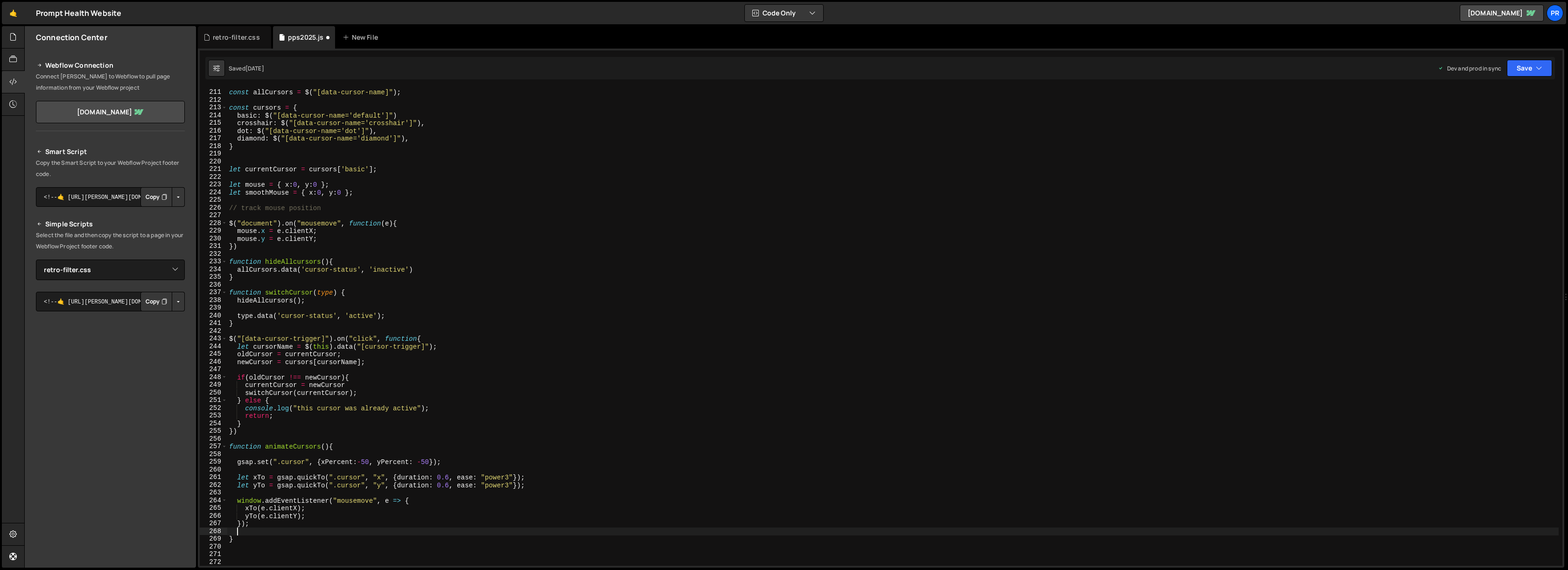
click at [290, 463] on div "const allCursors = $ ( "[data-cursor-name]" ) ; const cursors = { basic : $ ( "…" at bounding box center [892, 328] width 1331 height 493
drag, startPoint x: 278, startPoint y: 463, endPoint x: 349, endPoint y: 460, distance: 71.1
click at [349, 460] on div "const allCursors = $ ( "[data-cursor-name]" ) ; const cursors = { basic : $ ( "…" at bounding box center [892, 328] width 1331 height 493
drag, startPoint x: 360, startPoint y: 476, endPoint x: 333, endPoint y: 484, distance: 28.2
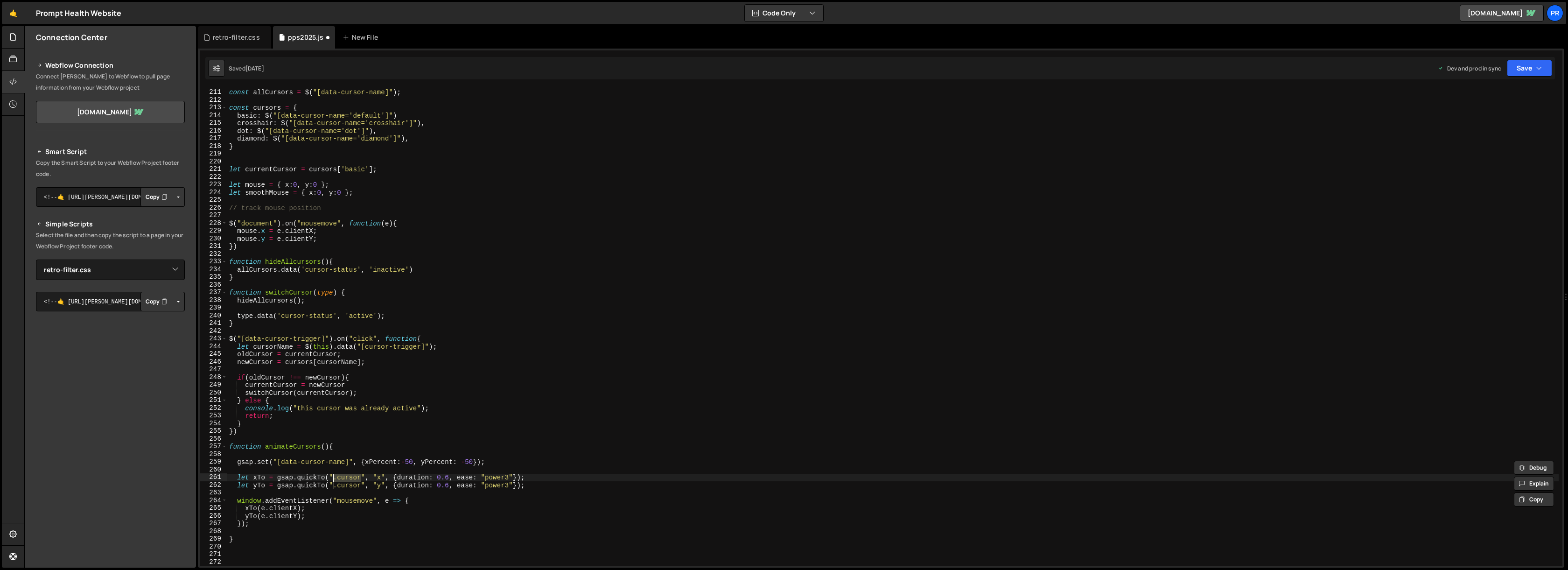
click at [335, 476] on div "const allCursors = $ ( "[data-cursor-name]" ) ; const cursors = { basic : $ ( "…" at bounding box center [892, 328] width 1331 height 493
paste textarea "[data-cursor-name]"
drag, startPoint x: 333, startPoint y: 485, endPoint x: 360, endPoint y: 484, distance: 27.0
click at [360, 484] on div "const allCursors = $ ( "[data-cursor-name]" ) ; const cursors = { basic : $ ( "…" at bounding box center [892, 328] width 1331 height 493
paste textarea "[data-cursor-name]"
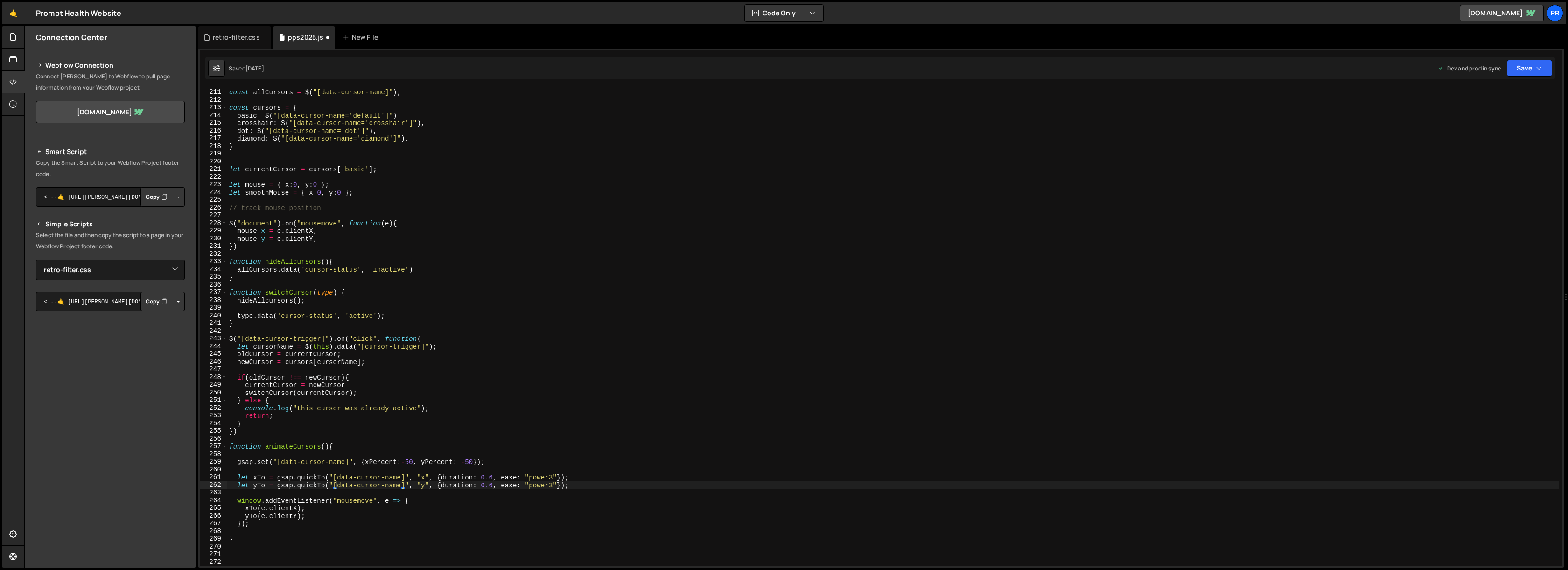
click at [471, 506] on div "const allCursors = $ ( "[data-cursor-name]" ) ; const cursors = { basic : $ ( "…" at bounding box center [892, 328] width 1331 height 493
click at [465, 501] on div "const allCursors = $ ( "[data-cursor-name]" ) ; const cursors = { basic : $ ( "…" at bounding box center [892, 328] width 1331 height 493
click at [1525, 65] on button "Save" at bounding box center [1530, 68] width 45 height 17
click at [1514, 122] on div "Save to Production S" at bounding box center [1497, 121] width 97 height 9
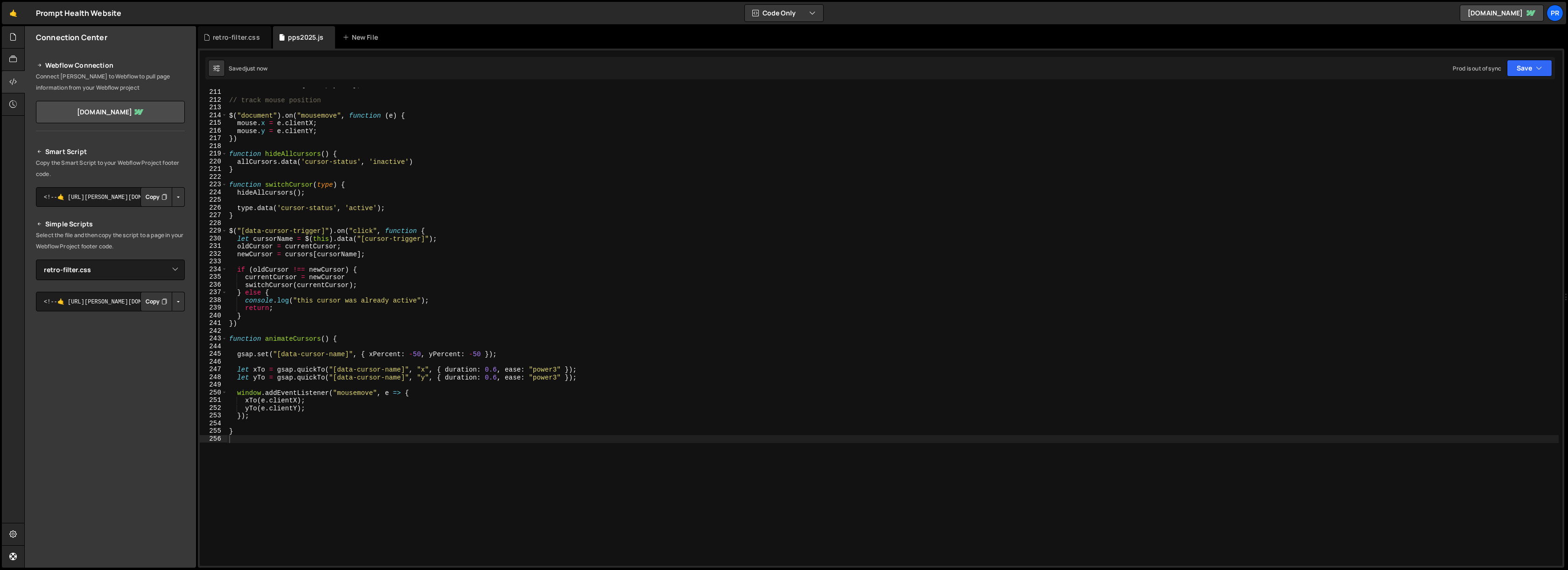
click at [335, 338] on div "let smoothMouse = { x : 0 , y : 0 } ; // track mouse position $ ( "document" ) …" at bounding box center [892, 328] width 1331 height 493
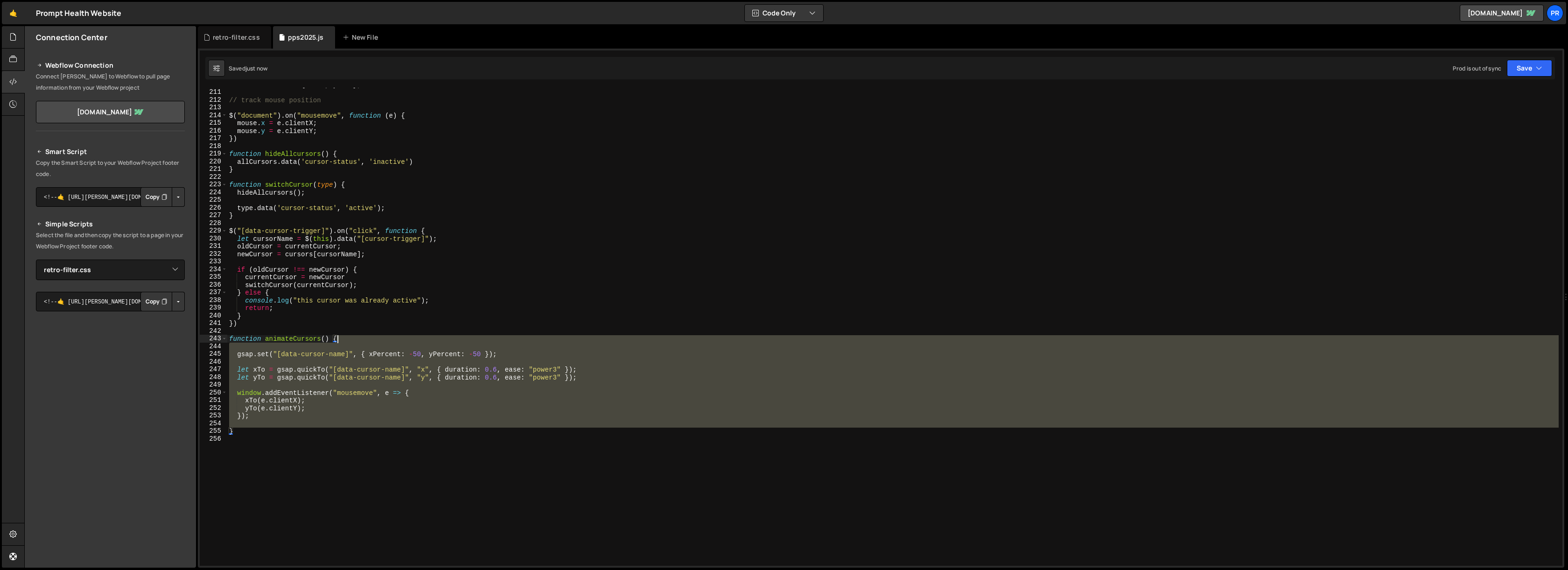
click at [335, 338] on div "let smoothMouse = { x : 0 , y : 0 } ; // track mouse position $ ( "document" ) …" at bounding box center [892, 328] width 1331 height 493
click at [299, 337] on div "let smoothMouse = { x : 0 , y : 0 } ; // track mouse position $ ( "document" ) …" at bounding box center [892, 328] width 1331 height 493
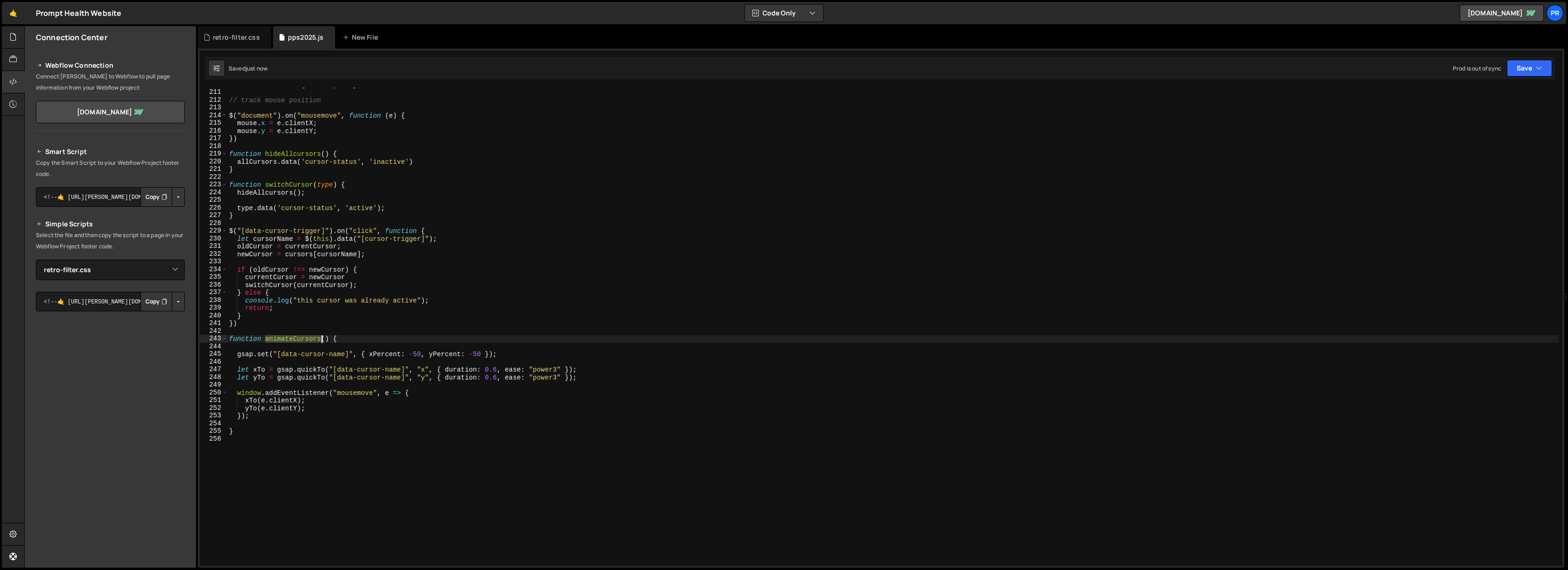
click at [299, 337] on div "let smoothMouse = { x : 0 , y : 0 } ; // track mouse position $ ( "document" ) …" at bounding box center [892, 328] width 1331 height 493
click at [249, 434] on div "let smoothMouse = { x : 0 , y : 0 } ; // track mouse position $ ( "document" ) …" at bounding box center [892, 328] width 1331 height 493
type textarea "}"
paste textarea "animateCursors"
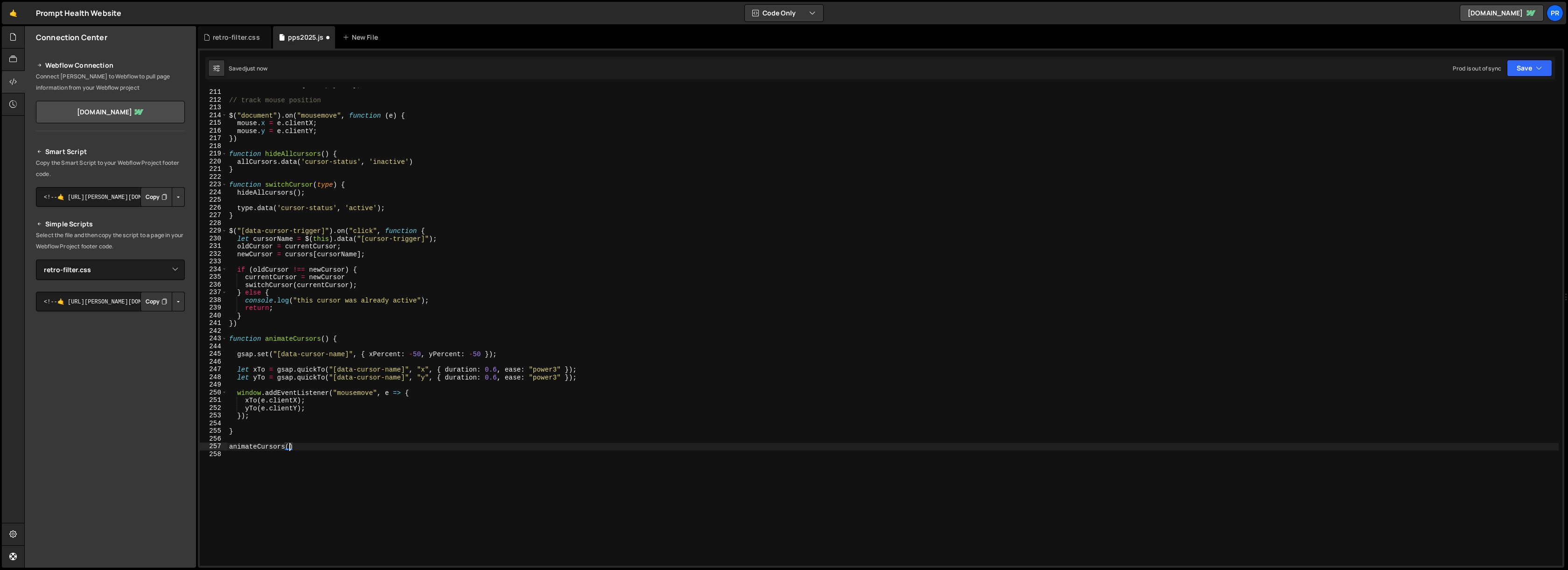
scroll to position [0, 4]
click at [339, 446] on div "let smoothMouse = { x : 0 , y : 0 } ; // track mouse position $ ( "document" ) …" at bounding box center [892, 328] width 1331 height 493
click at [1524, 74] on button "Save" at bounding box center [1530, 68] width 45 height 17
click at [1499, 128] on div "Saved [DATE]" at bounding box center [1497, 132] width 97 height 11
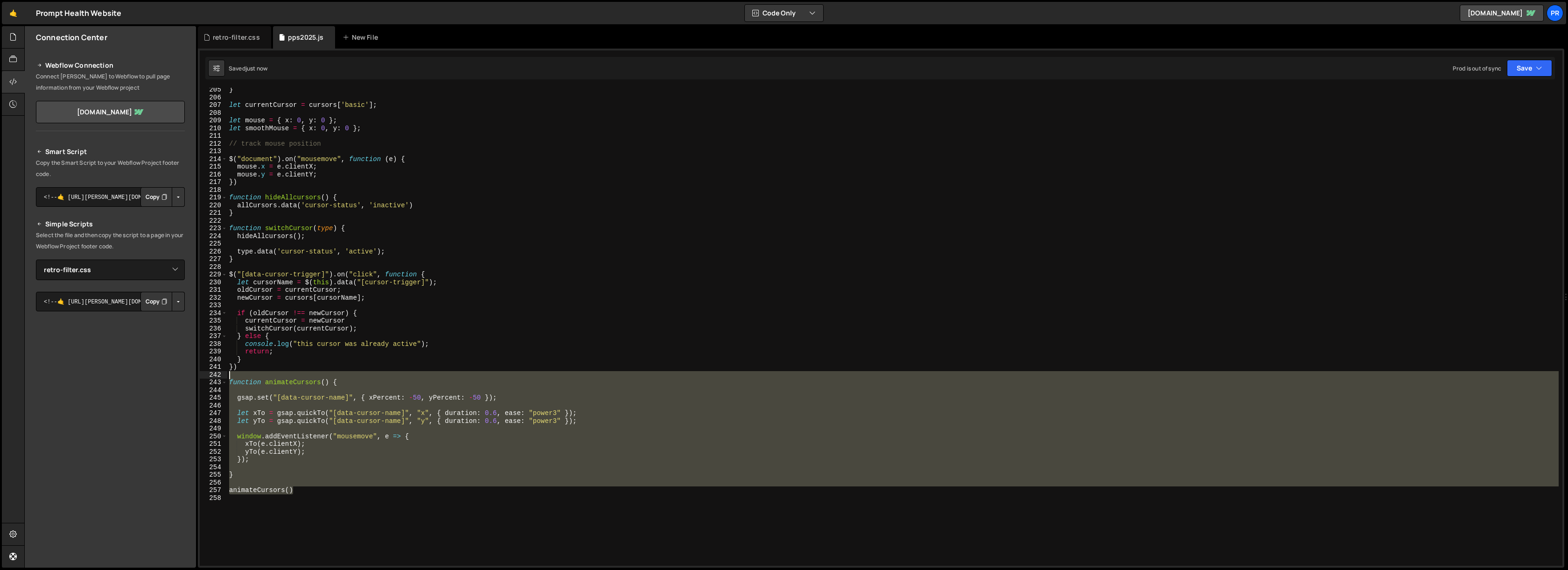
scroll to position [1398, 0]
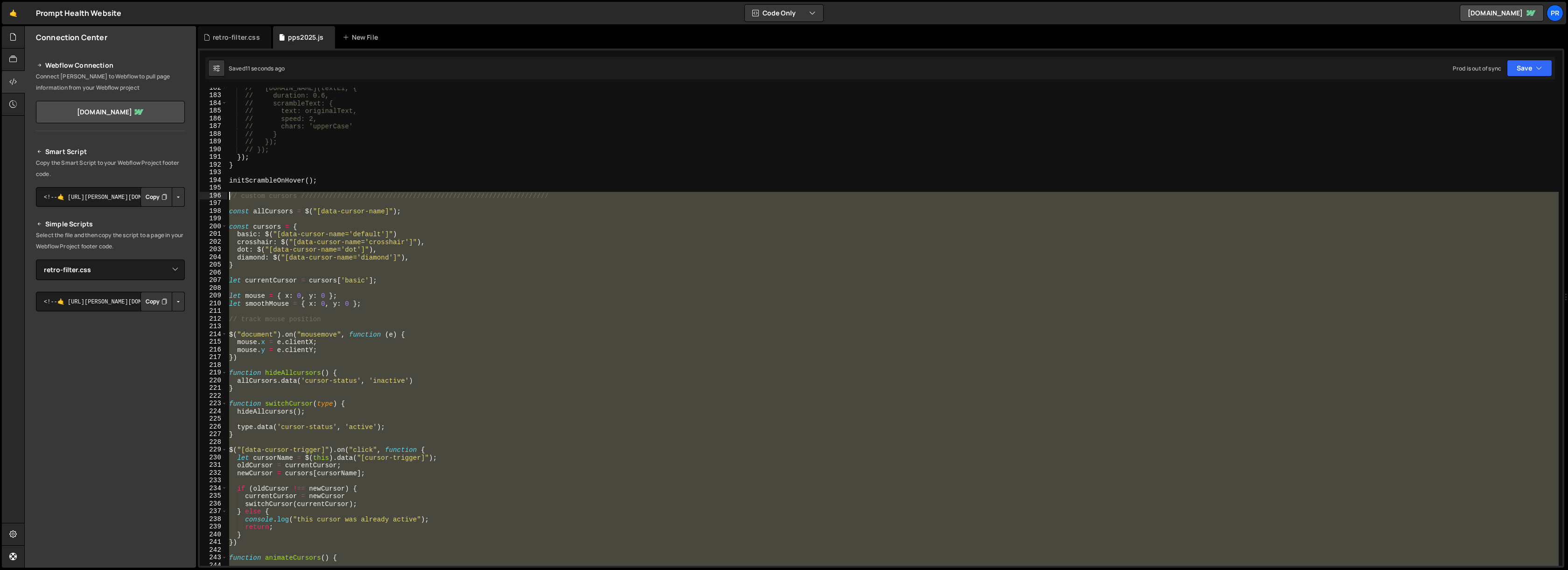
drag, startPoint x: 303, startPoint y: 476, endPoint x: 208, endPoint y: 195, distance: 296.6
click at [208, 195] on div "animateCursors() 182 183 184 185 186 187 188 189 190 191 192 193 194 195 196 19…" at bounding box center [881, 326] width 1363 height 478
click at [1522, 205] on icon at bounding box center [1522, 202] width 5 height 11
click at [790, 19] on button "Code + Tools" at bounding box center [784, 13] width 79 height 17
click at [788, 46] on button "Code + Tools" at bounding box center [784, 51] width 79 height 17
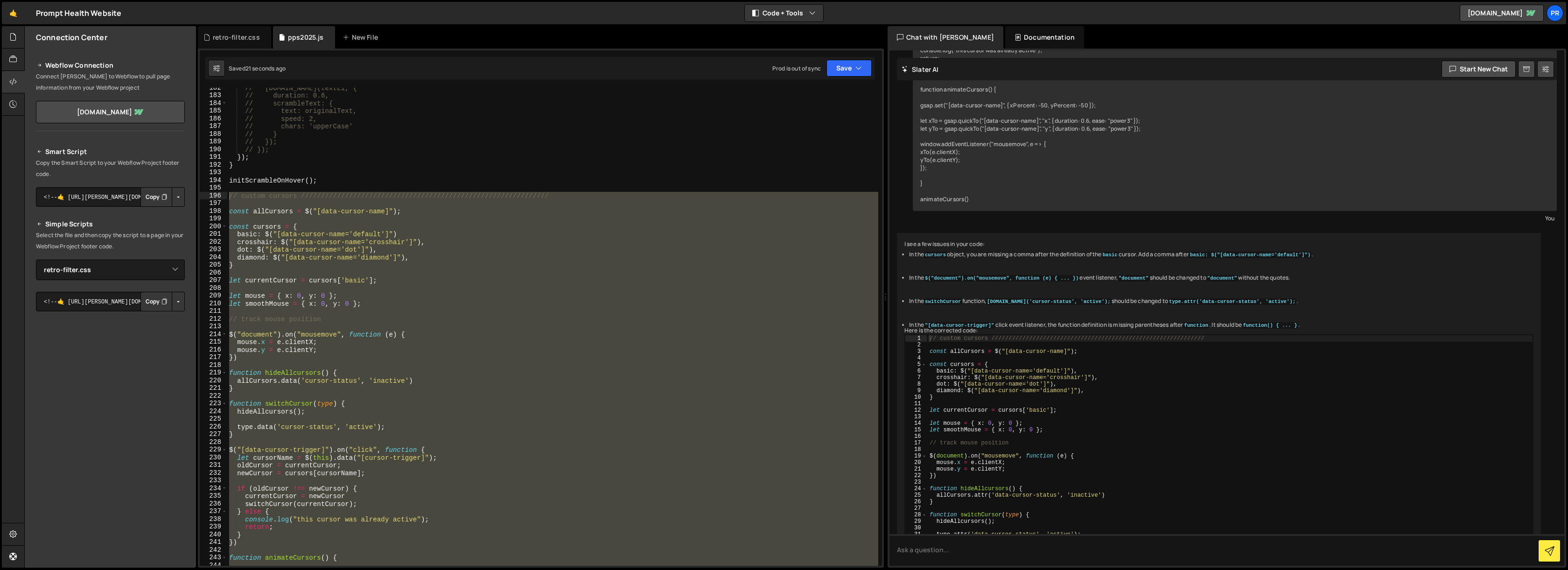
scroll to position [1083, 0]
click at [419, 234] on div "// [DOMAIN_NAME](textEl, { // duration: 0.6, // scrambleText: { // text: origin…" at bounding box center [553, 326] width 651 height 478
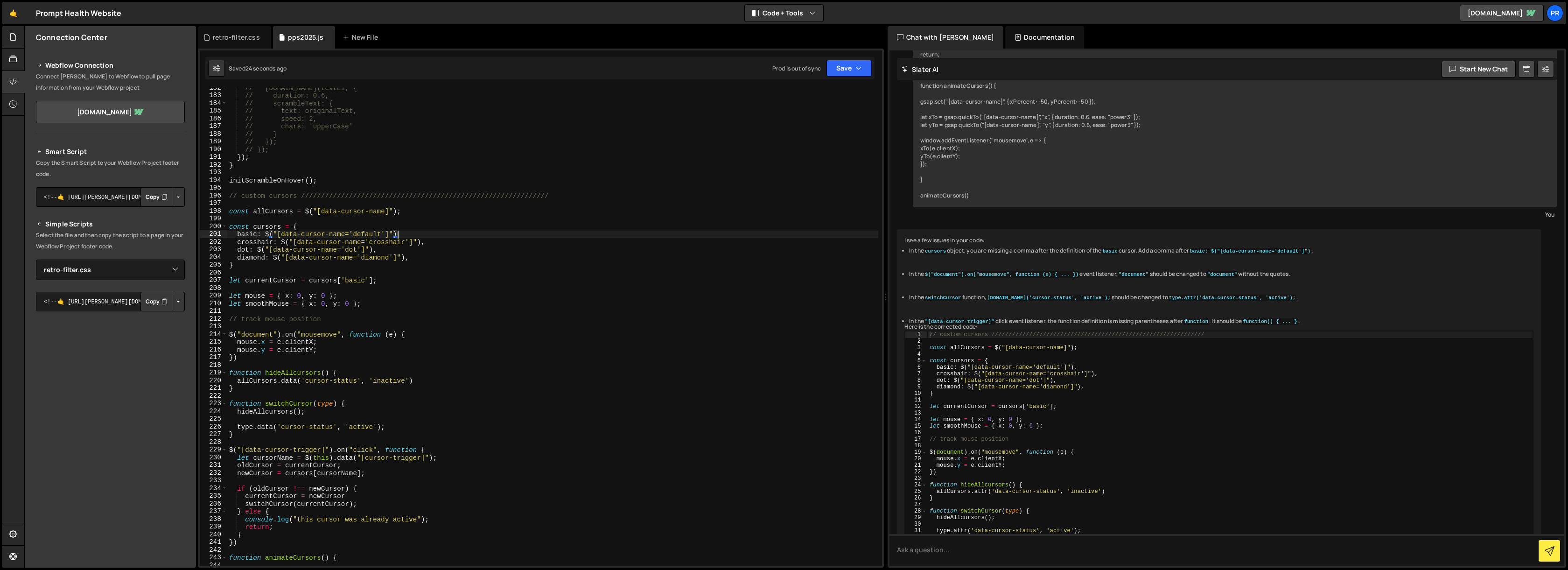
scroll to position [0, 11]
click at [855, 65] on icon "button" at bounding box center [858, 68] width 7 height 9
click at [821, 120] on div "Save to Production S" at bounding box center [817, 121] width 97 height 9
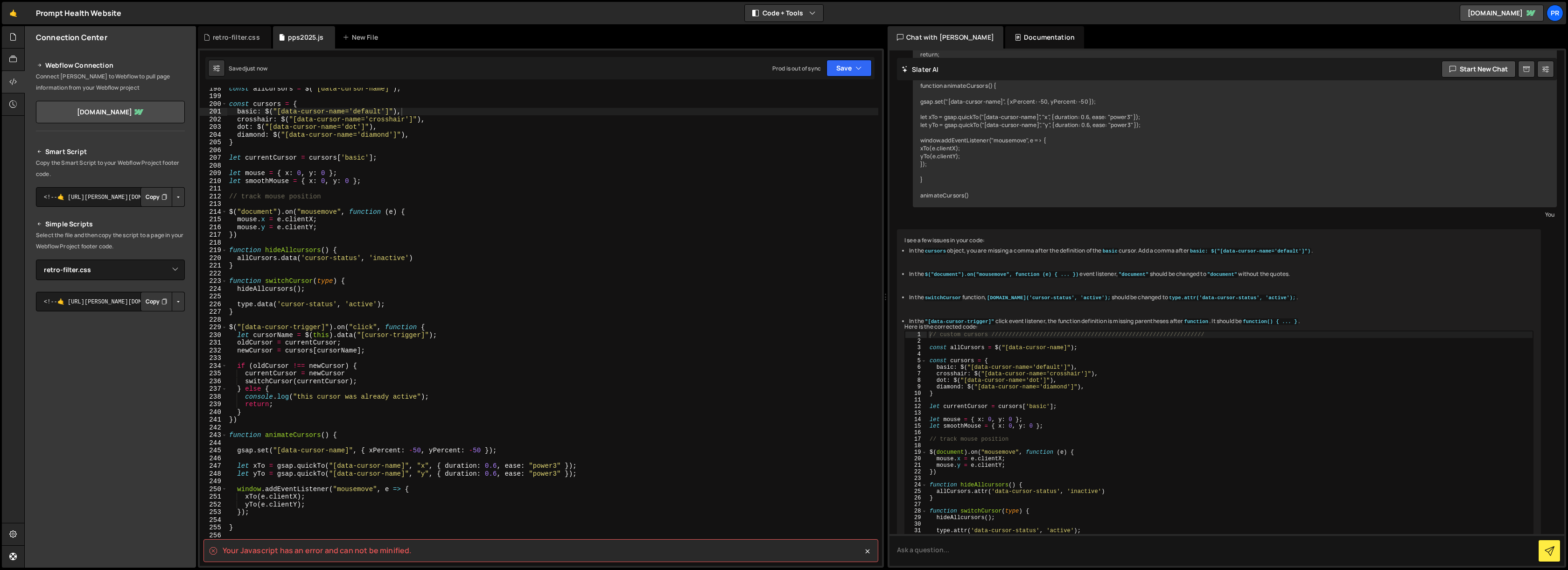
scroll to position [1512, 0]
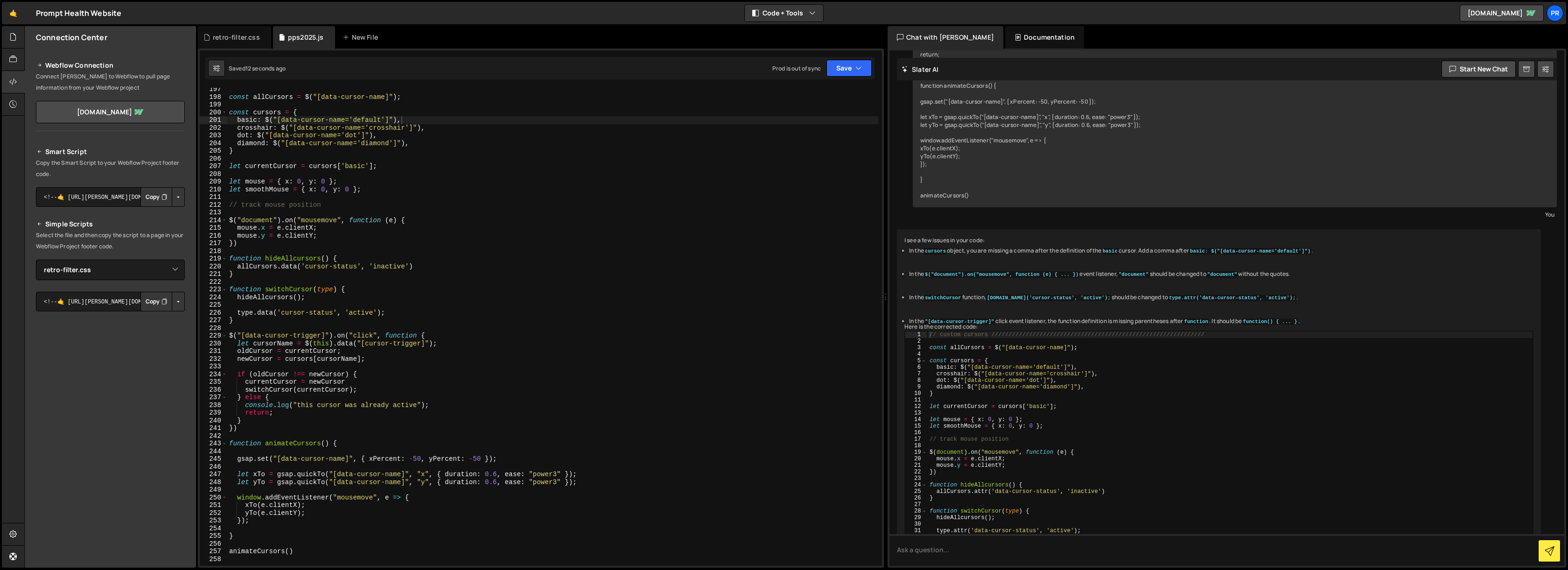
click at [1138, 278] on code ""document"" at bounding box center [1133, 274] width 32 height 7
click at [1233, 278] on code ""document"" at bounding box center [1222, 274] width 32 height 7
copy code "document"
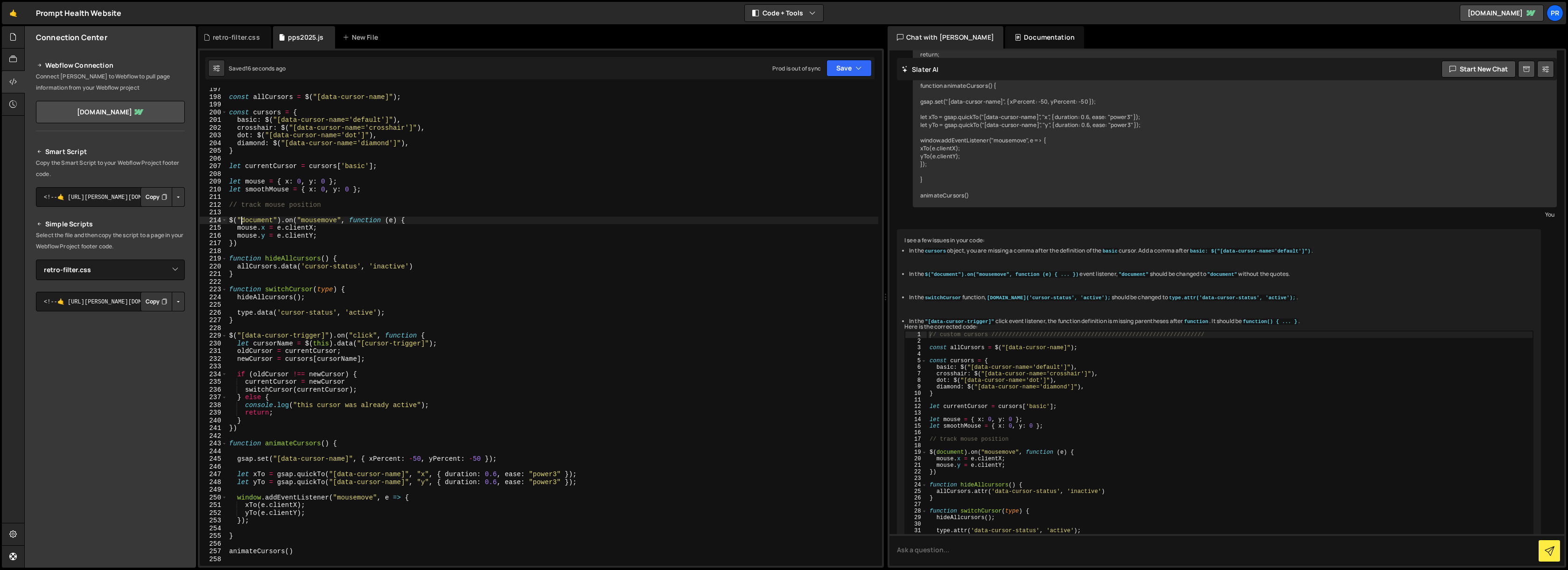
click at [242, 220] on div "const allCursors = $ ( "[data-cursor-name]" ) ; const cursors = { basic : $ ( "…" at bounding box center [553, 332] width 651 height 493
click at [273, 219] on div "const allCursors = $ ( "[data-cursor-name]" ) ; const cursors = { basic : $ ( "…" at bounding box center [553, 332] width 651 height 493
click at [376, 221] on div "const allCursors = $ ( "[data-cursor-name]" ) ; const cursors = { basic : $ ( "…" at bounding box center [553, 332] width 651 height 493
click at [849, 71] on button "Save" at bounding box center [849, 68] width 45 height 17
click at [827, 121] on div "Save to Production S" at bounding box center [817, 121] width 97 height 9
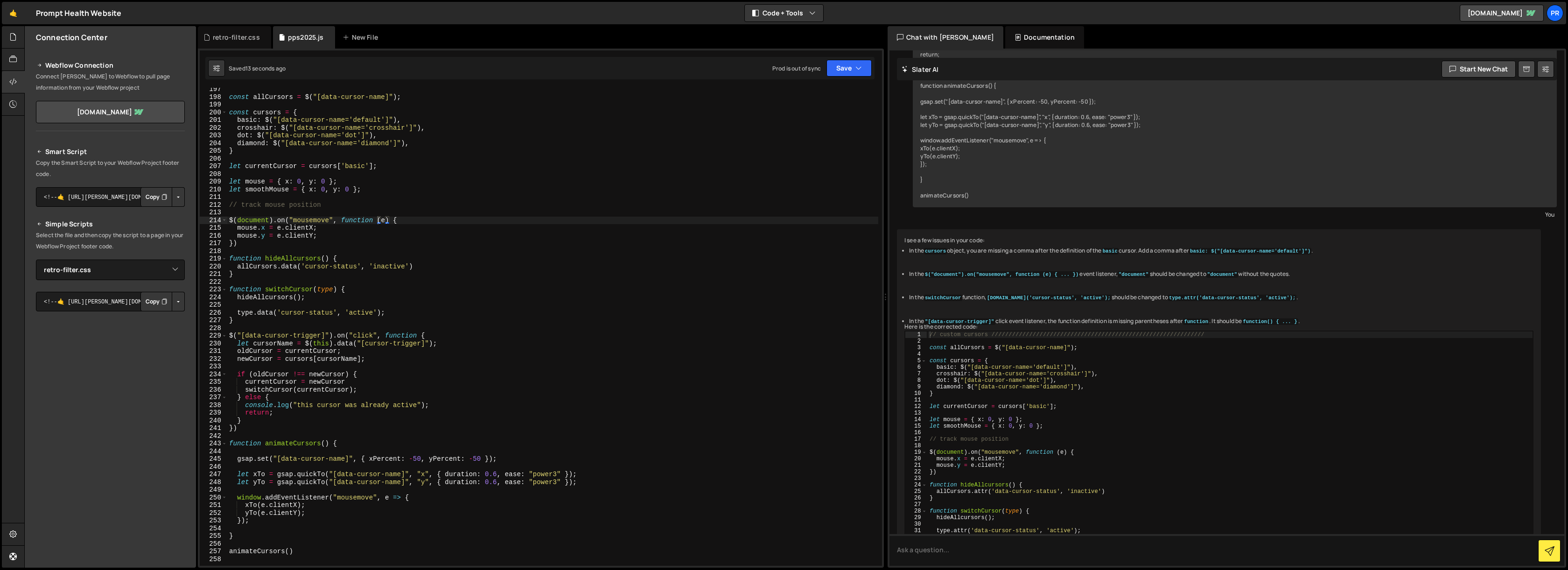
click at [265, 313] on div "const allCursors = $ ( "[data-cursor-name]" ) ; const cursors = { basic : $ ( "…" at bounding box center [553, 332] width 651 height 493
click at [281, 312] on div "const allCursors = $ ( "[data-cursor-name]" ) ; const cursors = { basic : $ ( "…" at bounding box center [553, 332] width 651 height 493
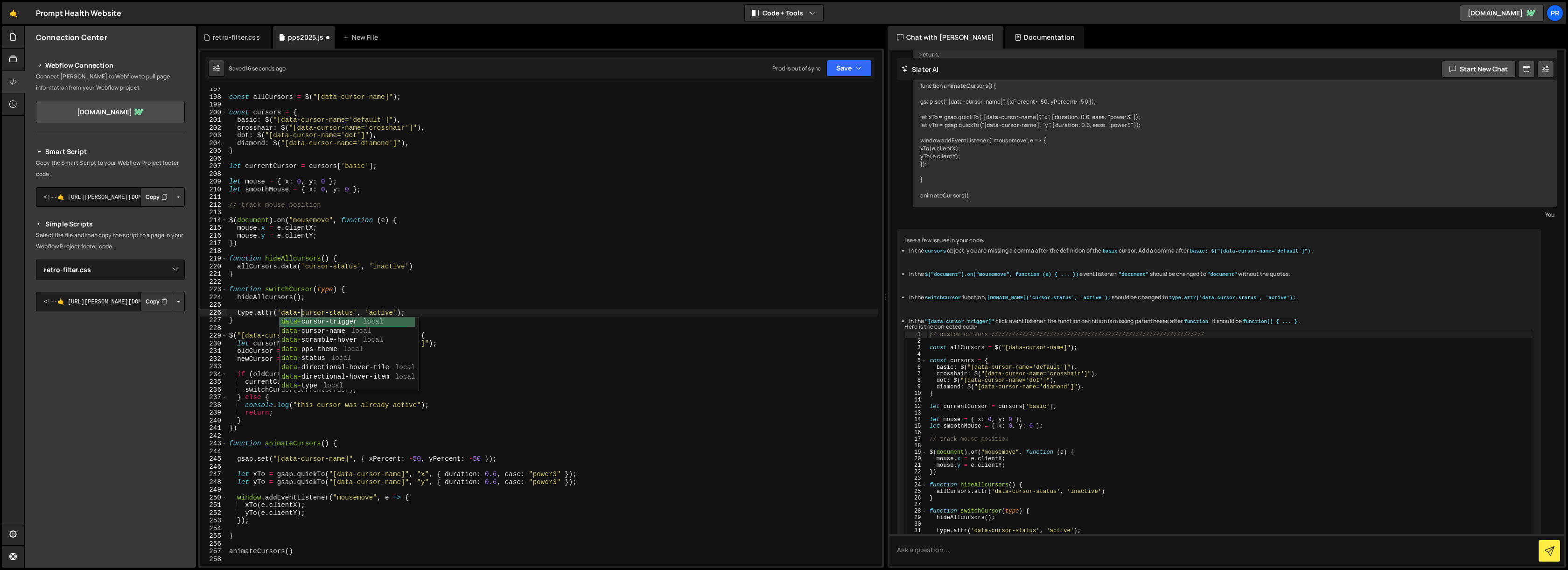
click at [465, 310] on div "const allCursors = $ ( "[data-cursor-name]" ) ; const cursors = { basic : $ ( "…" at bounding box center [553, 332] width 651 height 493
click at [848, 70] on button "Save" at bounding box center [849, 68] width 45 height 17
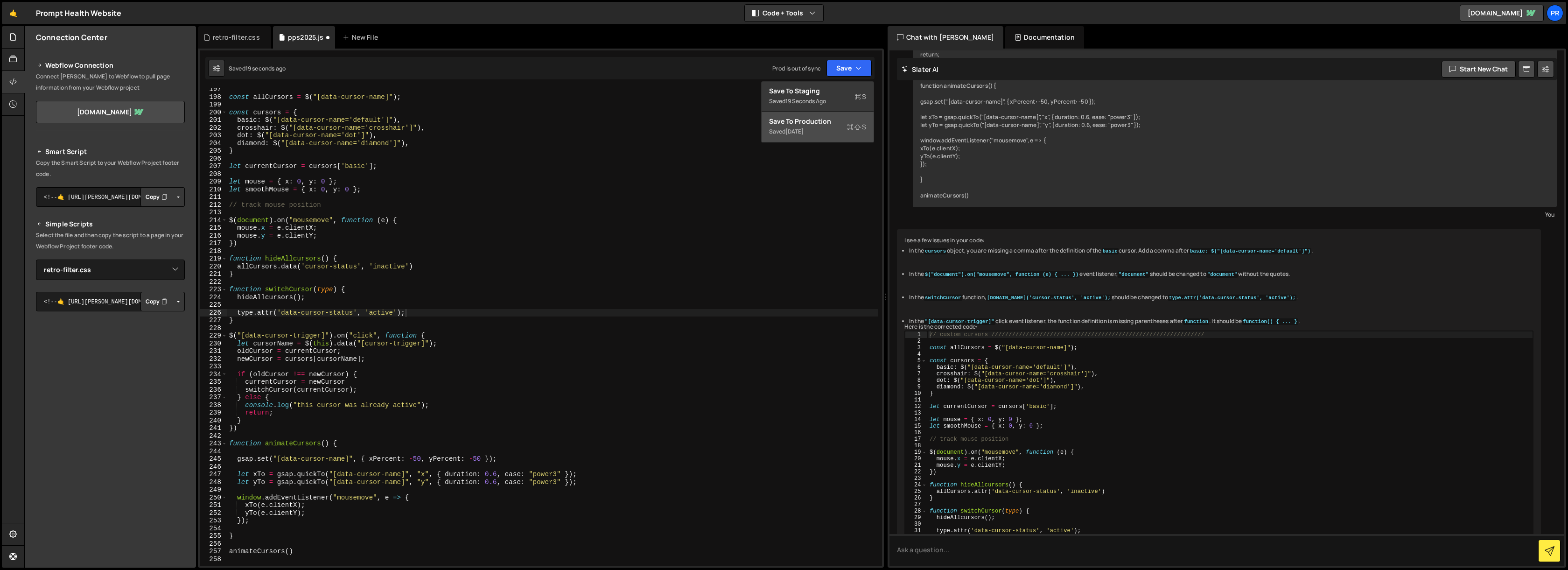
click at [825, 119] on div "Save to Production S" at bounding box center [817, 121] width 97 height 9
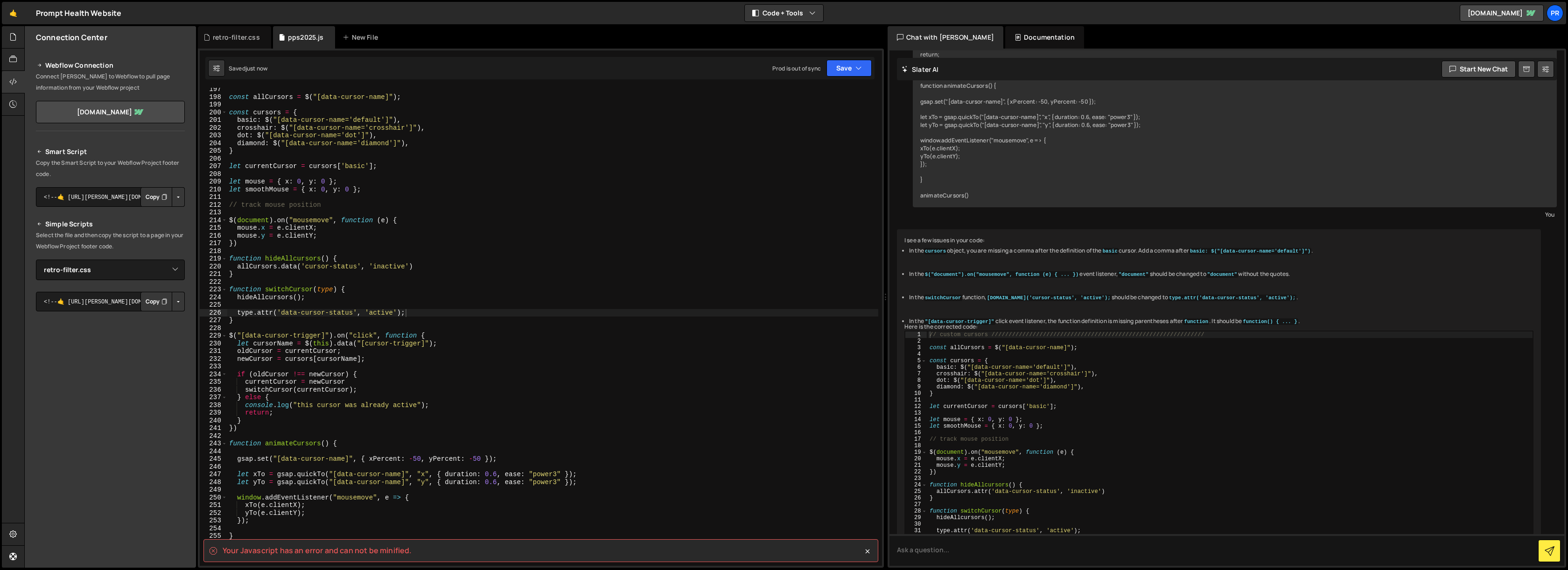
click at [321, 288] on div "const allCursors = $ ( "[data-cursor-name]" ) ; const cursors = { basic : $ ( "…" at bounding box center [553, 332] width 651 height 493
click at [321, 288] on div "const allCursors = $ ( "[data-cursor-name]" ) ; const cursors = { basic : $ ( "…" at bounding box center [553, 332] width 651 height 493
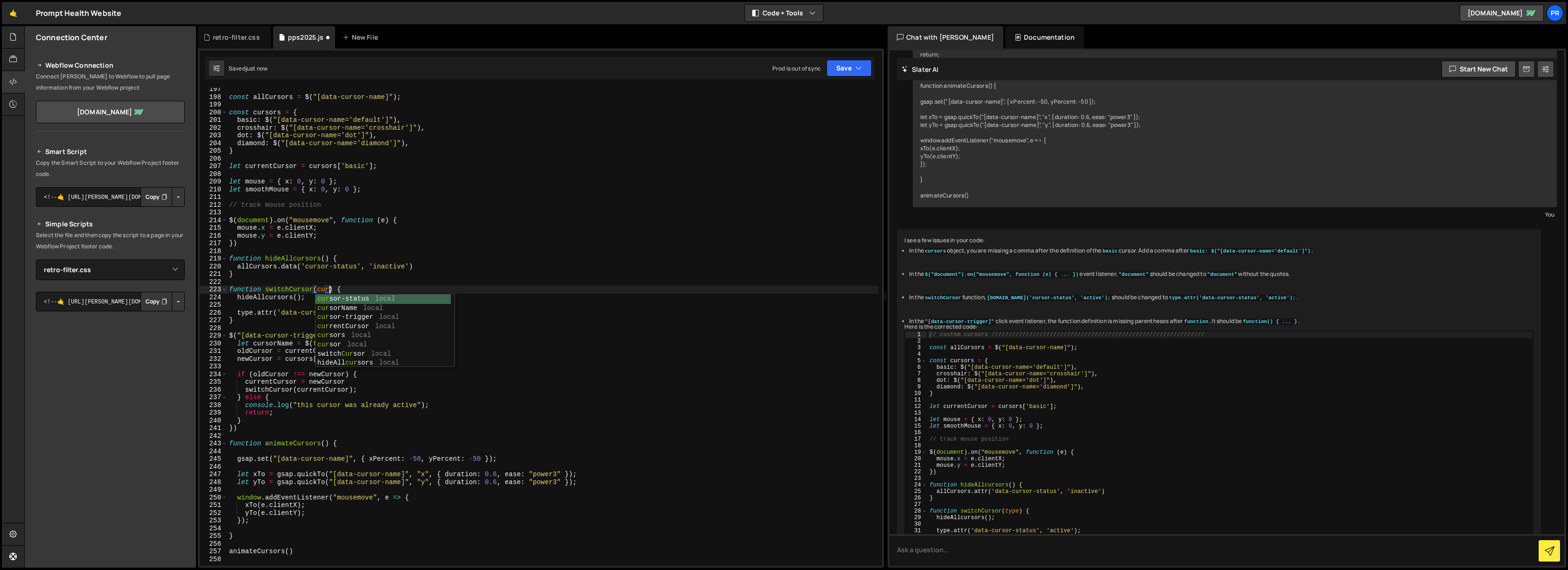
scroll to position [0, 7]
click at [395, 272] on div "const allCursors = $ ( "[data-cursor-name]" ) ; const cursors = { basic : $ ( "…" at bounding box center [553, 332] width 651 height 493
click at [333, 287] on div "const allCursors = $ ( "[data-cursor-name]" ) ; const cursors = { basic : $ ( "…" at bounding box center [553, 332] width 651 height 493
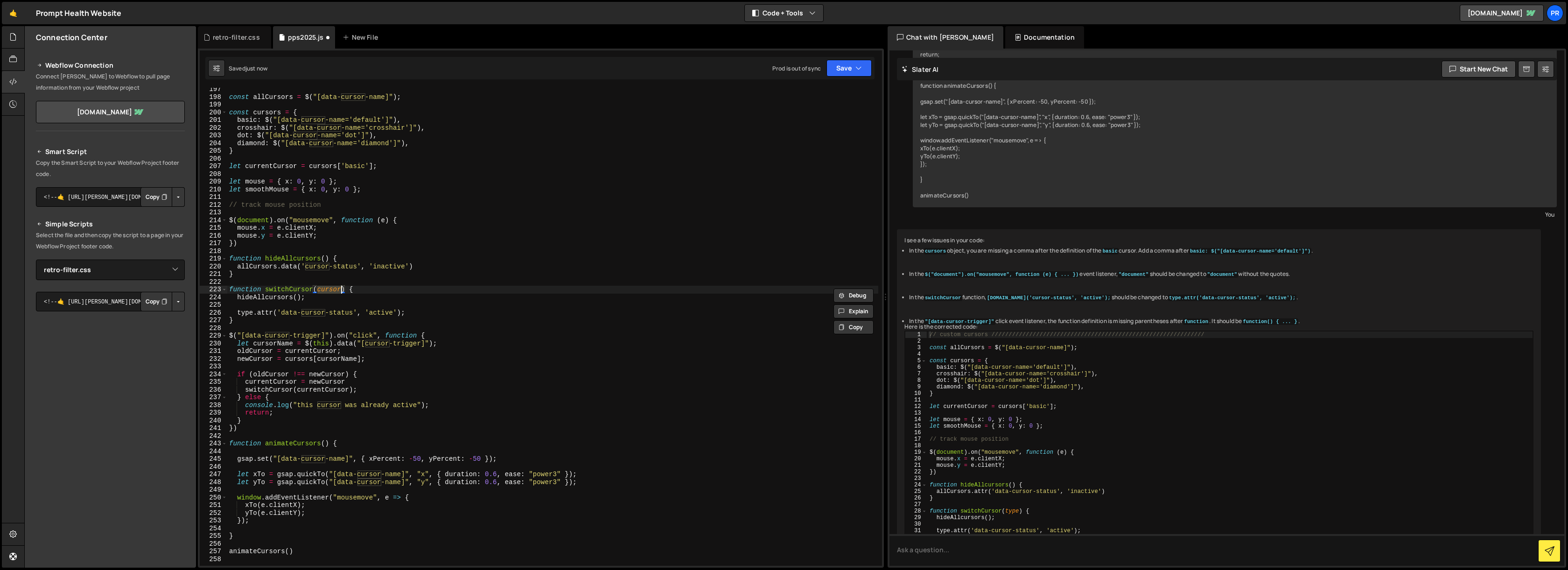
click at [250, 311] on div "const allCursors = $ ( "[data-cursor-name]" ) ; const cursors = { basic : $ ( "…" at bounding box center [553, 332] width 651 height 493
paste textarea "cursor"
click at [326, 290] on div "const allCursors = $ ( "[data-cursor-name]" ) ; const cursors = { basic : $ ( "…" at bounding box center [553, 332] width 651 height 493
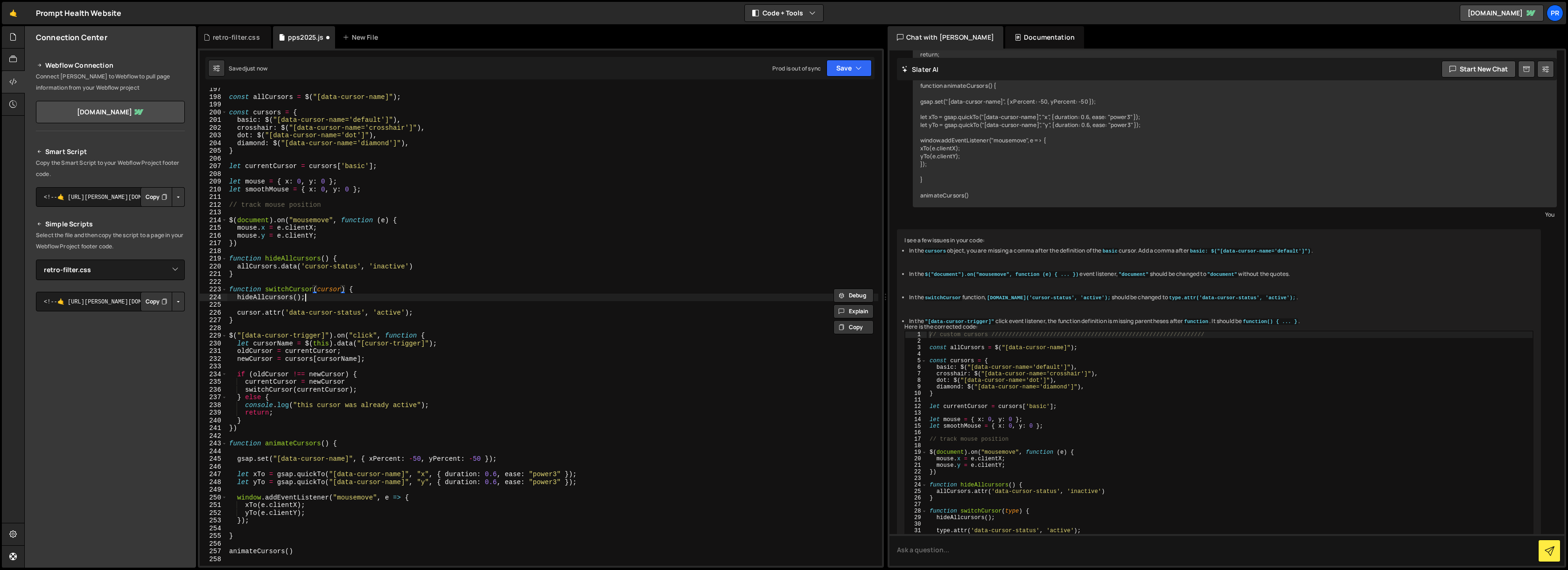
click at [432, 295] on div "const allCursors = $ ( "[data-cursor-name]" ) ; const cursors = { basic : $ ( "…" at bounding box center [553, 332] width 651 height 493
click at [418, 334] on div "const allCursors = $ ( "[data-cursor-name]" ) ; const cursors = { basic : $ ( "…" at bounding box center [553, 332] width 651 height 493
click at [520, 317] on div "const allCursors = $ ( "[data-cursor-name]" ) ; const cursors = { basic : $ ( "…" at bounding box center [553, 332] width 651 height 493
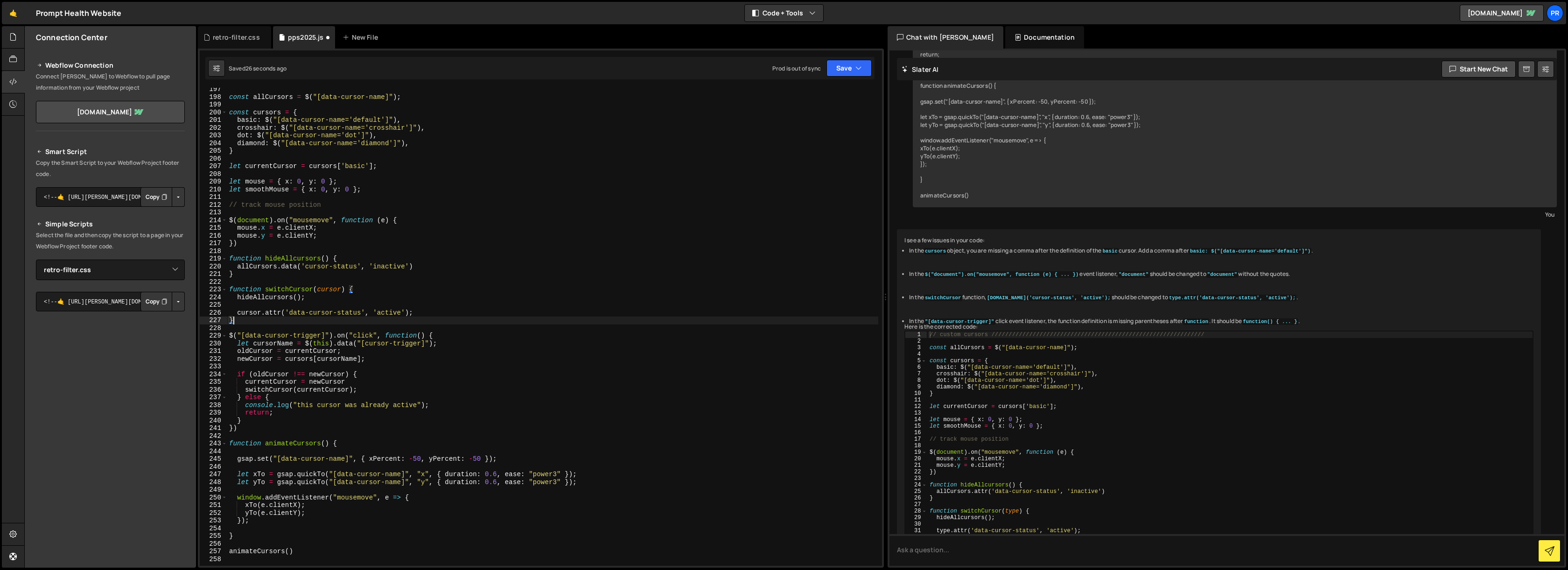
click at [346, 334] on div "const allCursors = $ ( "[data-cursor-name]" ) ; const cursors = { basic : $ ( "…" at bounding box center [553, 332] width 651 height 493
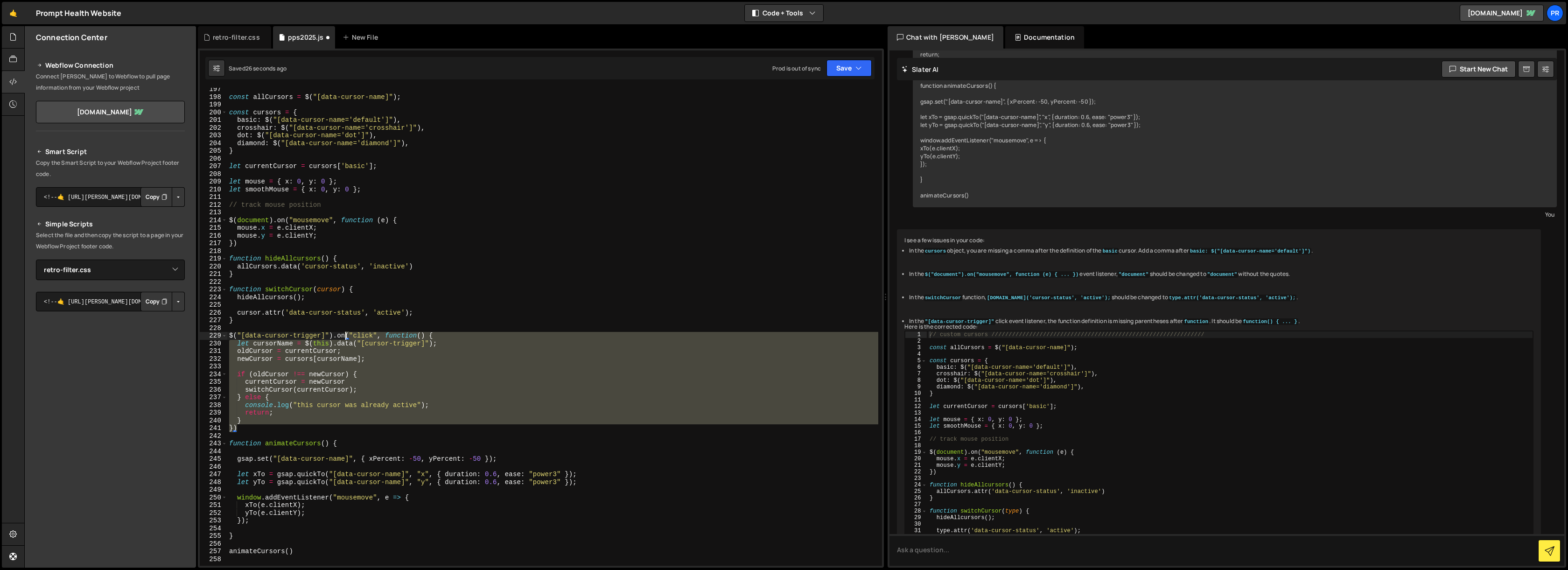
click at [346, 334] on div "const allCursors = $ ( "[data-cursor-name]" ) ; const cursors = { basic : $ ( "…" at bounding box center [553, 332] width 651 height 493
type textarea "$("[data-cursor-trigger]").on("click", function() { let cursorName = $(this).da…"
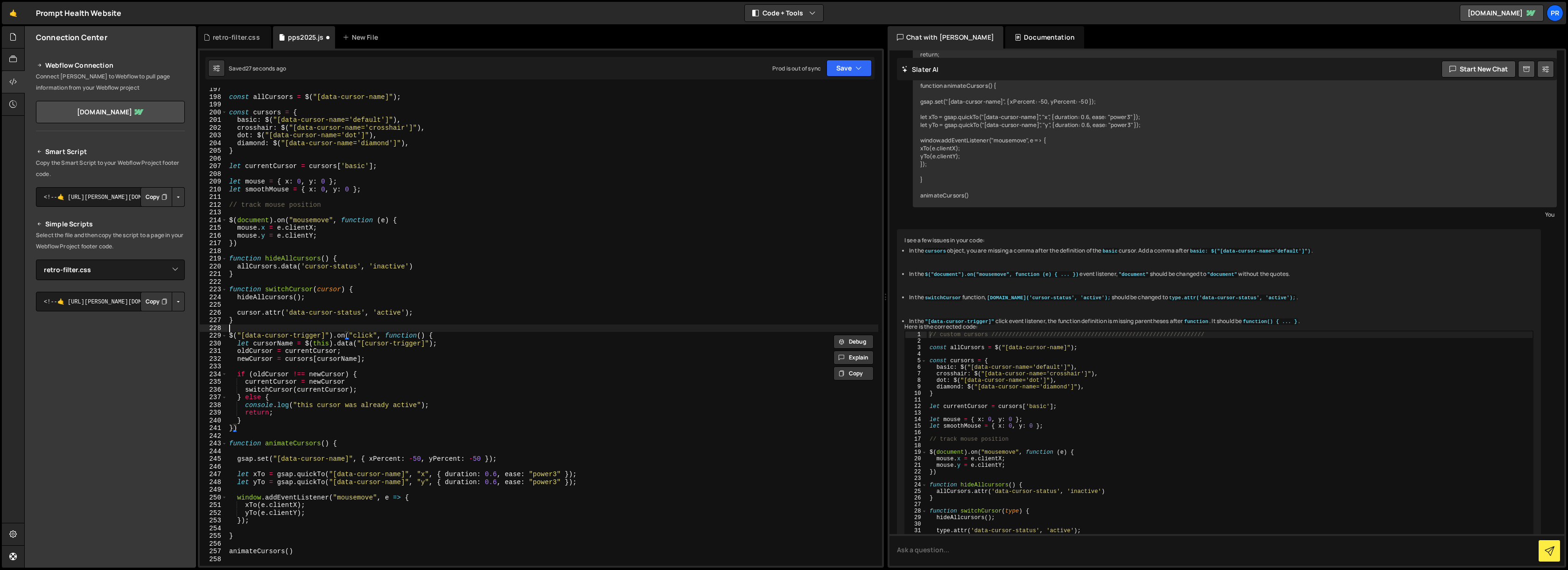
click at [487, 325] on div "const allCursors = $ ( "[data-cursor-name]" ) ; const cursors = { basic : $ ( "…" at bounding box center [553, 332] width 651 height 493
click at [431, 336] on div "const allCursors = $ ( "[data-cursor-name]" ) ; const cursors = { basic : $ ( "…" at bounding box center [553, 332] width 651 height 493
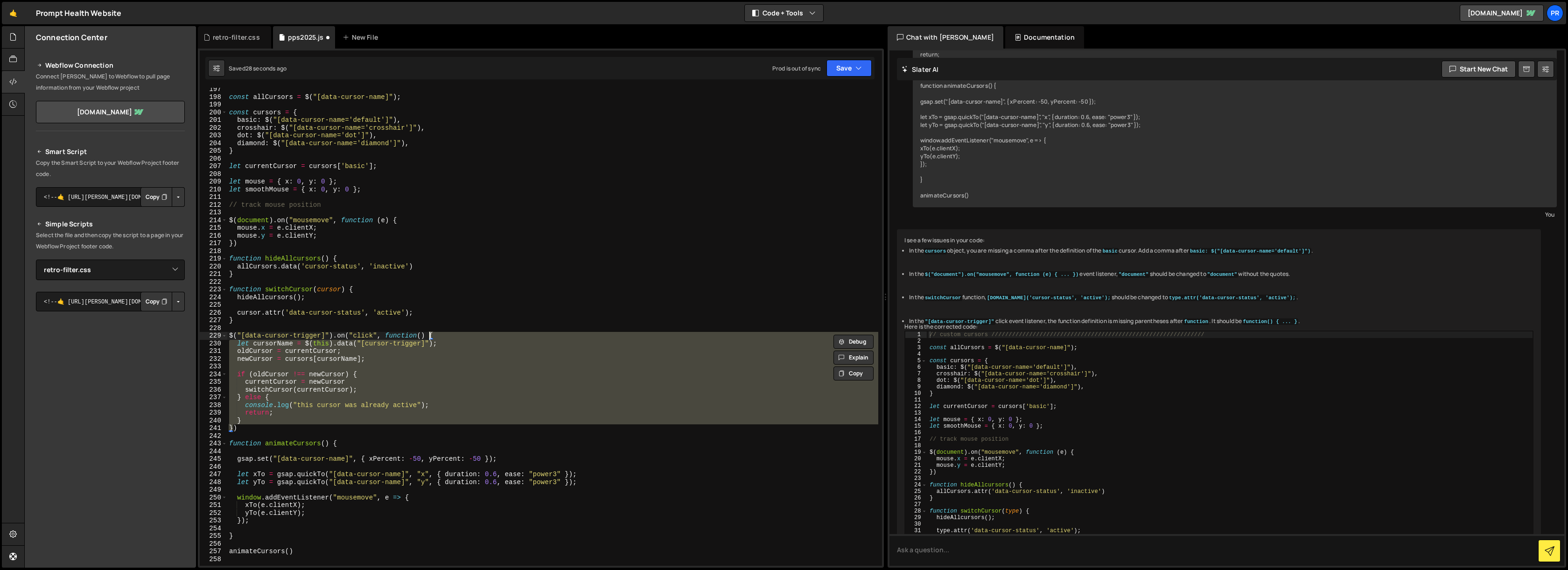
click at [484, 324] on div "const allCursors = $ ( "[data-cursor-name]" ) ; const cursors = { basic : $ ( "…" at bounding box center [553, 332] width 651 height 493
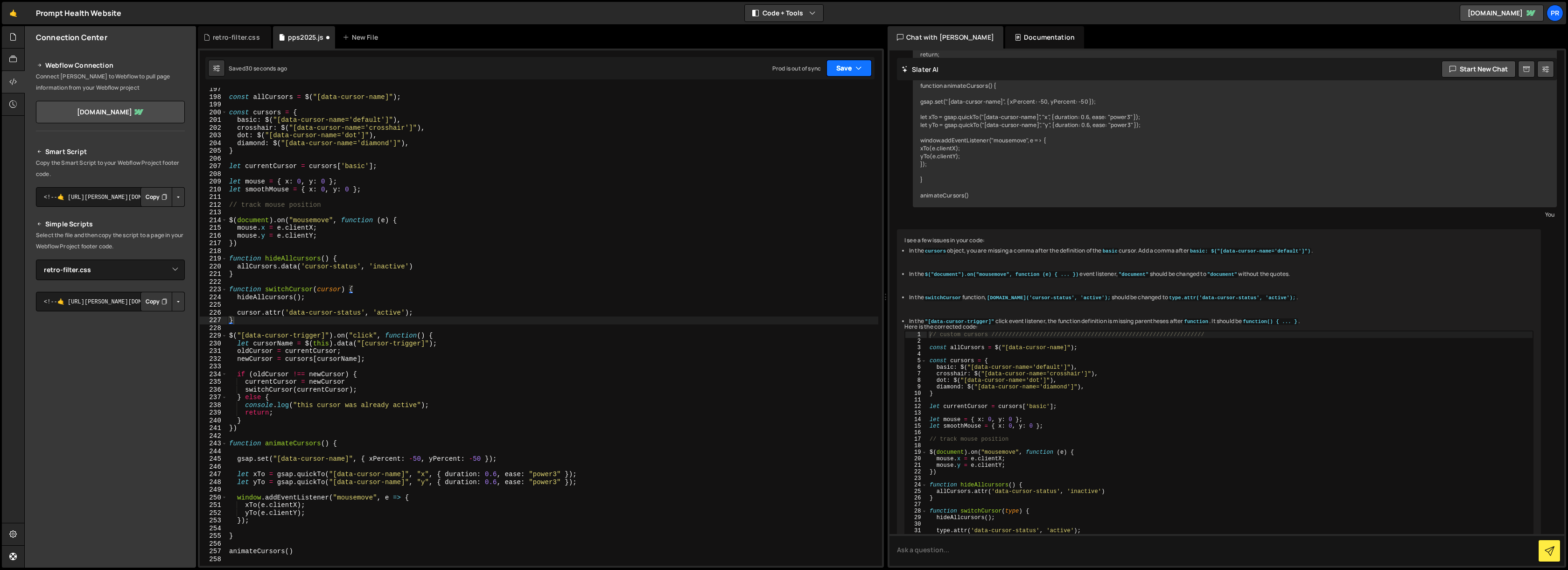
click at [859, 68] on icon "button" at bounding box center [858, 68] width 7 height 9
click at [832, 112] on button "Save to Production S Saved [DATE]" at bounding box center [817, 127] width 112 height 30
click at [527, 337] on div "const allCursors = $ ( "[data-cursor-name]" ) ; const cursors = { basic : $ ( "…" at bounding box center [553, 332] width 651 height 493
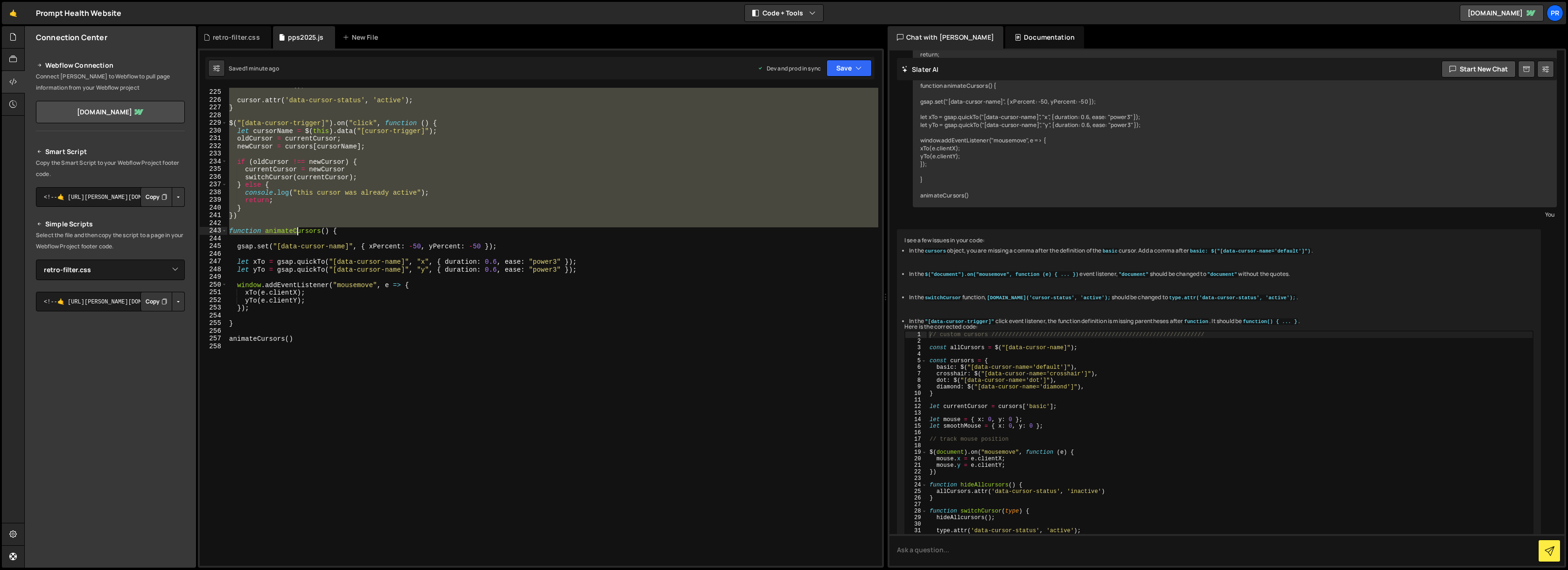
scroll to position [1745, 0]
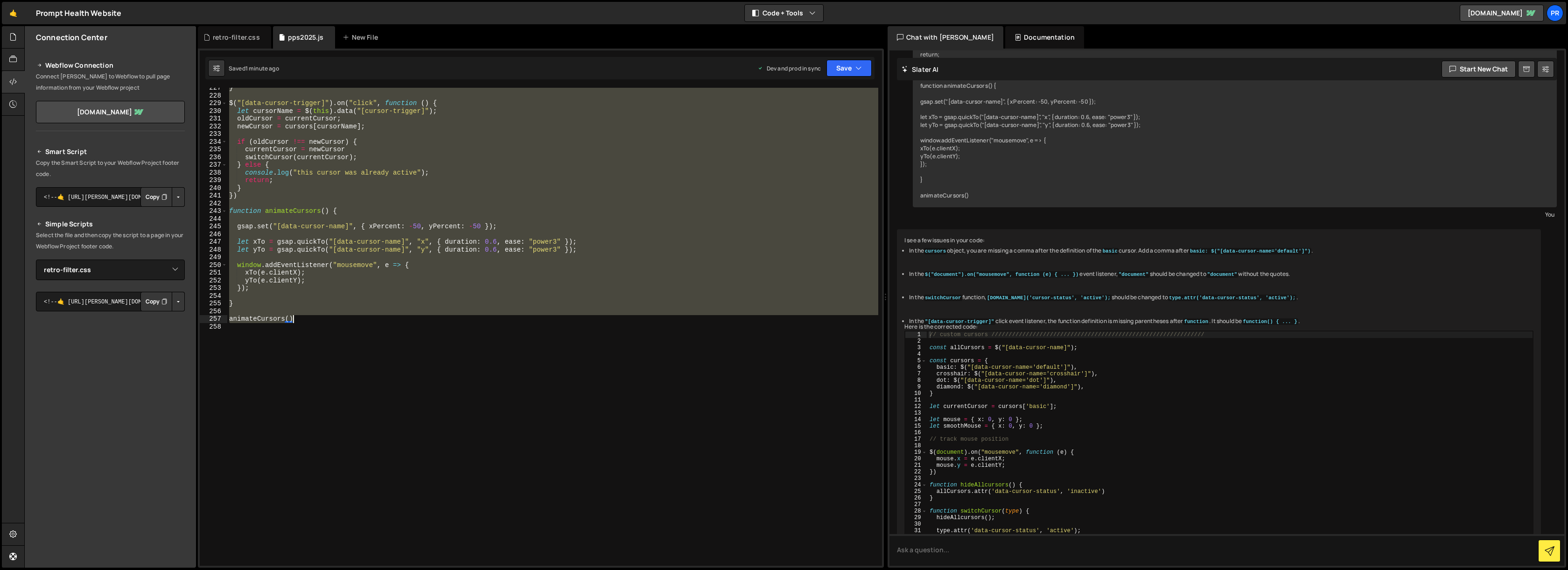
drag, startPoint x: 229, startPoint y: 187, endPoint x: 335, endPoint y: 325, distance: 174.0
click at [335, 325] on div "} $ ( "[data-cursor-trigger]" ) . on ( "click" , function ( ) { let cursorName …" at bounding box center [553, 331] width 651 height 493
type textarea "// animateCursors()"
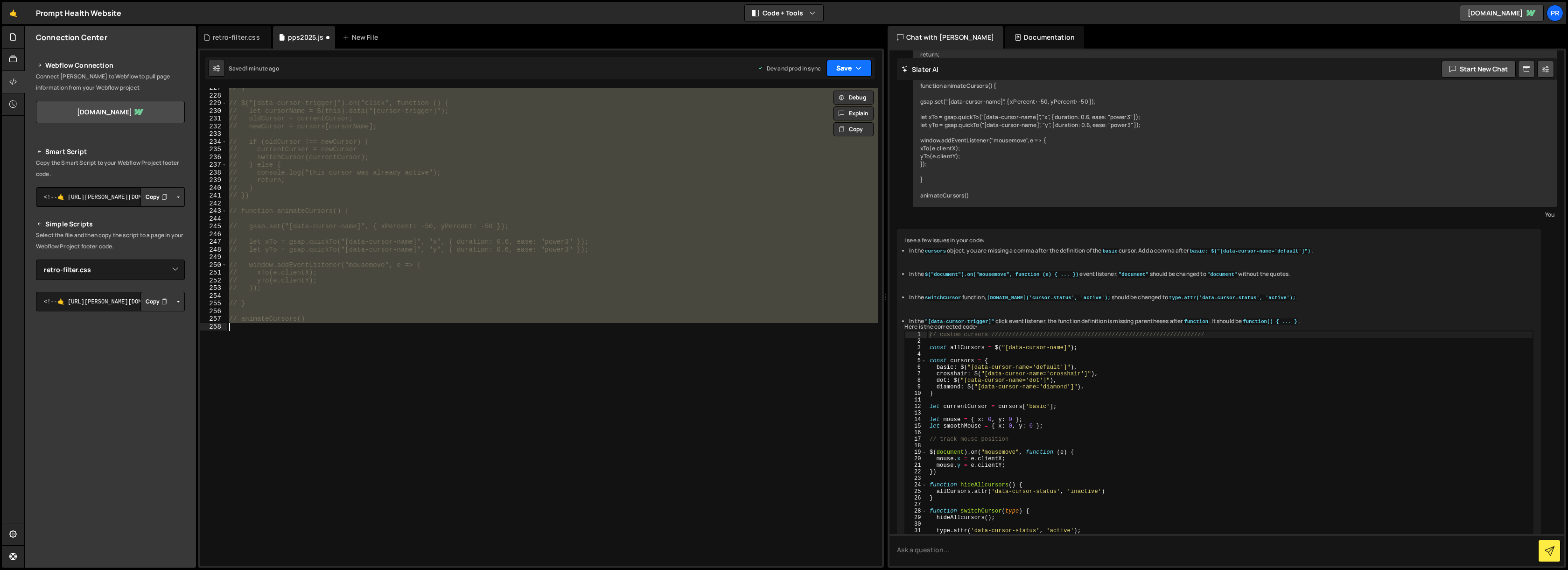
click at [855, 66] on icon "button" at bounding box center [858, 68] width 7 height 9
click at [831, 120] on div "Save to Production S" at bounding box center [817, 121] width 97 height 9
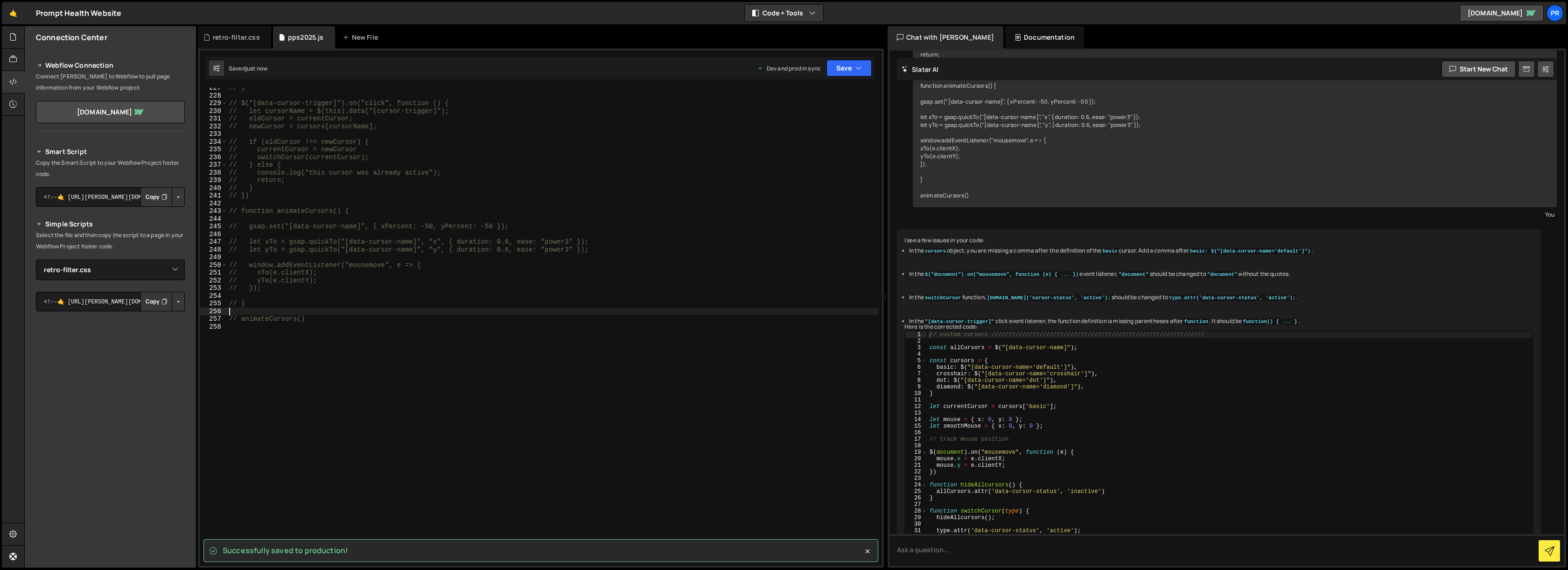
click at [326, 314] on div "// } // $("[data-cursor-trigger]").on("click", function () { // let cursorName …" at bounding box center [553, 331] width 651 height 493
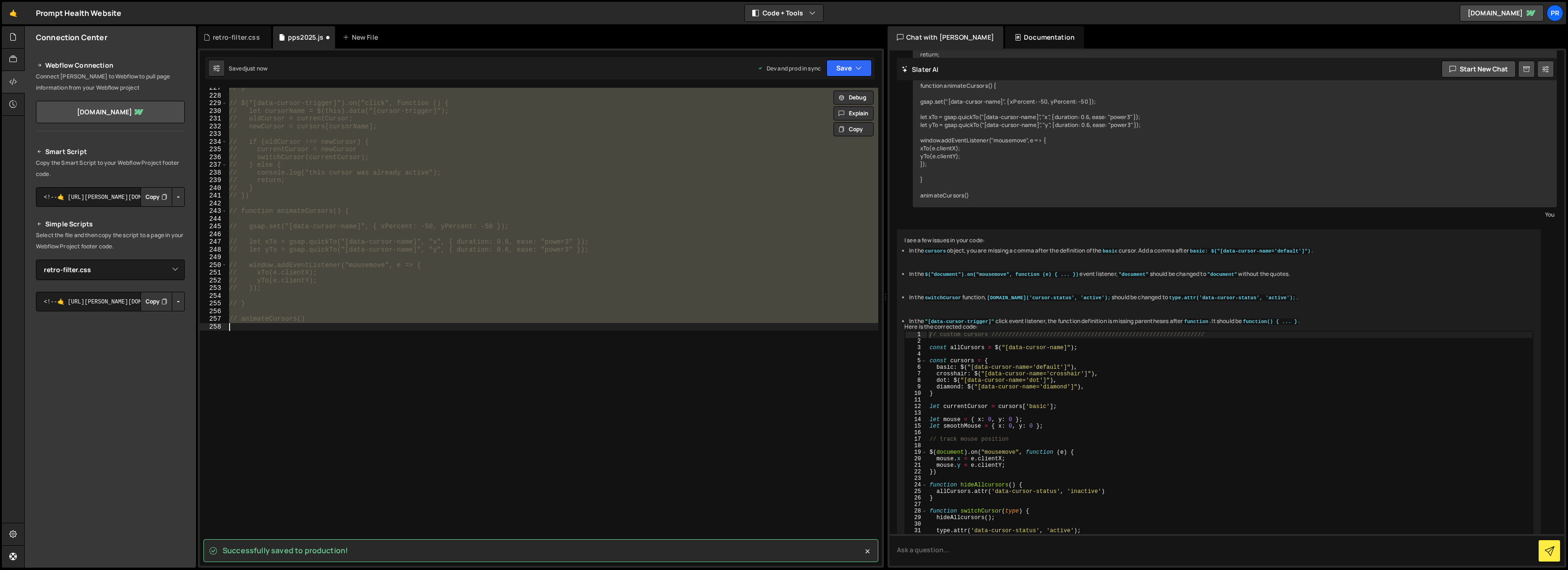
type textarea "const allCursors = $("[data-cursor-name]");"
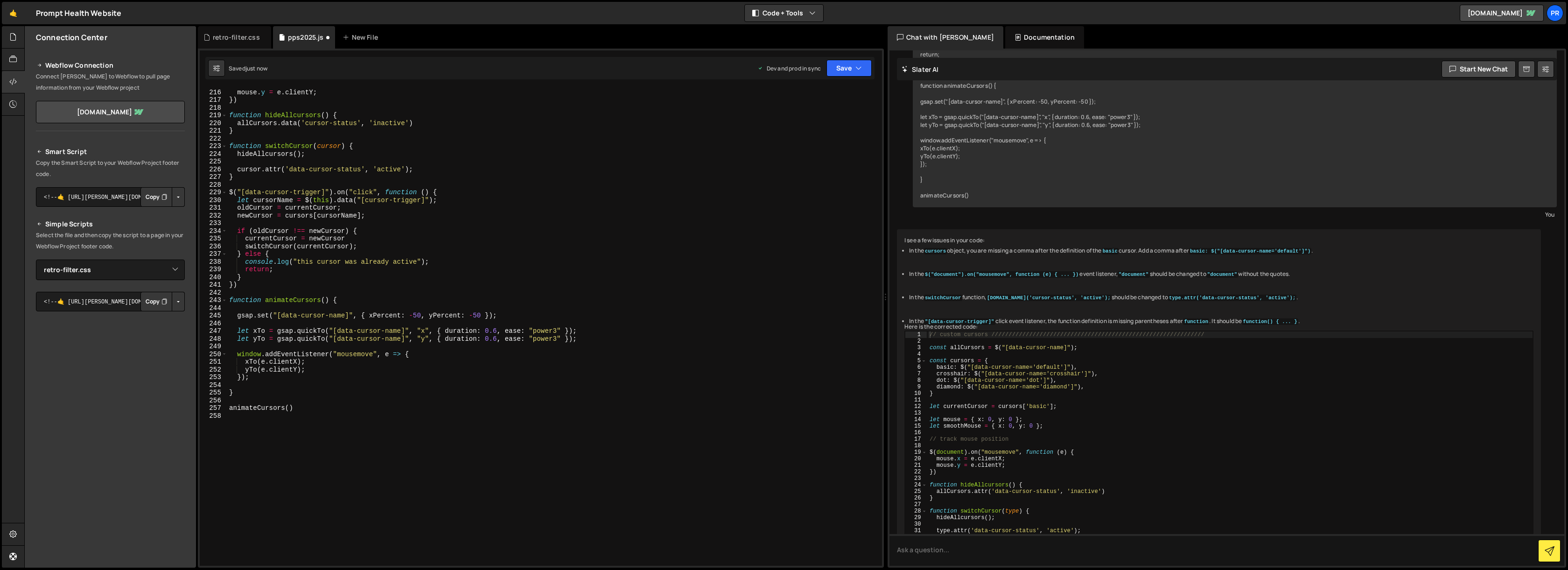
scroll to position [1656, 0]
